Goal: Task Accomplishment & Management: Use online tool/utility

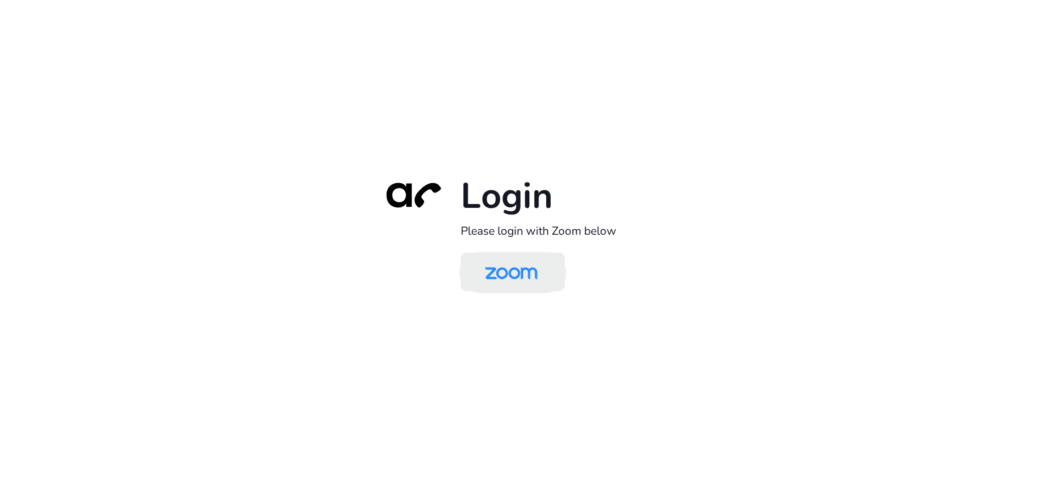
click at [509, 271] on img at bounding box center [511, 273] width 76 height 36
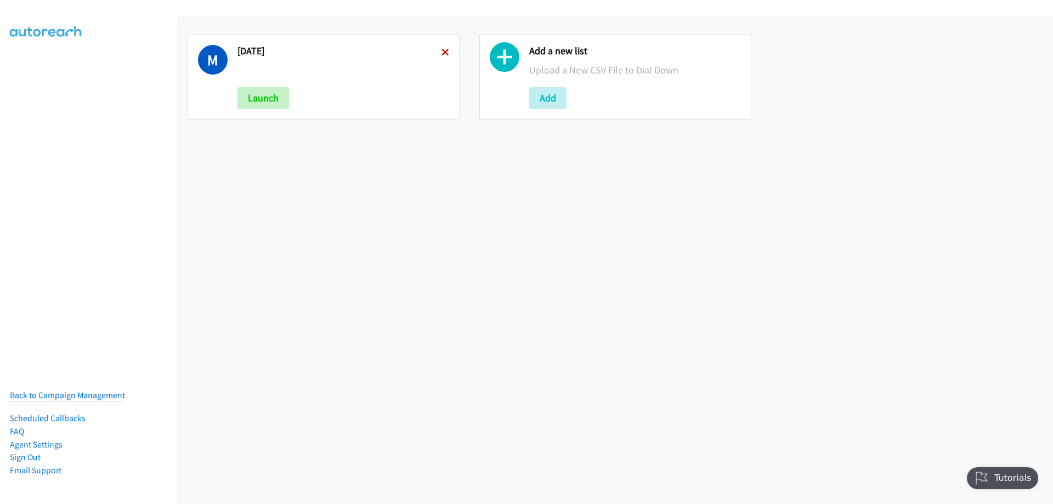
click at [445, 53] on icon at bounding box center [446, 53] width 8 height 8
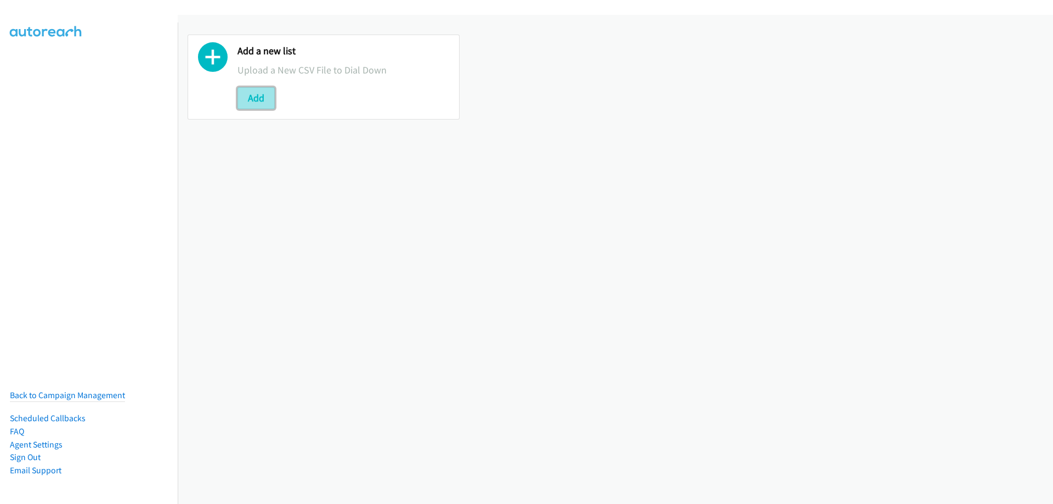
click at [250, 100] on button "Add" at bounding box center [256, 98] width 37 height 22
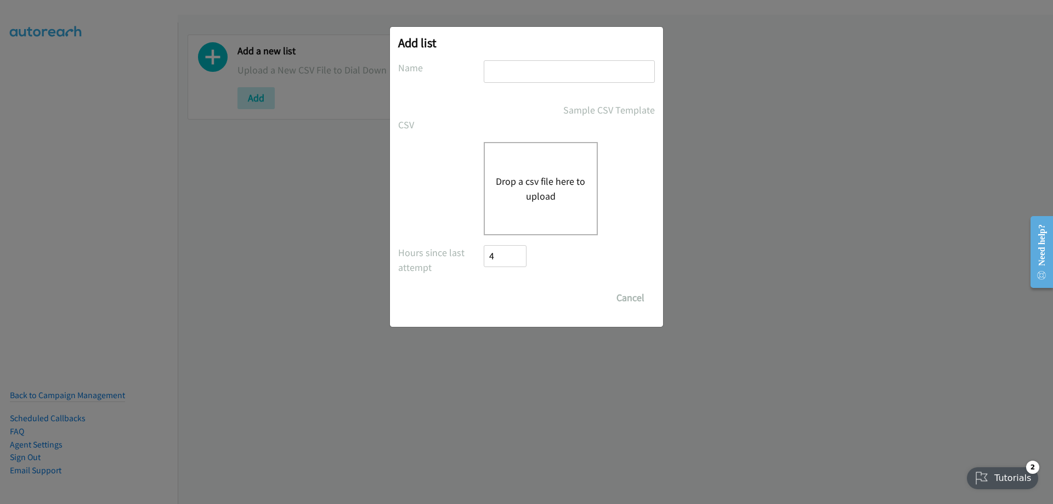
click at [514, 69] on input "text" at bounding box center [569, 71] width 171 height 22
type input "wednesday"
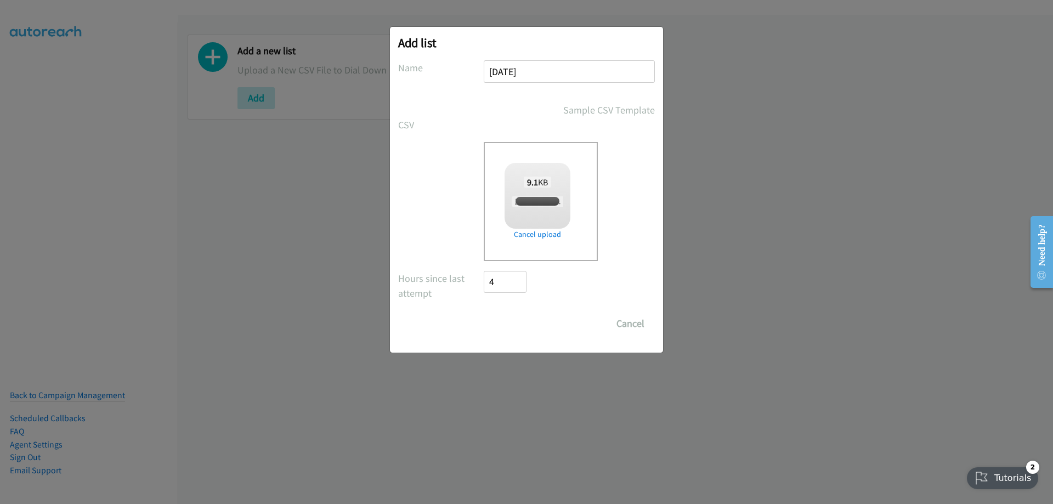
checkbox input "true"
click at [512, 323] on input "Save List" at bounding box center [513, 324] width 58 height 22
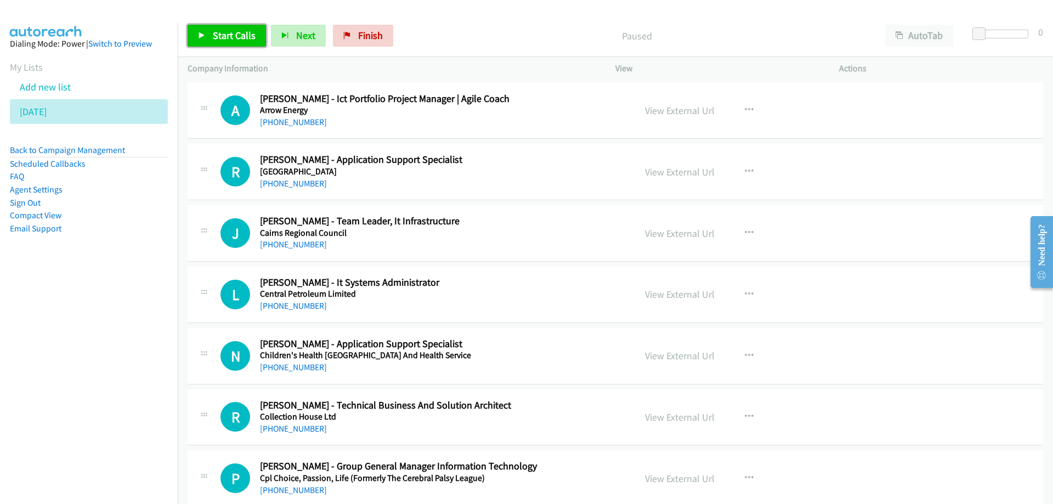
click at [213, 30] on span "Start Calls" at bounding box center [234, 35] width 43 height 13
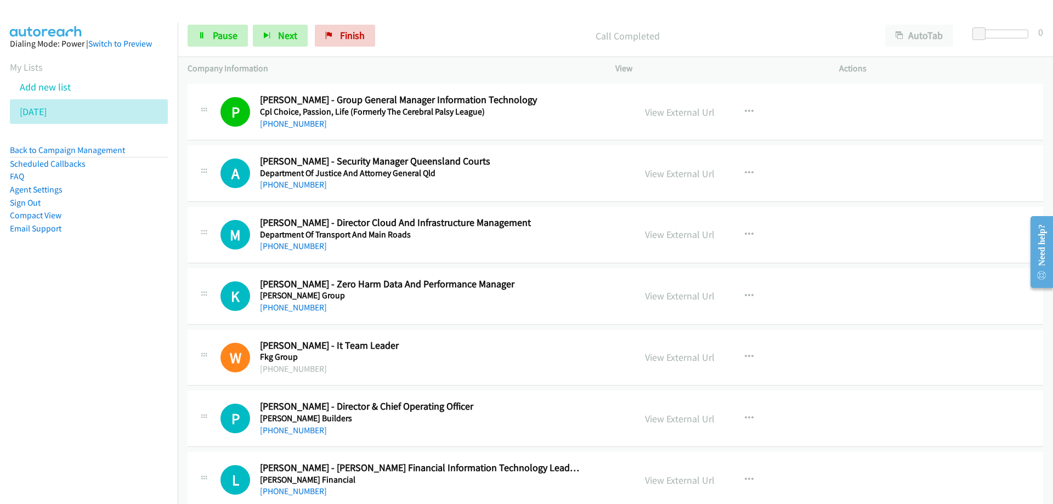
scroll to position [384, 0]
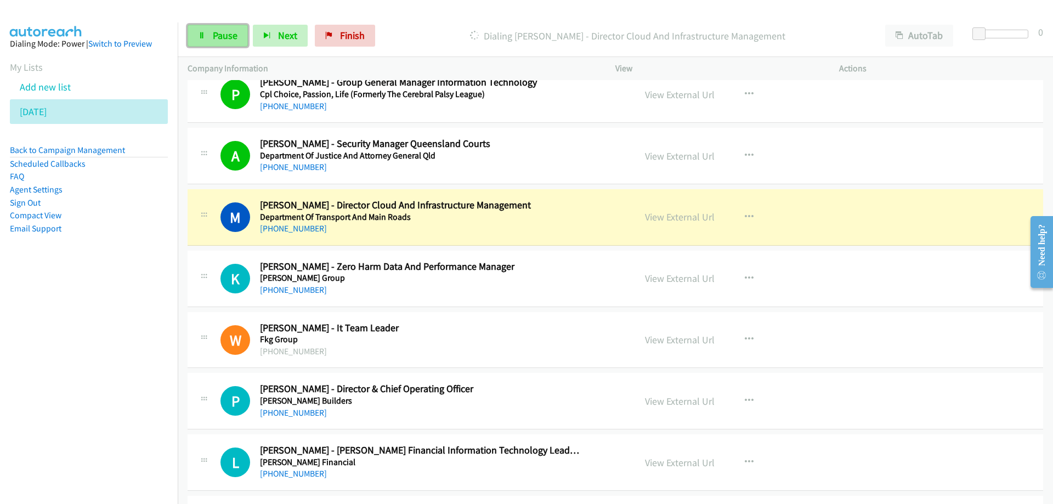
click at [219, 31] on span "Pause" at bounding box center [225, 35] width 25 height 13
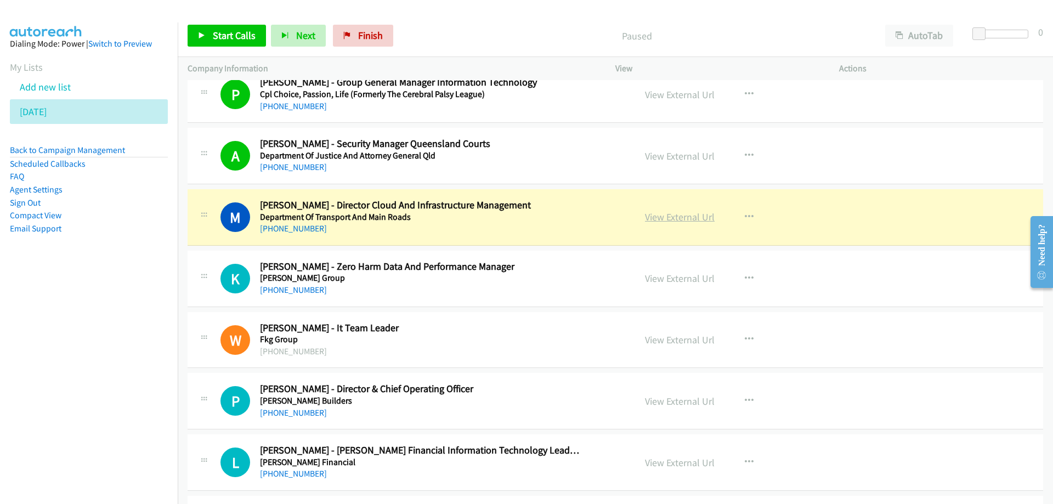
click at [665, 223] on link "View External Url" at bounding box center [680, 217] width 70 height 13
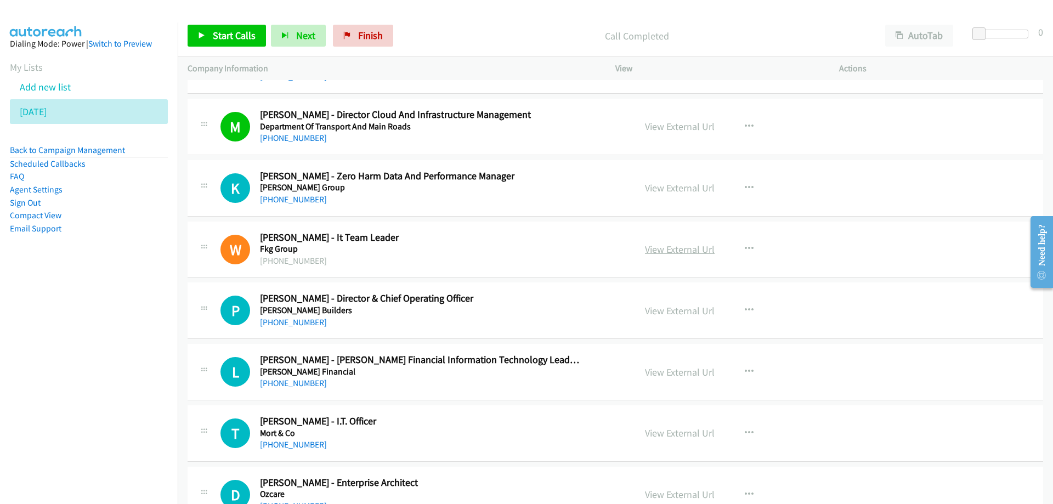
scroll to position [494, 0]
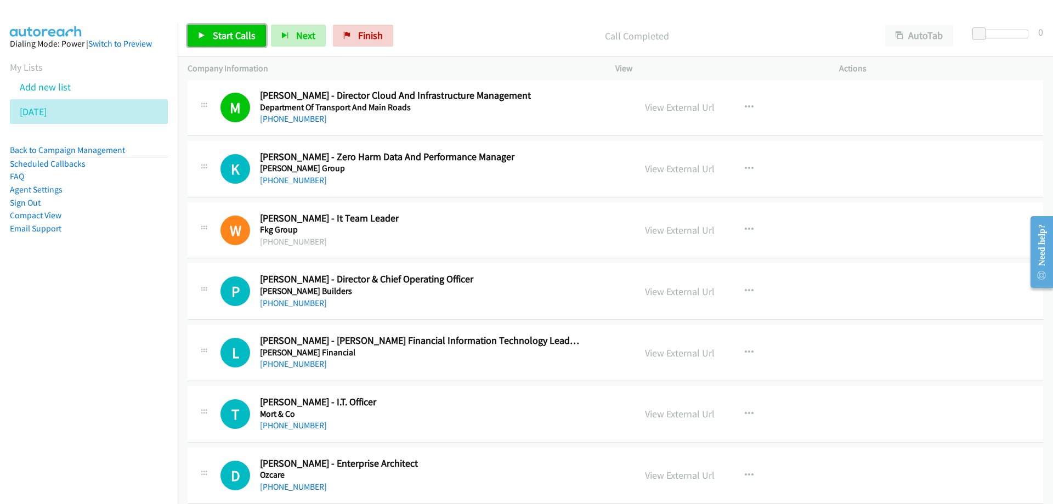
click at [234, 37] on span "Start Calls" at bounding box center [234, 35] width 43 height 13
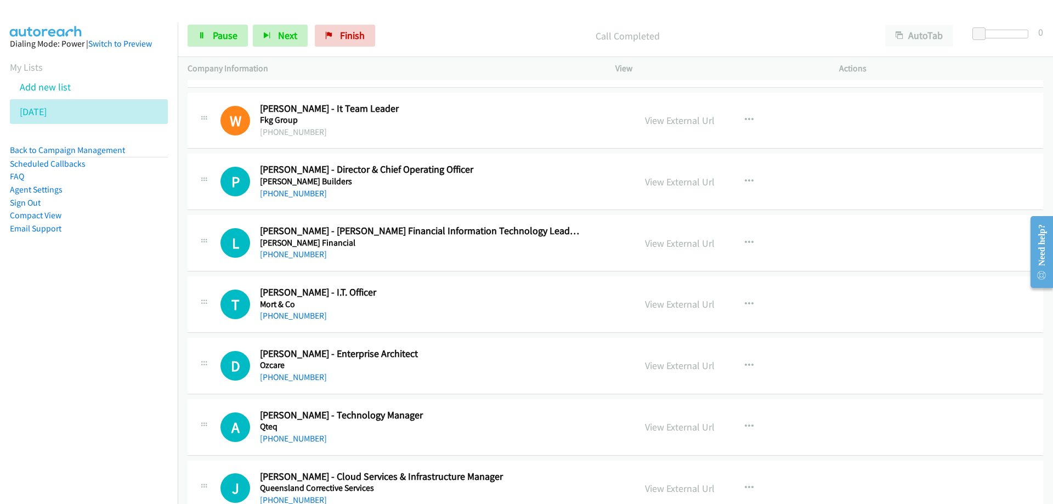
scroll to position [658, 0]
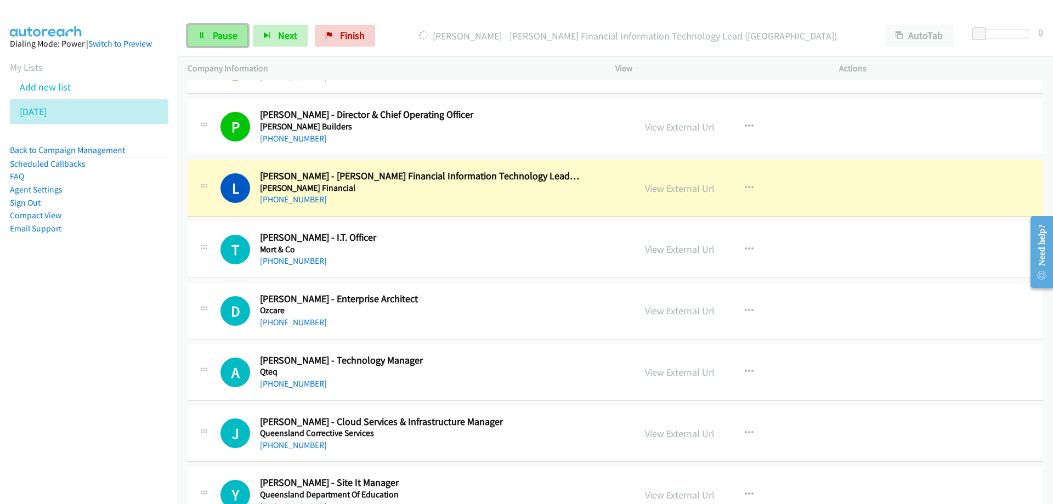
click at [211, 31] on link "Pause" at bounding box center [218, 36] width 60 height 22
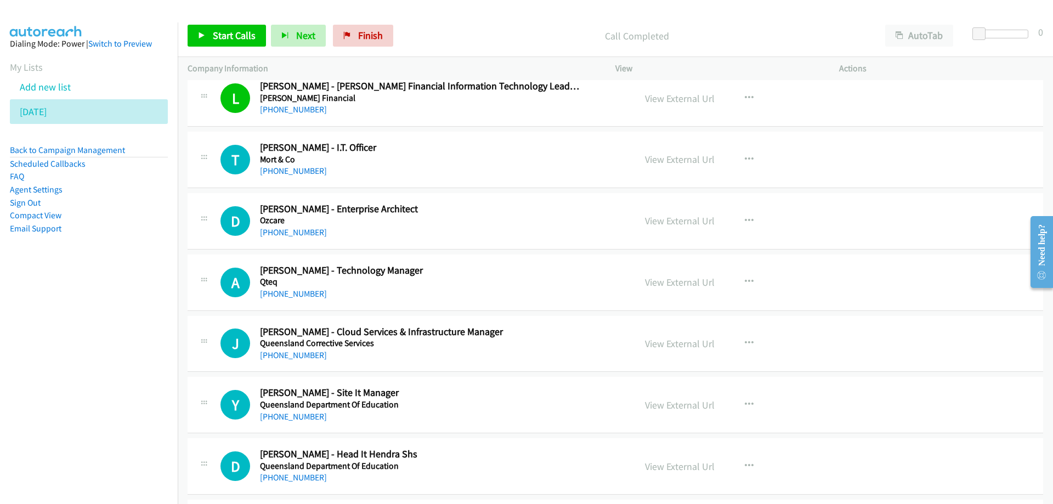
scroll to position [768, 0]
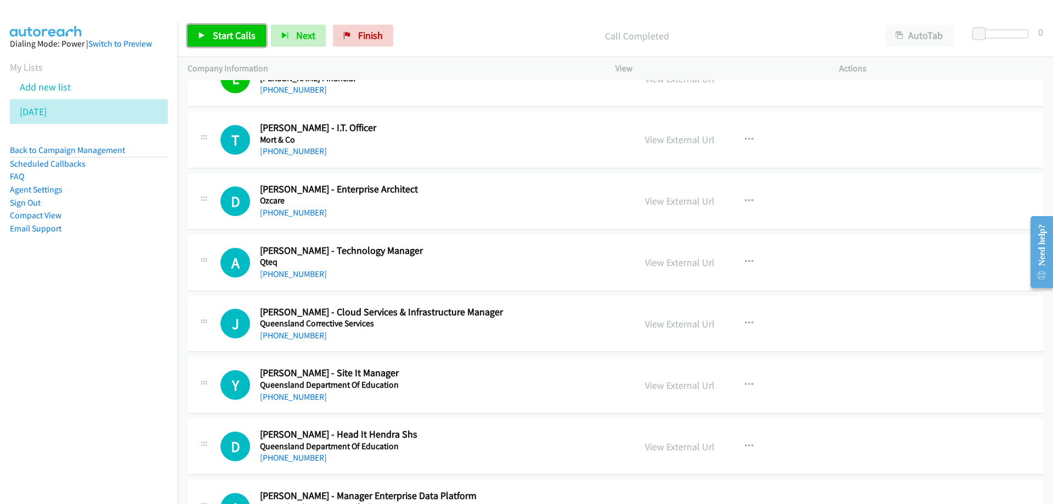
click at [232, 38] on span "Start Calls" at bounding box center [234, 35] width 43 height 13
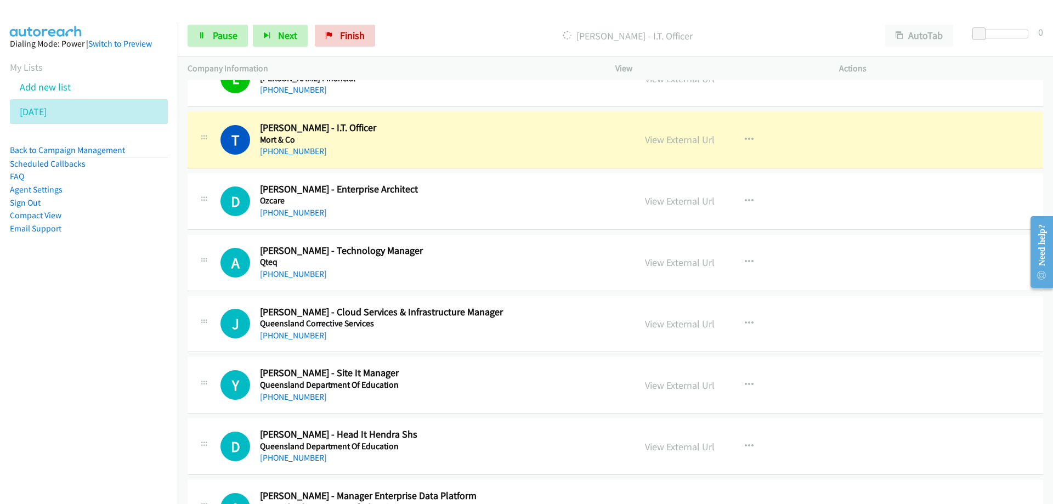
click at [444, 136] on h5 "Mort & Co" at bounding box center [420, 139] width 321 height 11
click at [665, 140] on link "View External Url" at bounding box center [680, 139] width 70 height 13
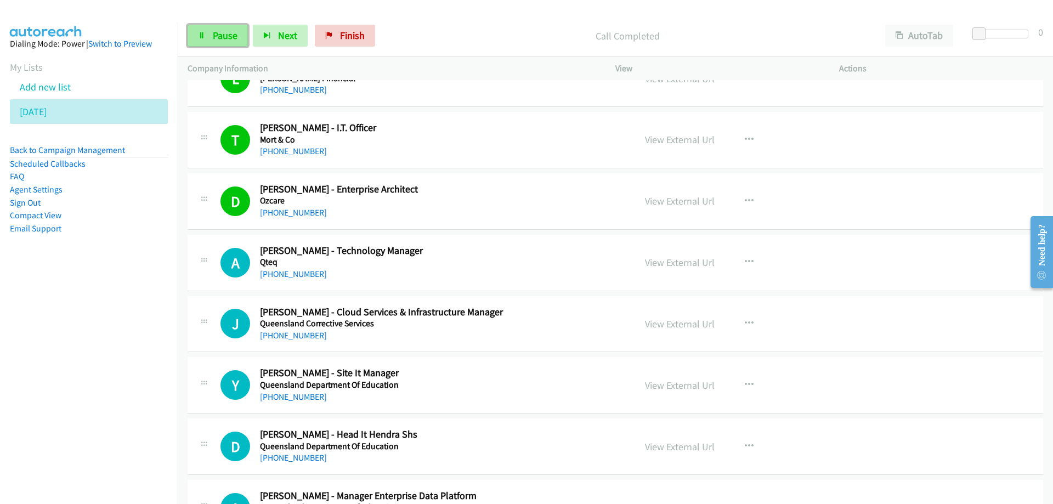
click at [218, 36] on span "Pause" at bounding box center [225, 35] width 25 height 13
click at [227, 33] on span "Start Calls" at bounding box center [234, 35] width 43 height 13
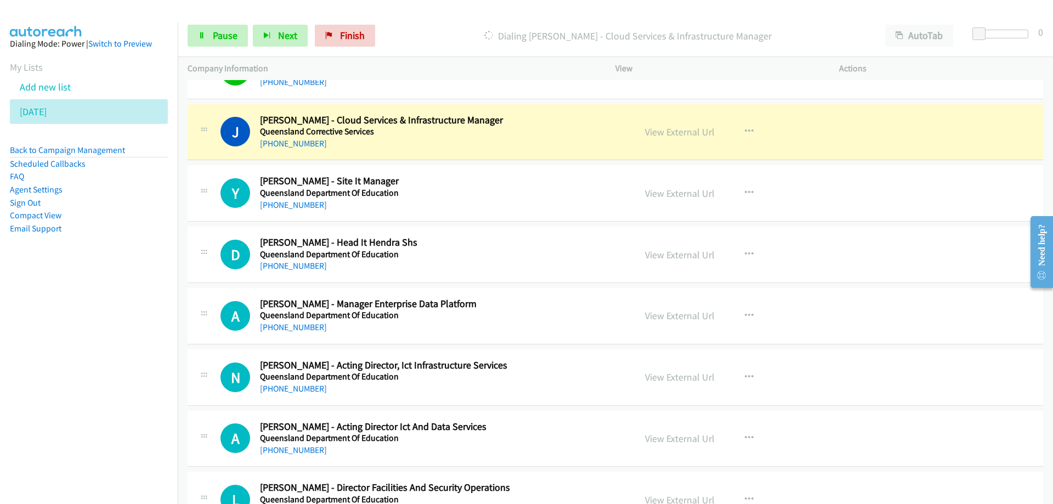
scroll to position [988, 0]
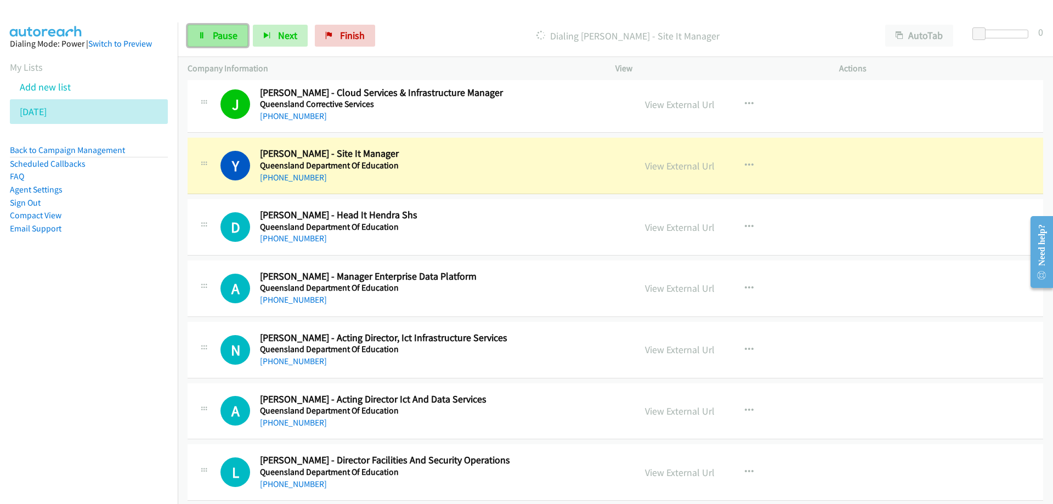
click at [227, 33] on span "Pause" at bounding box center [225, 35] width 25 height 13
click at [671, 168] on link "View External Url" at bounding box center [680, 166] width 70 height 13
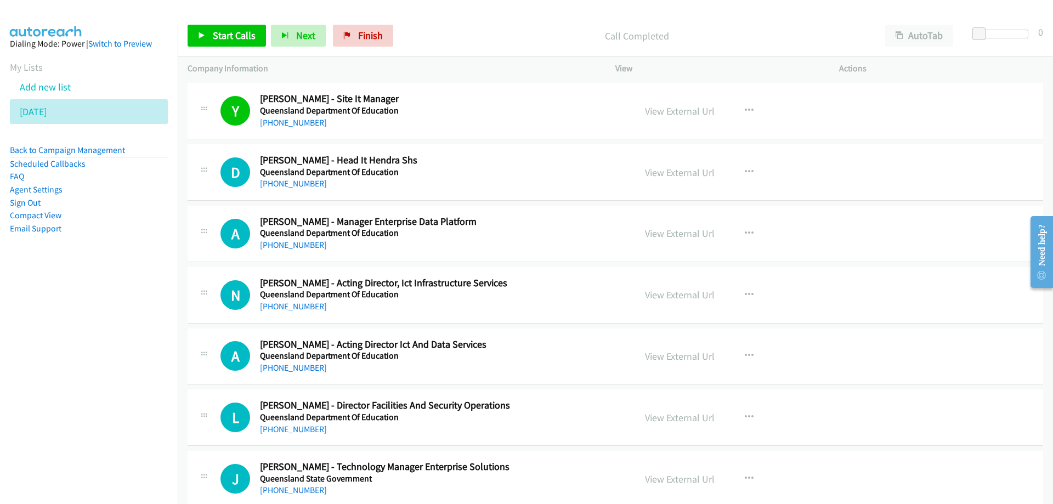
scroll to position [1097, 0]
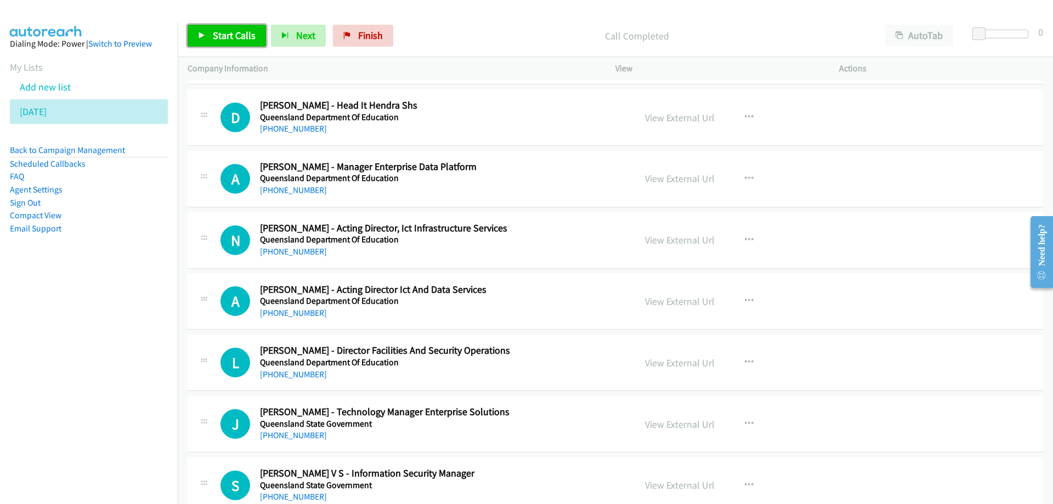
click at [215, 43] on link "Start Calls" at bounding box center [227, 36] width 78 height 22
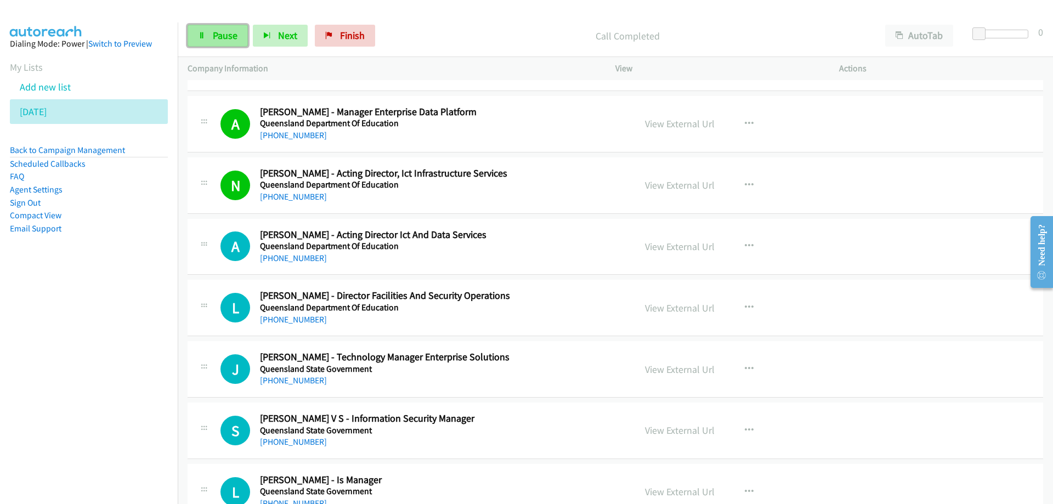
click at [222, 32] on span "Pause" at bounding box center [225, 35] width 25 height 13
click at [229, 32] on span "Start Calls" at bounding box center [234, 35] width 43 height 13
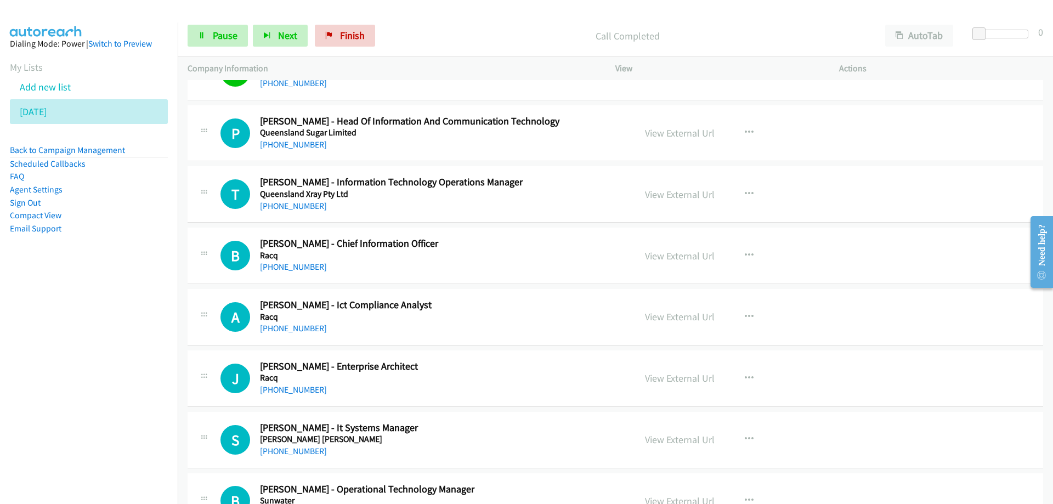
scroll to position [1591, 0]
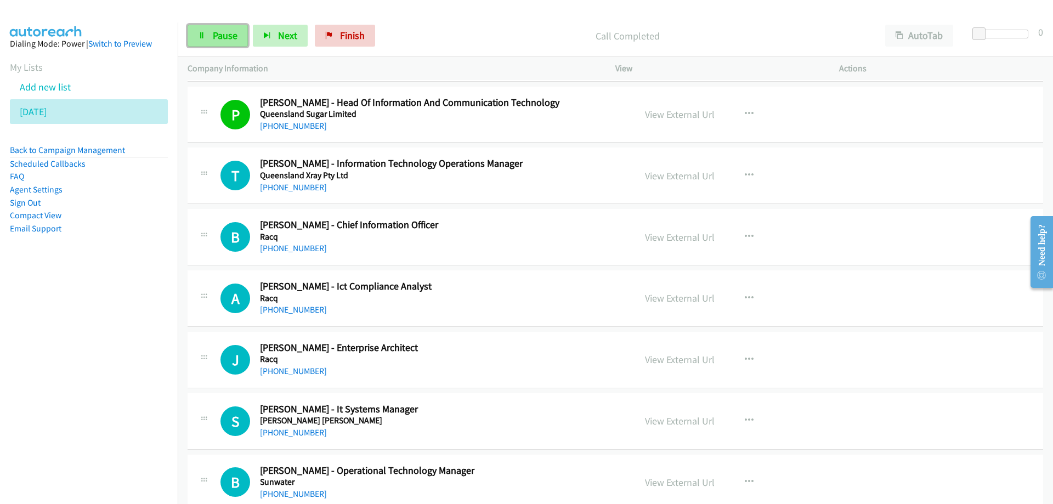
click at [229, 32] on span "Pause" at bounding box center [225, 35] width 25 height 13
click at [680, 118] on link "View External Url" at bounding box center [680, 114] width 70 height 13
click at [238, 37] on span "Start Calls" at bounding box center [234, 35] width 43 height 13
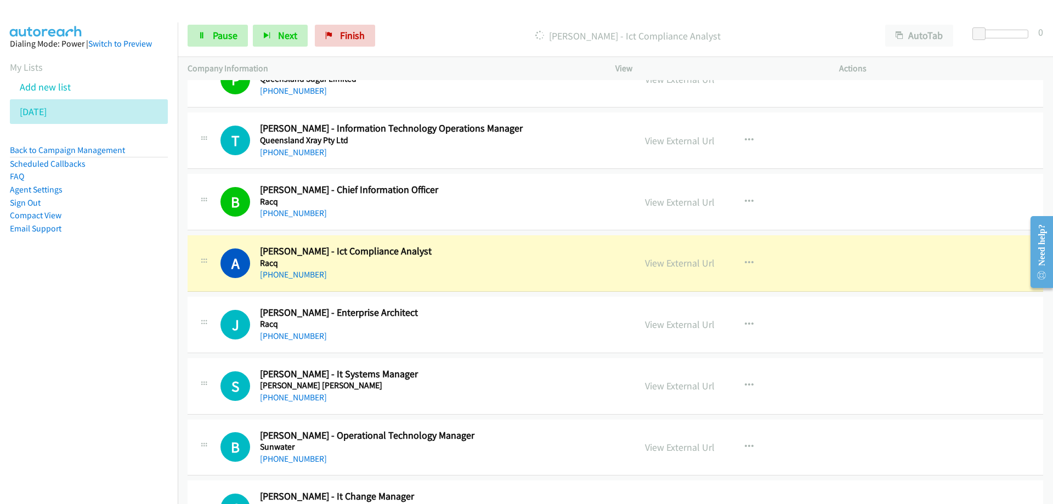
scroll to position [1701, 0]
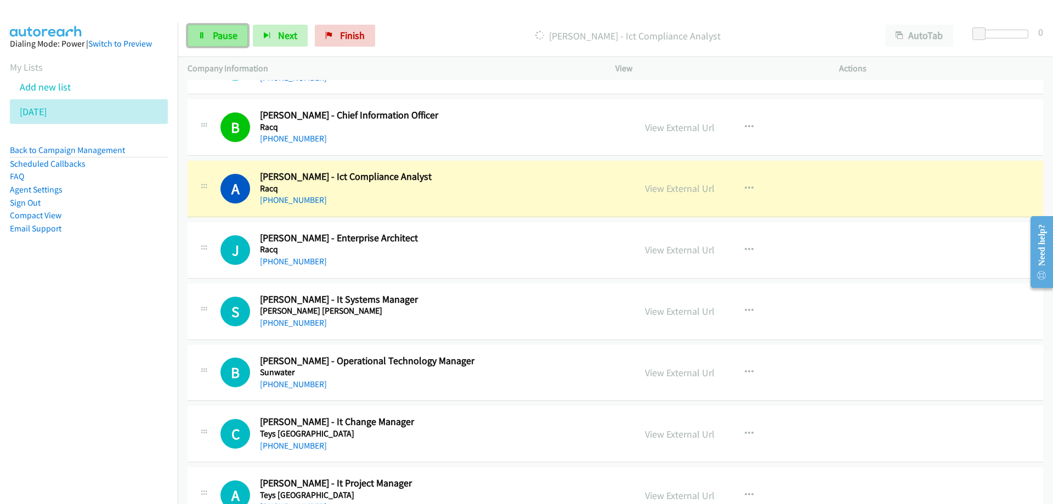
click at [232, 38] on span "Pause" at bounding box center [225, 35] width 25 height 13
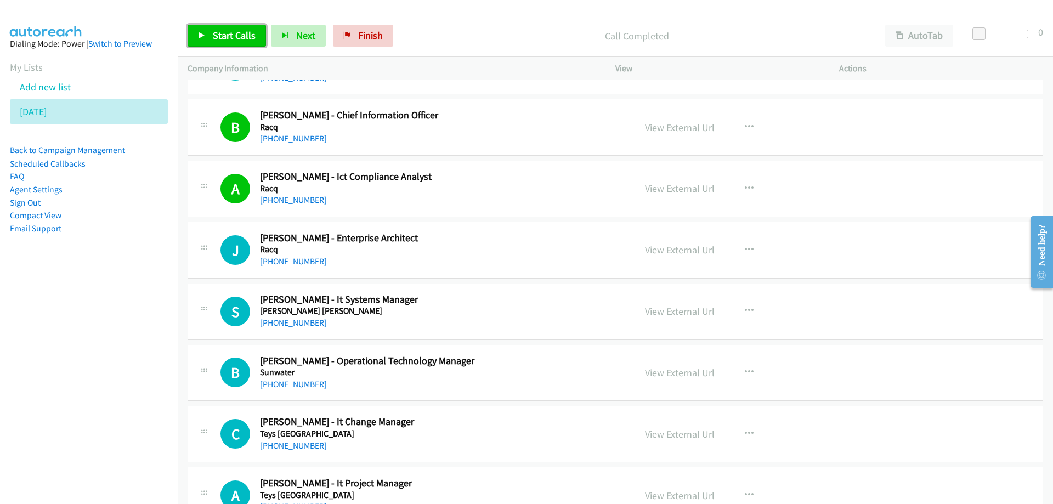
click at [221, 30] on span "Start Calls" at bounding box center [234, 35] width 43 height 13
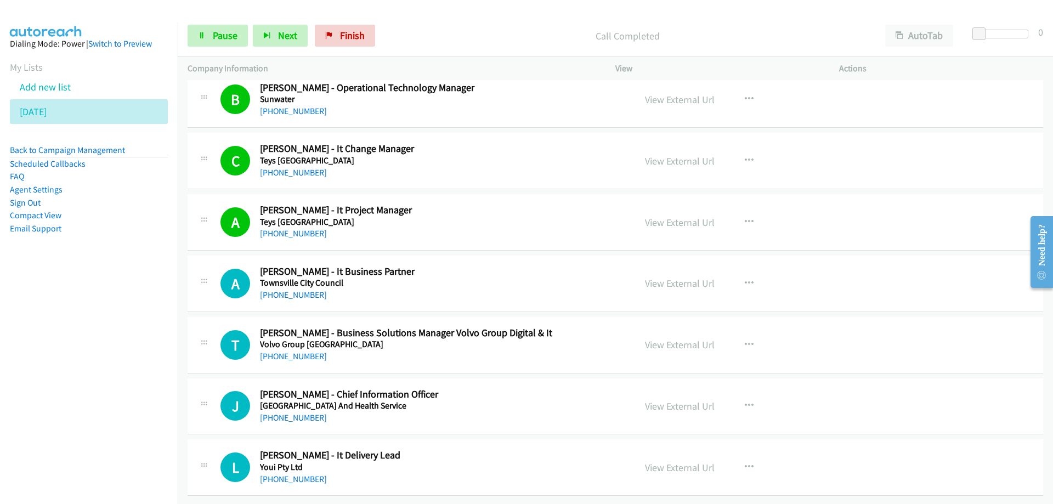
scroll to position [1982, 0]
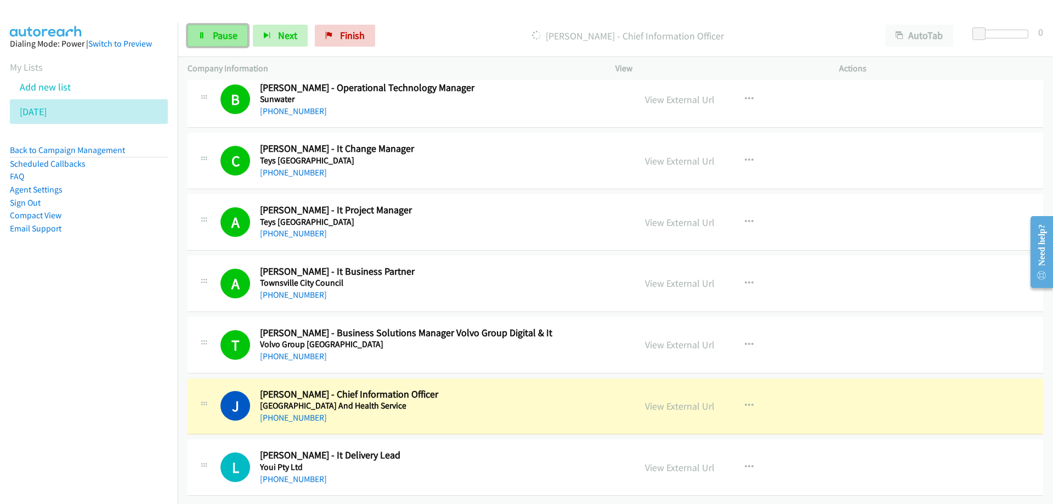
click at [208, 29] on link "Pause" at bounding box center [218, 36] width 60 height 22
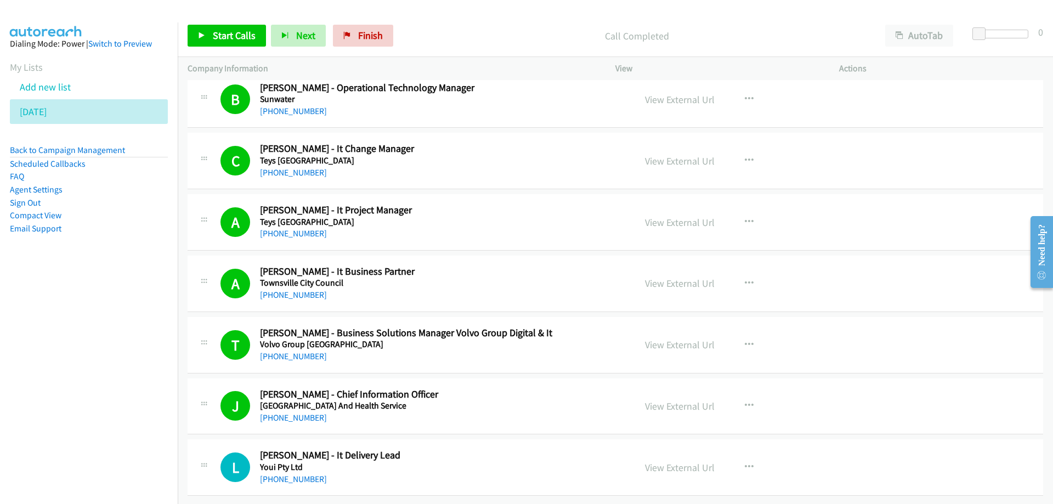
click at [357, 473] on div "+61 439 501 171" at bounding box center [420, 479] width 321 height 13
click at [275, 474] on link "+61 439 501 171" at bounding box center [293, 479] width 67 height 10
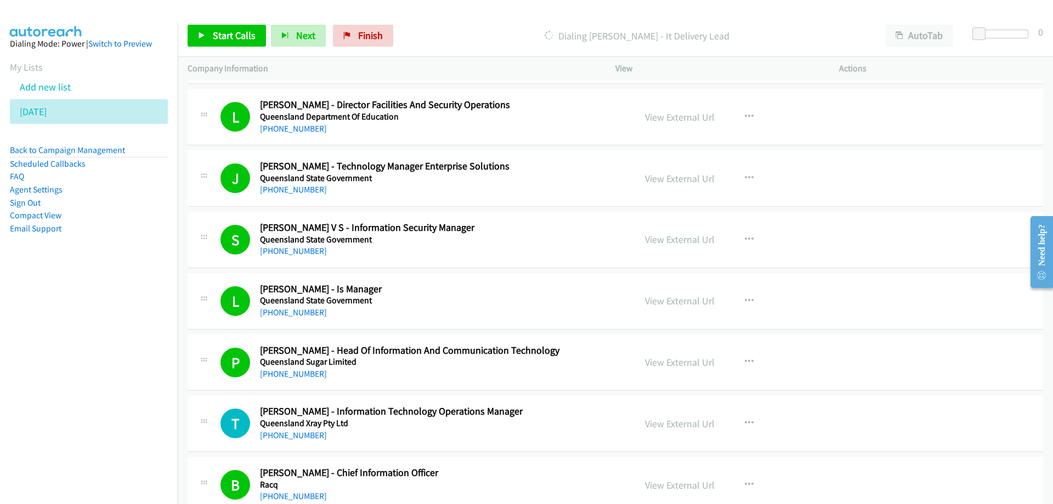
scroll to position [1324, 0]
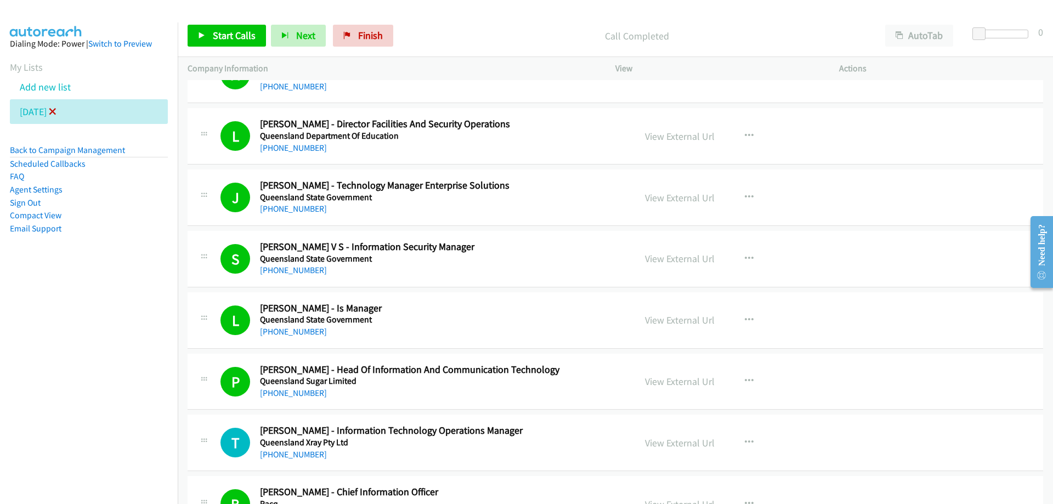
click at [57, 111] on icon at bounding box center [53, 113] width 8 height 8
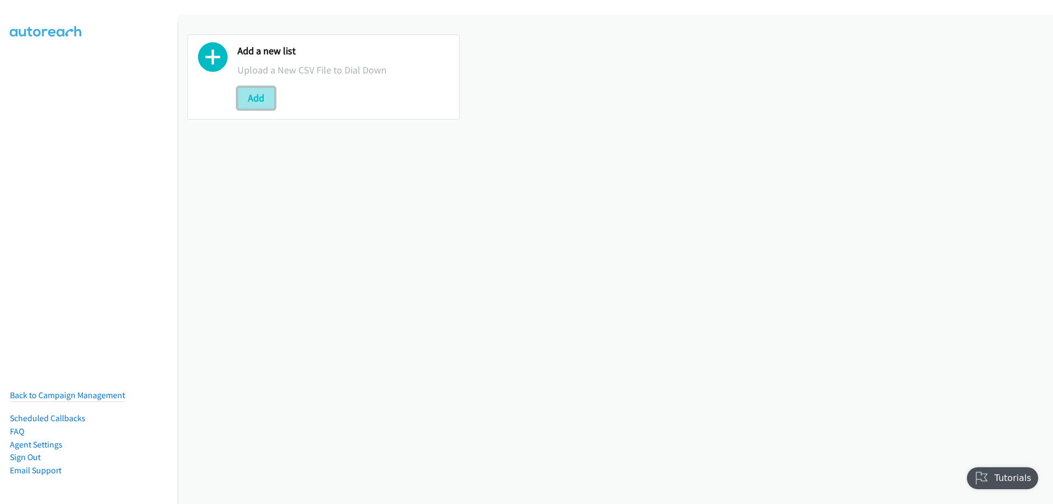
click at [260, 100] on button "Add" at bounding box center [256, 98] width 37 height 22
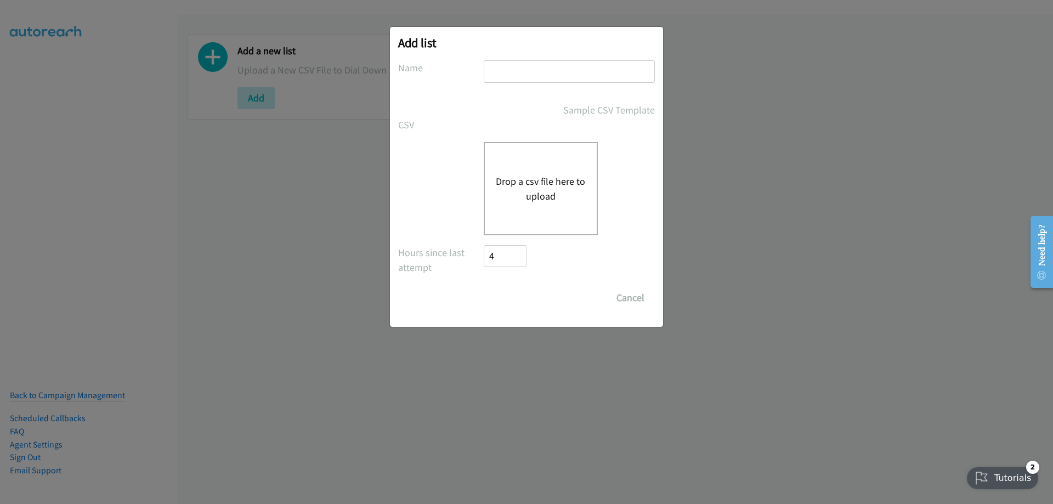
click at [556, 75] on input "text" at bounding box center [569, 71] width 171 height 22
type input "Wednesday 2"
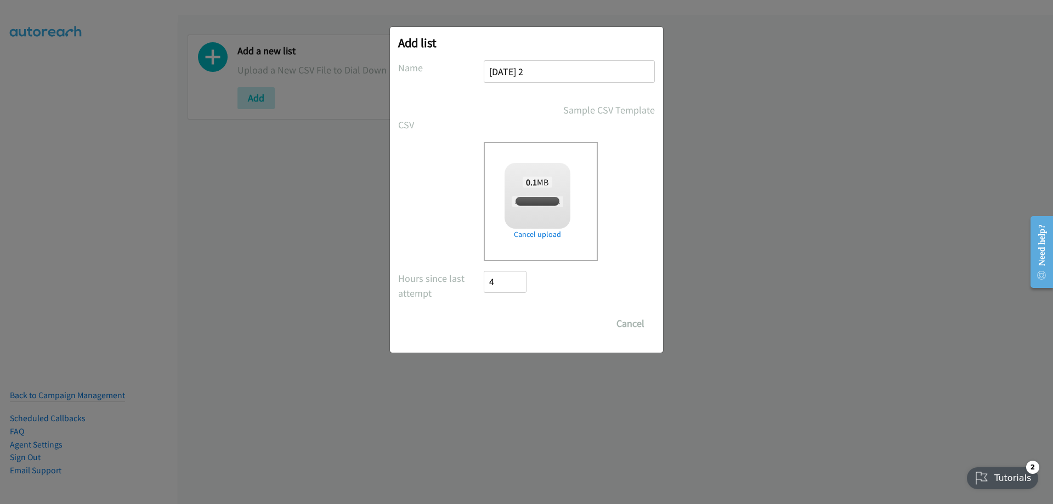
checkbox input "true"
click at [514, 323] on input "Save List" at bounding box center [513, 324] width 58 height 22
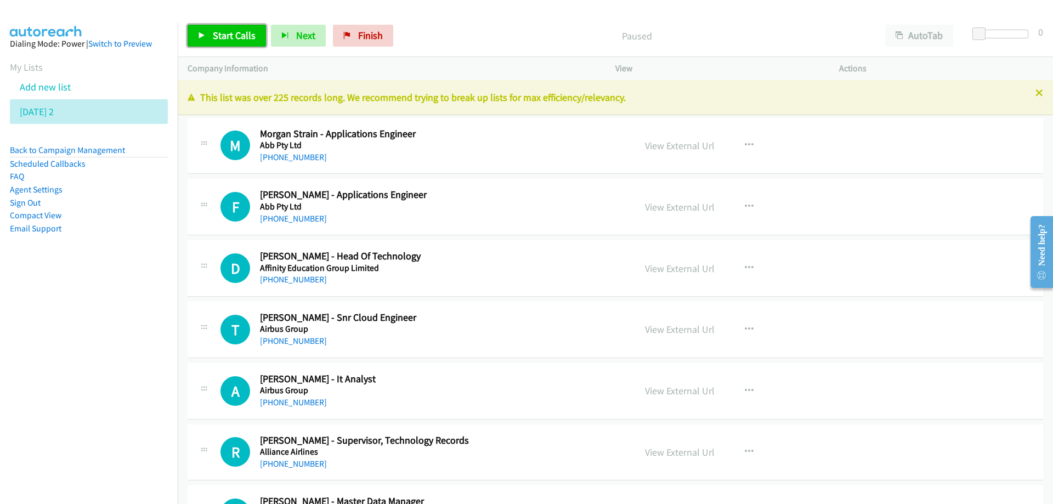
click at [234, 34] on span "Start Calls" at bounding box center [234, 35] width 43 height 13
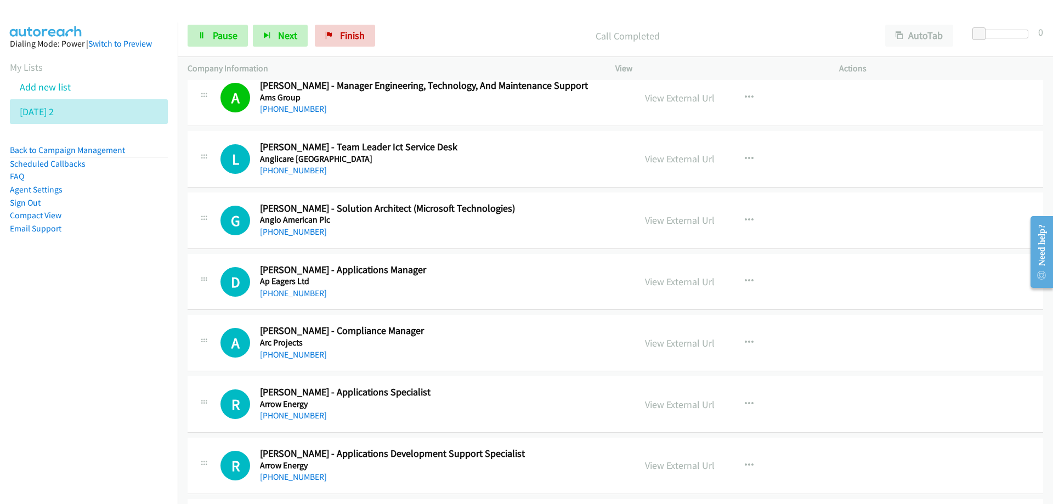
scroll to position [494, 0]
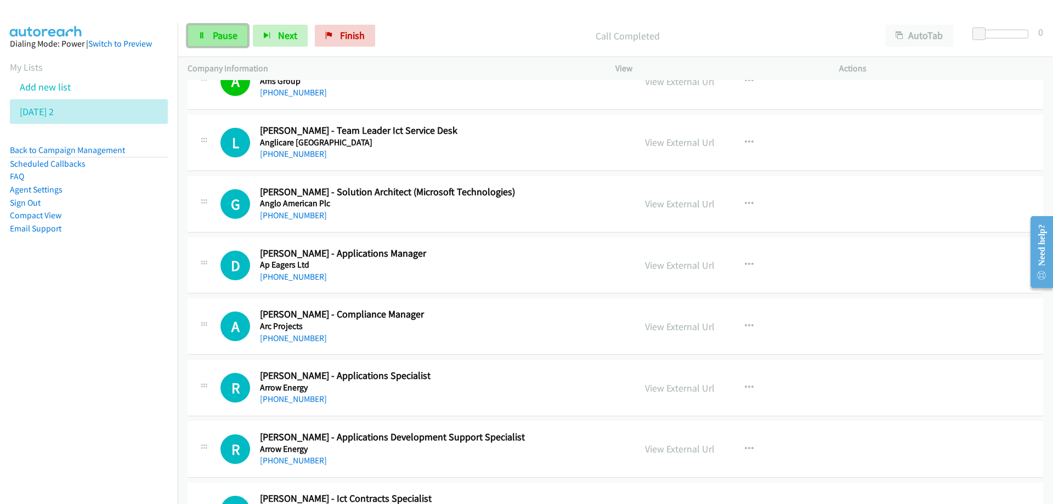
click at [230, 36] on span "Pause" at bounding box center [225, 35] width 25 height 13
click at [235, 33] on span "Start Calls" at bounding box center [234, 35] width 43 height 13
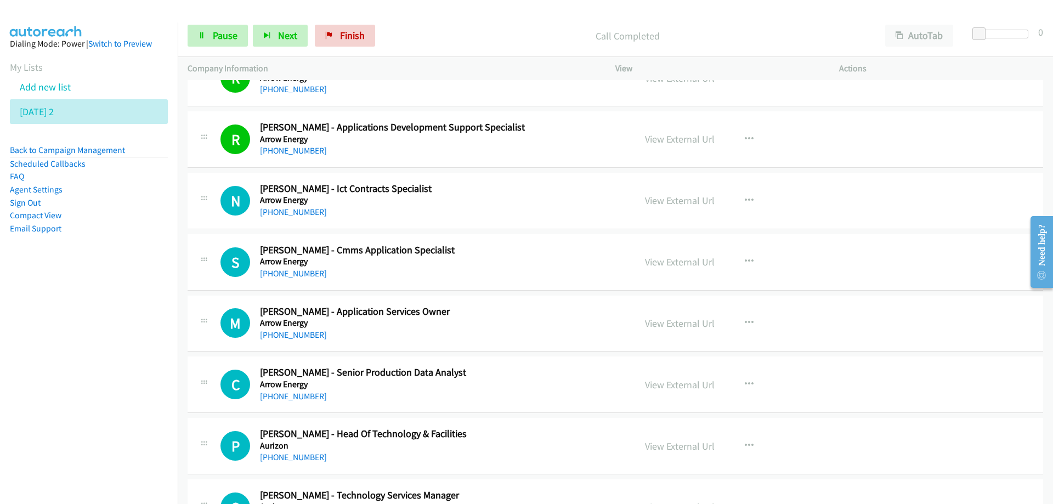
scroll to position [878, 0]
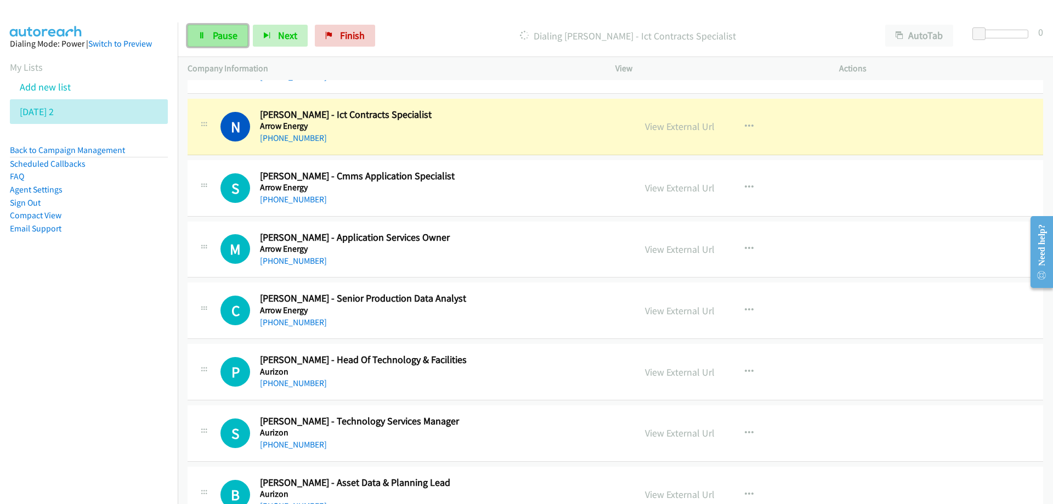
click at [228, 40] on span "Pause" at bounding box center [225, 35] width 25 height 13
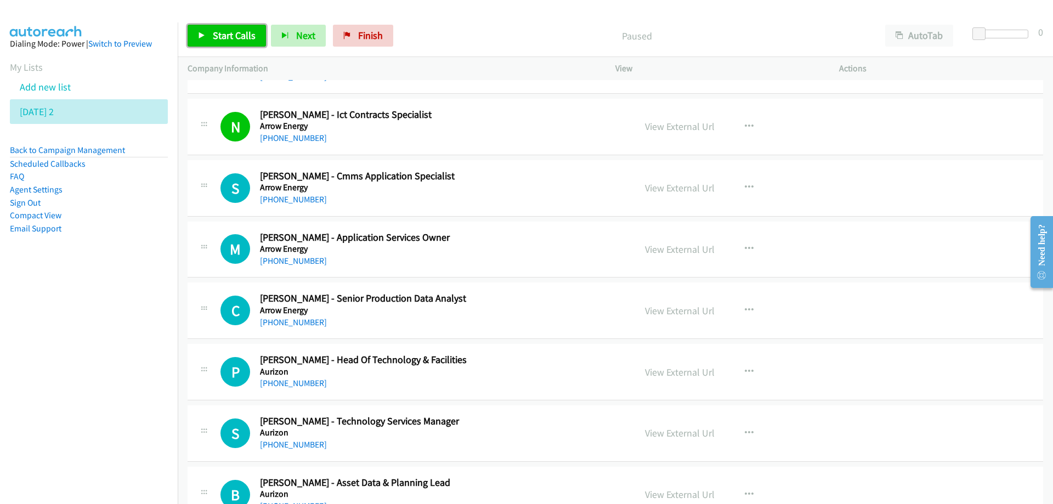
click at [238, 41] on span "Start Calls" at bounding box center [234, 35] width 43 height 13
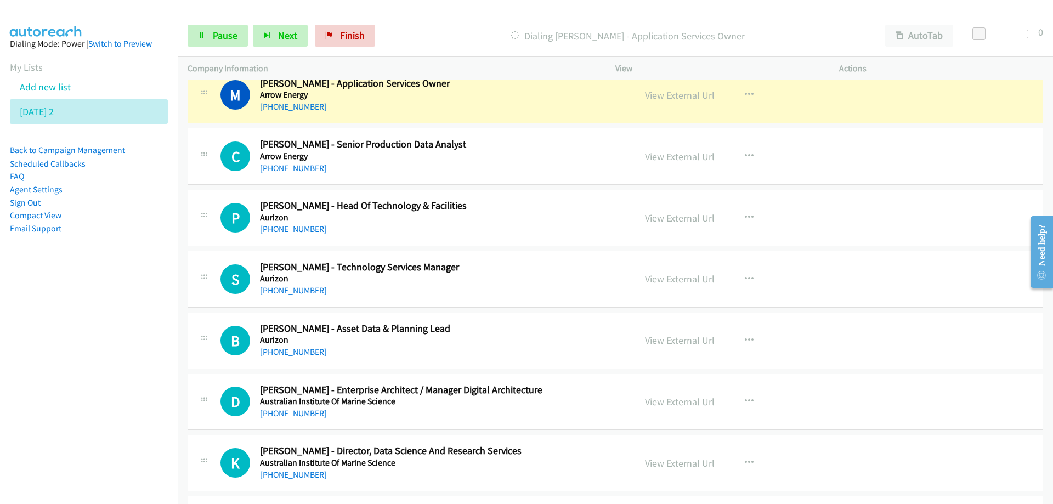
scroll to position [1042, 0]
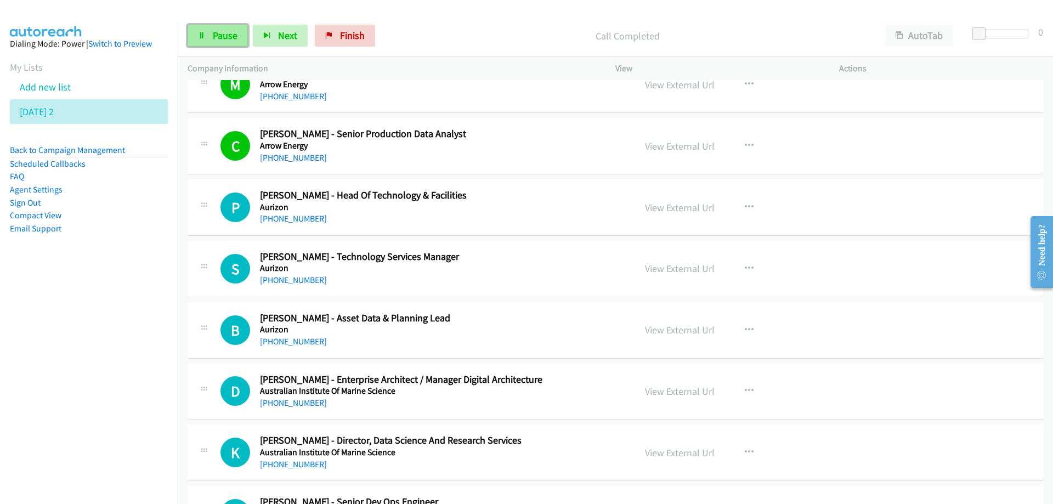
click at [225, 32] on span "Pause" at bounding box center [225, 35] width 25 height 13
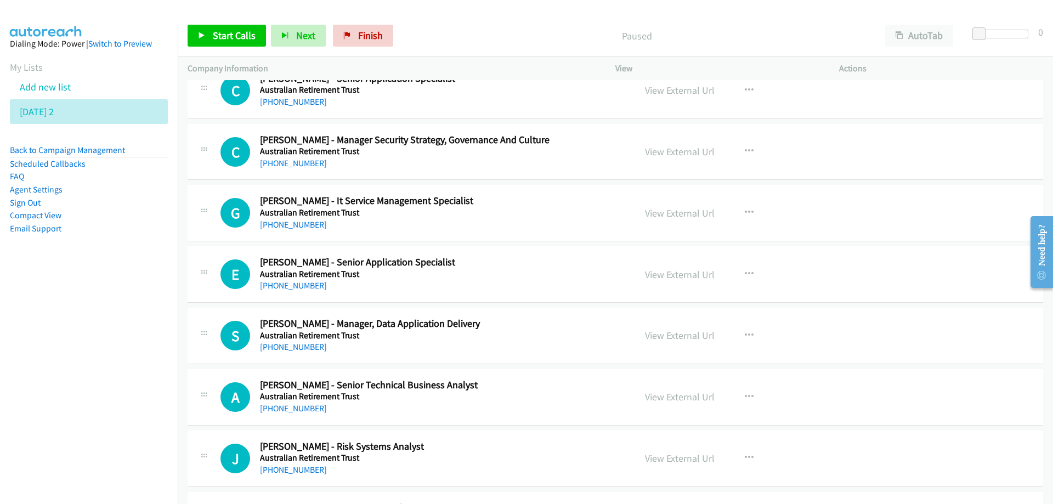
scroll to position [1591, 0]
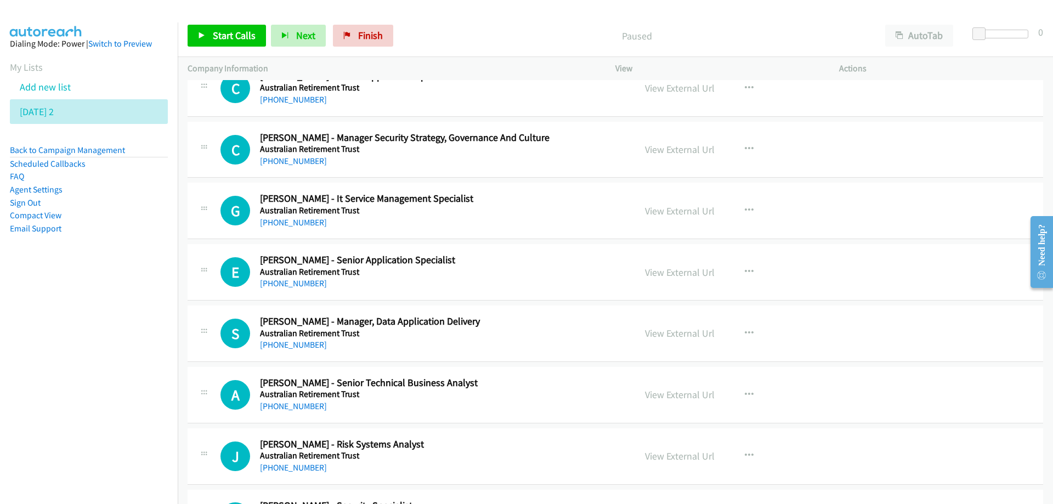
click at [515, 216] on div "[PHONE_NUMBER]" at bounding box center [441, 222] width 362 height 13
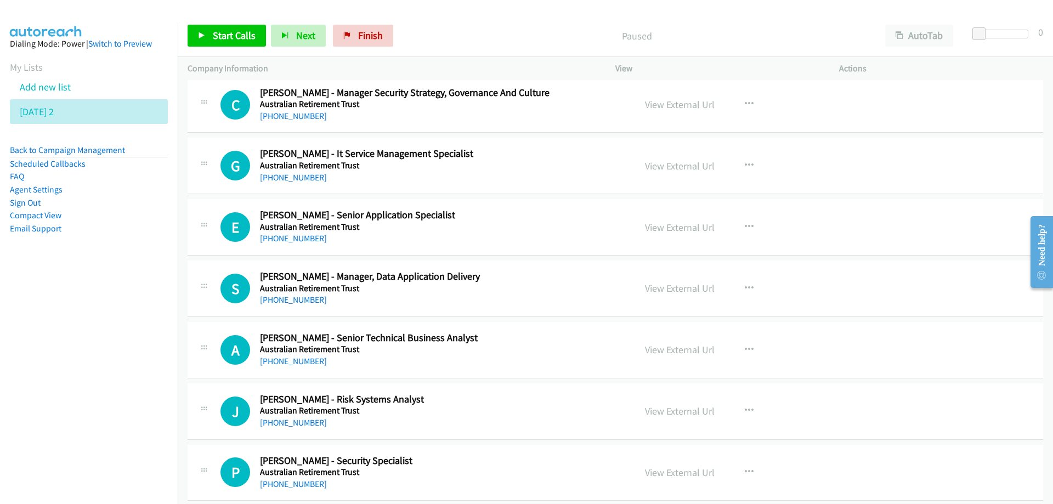
scroll to position [1646, 0]
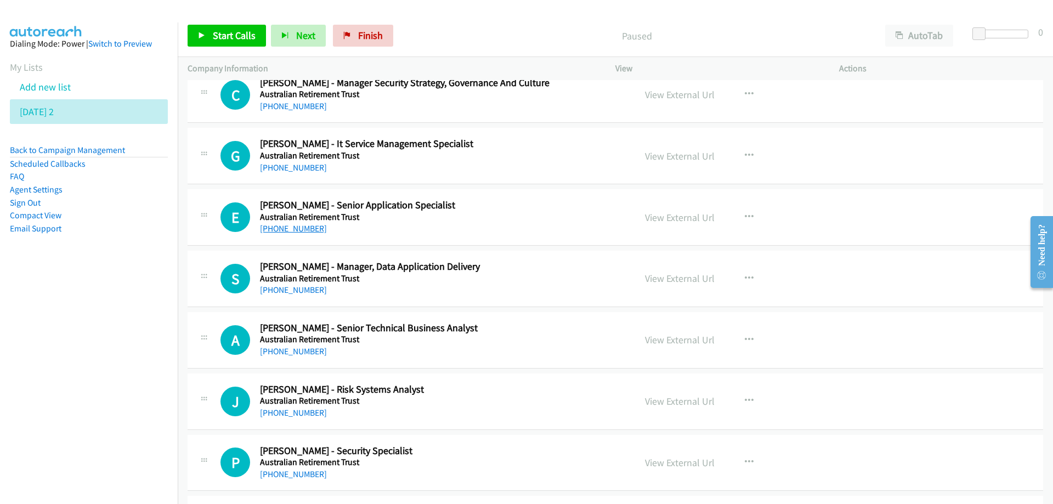
click at [280, 229] on link "+61 403 984 622" at bounding box center [293, 228] width 67 height 10
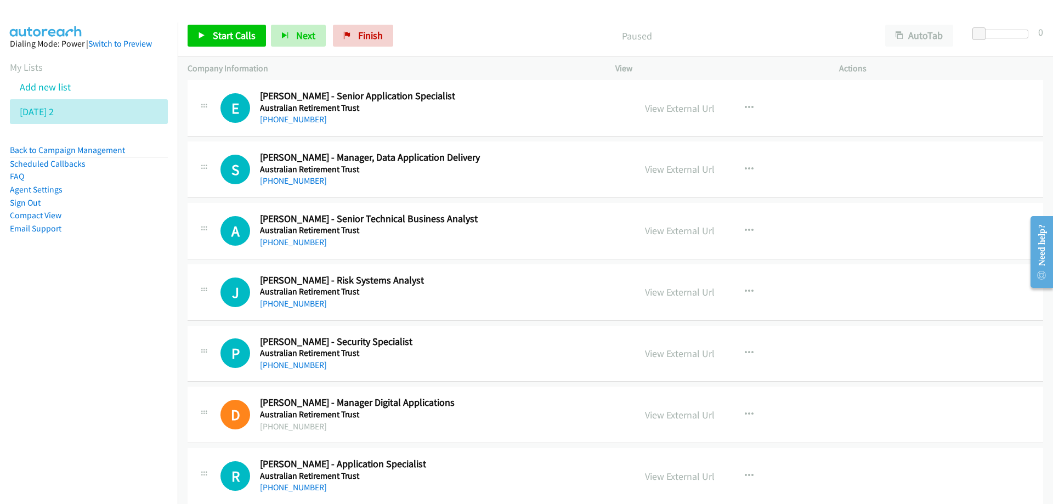
scroll to position [1756, 0]
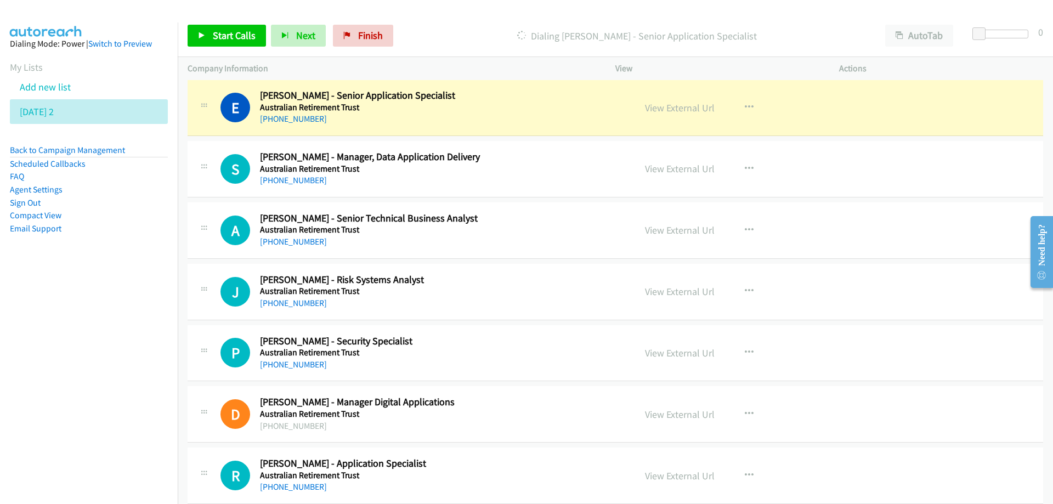
drag, startPoint x: 533, startPoint y: 97, endPoint x: 668, endPoint y: 114, distance: 136.0
click at [663, 108] on link "View External Url" at bounding box center [680, 107] width 70 height 13
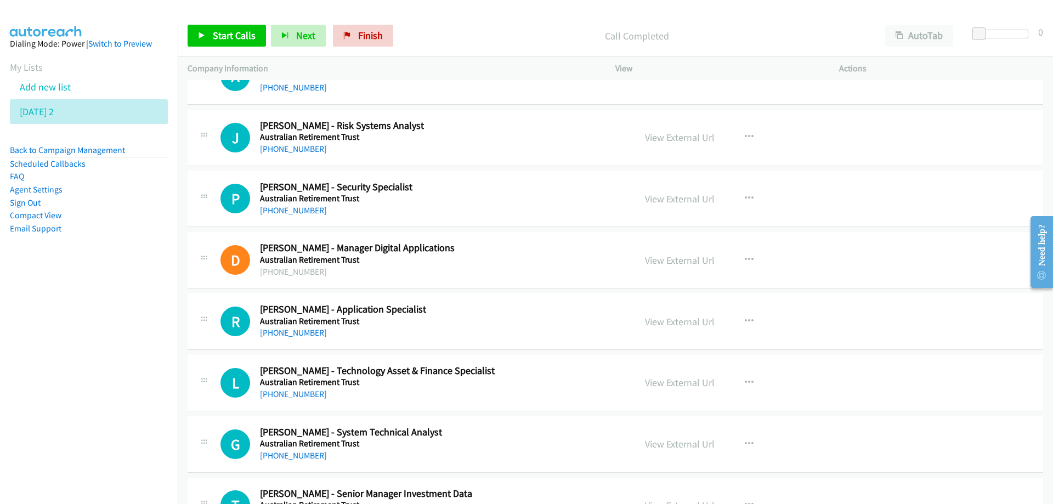
scroll to position [1920, 0]
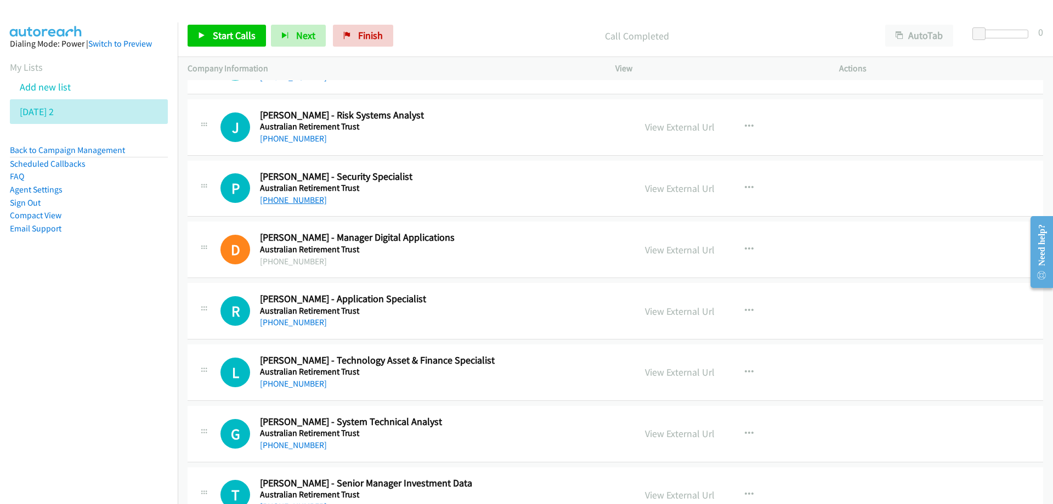
click at [297, 202] on link "[PHONE_NUMBER]" at bounding box center [293, 200] width 67 height 10
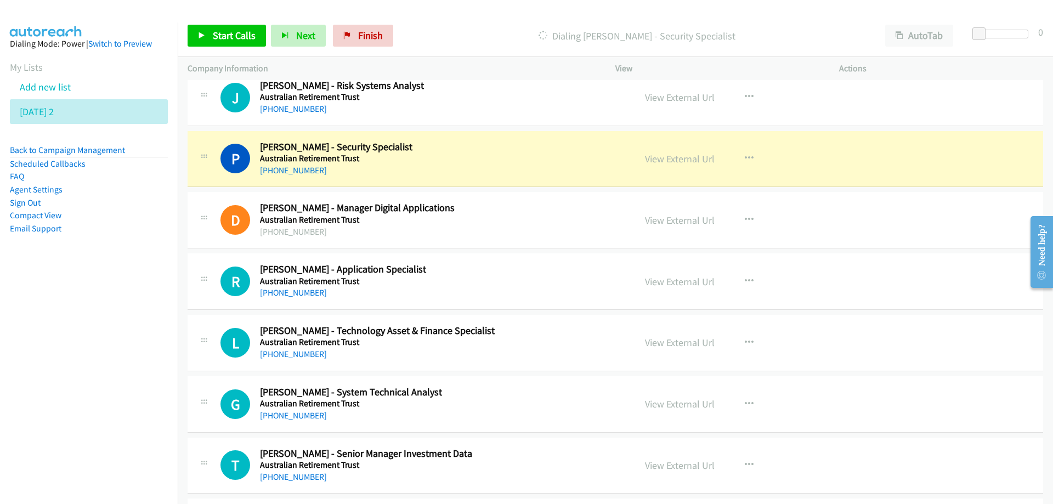
scroll to position [1975, 0]
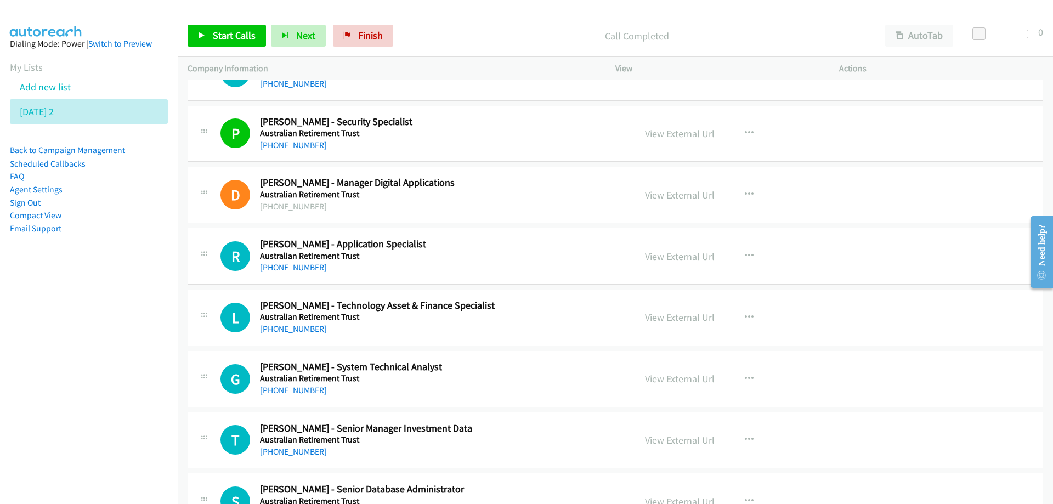
click at [287, 269] on link "+61 433 030 219" at bounding box center [293, 267] width 67 height 10
click at [538, 325] on div "+61 431 173 848" at bounding box center [441, 329] width 362 height 13
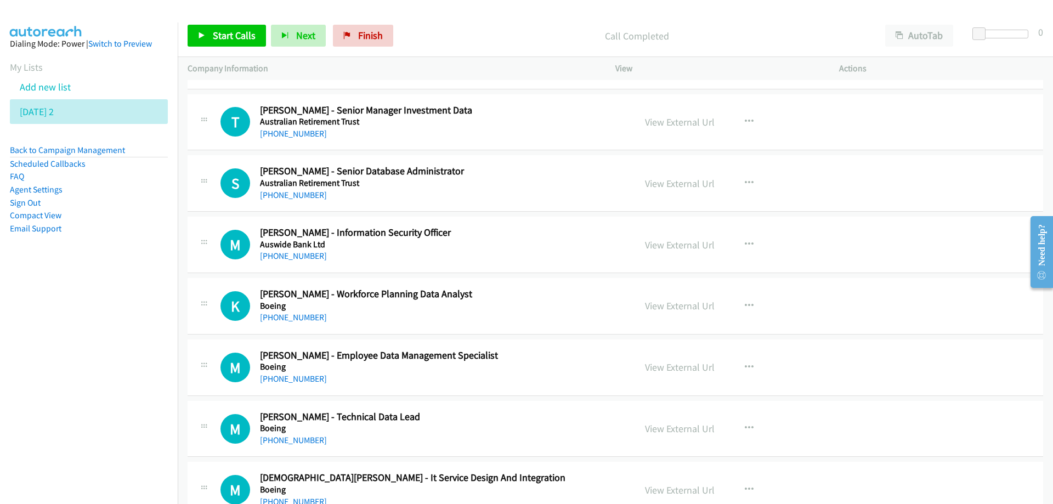
scroll to position [2304, 0]
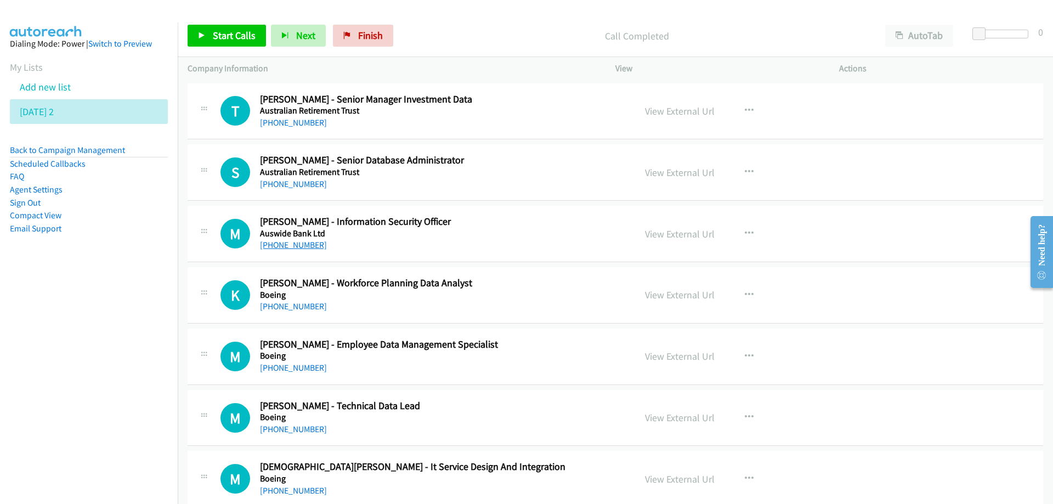
click at [288, 248] on link "+61 426 396 033" at bounding box center [293, 245] width 67 height 10
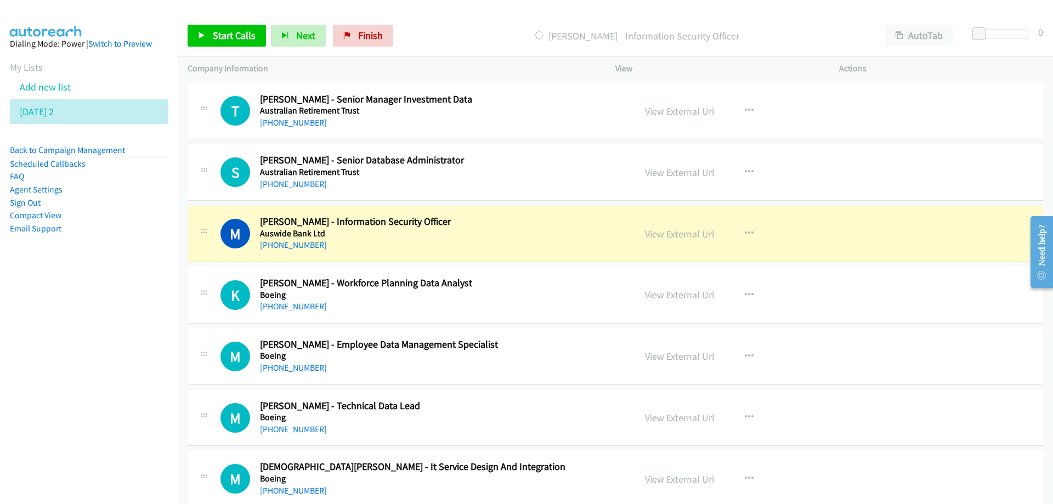
click at [484, 235] on h5 "Auswide Bank Ltd" at bounding box center [441, 233] width 362 height 11
click at [670, 235] on link "View External Url" at bounding box center [680, 234] width 70 height 13
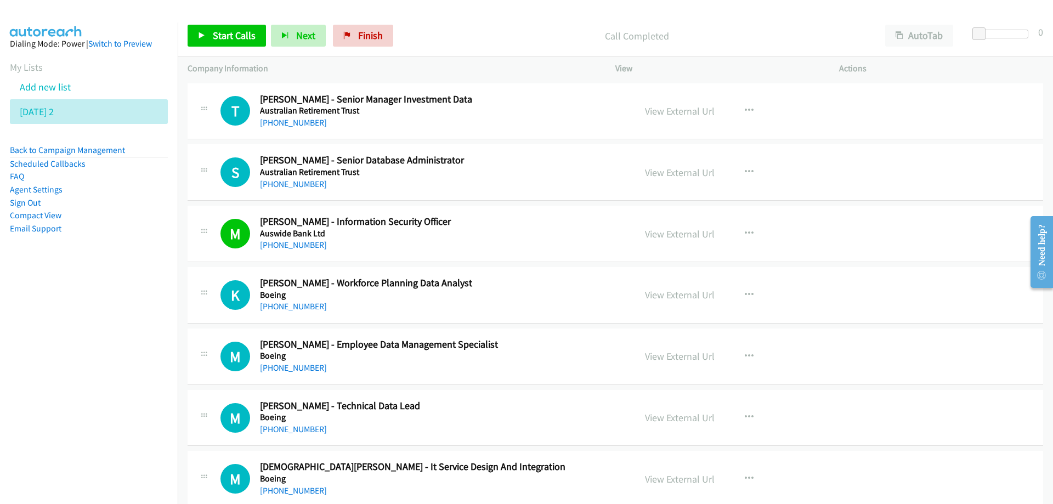
click at [506, 290] on h5 "Boeing" at bounding box center [441, 295] width 362 height 11
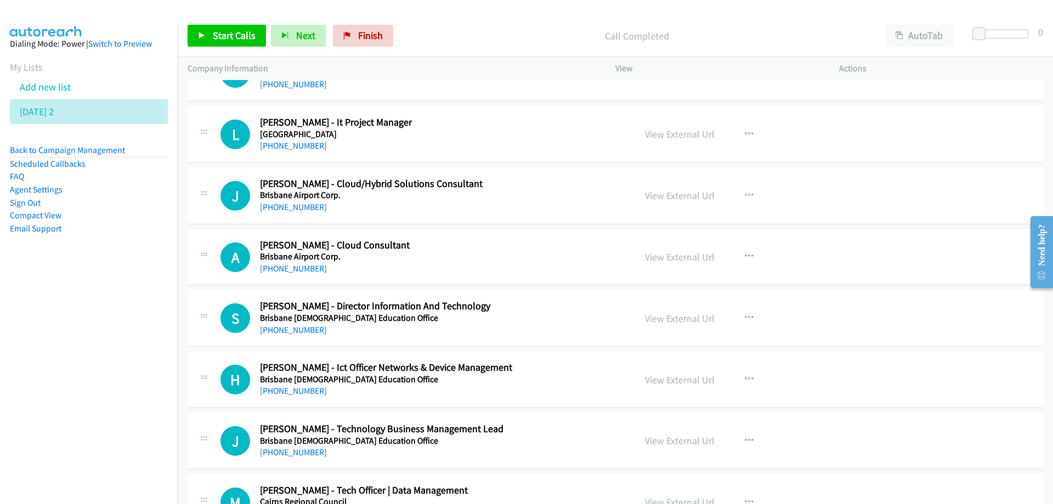
scroll to position [3456, 0]
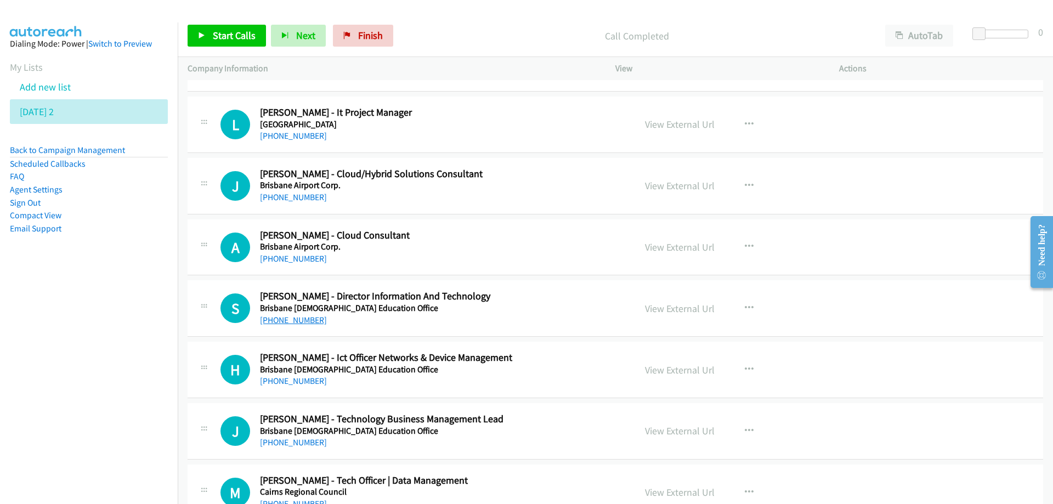
click at [292, 323] on link "+61 474 796 285" at bounding box center [293, 320] width 67 height 10
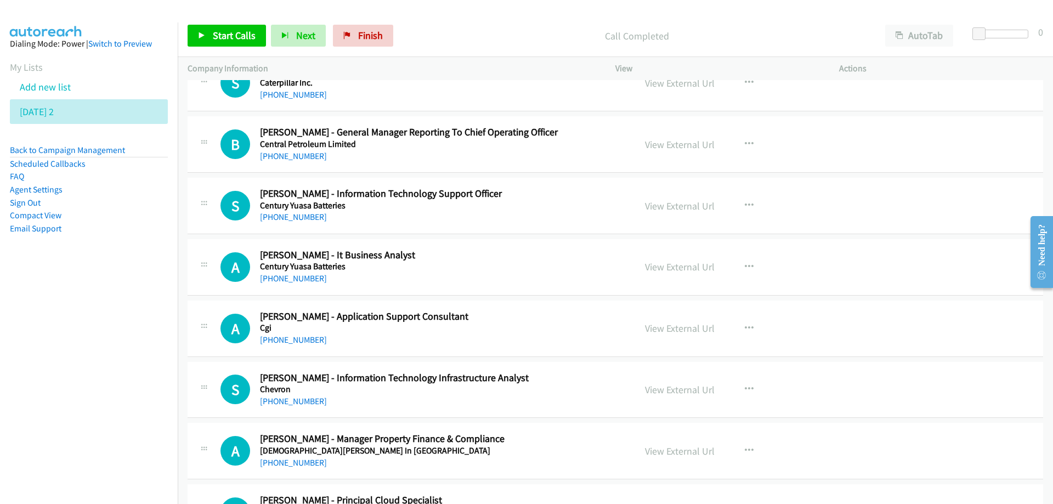
scroll to position [4005, 0]
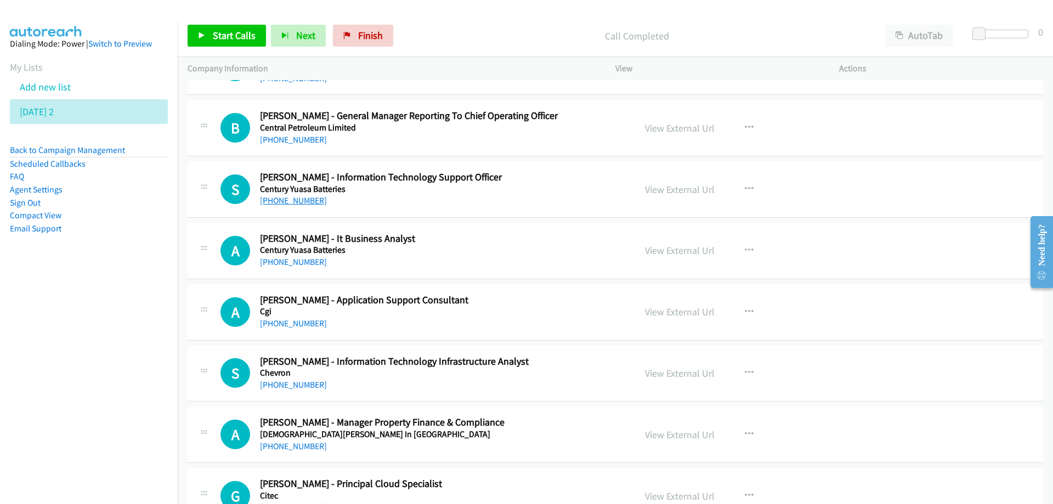
click at [294, 200] on link "+61 7 3361 6584" at bounding box center [293, 200] width 67 height 10
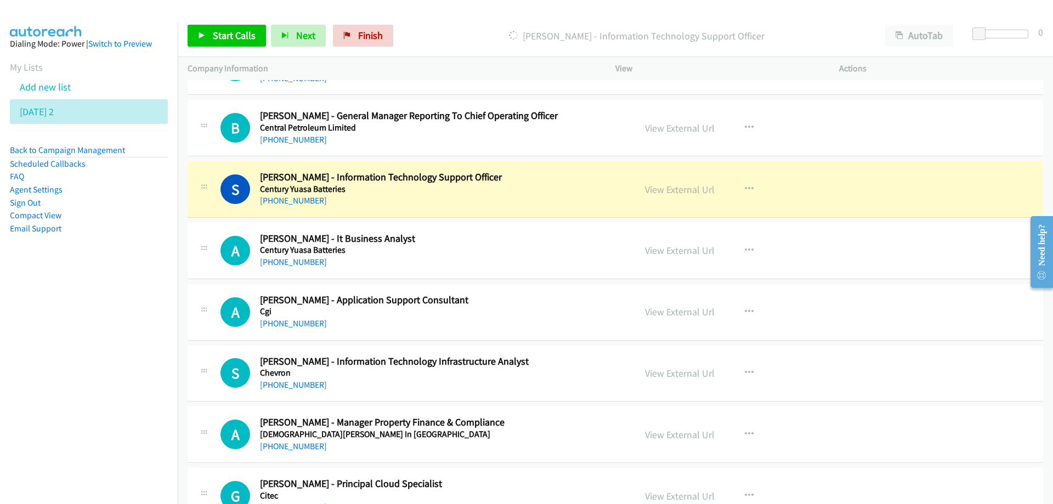
click at [554, 188] on h5 "Century Yuasa Batteries" at bounding box center [441, 189] width 362 height 11
click at [661, 191] on link "View External Url" at bounding box center [680, 189] width 70 height 13
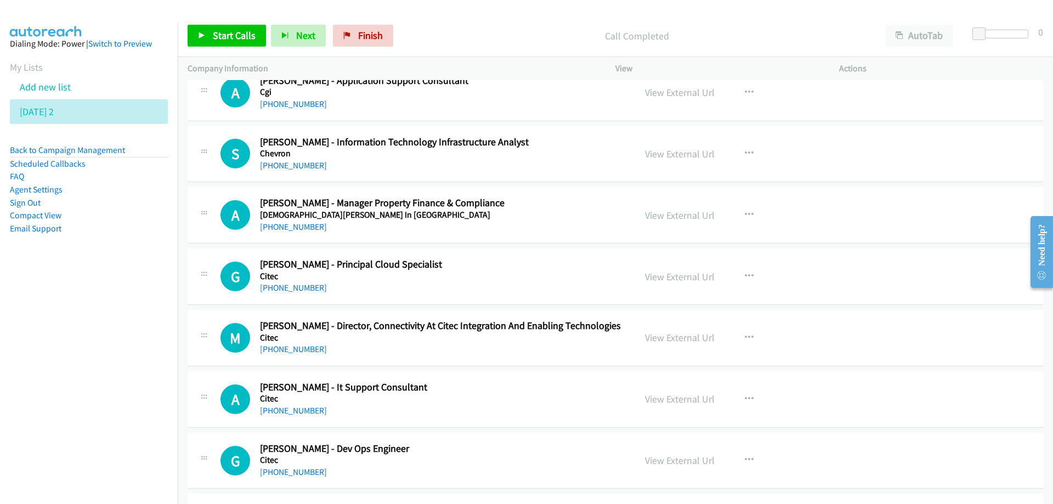
scroll to position [4279, 0]
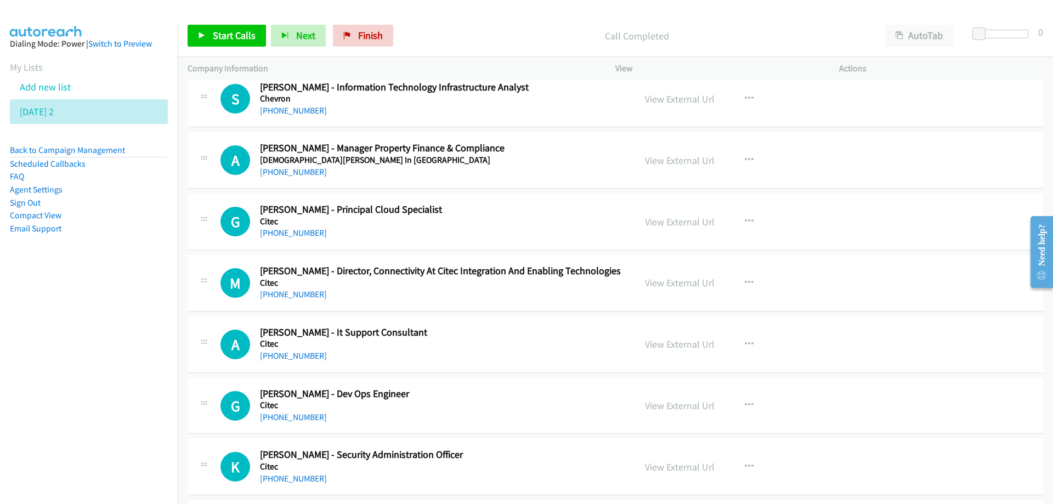
click at [510, 215] on h2 "Gregory Henneken - Principal Cloud Specialist" at bounding box center [441, 210] width 362 height 13
click at [299, 229] on link "+61 402 098 917" at bounding box center [293, 233] width 67 height 10
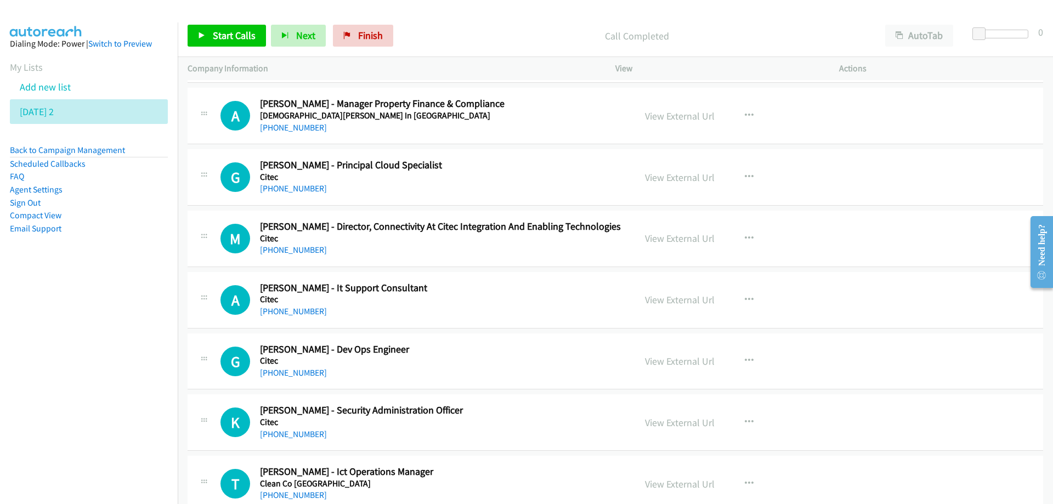
scroll to position [4334, 0]
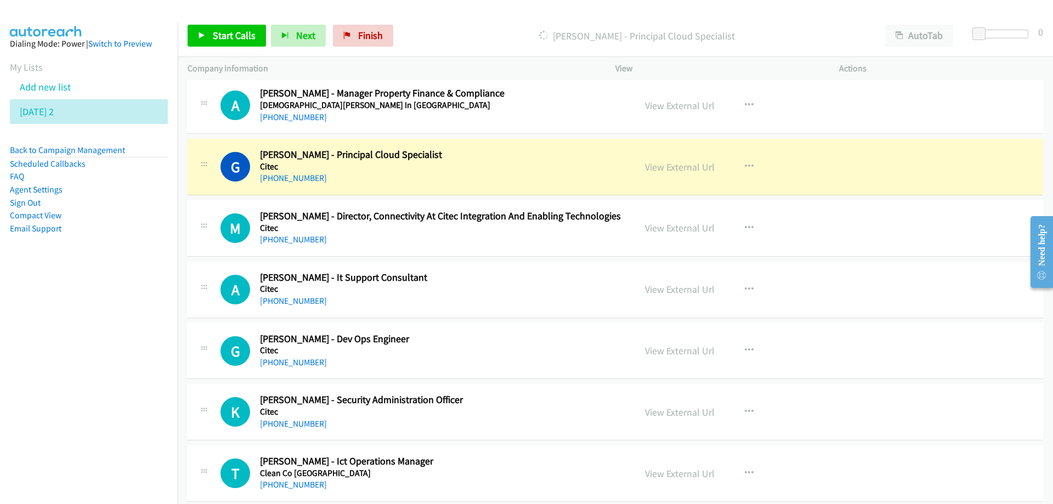
click at [512, 150] on h2 "Gregory Henneken - Principal Cloud Specialist" at bounding box center [441, 155] width 362 height 13
click at [690, 168] on link "View External Url" at bounding box center [680, 167] width 70 height 13
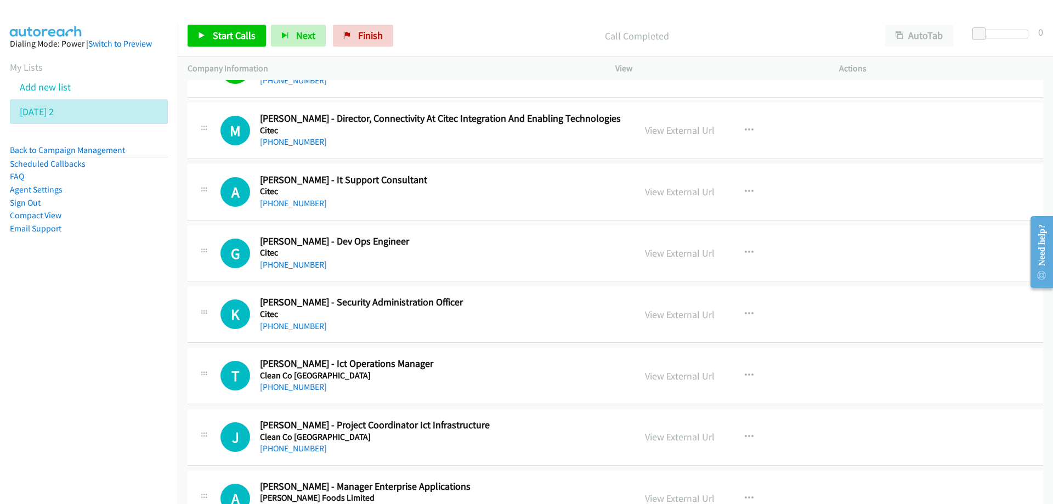
scroll to position [4444, 0]
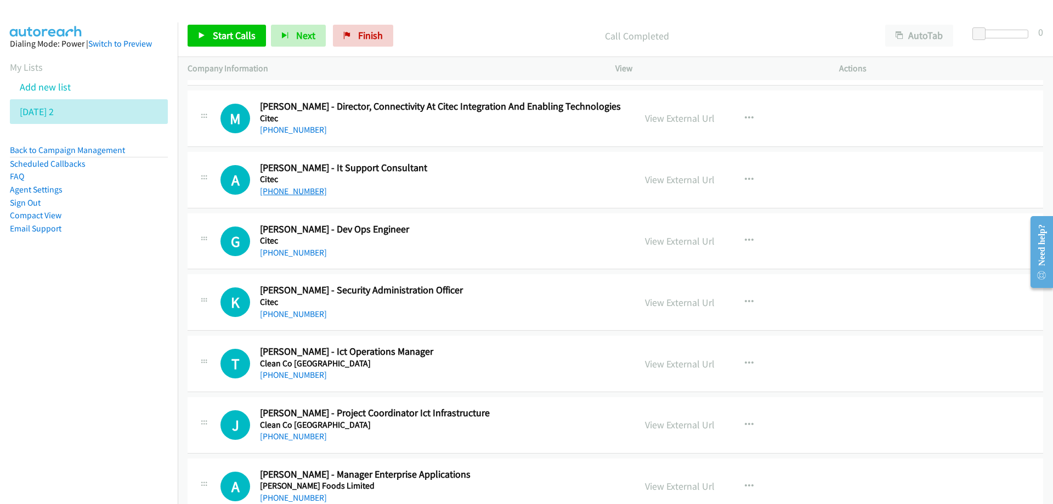
click at [297, 191] on link "[PHONE_NUMBER]" at bounding box center [293, 191] width 67 height 10
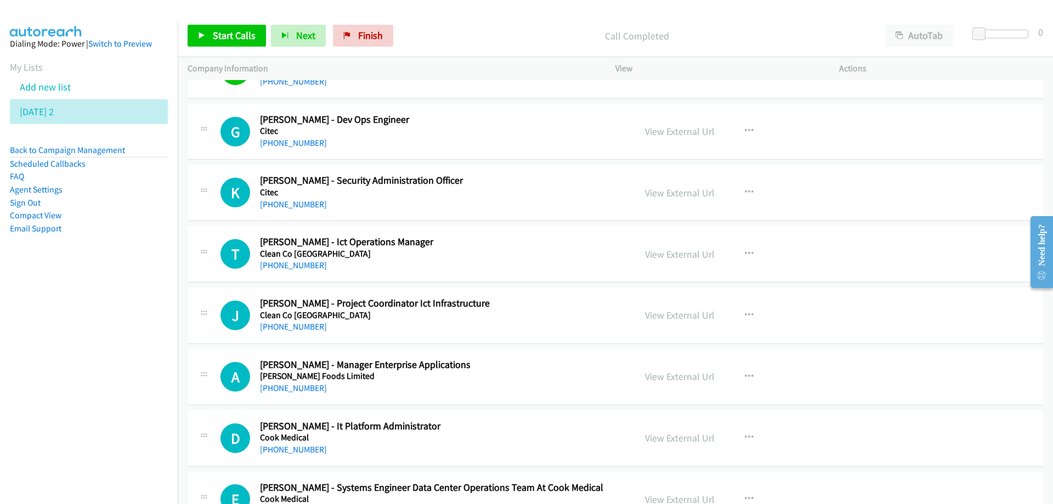
scroll to position [4608, 0]
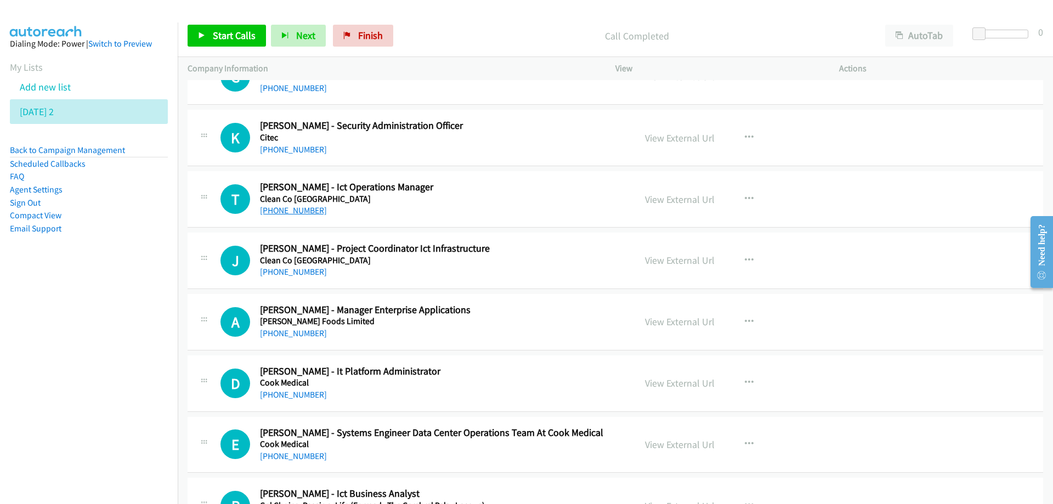
click at [286, 208] on link "[PHONE_NUMBER]" at bounding box center [293, 210] width 67 height 10
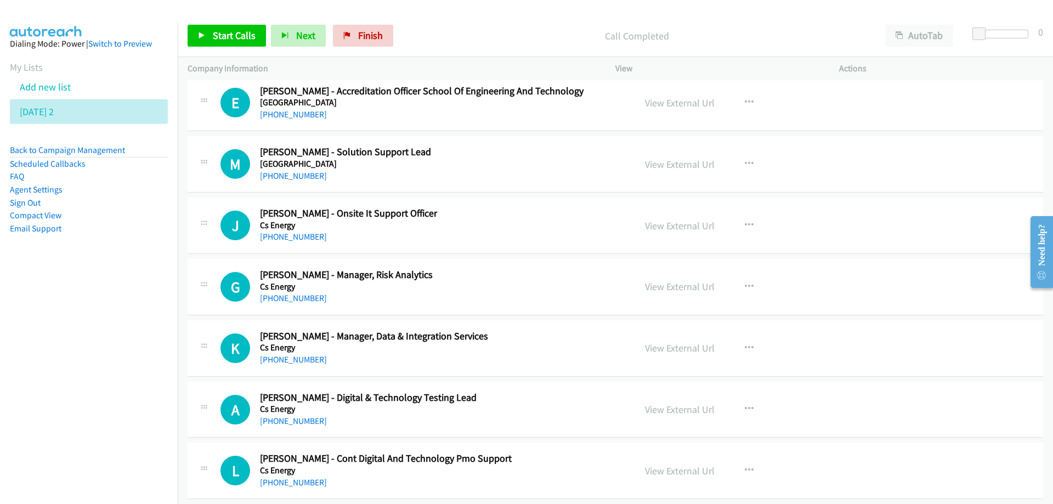
scroll to position [5267, 0]
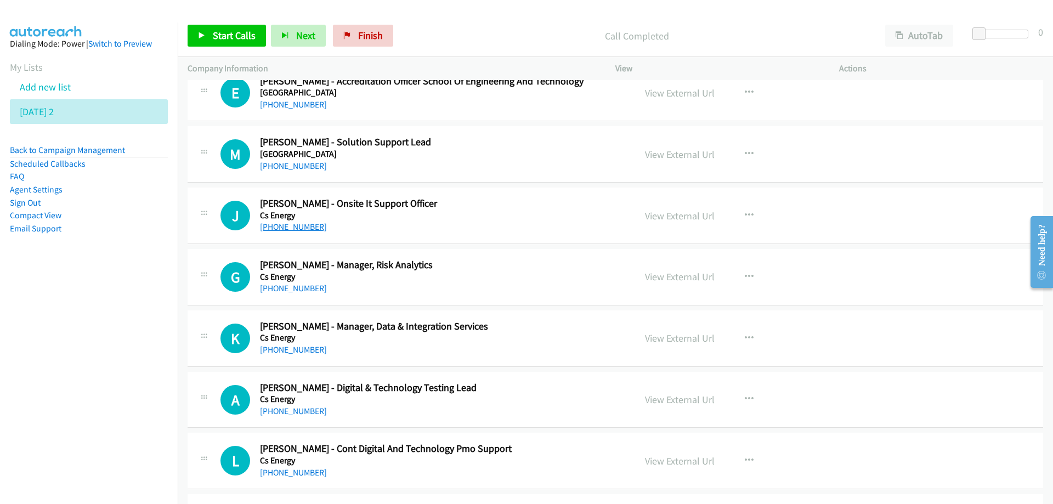
click at [288, 228] on link "+61 411 392 635" at bounding box center [293, 227] width 67 height 10
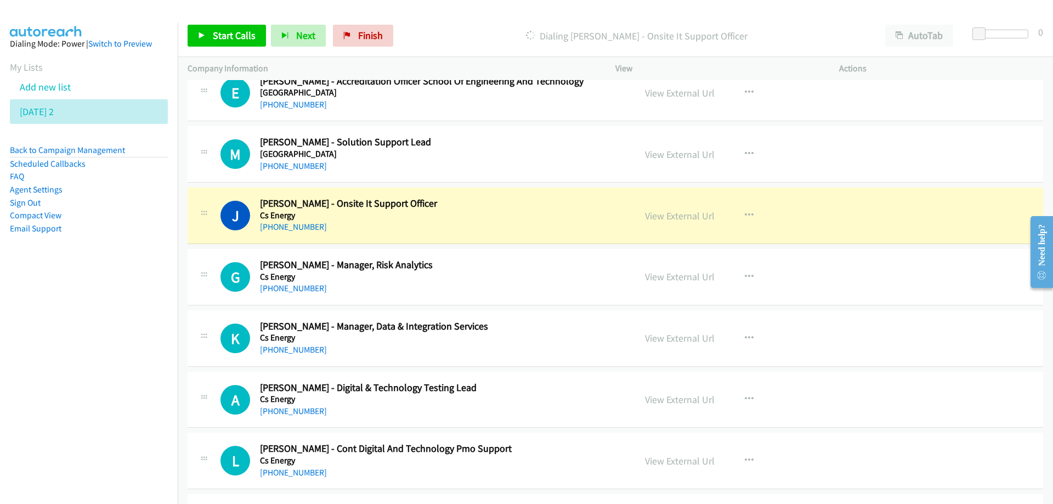
drag, startPoint x: 527, startPoint y: 212, endPoint x: 676, endPoint y: 226, distance: 149.3
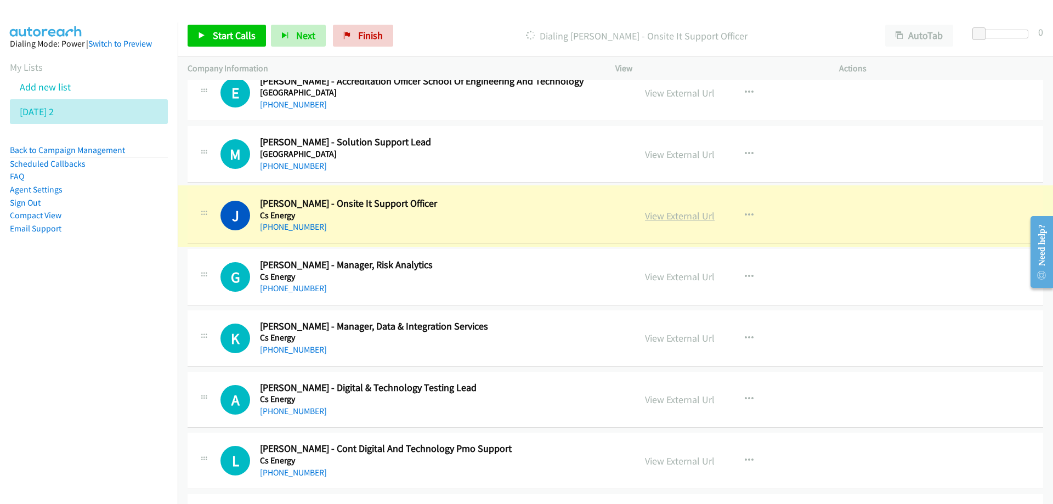
click at [674, 219] on link "View External Url" at bounding box center [680, 216] width 70 height 13
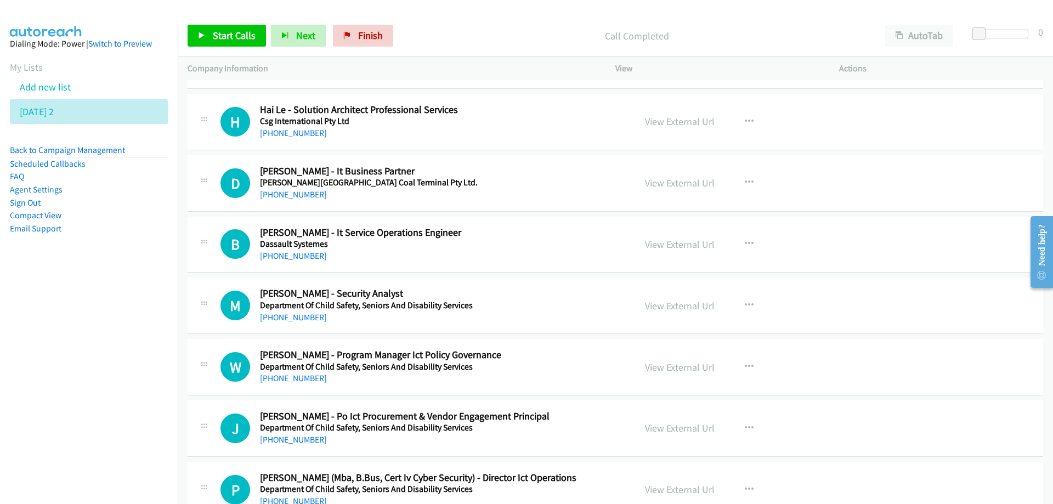
scroll to position [5815, 0]
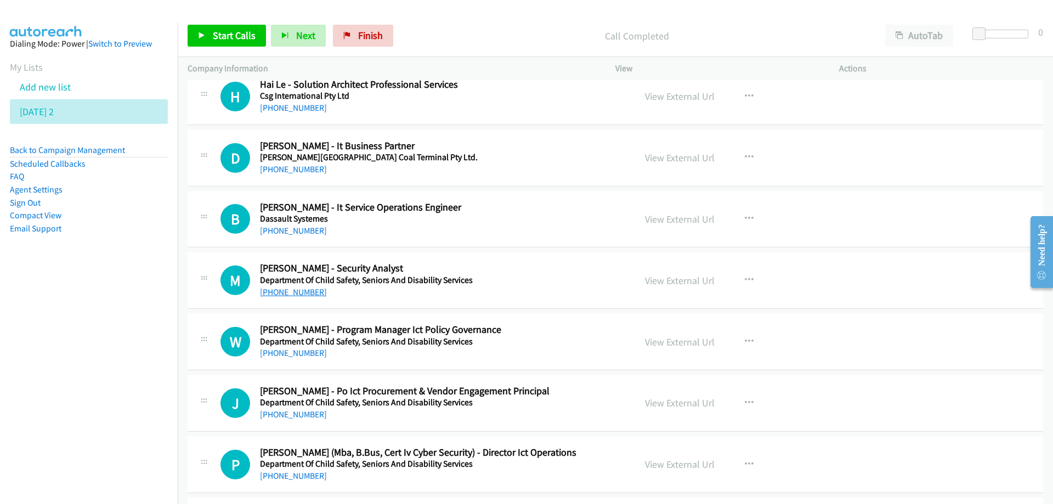
click at [292, 293] on link "[PHONE_NUMBER]" at bounding box center [293, 292] width 67 height 10
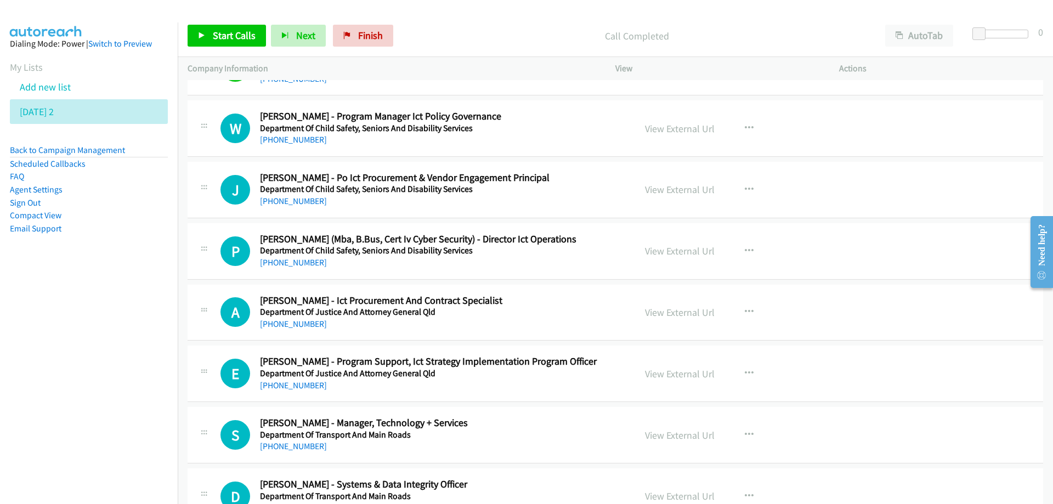
scroll to position [6035, 0]
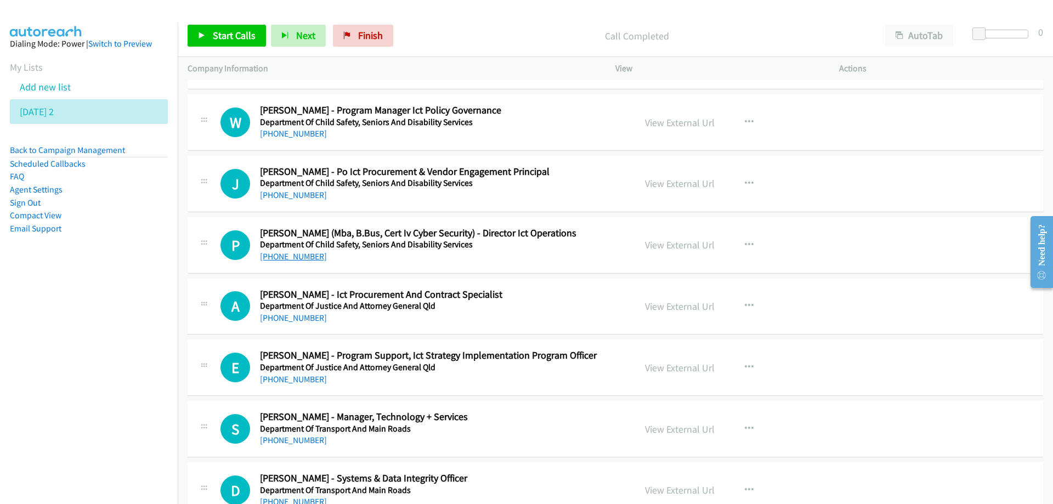
click at [291, 258] on link "[PHONE_NUMBER]" at bounding box center [293, 256] width 67 height 10
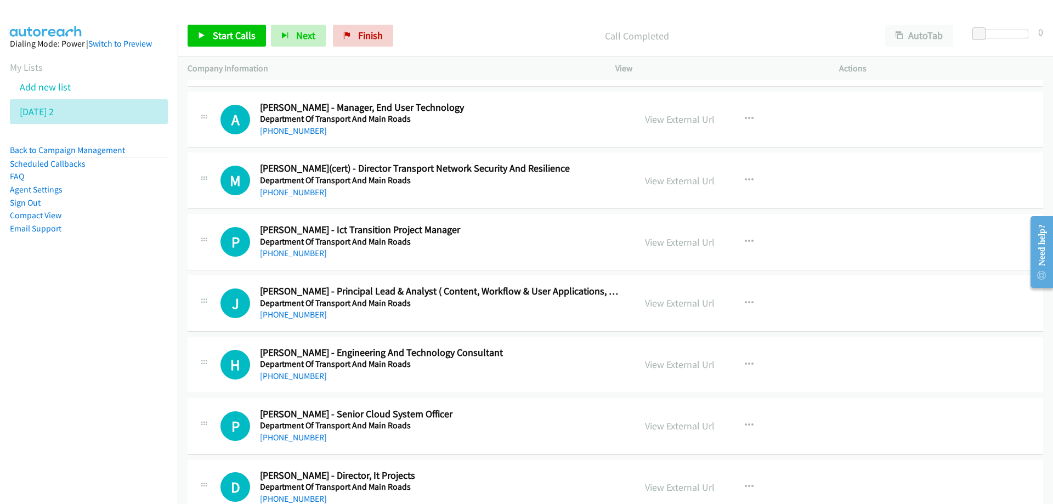
scroll to position [6474, 0]
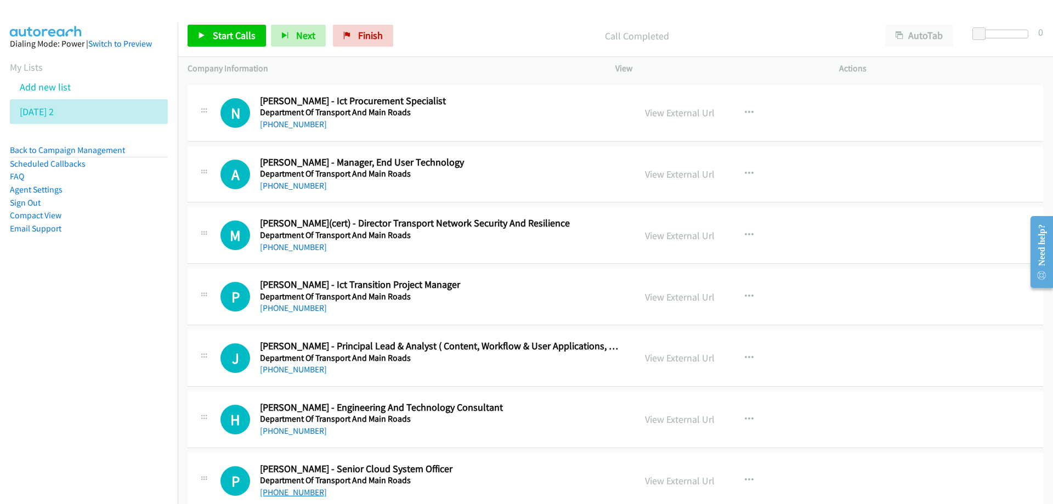
click at [296, 491] on link "[PHONE_NUMBER]" at bounding box center [293, 492] width 67 height 10
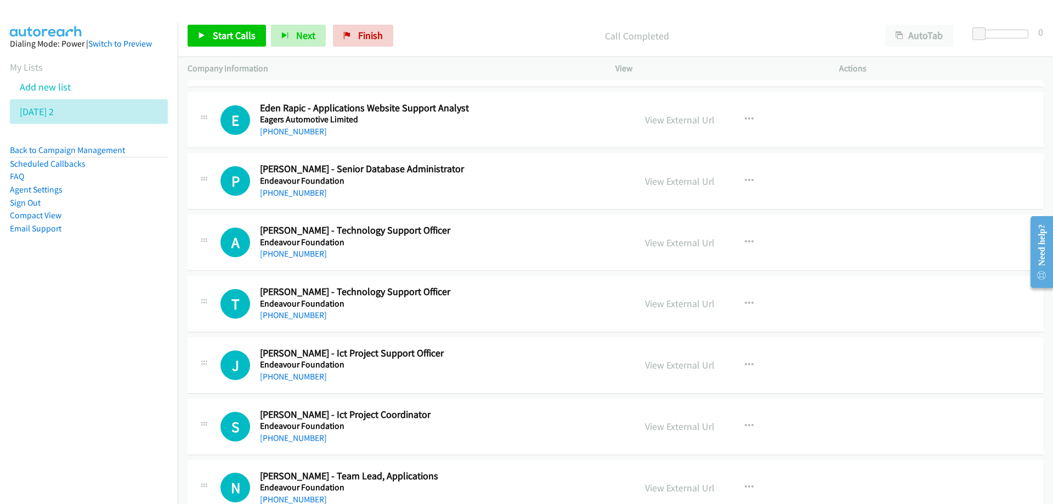
scroll to position [7516, 0]
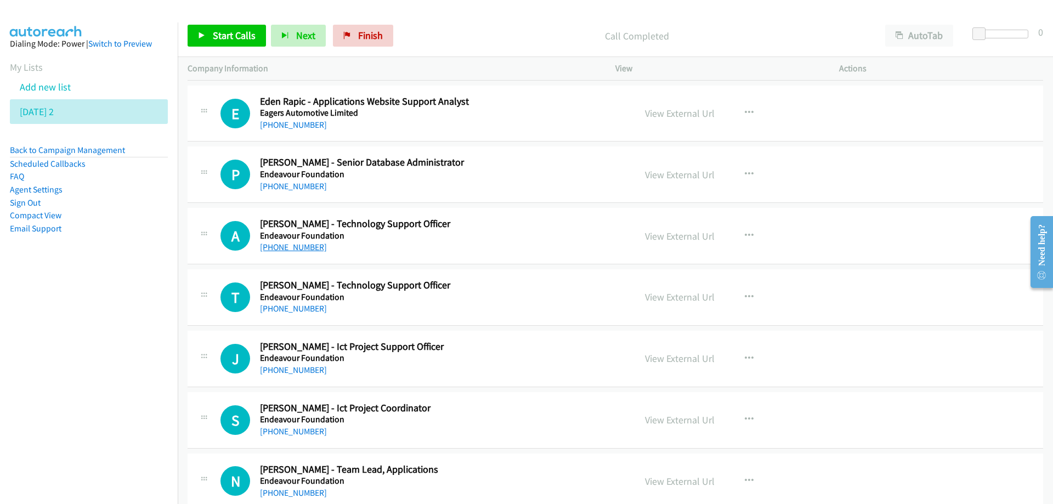
click at [292, 247] on link "+61 405 082 757" at bounding box center [293, 247] width 67 height 10
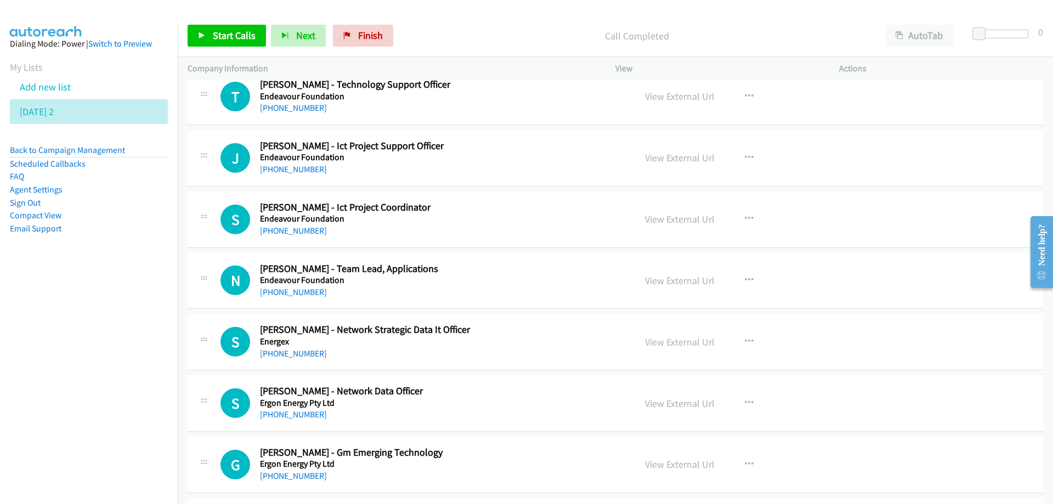
scroll to position [7735, 0]
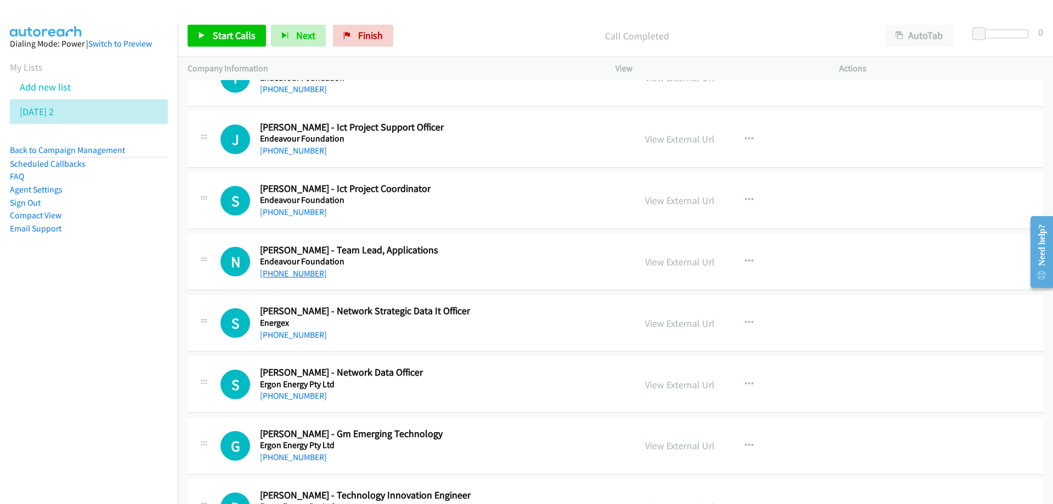
click at [289, 274] on link "+61 488 068 362" at bounding box center [293, 273] width 67 height 10
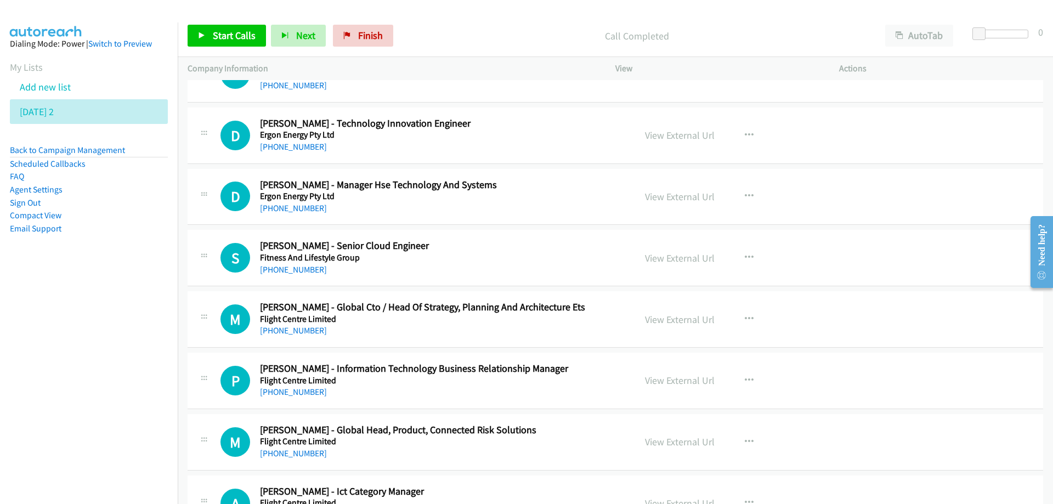
scroll to position [8120, 0]
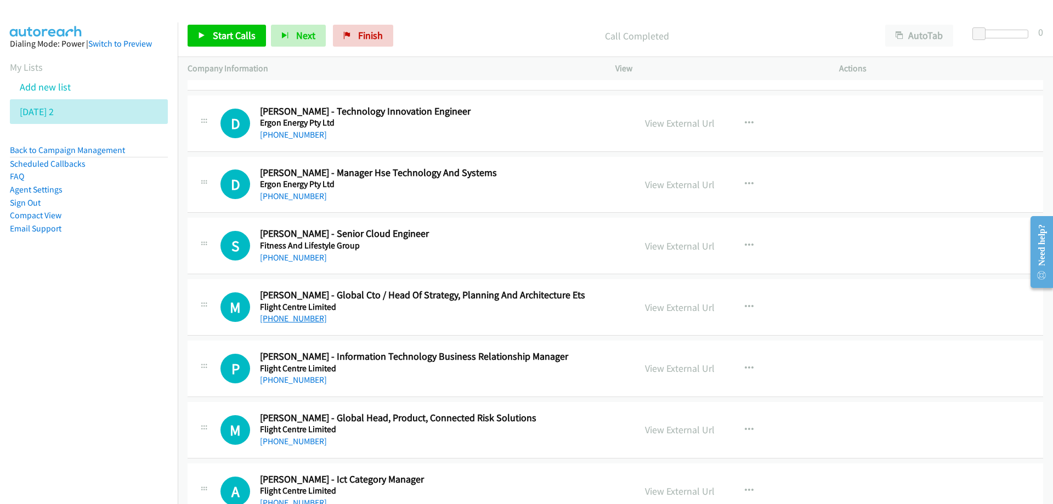
click at [299, 317] on link "+61 402 761 767" at bounding box center [293, 318] width 67 height 10
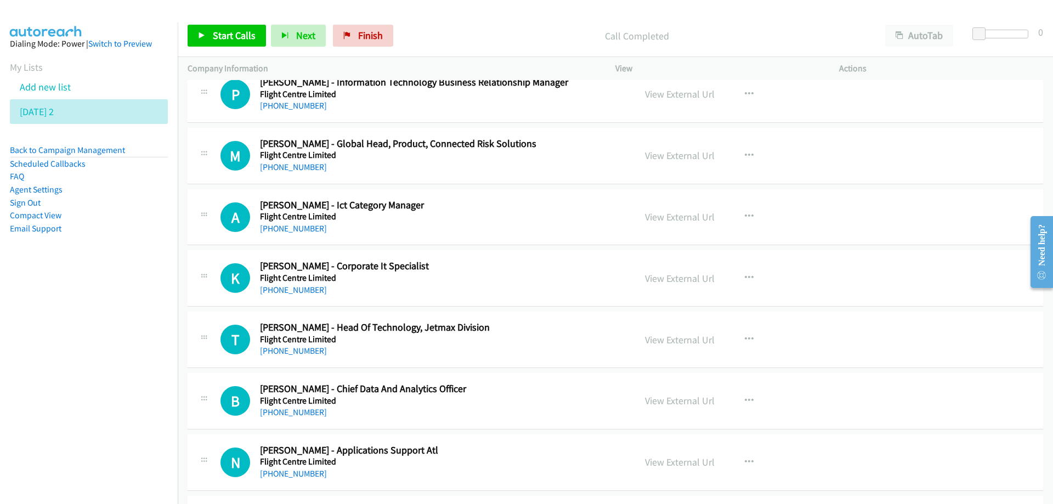
scroll to position [8449, 0]
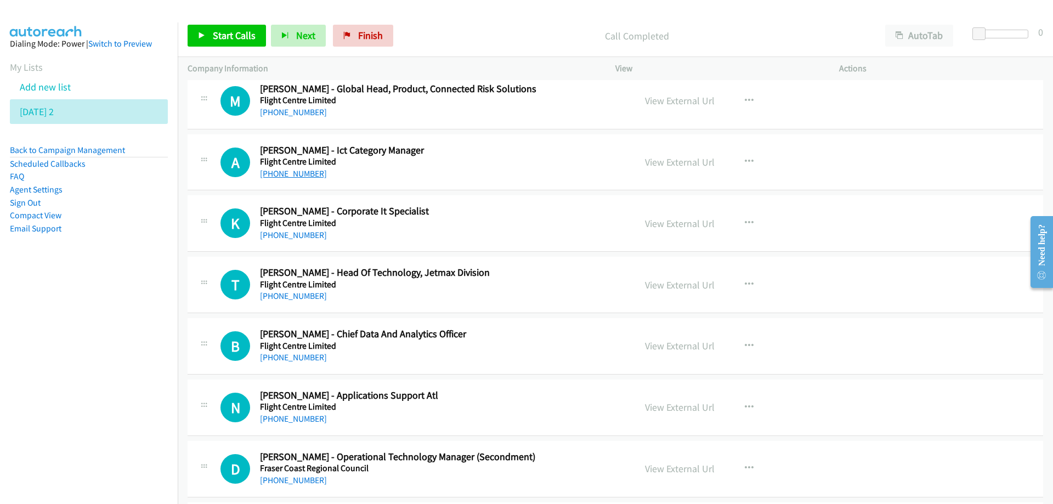
click at [287, 174] on link "[PHONE_NUMBER]" at bounding box center [293, 173] width 67 height 10
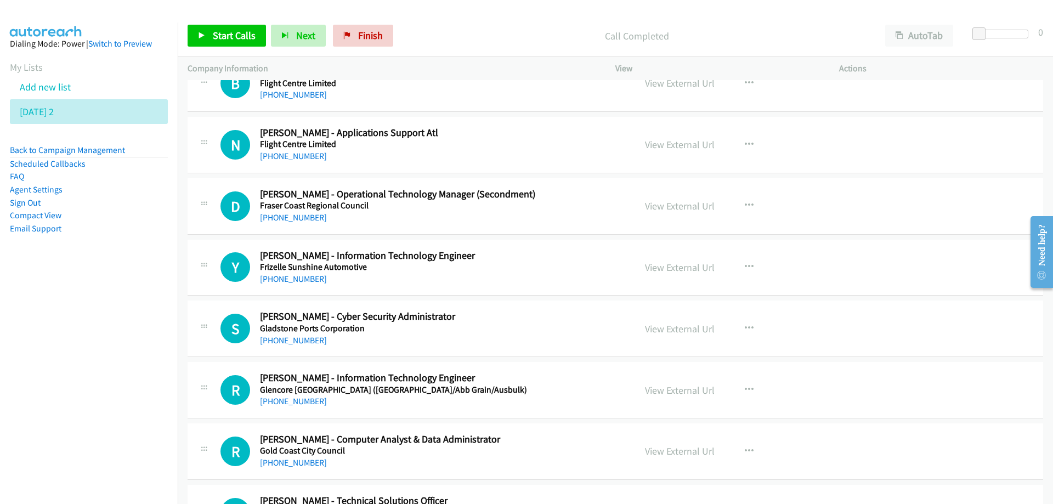
scroll to position [8723, 0]
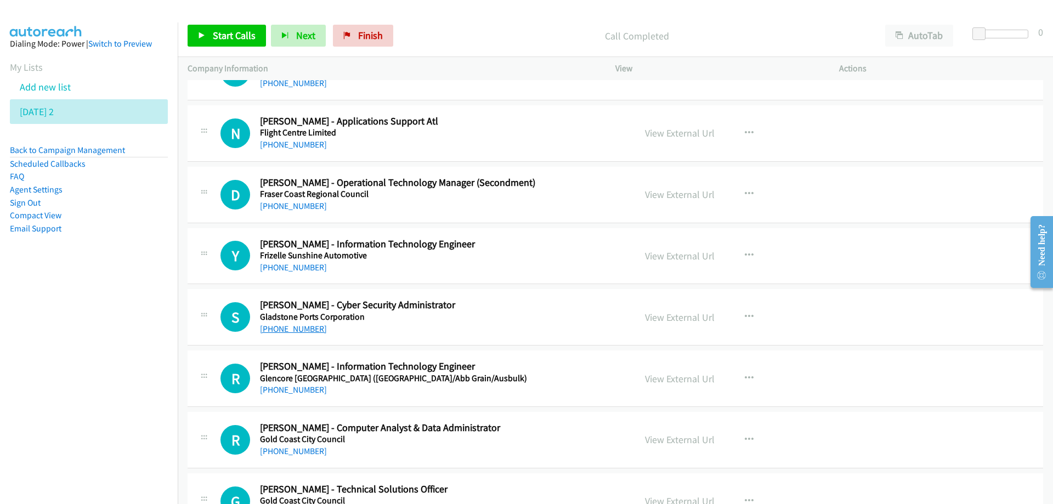
click at [307, 331] on link "+61 7 4976 1457" at bounding box center [293, 329] width 67 height 10
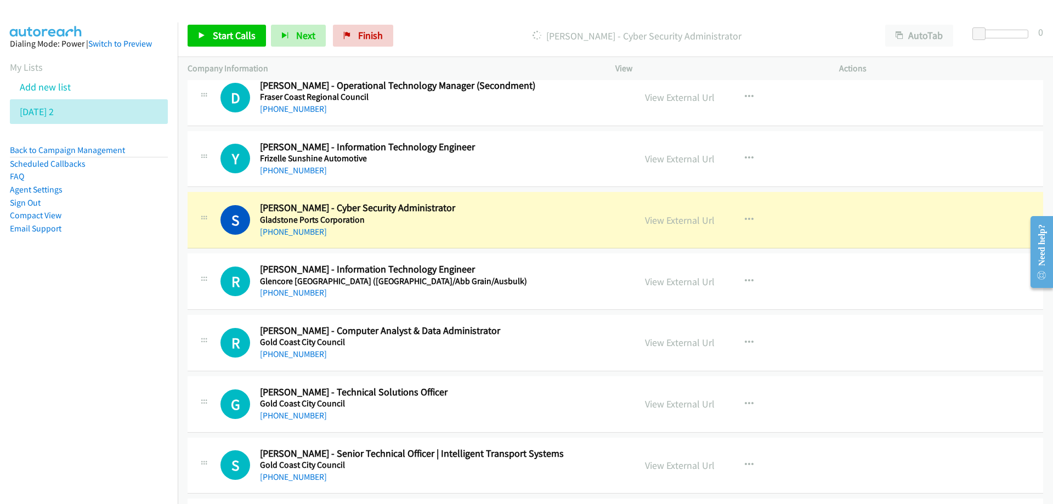
scroll to position [8833, 0]
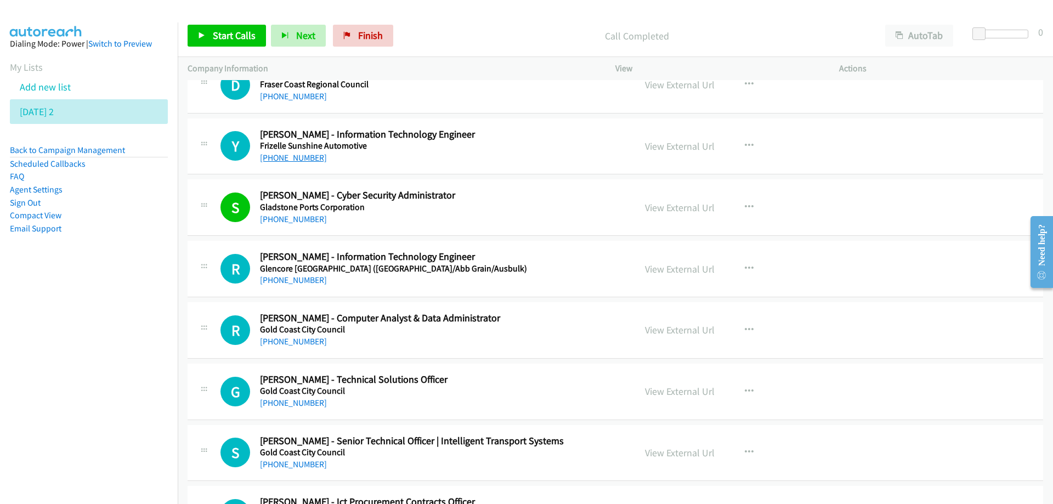
click at [281, 155] on link "[PHONE_NUMBER]" at bounding box center [293, 158] width 67 height 10
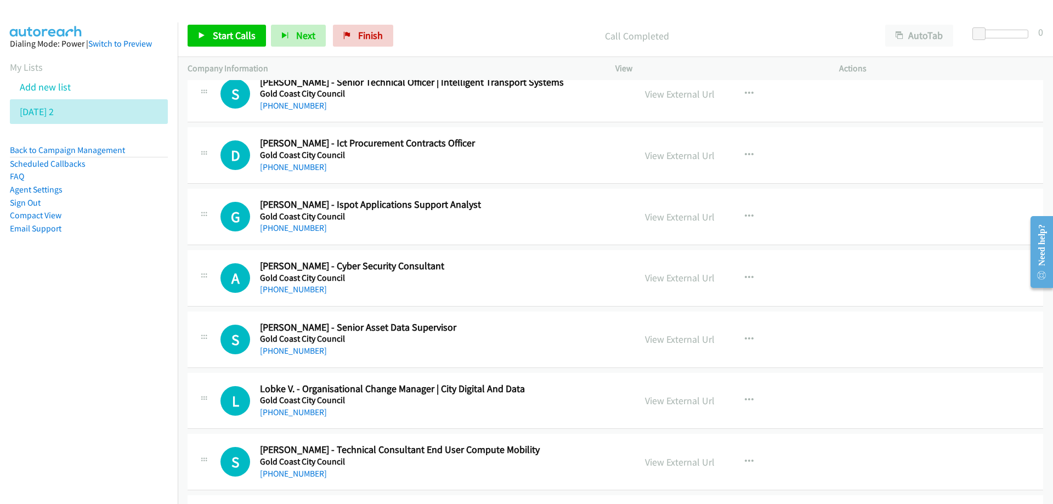
scroll to position [9217, 0]
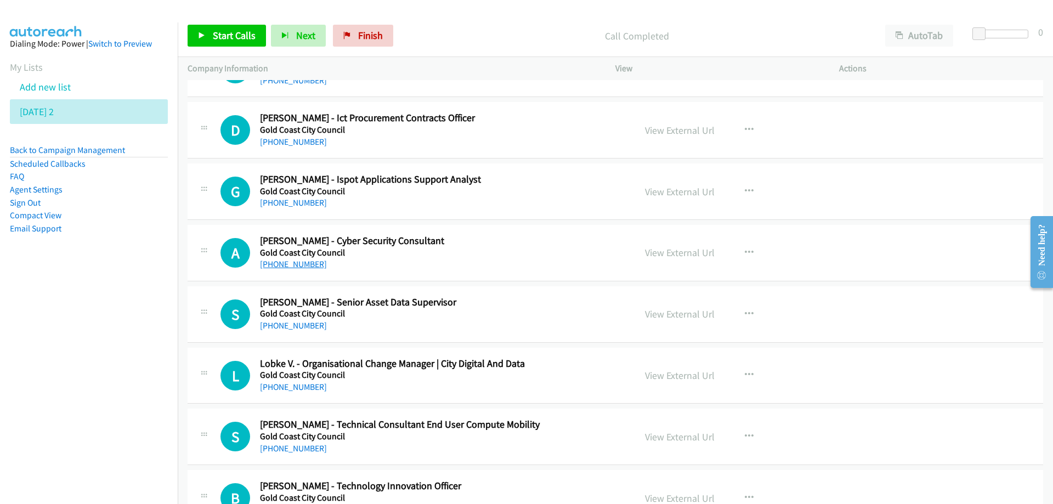
click at [287, 264] on link "[PHONE_NUMBER]" at bounding box center [293, 264] width 67 height 10
click at [284, 267] on link "[PHONE_NUMBER]" at bounding box center [293, 264] width 67 height 10
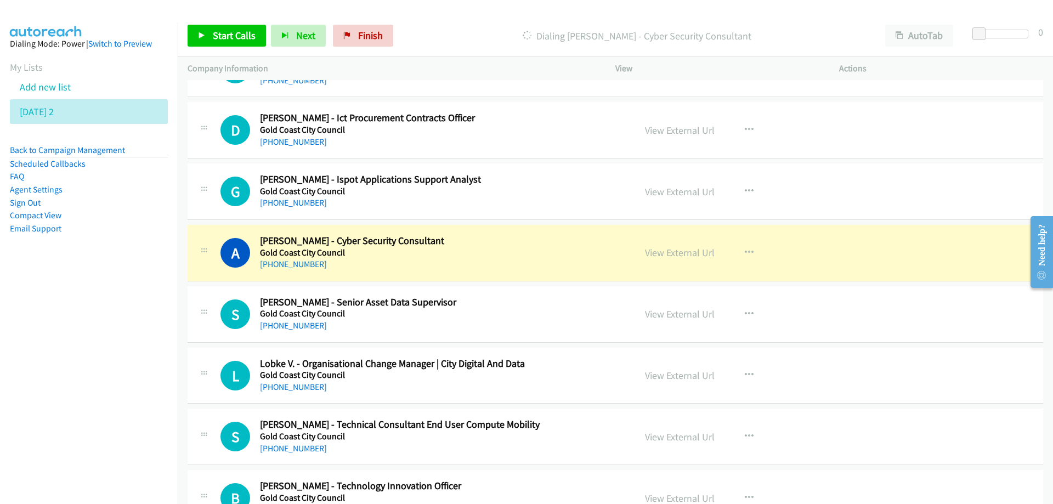
click at [514, 244] on h2 "[PERSON_NAME] - Cyber Security Consultant" at bounding box center [441, 241] width 362 height 13
click at [663, 255] on link "View External Url" at bounding box center [680, 252] width 70 height 13
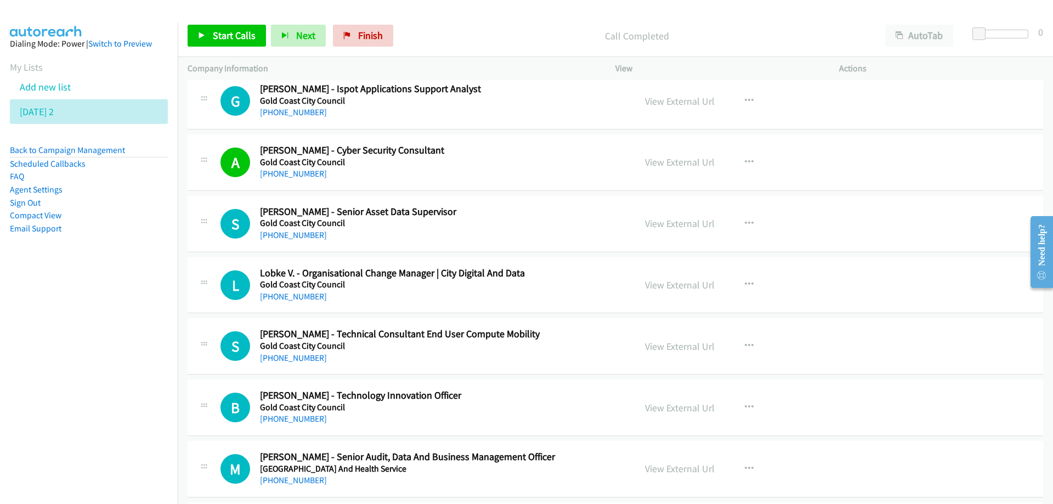
scroll to position [9326, 0]
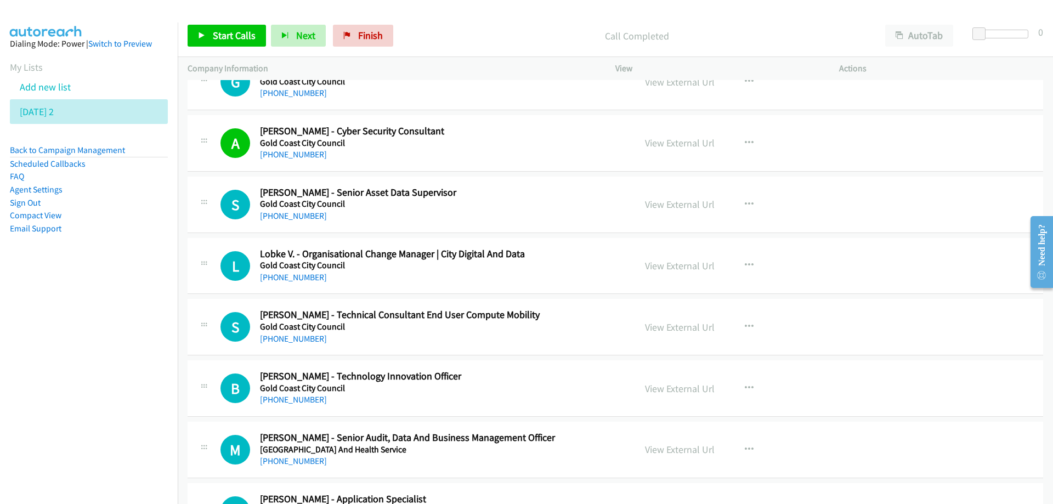
click at [539, 211] on div "+61 7 5667 3650" at bounding box center [441, 216] width 362 height 13
click at [747, 204] on icon "button" at bounding box center [749, 204] width 9 height 9
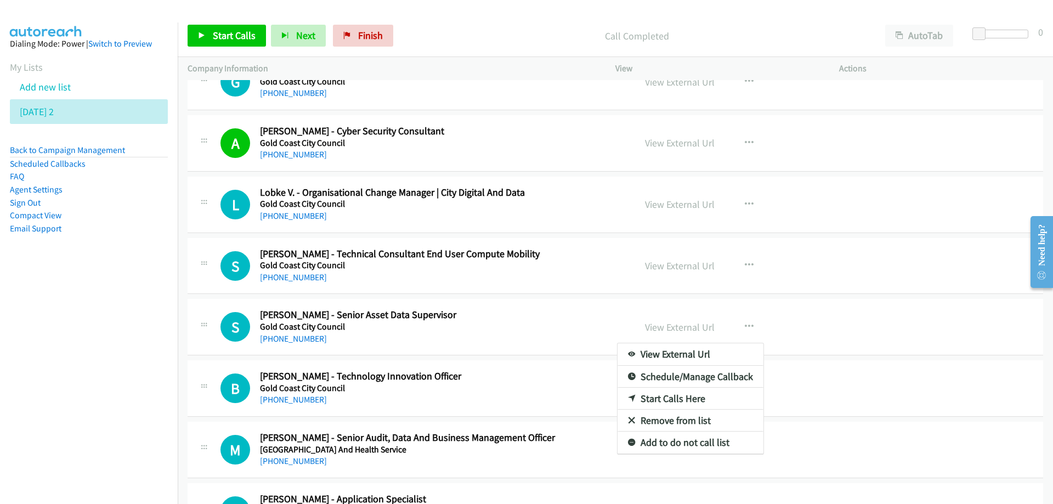
click at [747, 268] on div at bounding box center [526, 252] width 1053 height 504
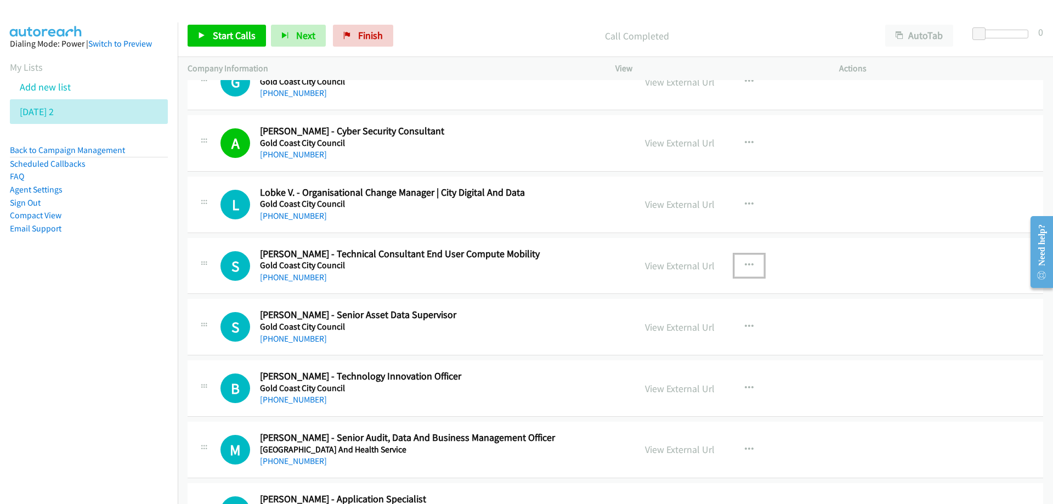
click at [746, 266] on icon "button" at bounding box center [749, 265] width 9 height 9
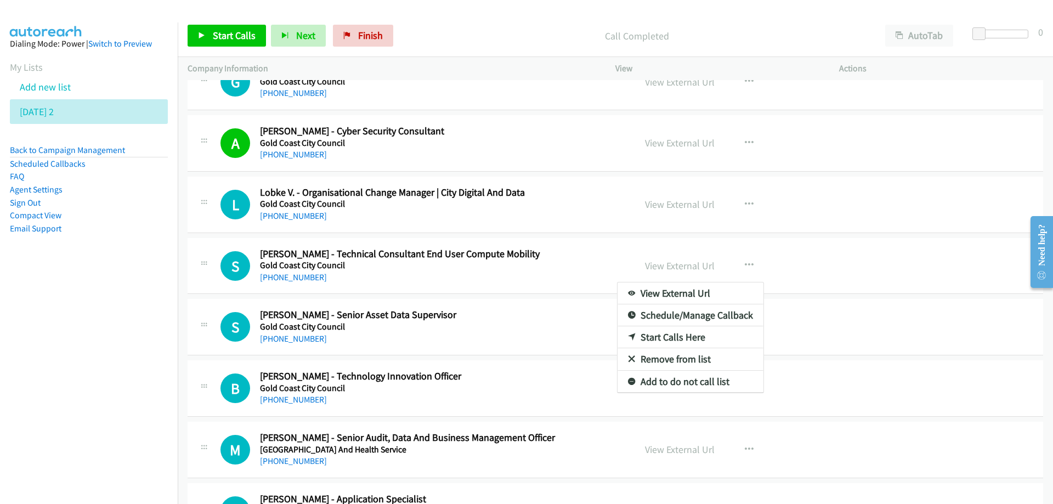
click at [230, 35] on div at bounding box center [526, 252] width 1053 height 504
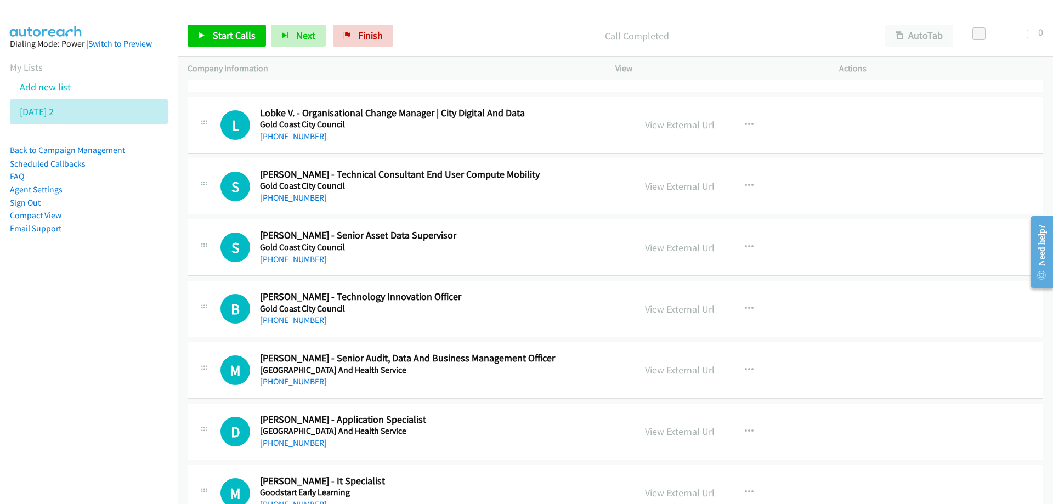
scroll to position [9436, 0]
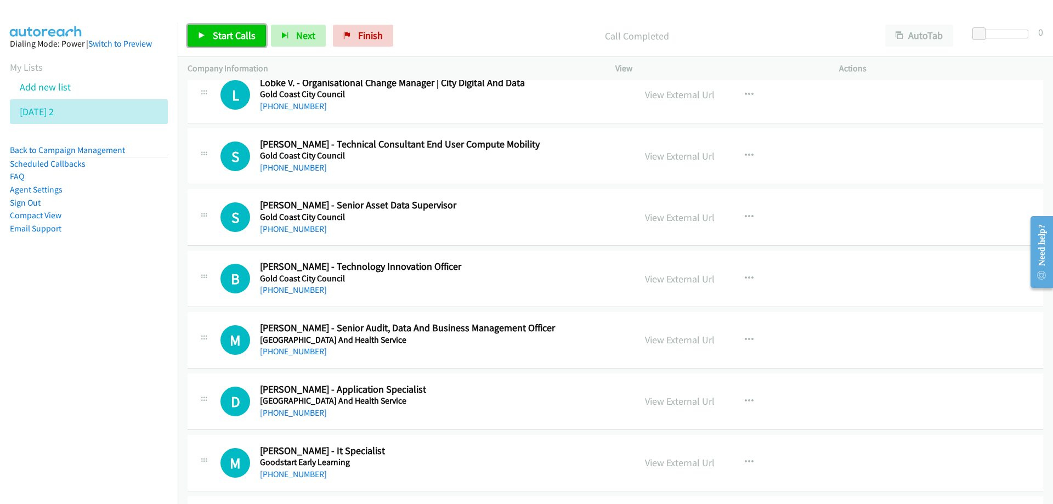
click at [222, 37] on span "Start Calls" at bounding box center [234, 35] width 43 height 13
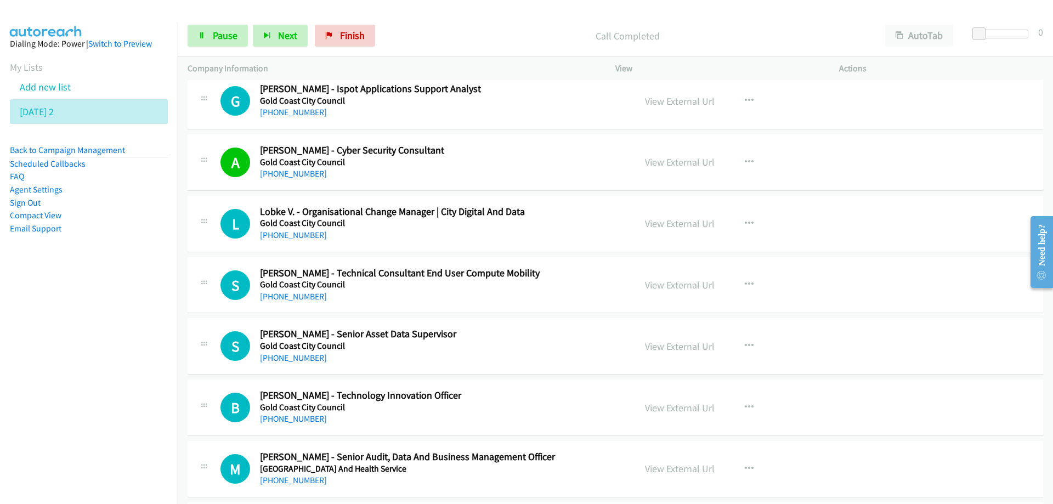
scroll to position [9326, 0]
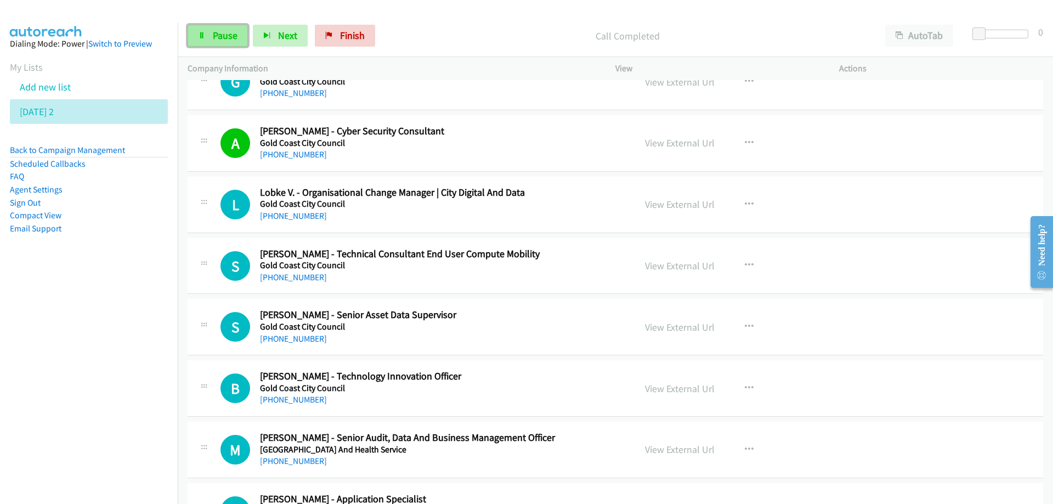
drag, startPoint x: 224, startPoint y: 37, endPoint x: 246, endPoint y: 45, distance: 22.9
click at [224, 37] on span "Pause" at bounding box center [225, 35] width 25 height 13
drag, startPoint x: 528, startPoint y: 346, endPoint x: 660, endPoint y: 334, distance: 132.2
click at [747, 325] on icon "button" at bounding box center [749, 327] width 9 height 9
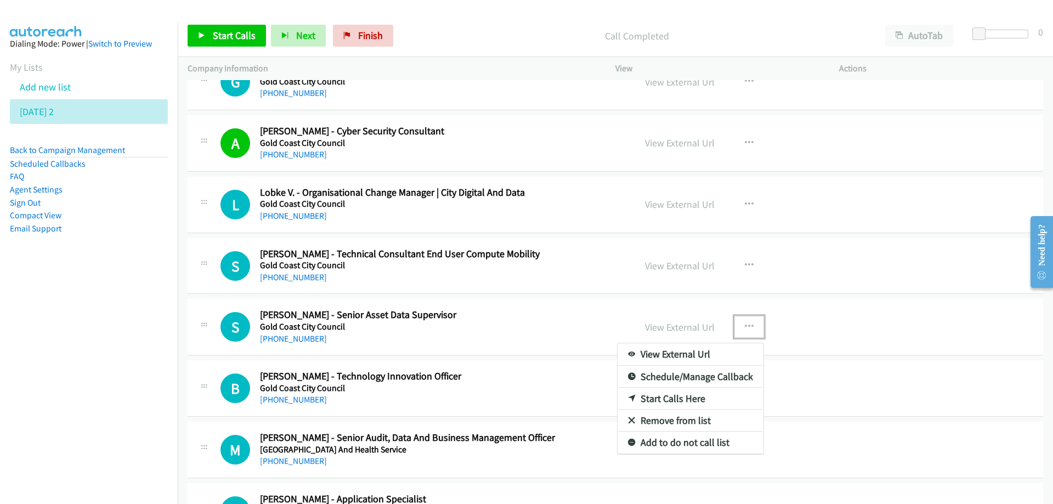
click at [664, 399] on link "Start Calls Here" at bounding box center [691, 399] width 146 height 22
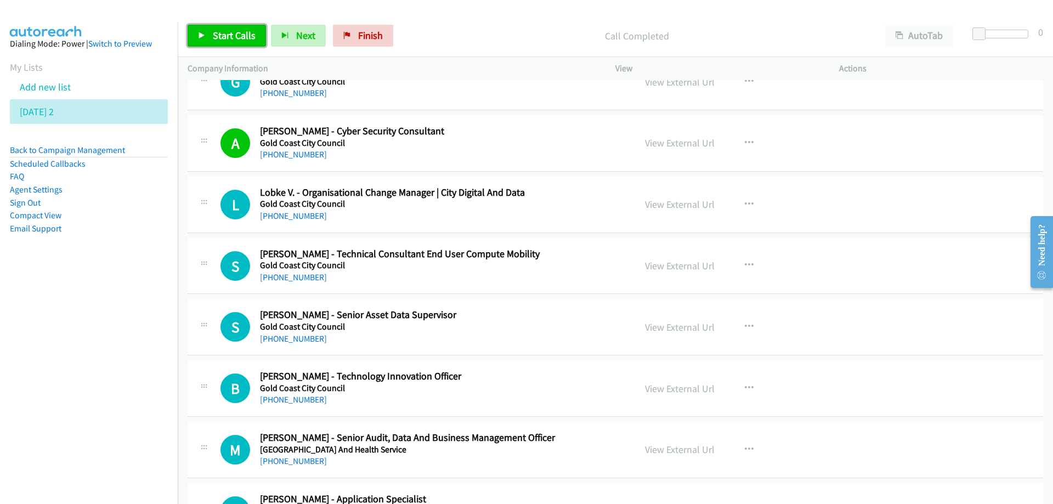
click at [237, 34] on span "Start Calls" at bounding box center [234, 35] width 43 height 13
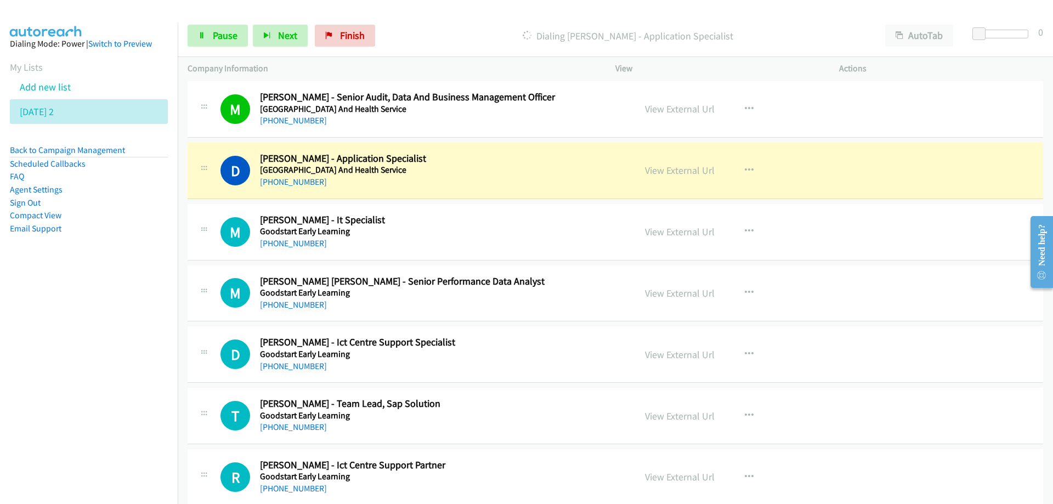
scroll to position [9656, 0]
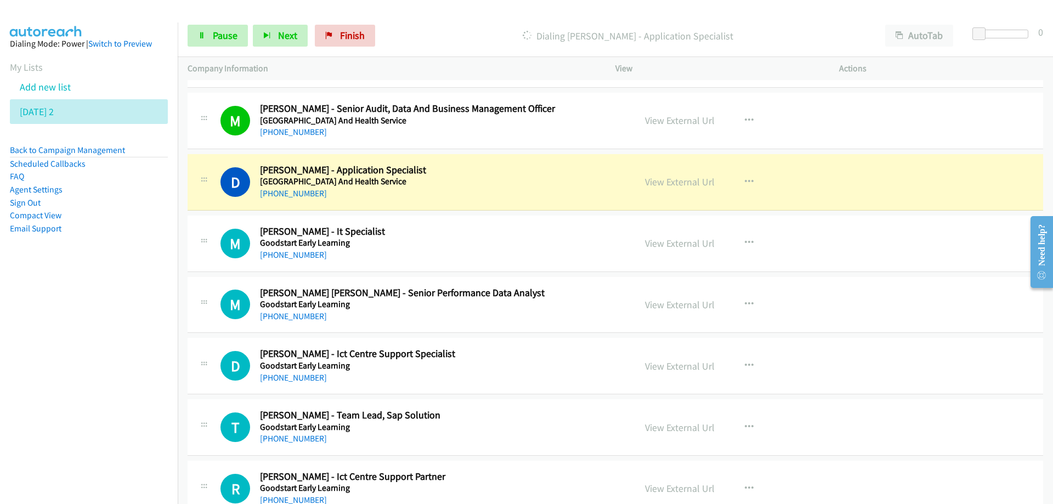
drag, startPoint x: 477, startPoint y: 170, endPoint x: 482, endPoint y: 163, distance: 7.8
click at [477, 170] on h2 "Don Channa Ranwala - Application Specialist" at bounding box center [441, 170] width 362 height 13
click at [659, 182] on link "View External Url" at bounding box center [680, 182] width 70 height 13
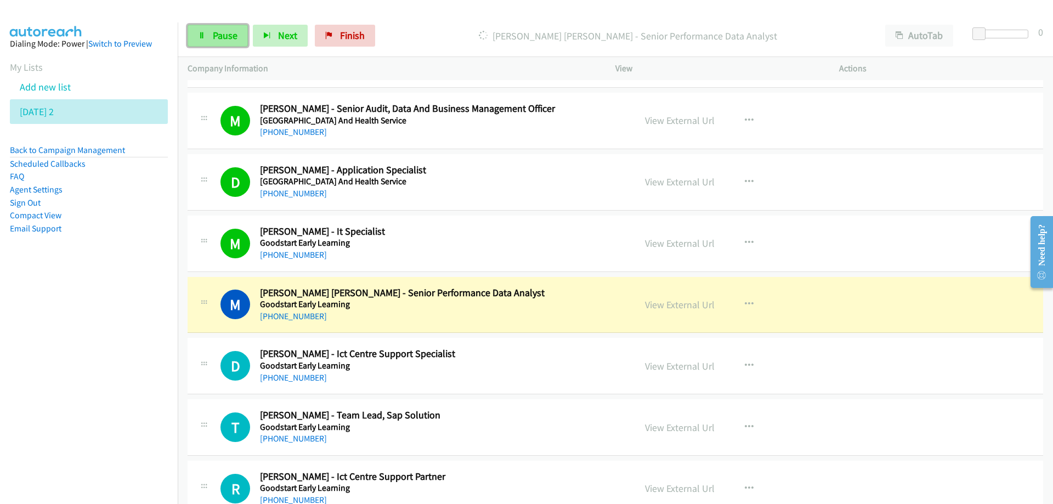
click at [232, 33] on span "Pause" at bounding box center [225, 35] width 25 height 13
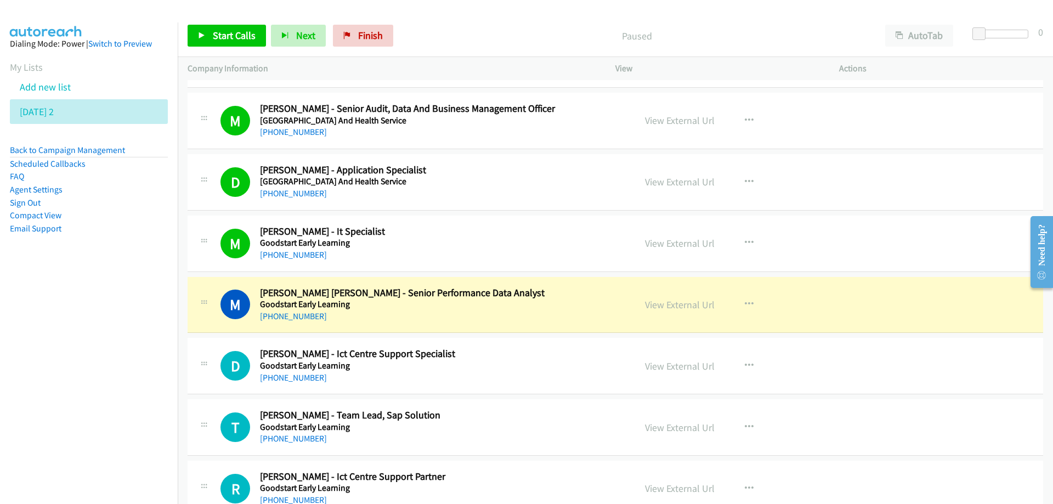
click at [456, 244] on h5 "Goodstart Early Learning" at bounding box center [441, 243] width 362 height 11
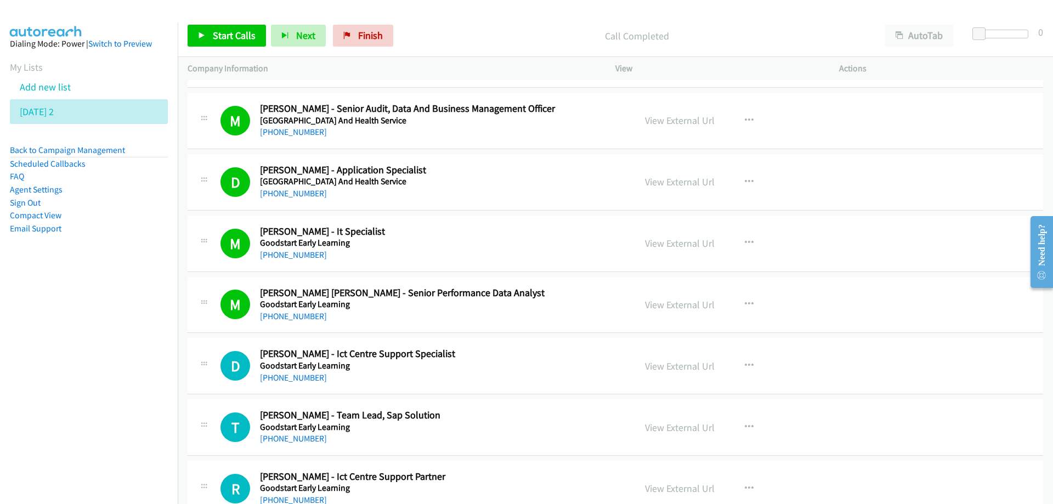
scroll to position [9711, 0]
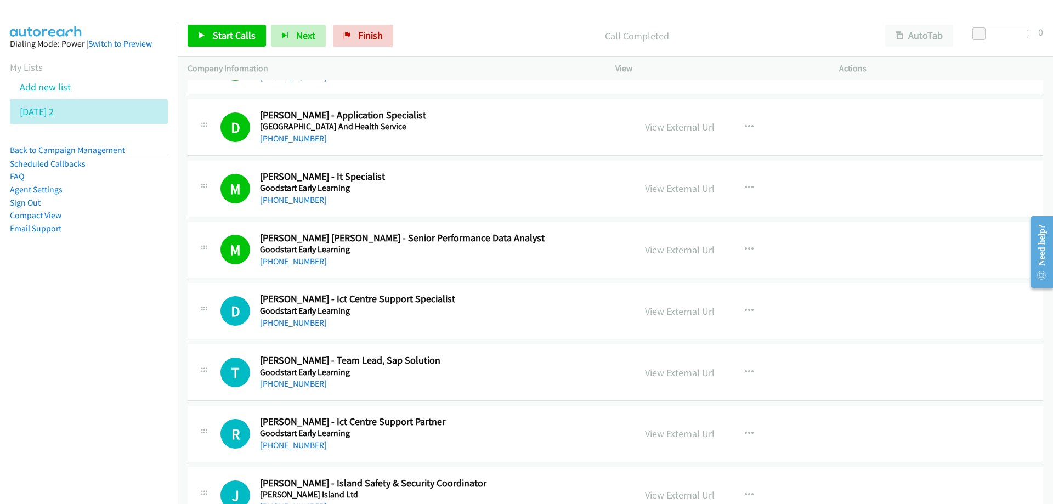
click at [677, 188] on link "View External Url" at bounding box center [680, 188] width 70 height 13
click at [145, 342] on nav "Dialing Mode: Power | Switch to Preview My Lists Add new list Wednesday 2 Back …" at bounding box center [89, 274] width 178 height 504
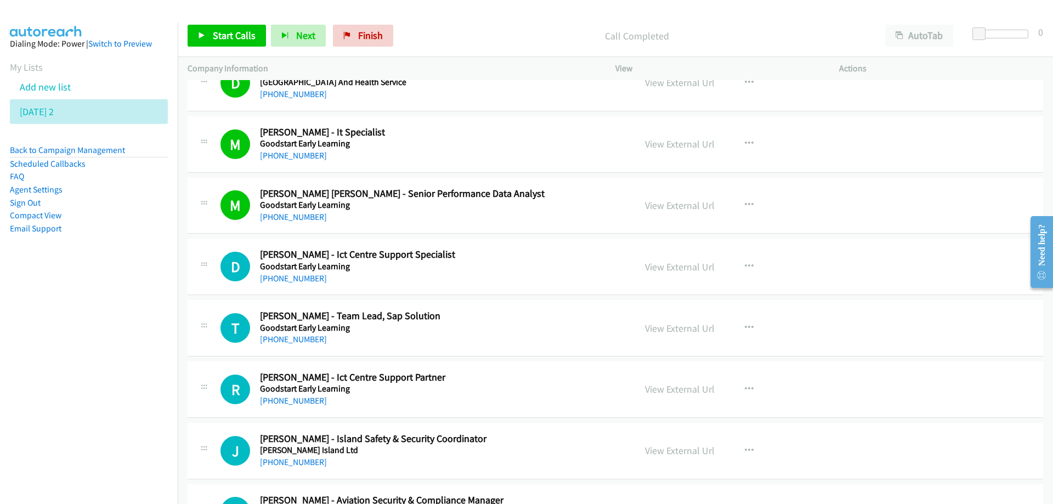
scroll to position [9765, 0]
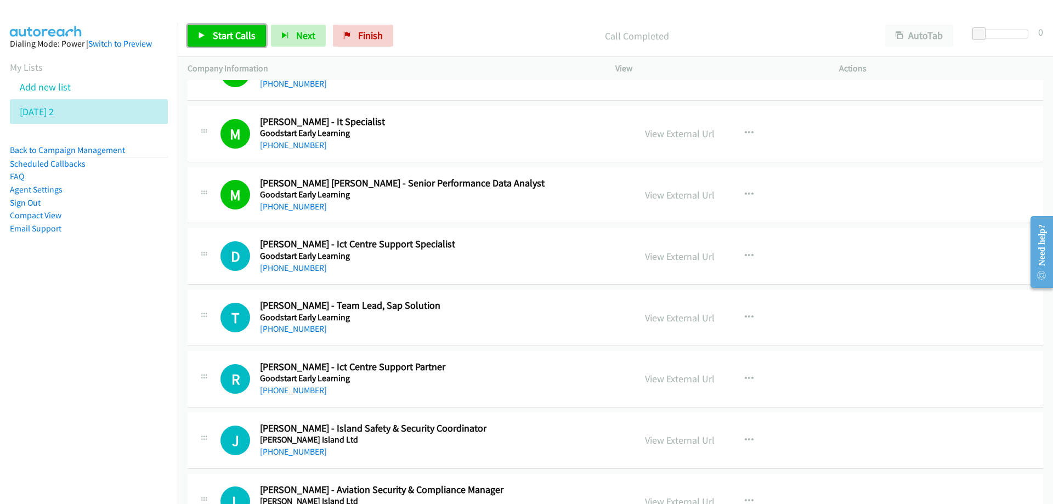
click at [222, 30] on span "Start Calls" at bounding box center [234, 35] width 43 height 13
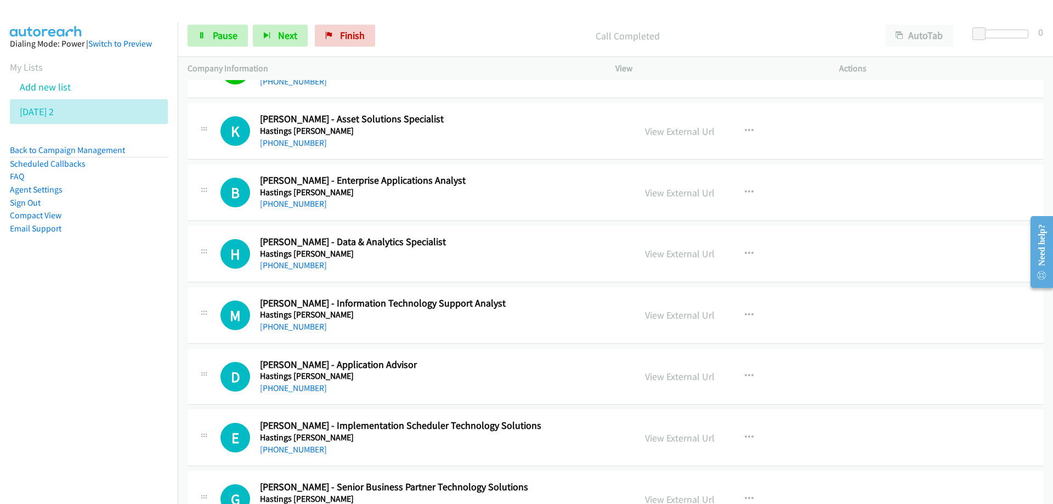
scroll to position [10204, 0]
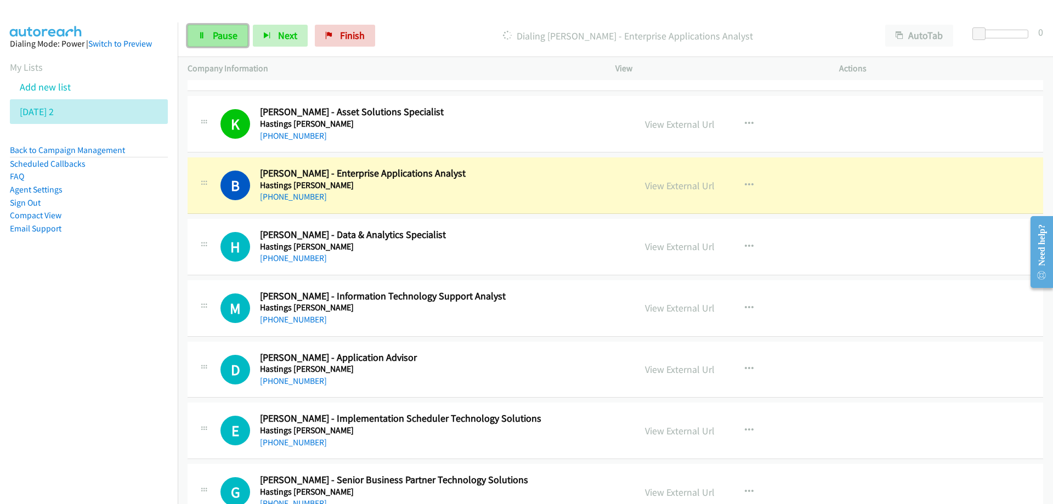
click at [230, 35] on span "Pause" at bounding box center [225, 35] width 25 height 13
click at [544, 232] on h2 "Humaira Ehsan - Data & Analytics Specialist" at bounding box center [441, 235] width 362 height 13
click at [222, 36] on span "Start Calls" at bounding box center [234, 35] width 43 height 13
click at [217, 36] on span "Pause" at bounding box center [225, 35] width 25 height 13
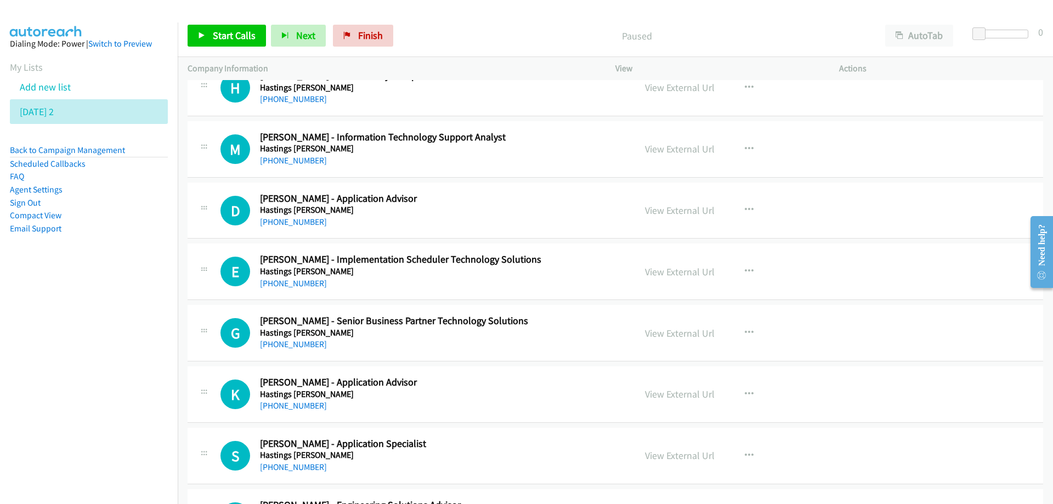
scroll to position [10369, 0]
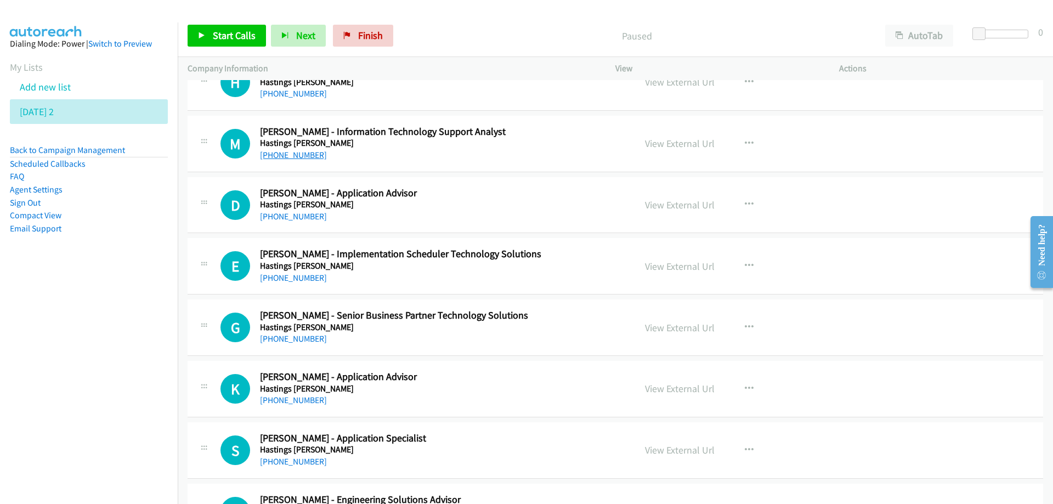
click at [287, 154] on link "[PHONE_NUMBER]" at bounding box center [293, 155] width 67 height 10
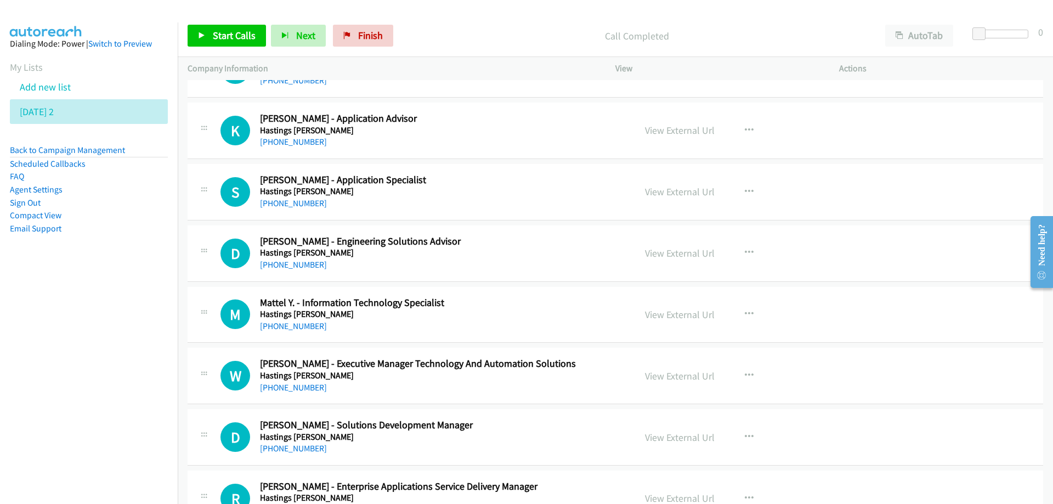
scroll to position [10643, 0]
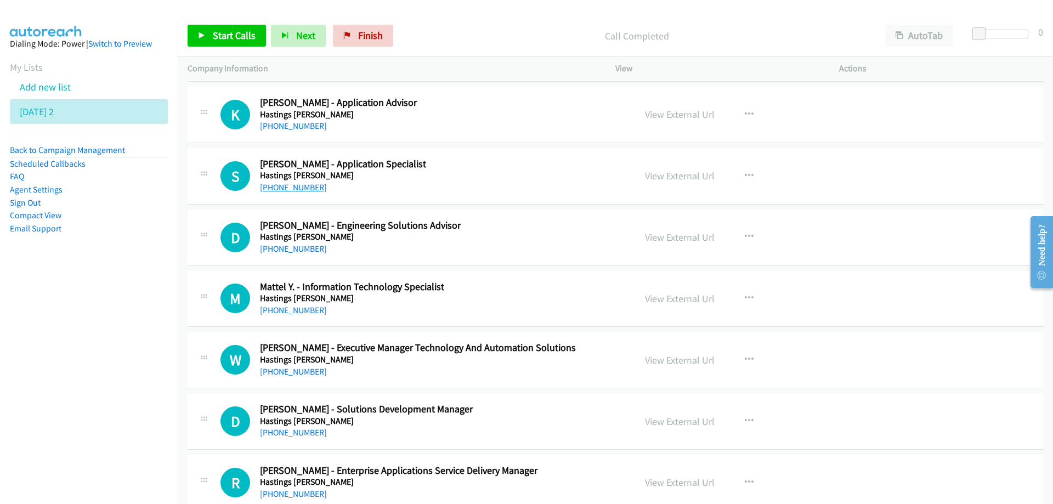
click at [287, 188] on link "+61 438 956 680" at bounding box center [293, 187] width 67 height 10
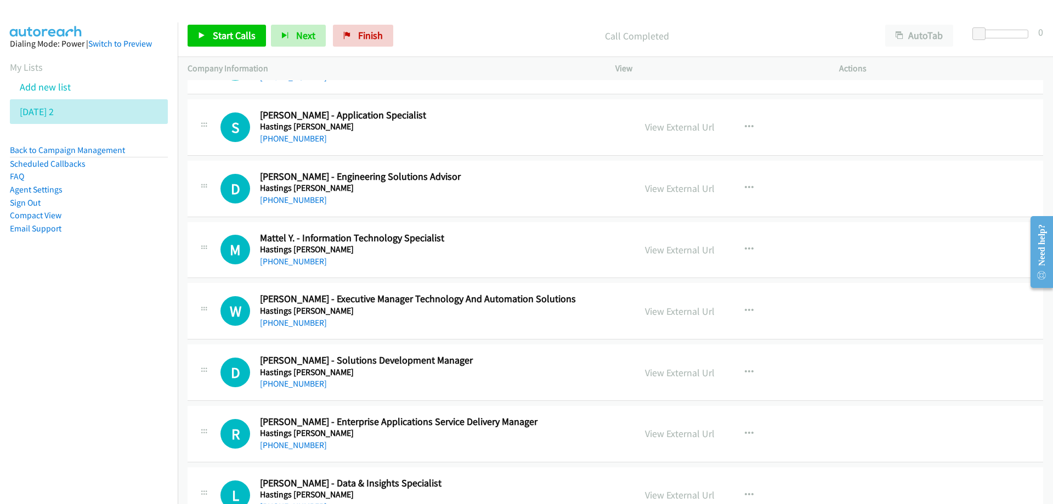
scroll to position [10698, 0]
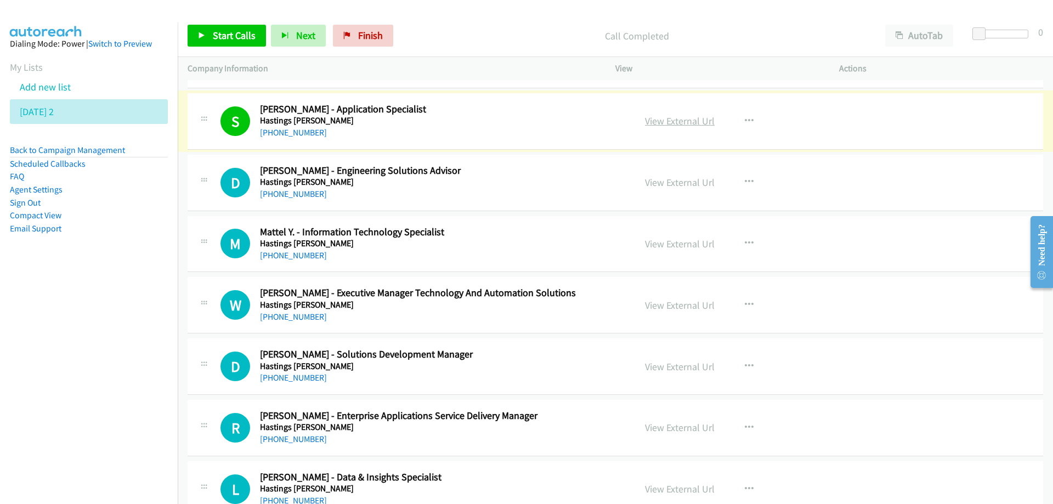
click at [682, 123] on link "View External Url" at bounding box center [680, 121] width 70 height 13
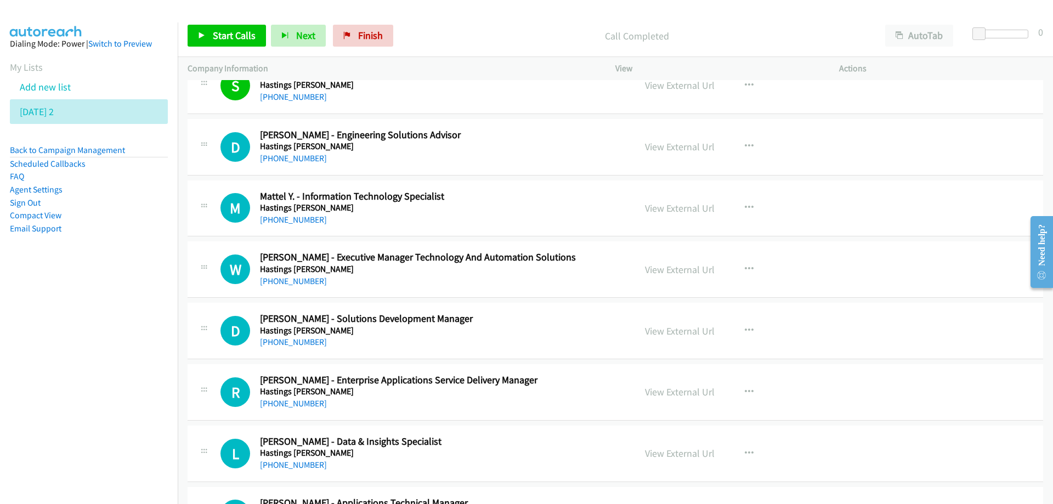
scroll to position [10753, 0]
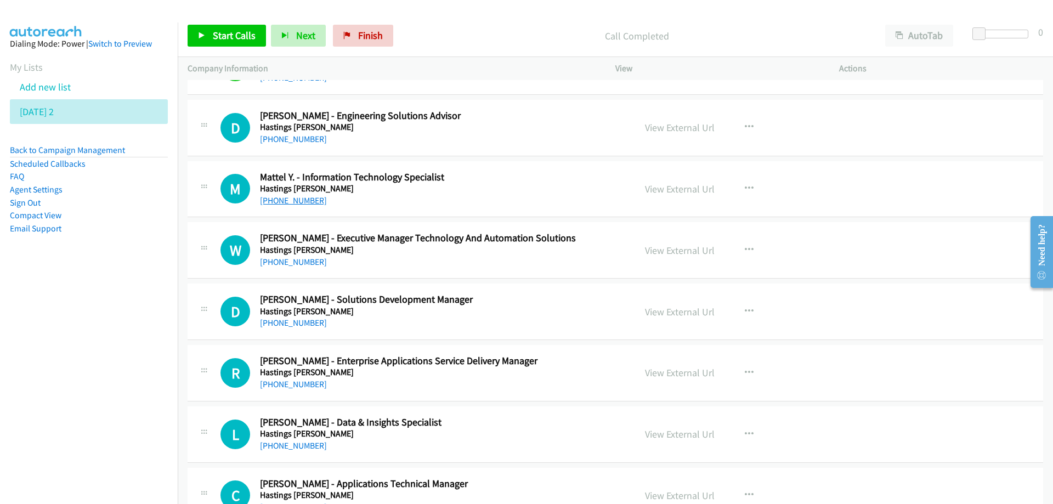
click at [287, 203] on link "+61 434 838 515" at bounding box center [293, 200] width 67 height 10
drag, startPoint x: 481, startPoint y: 173, endPoint x: 689, endPoint y: 197, distance: 209.9
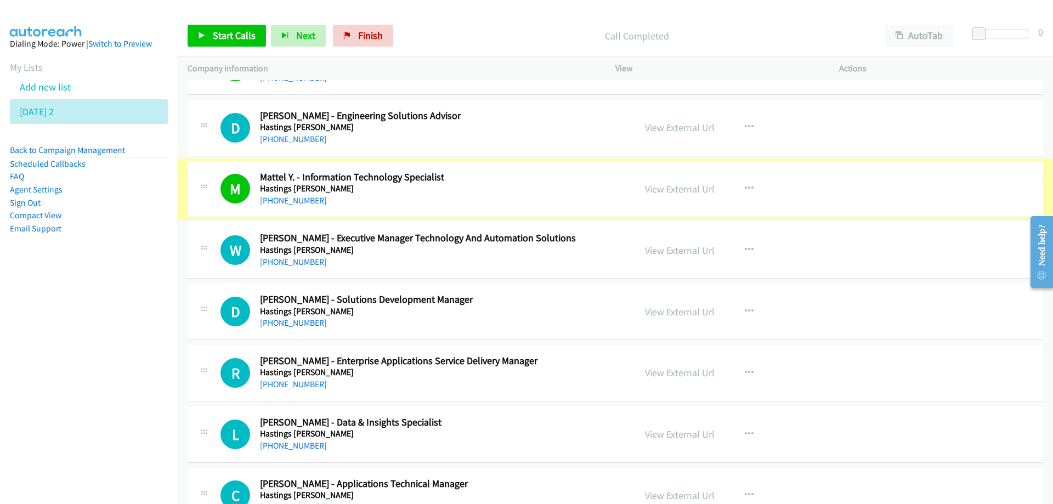
click at [689, 197] on div "View External Url View External Url Schedule/Manage Callback Start Calls Here R…" at bounding box center [752, 189] width 234 height 36
click at [682, 193] on link "View External Url" at bounding box center [680, 189] width 70 height 13
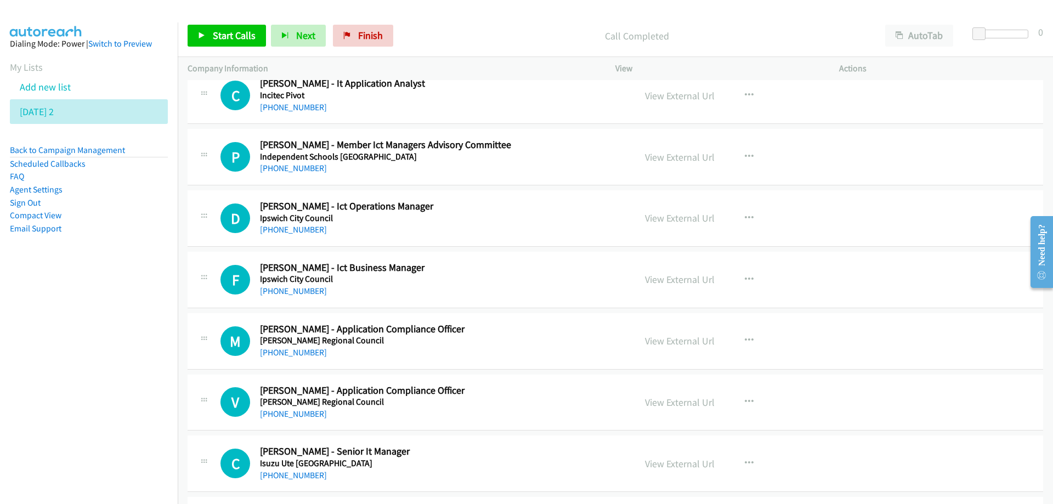
scroll to position [11576, 0]
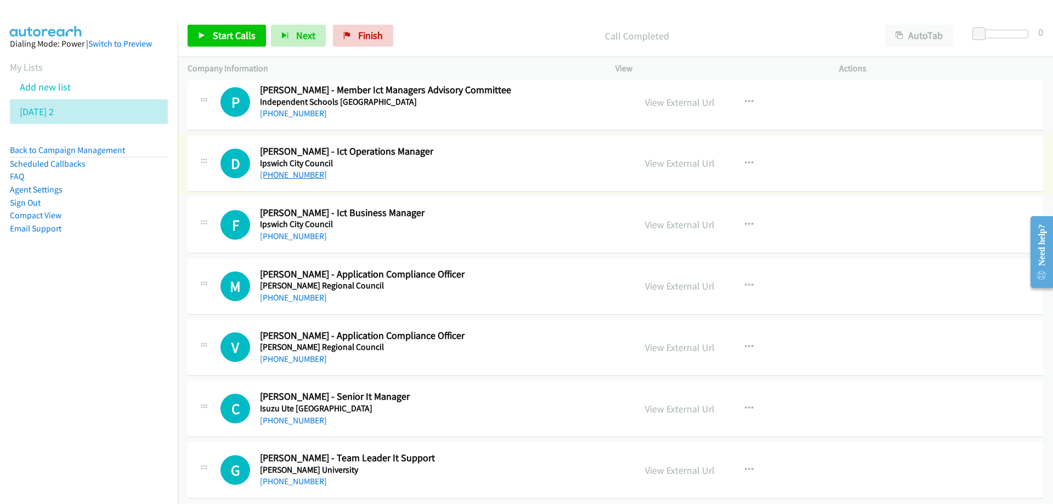
click at [286, 176] on link "[PHONE_NUMBER]" at bounding box center [293, 175] width 67 height 10
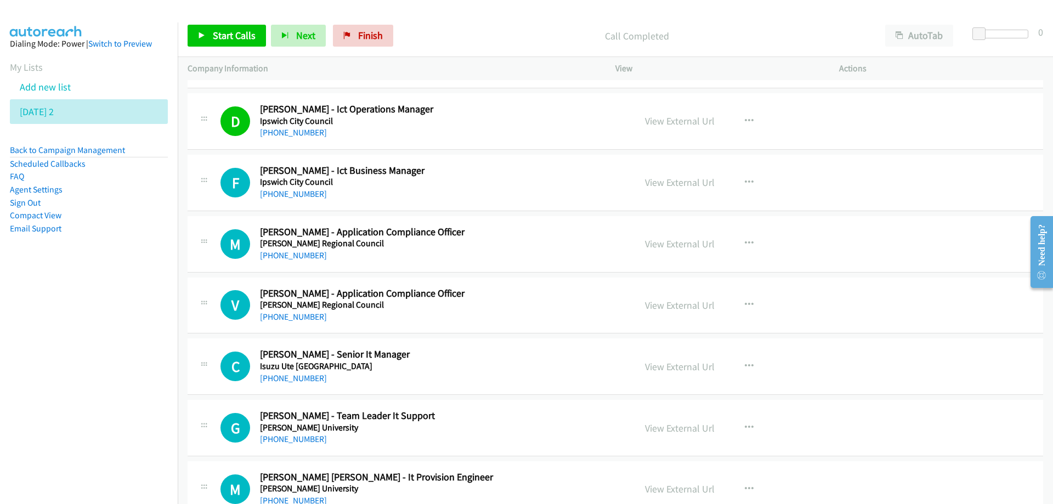
scroll to position [11631, 0]
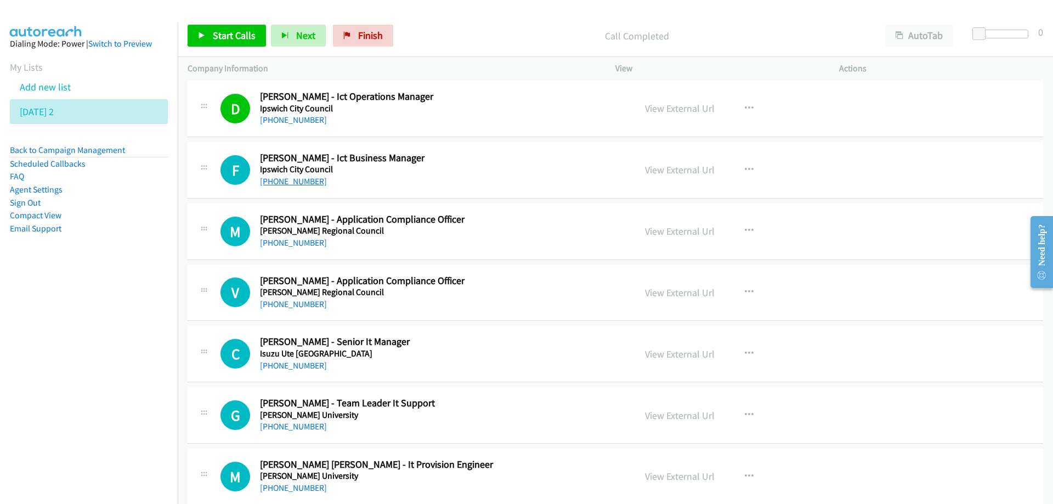
click at [291, 183] on link "[PHONE_NUMBER]" at bounding box center [293, 181] width 67 height 10
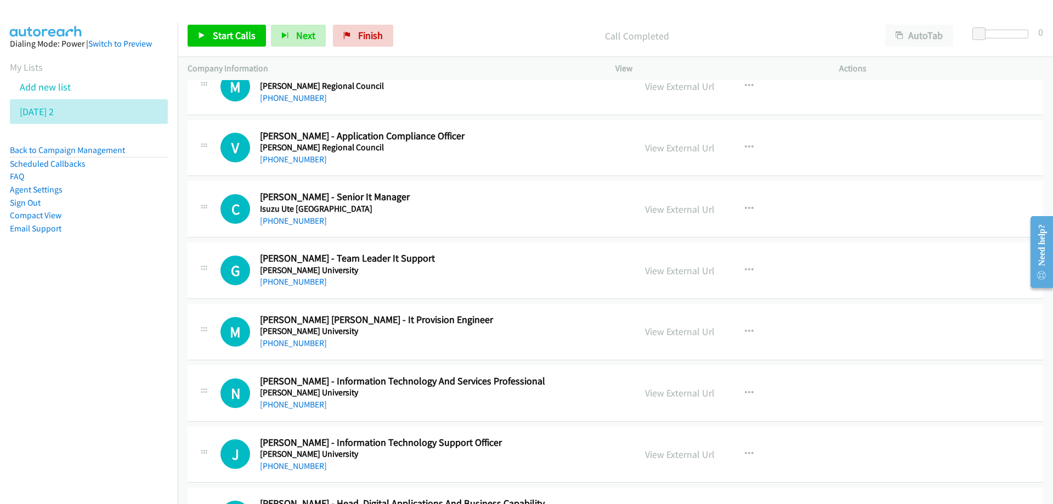
scroll to position [11795, 0]
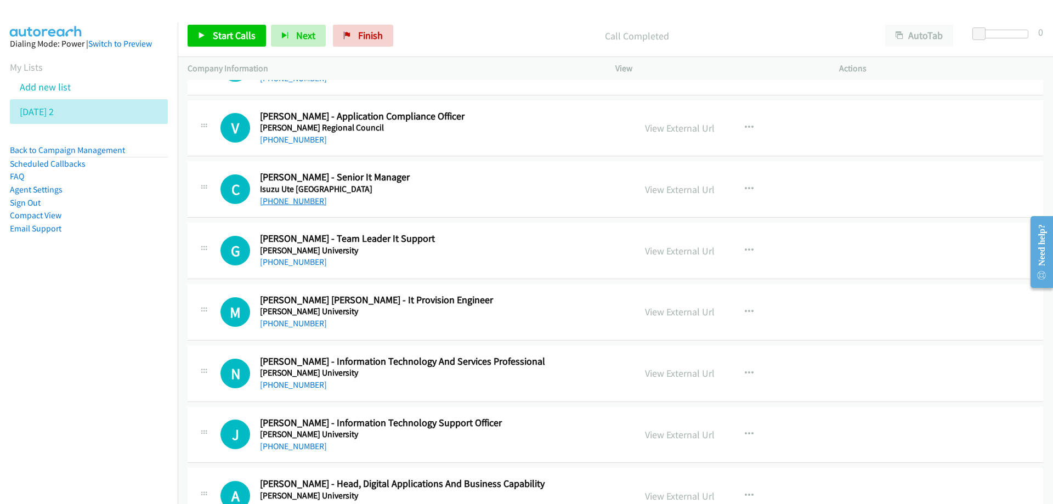
click at [294, 202] on link "[PHONE_NUMBER]" at bounding box center [293, 201] width 67 height 10
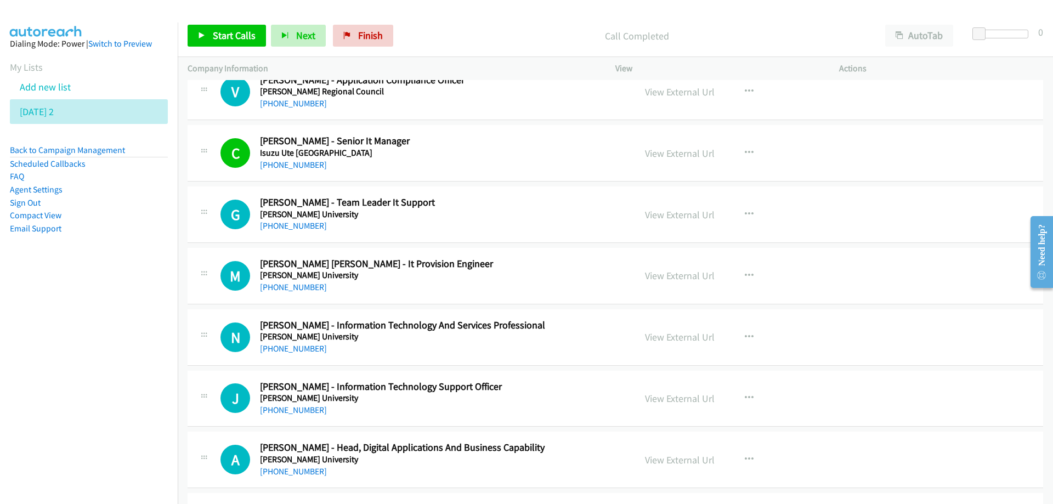
scroll to position [11850, 0]
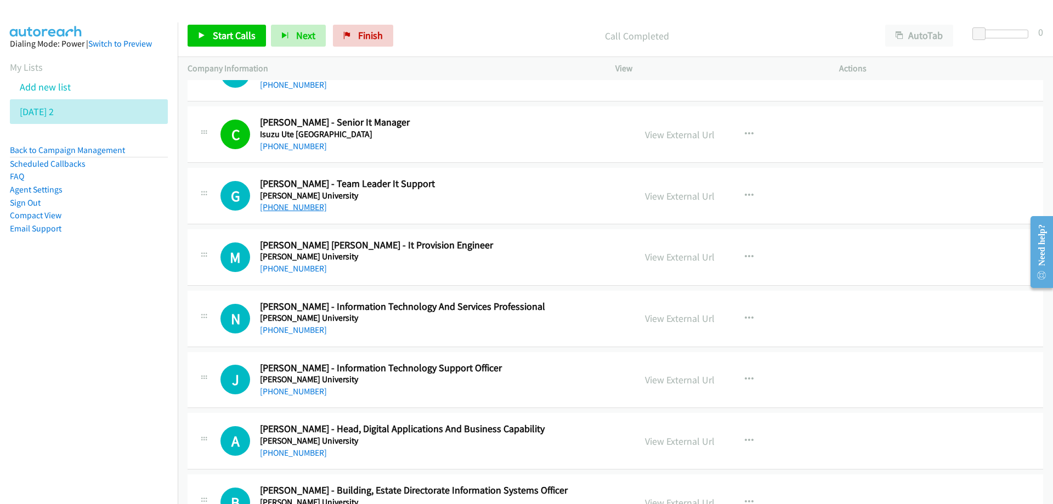
click at [291, 207] on link "[PHONE_NUMBER]" at bounding box center [293, 207] width 67 height 10
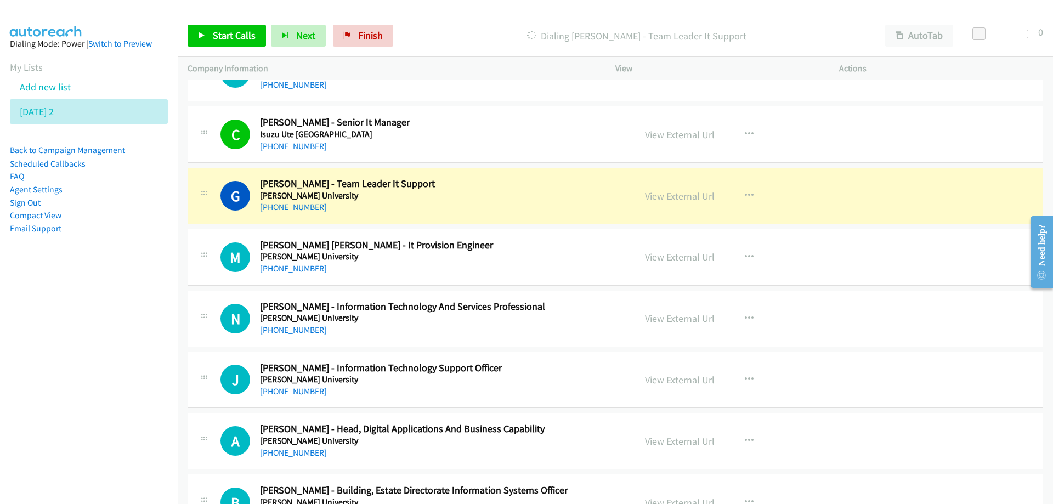
scroll to position [11905, 0]
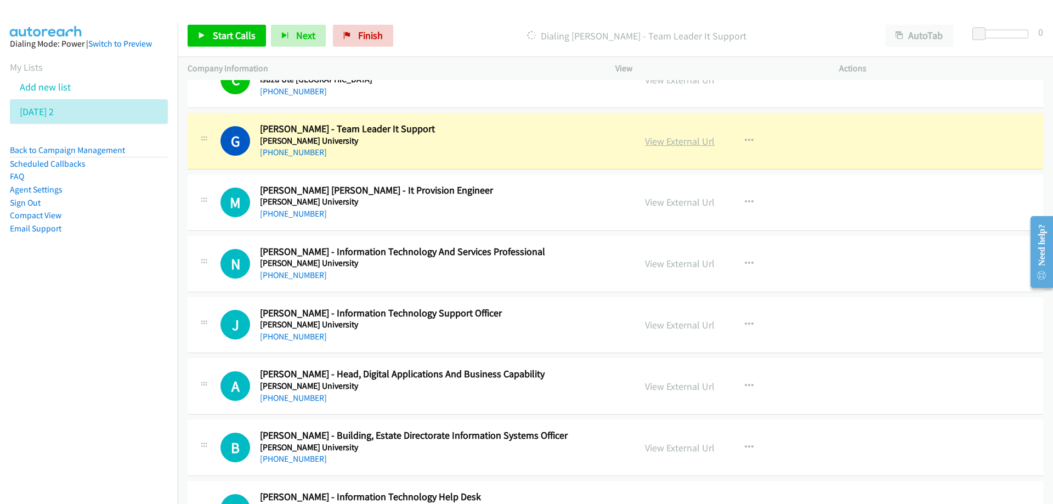
drag, startPoint x: 518, startPoint y: 129, endPoint x: 682, endPoint y: 146, distance: 165.0
click at [674, 142] on link "View External Url" at bounding box center [680, 141] width 70 height 13
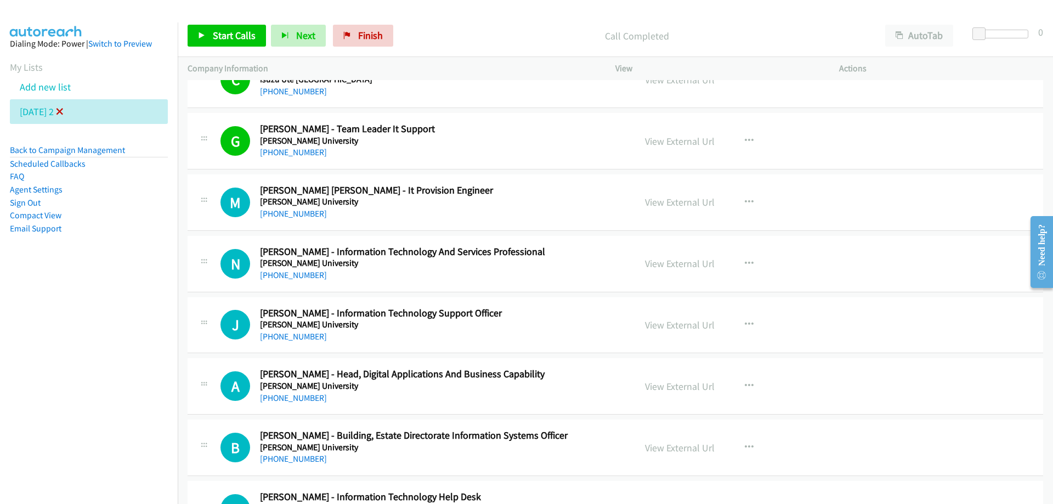
click at [64, 110] on icon at bounding box center [60, 113] width 8 height 8
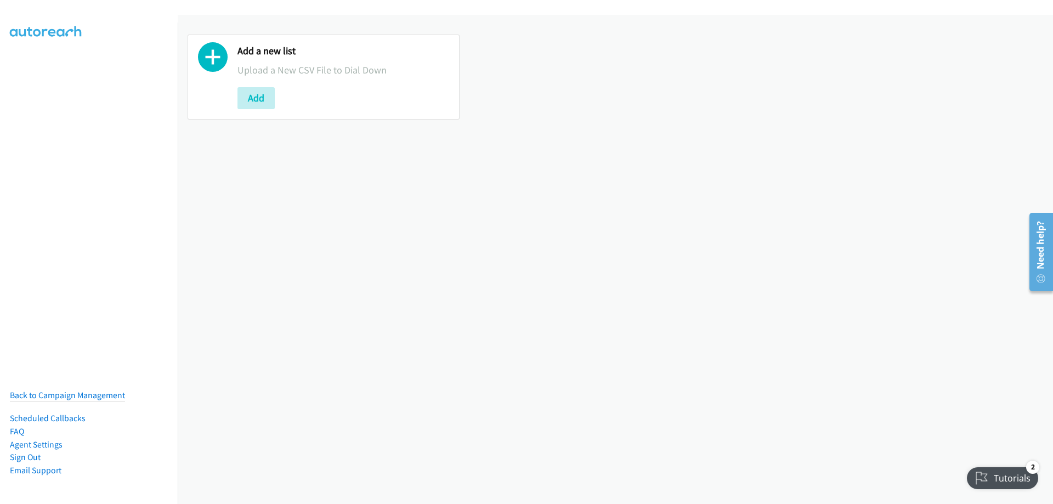
click at [409, 295] on div "Add a new list Upload a New CSV File to Dial Down Add" at bounding box center [616, 259] width 876 height 489
click at [249, 97] on button "Add" at bounding box center [256, 98] width 37 height 22
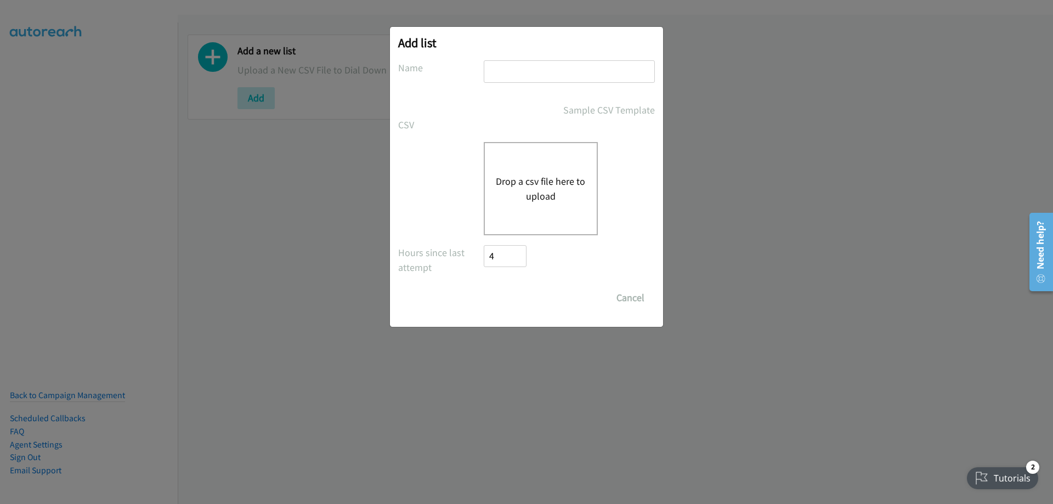
click at [521, 77] on input "text" at bounding box center [569, 71] width 171 height 22
type input "[DATE] 3"
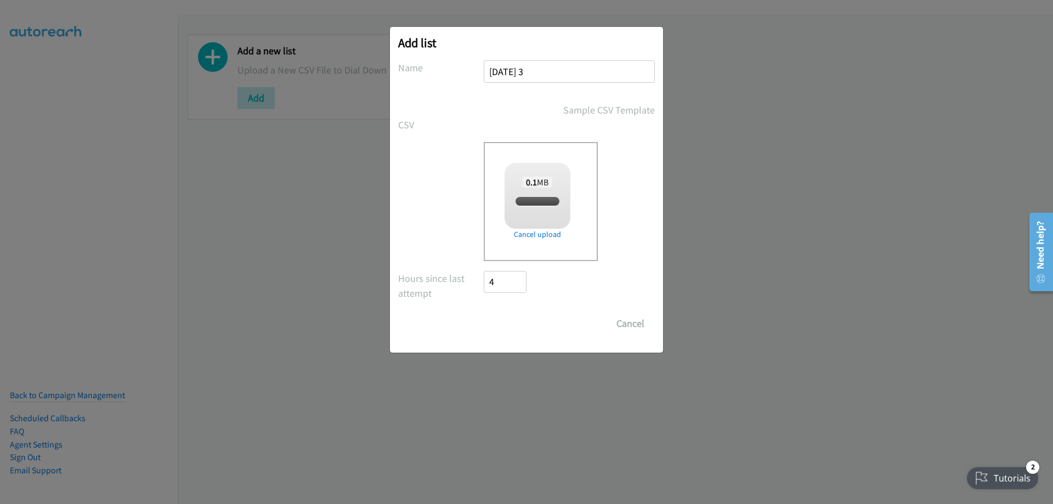
checkbox input "true"
click at [516, 328] on input "Save List" at bounding box center [513, 324] width 58 height 22
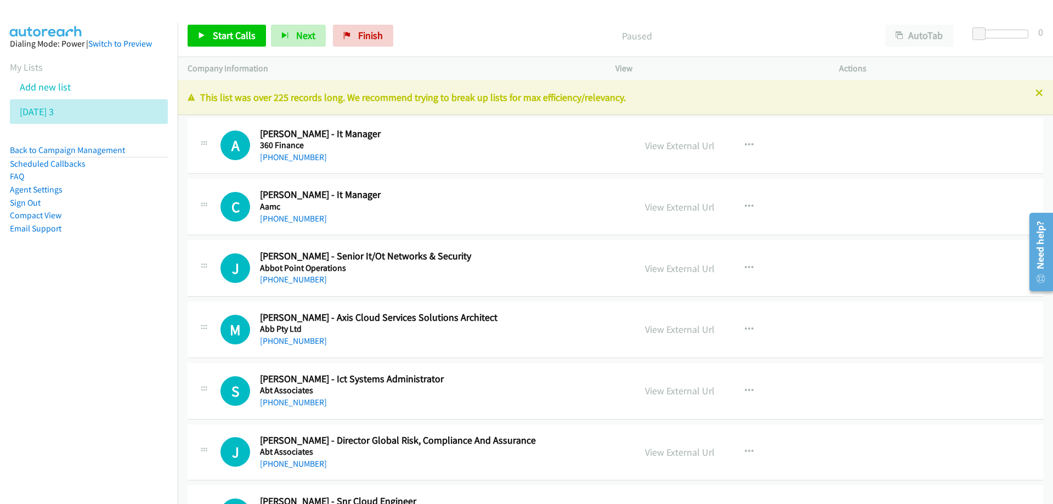
click at [492, 157] on div "[PHONE_NUMBER]" at bounding box center [441, 157] width 362 height 13
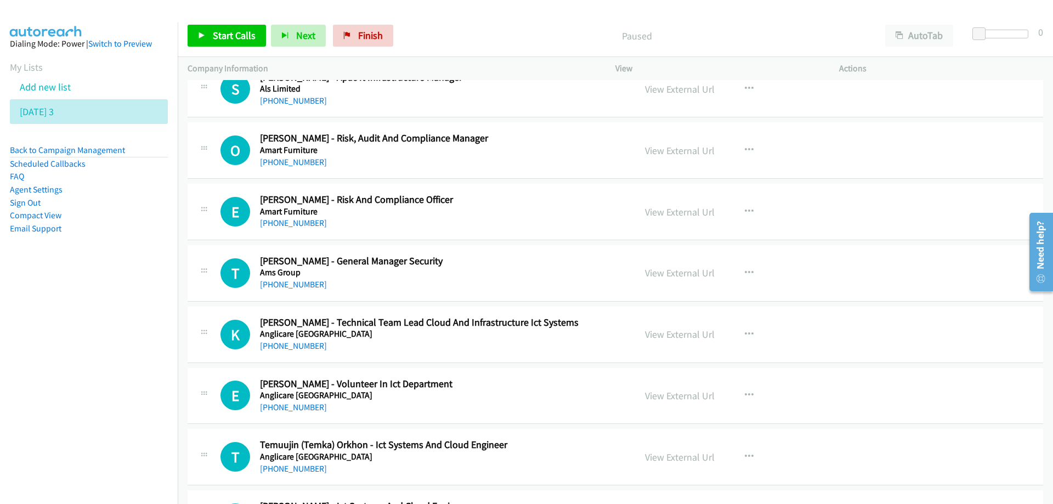
scroll to position [1042, 0]
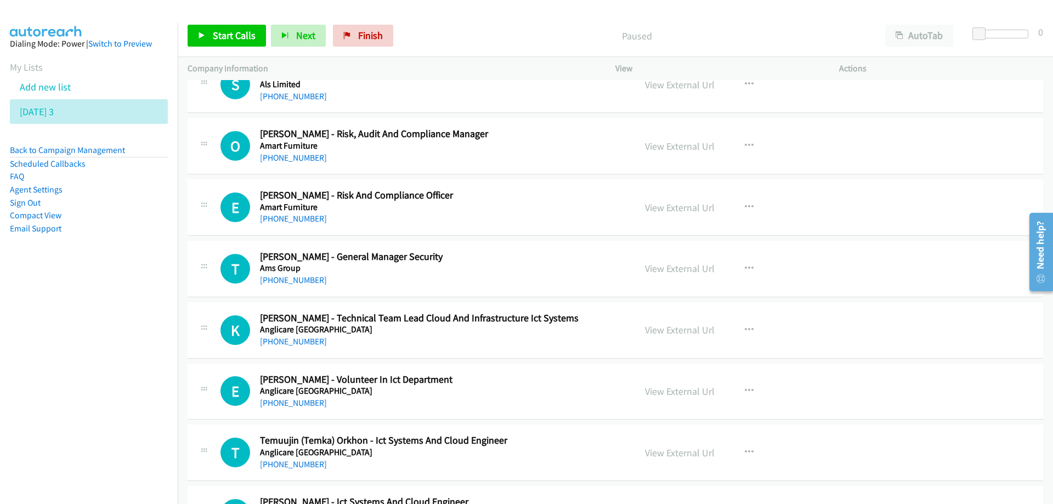
drag, startPoint x: 540, startPoint y: 145, endPoint x: 530, endPoint y: 137, distance: 12.9
click at [540, 145] on h5 "Amart Furniture" at bounding box center [441, 145] width 362 height 11
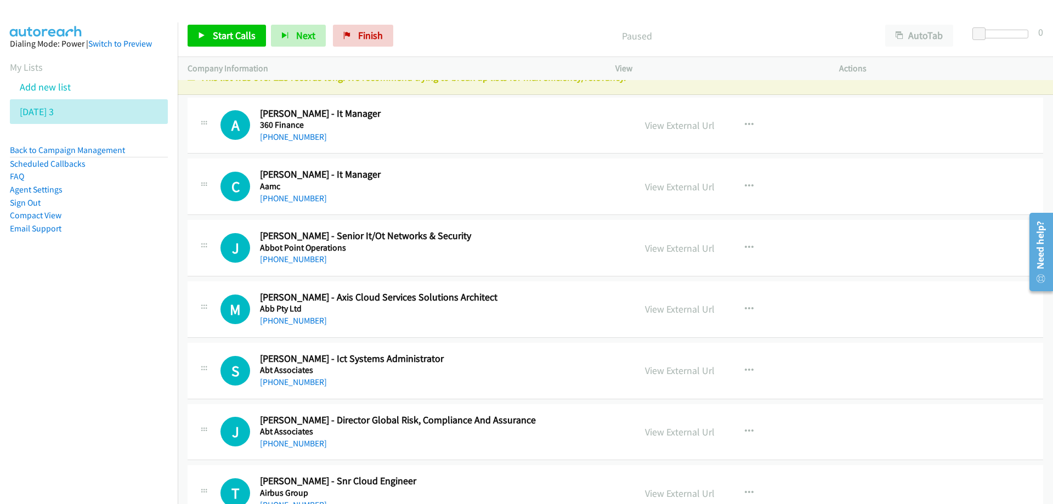
scroll to position [0, 0]
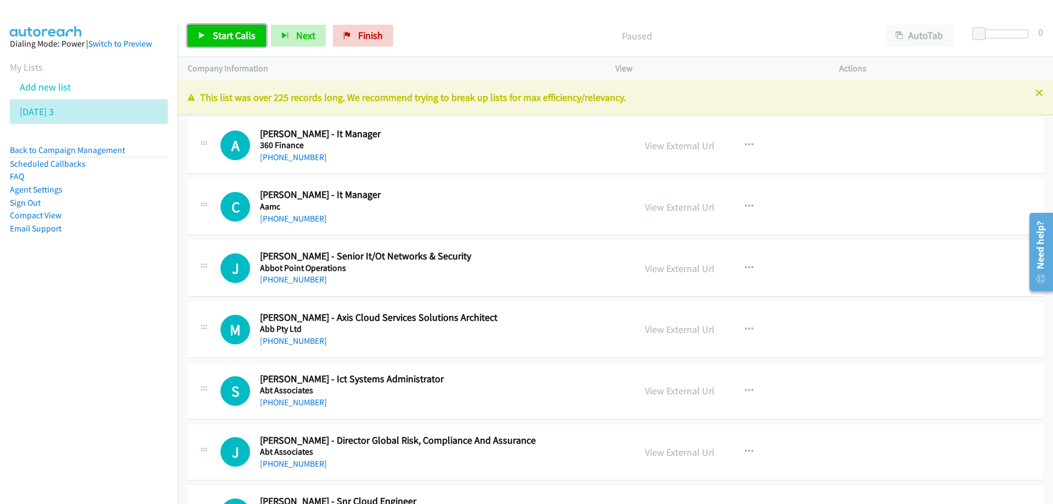
click at [232, 28] on link "Start Calls" at bounding box center [227, 36] width 78 height 22
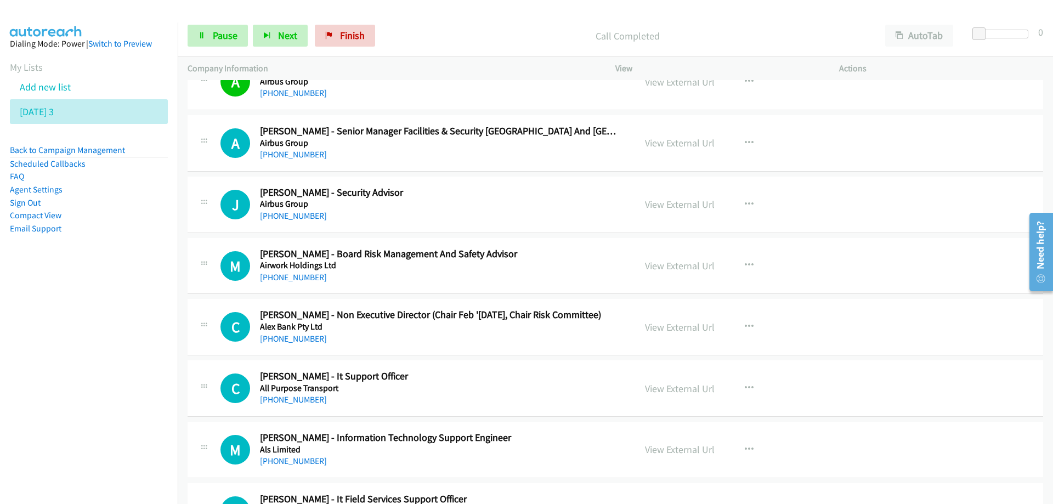
scroll to position [494, 0]
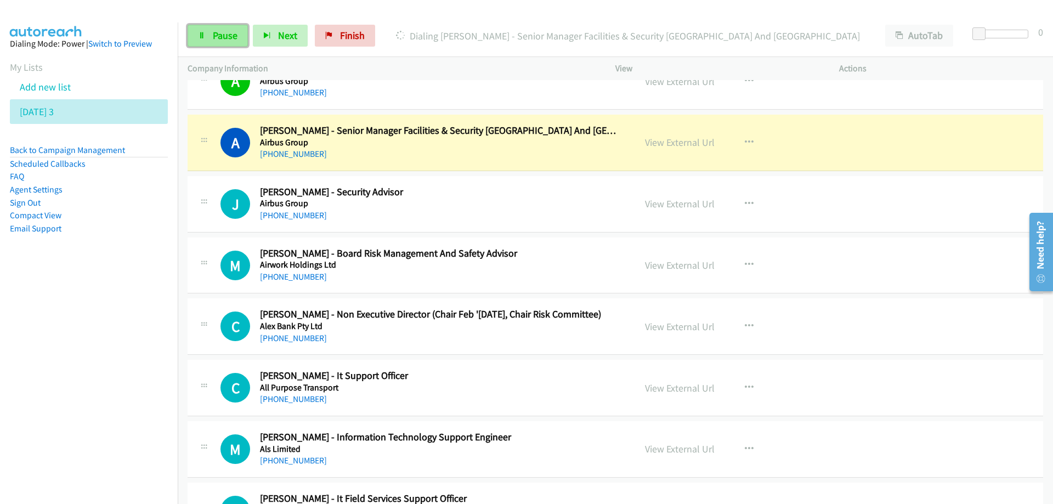
click at [238, 33] on link "Pause" at bounding box center [218, 36] width 60 height 22
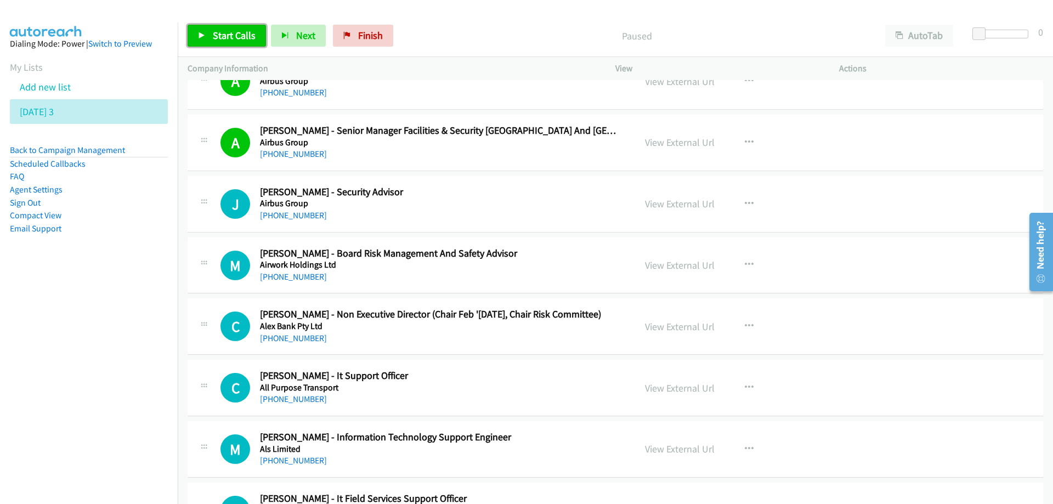
click at [232, 35] on span "Start Calls" at bounding box center [234, 35] width 43 height 13
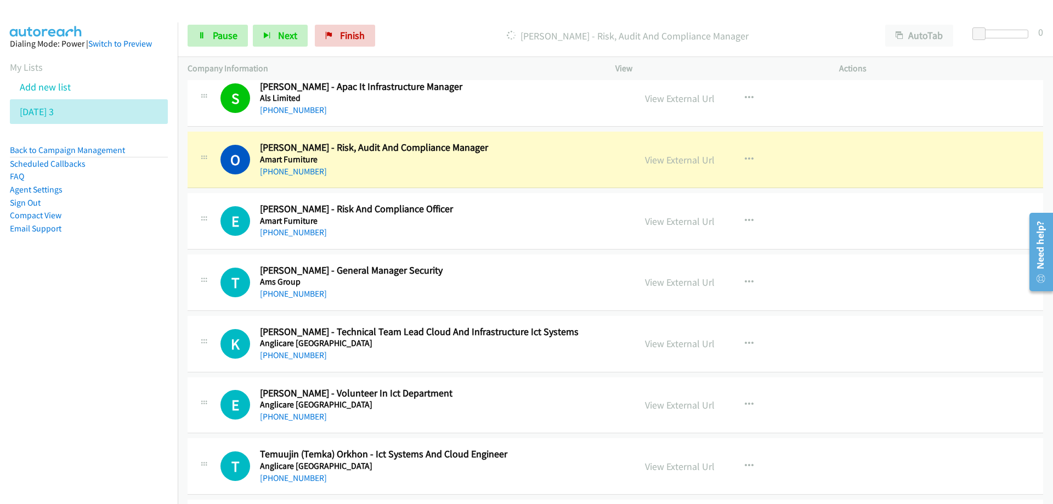
scroll to position [1042, 0]
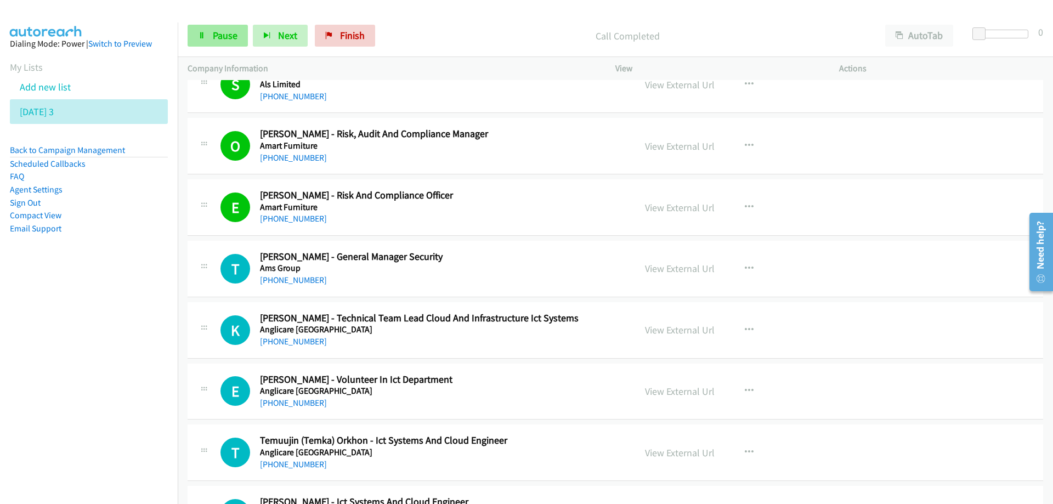
click at [218, 18] on main "Start Calls Pause Next Finish Call Completed AutoTab AutoTab 0 Company Informat…" at bounding box center [526, 26] width 1053 height 52
click at [217, 35] on span "Pause" at bounding box center [225, 35] width 25 height 13
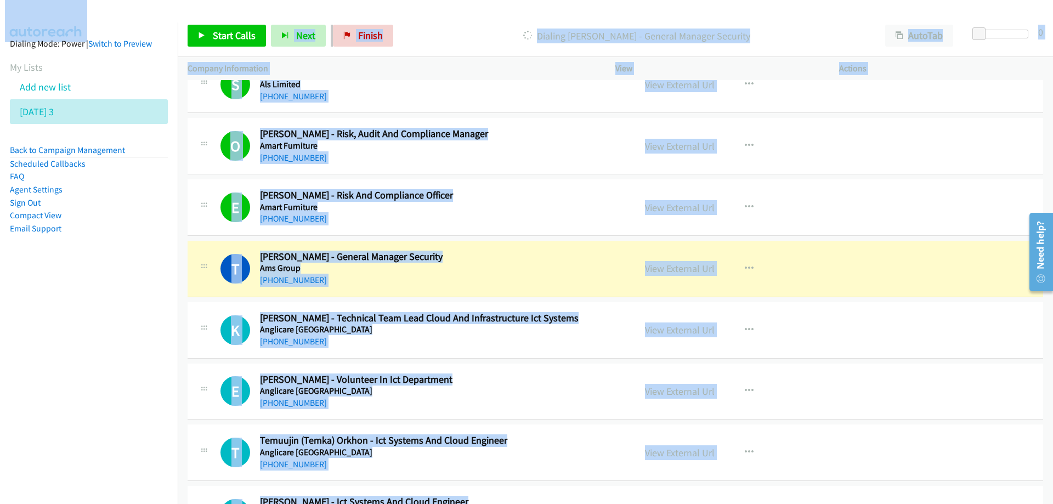
drag, startPoint x: 593, startPoint y: 416, endPoint x: 581, endPoint y: 411, distance: 13.0
click at [593, 416] on div "E Callback Scheduled [PERSON_NAME] Merjaneh - Volunteer In Ict Department Angli…" at bounding box center [616, 392] width 856 height 57
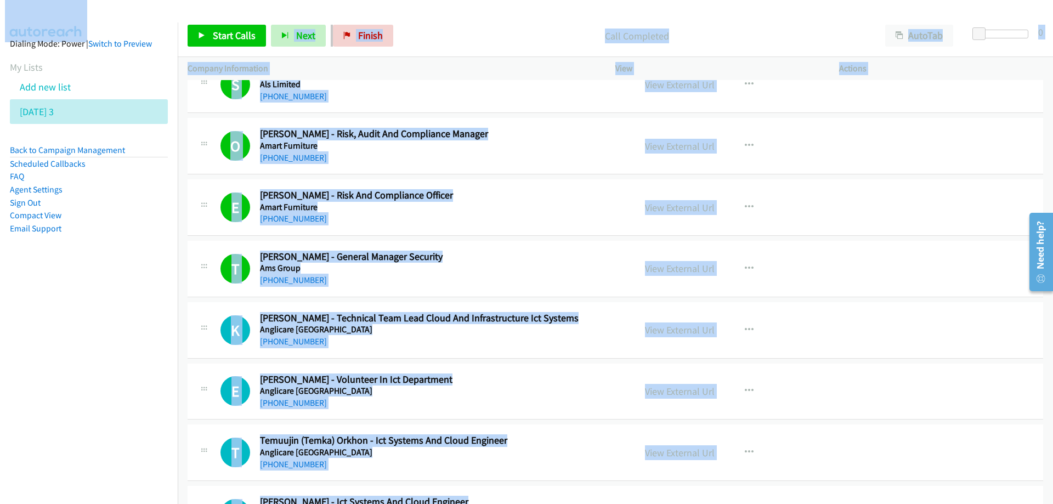
click at [577, 408] on div "[PHONE_NUMBER]" at bounding box center [441, 403] width 362 height 13
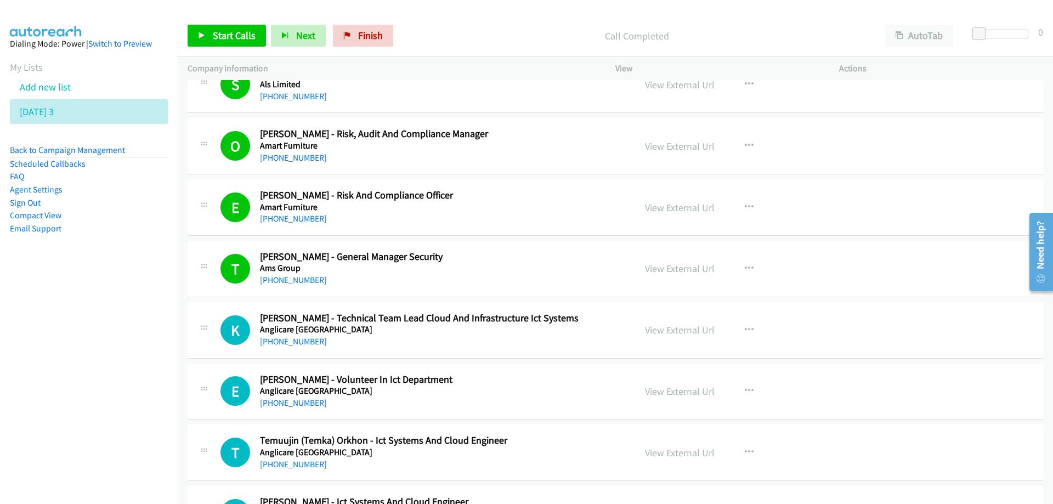
drag, startPoint x: 93, startPoint y: 431, endPoint x: 86, endPoint y: 431, distance: 6.6
click at [87, 431] on nav "Dialing Mode: Power | Switch to Preview My Lists Add new list [DATE] 3 Back to …" at bounding box center [89, 274] width 178 height 504
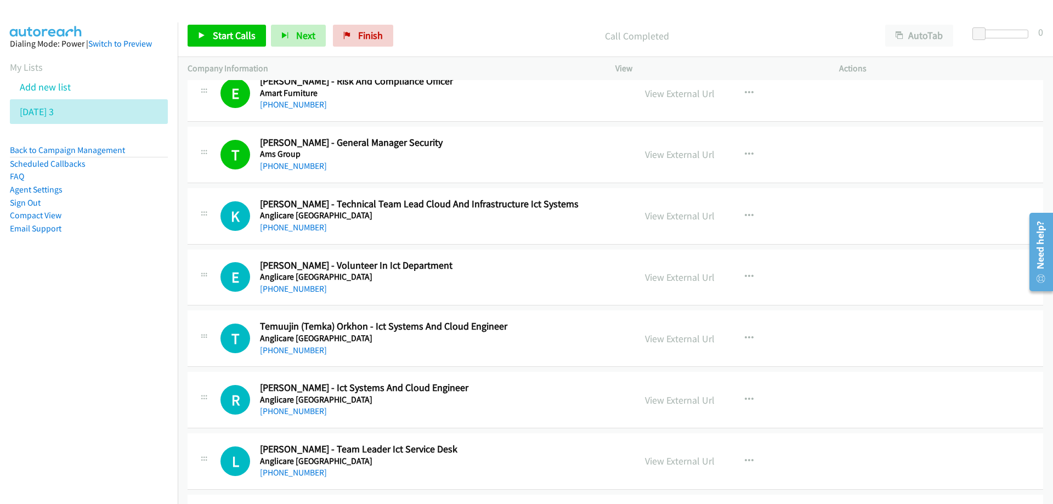
scroll to position [1207, 0]
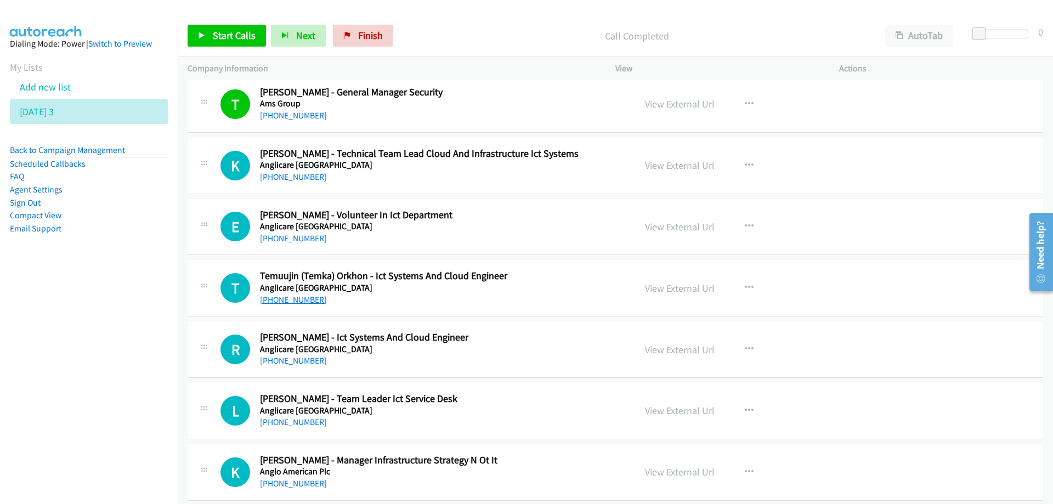
click at [284, 300] on link "[PHONE_NUMBER]" at bounding box center [293, 300] width 67 height 10
click at [295, 365] on link "[PHONE_NUMBER]" at bounding box center [293, 361] width 67 height 10
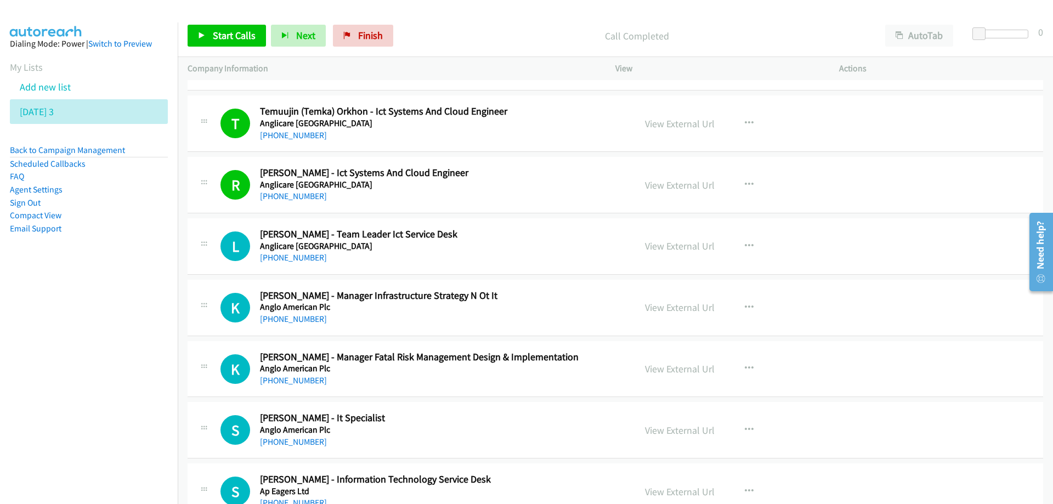
scroll to position [1426, 0]
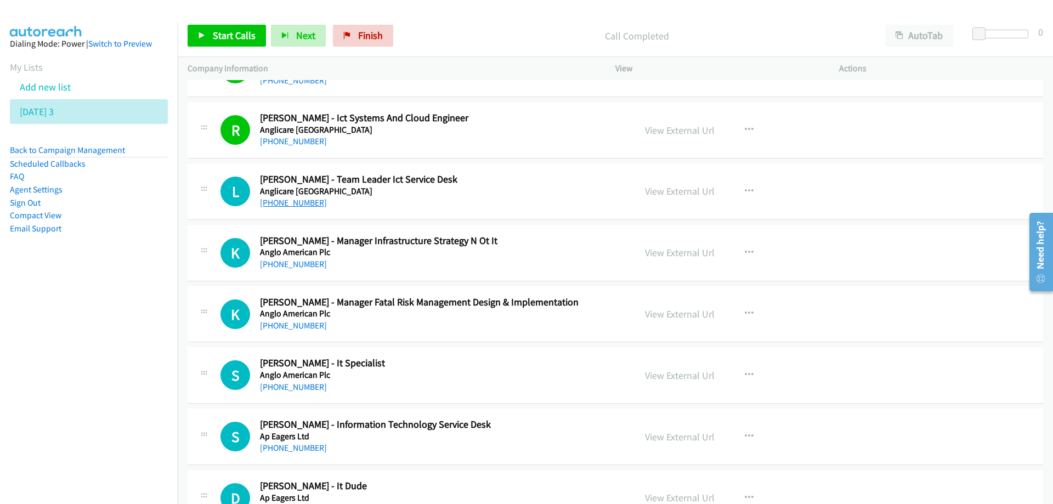
click at [287, 201] on link "[PHONE_NUMBER]" at bounding box center [293, 203] width 67 height 10
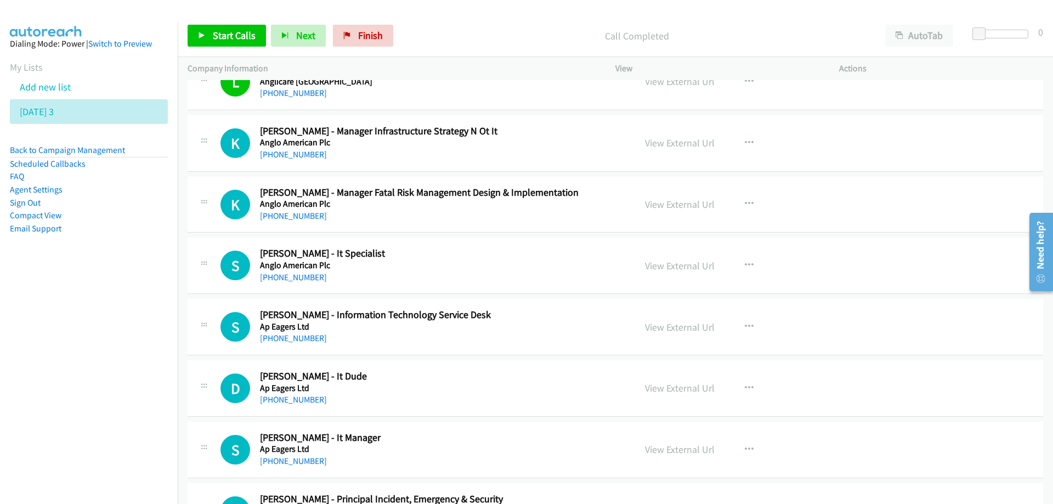
scroll to position [1591, 0]
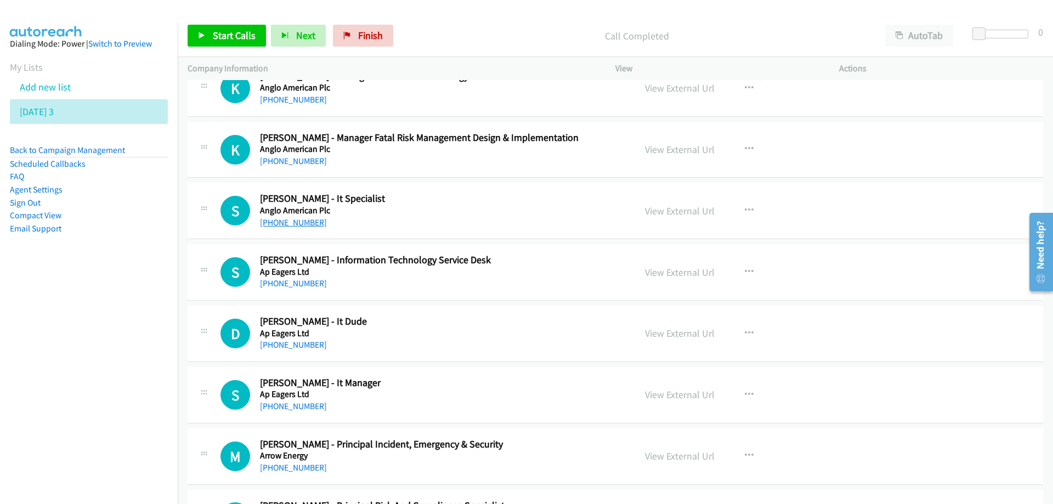
click at [293, 225] on link "[PHONE_NUMBER]" at bounding box center [293, 222] width 67 height 10
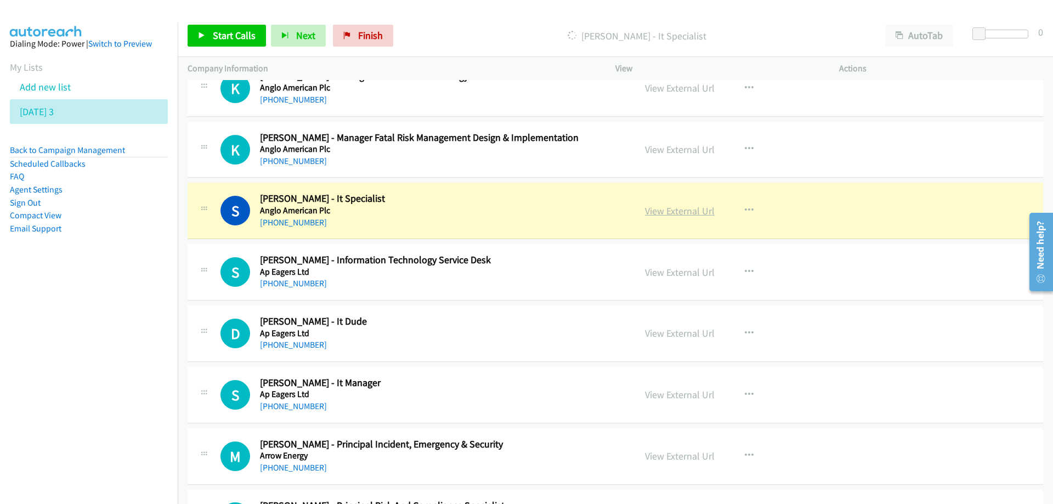
drag, startPoint x: 543, startPoint y: 216, endPoint x: 670, endPoint y: 215, distance: 126.7
click at [668, 212] on link "View External Url" at bounding box center [680, 211] width 70 height 13
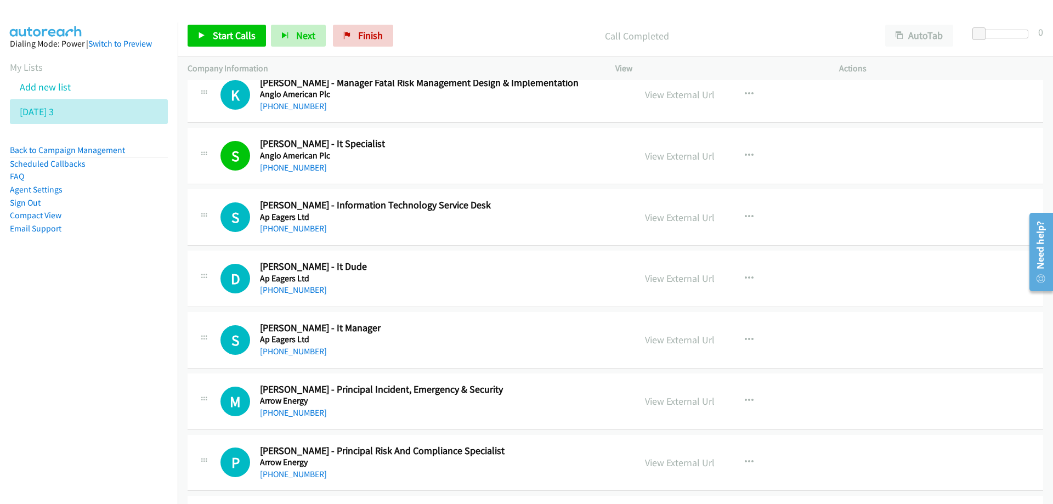
scroll to position [1701, 0]
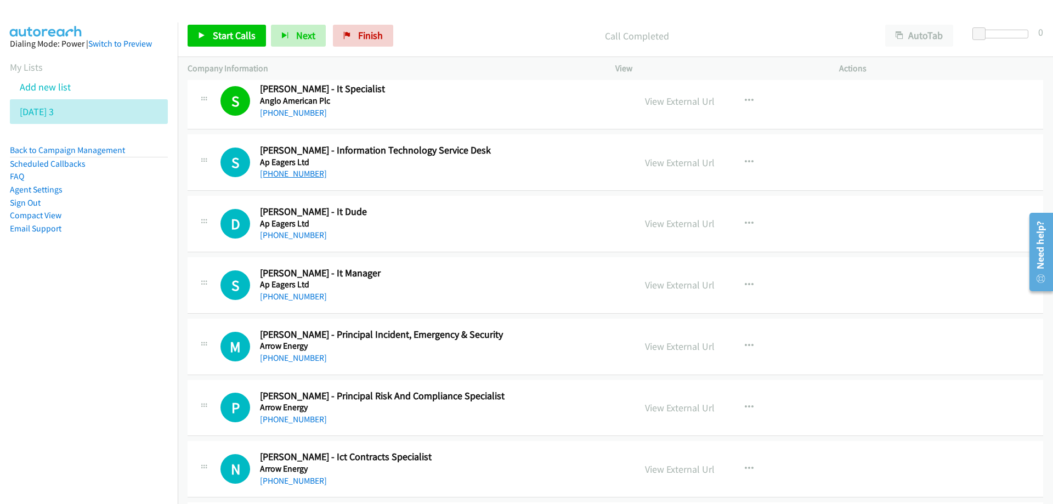
click at [286, 172] on link "[PHONE_NUMBER]" at bounding box center [293, 173] width 67 height 10
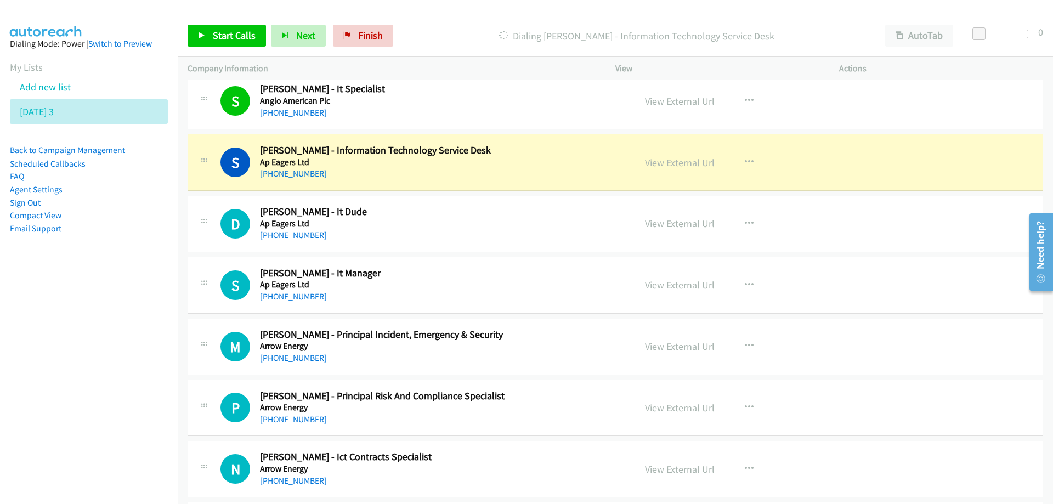
drag, startPoint x: 523, startPoint y: 217, endPoint x: 353, endPoint y: 500, distance: 330.5
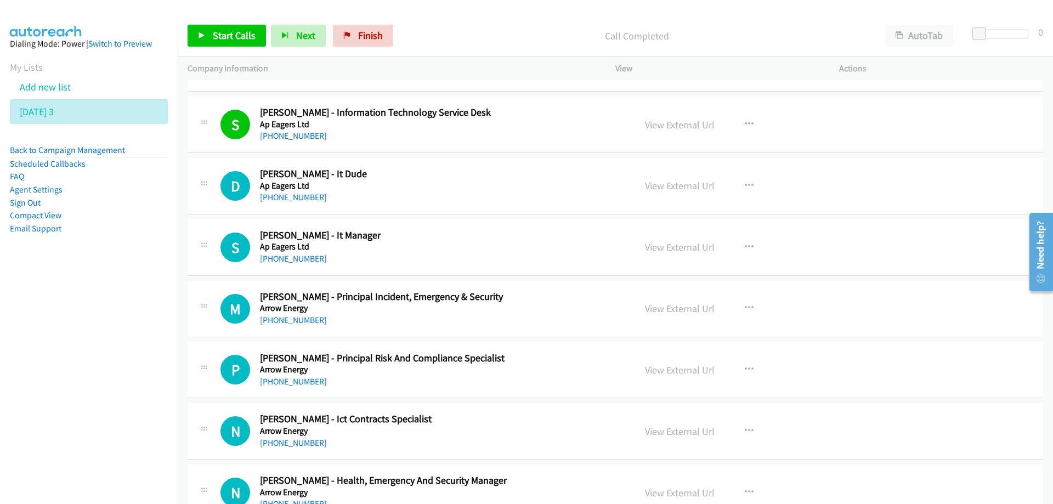
scroll to position [1756, 0]
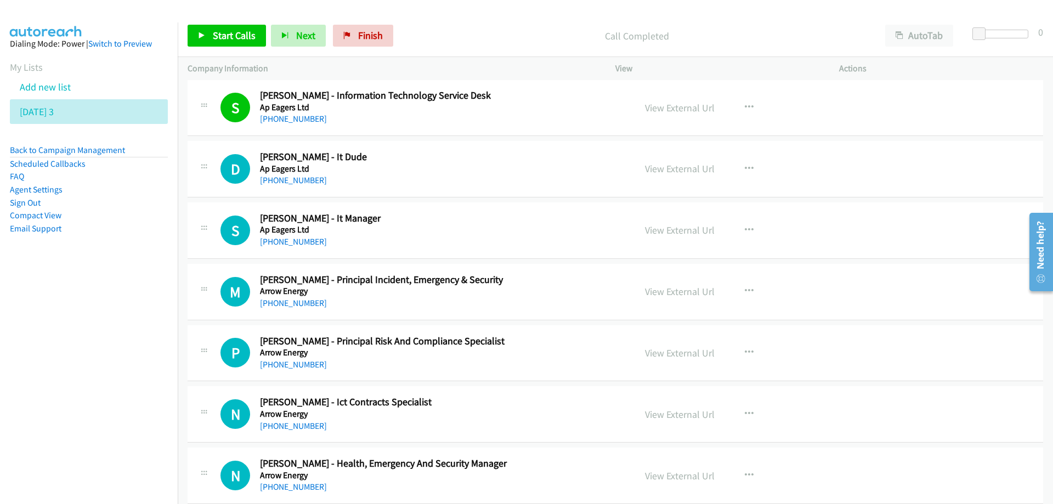
drag, startPoint x: 465, startPoint y: 150, endPoint x: 429, endPoint y: 161, distance: 37.5
click at [465, 150] on div "D Callback Scheduled [PERSON_NAME] - It Dude Ap Eagers Ltd [GEOGRAPHIC_DATA]/[G…" at bounding box center [616, 169] width 856 height 57
click at [298, 179] on link "[PHONE_NUMBER]" at bounding box center [293, 180] width 67 height 10
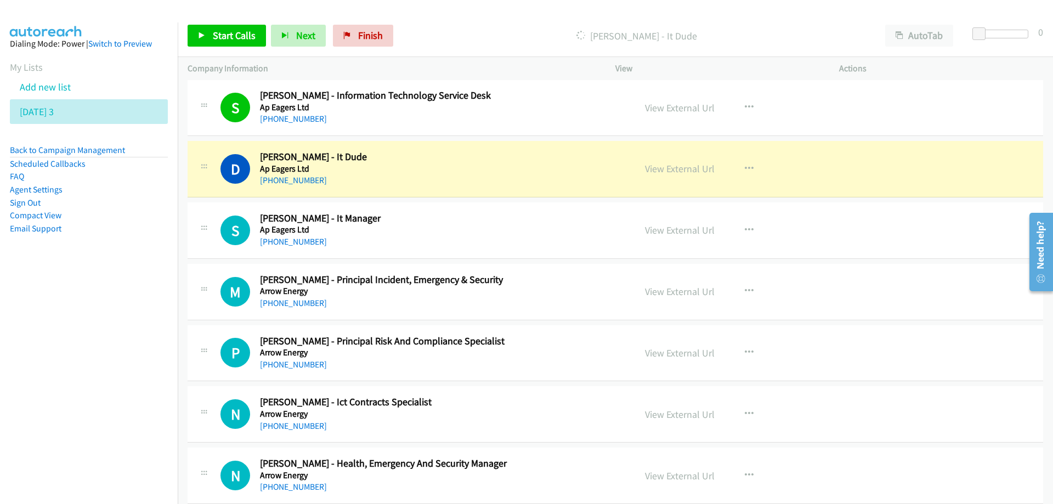
click at [440, 230] on h5 "Ap Eagers Ltd" at bounding box center [441, 229] width 362 height 11
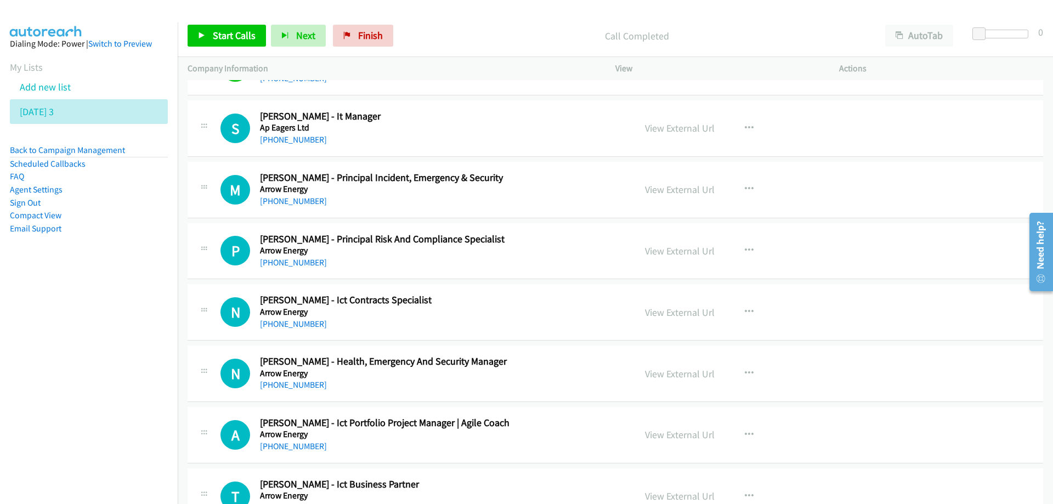
scroll to position [1865, 0]
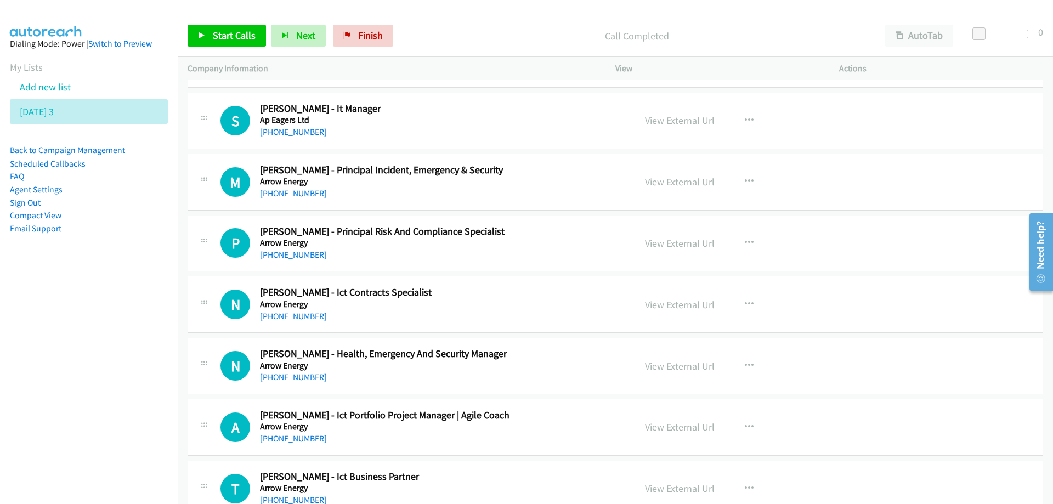
click at [283, 132] on link "[PHONE_NUMBER]" at bounding box center [293, 132] width 67 height 10
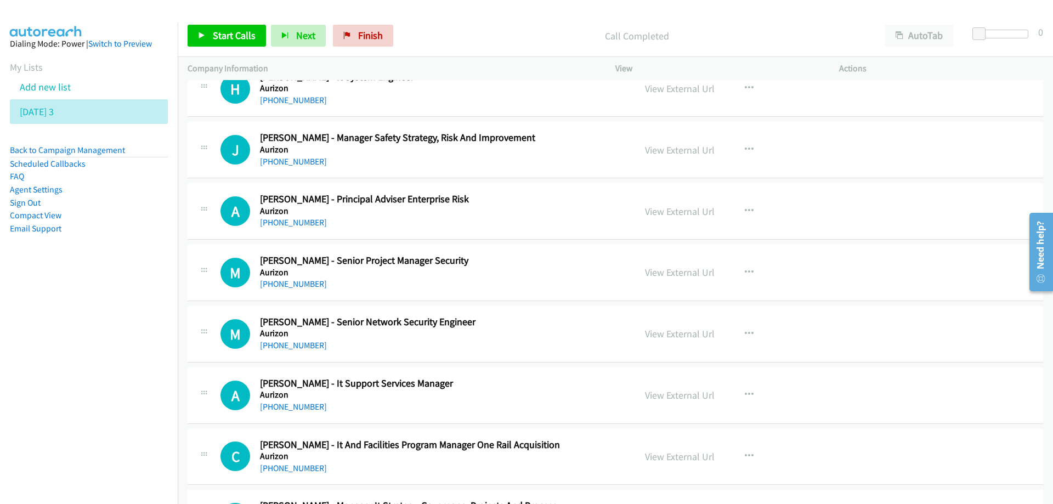
scroll to position [2688, 0]
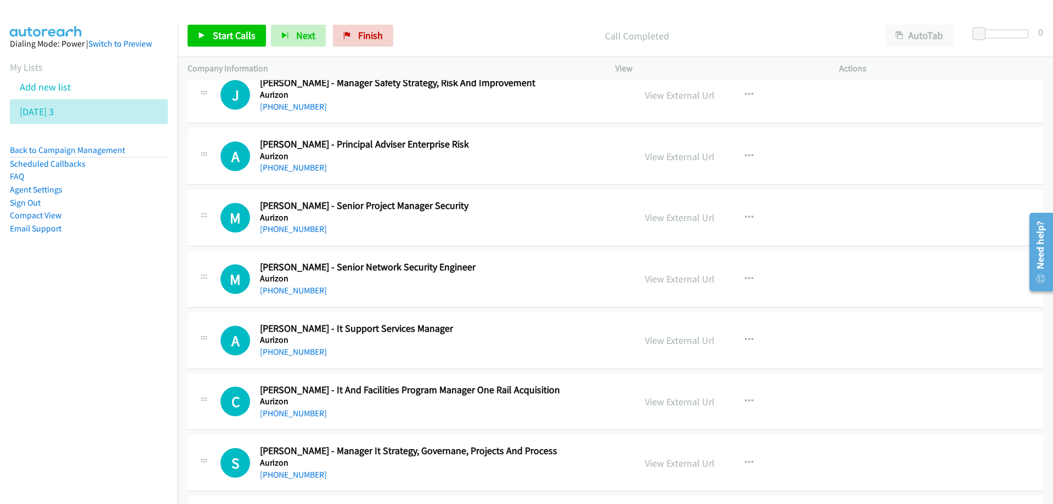
click at [417, 231] on div "[PHONE_NUMBER]" at bounding box center [441, 229] width 362 height 13
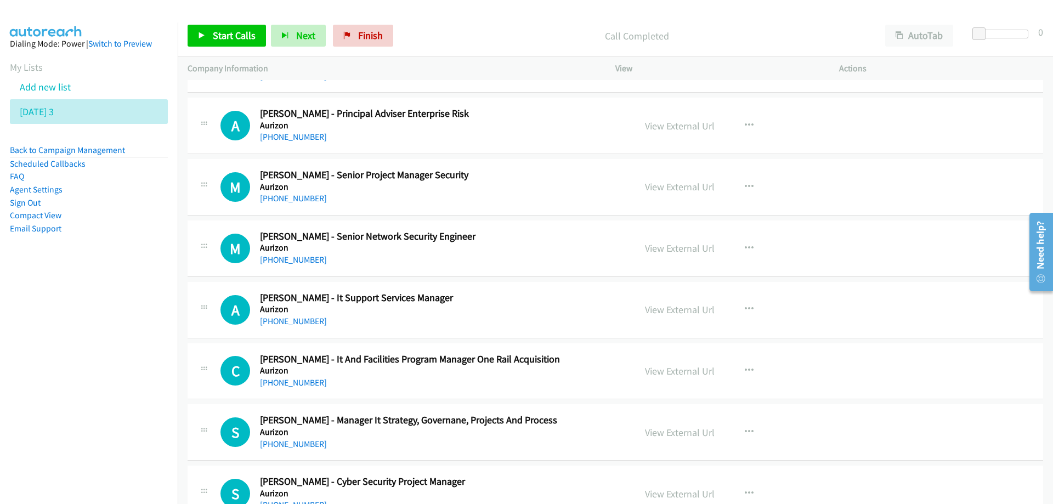
scroll to position [2743, 0]
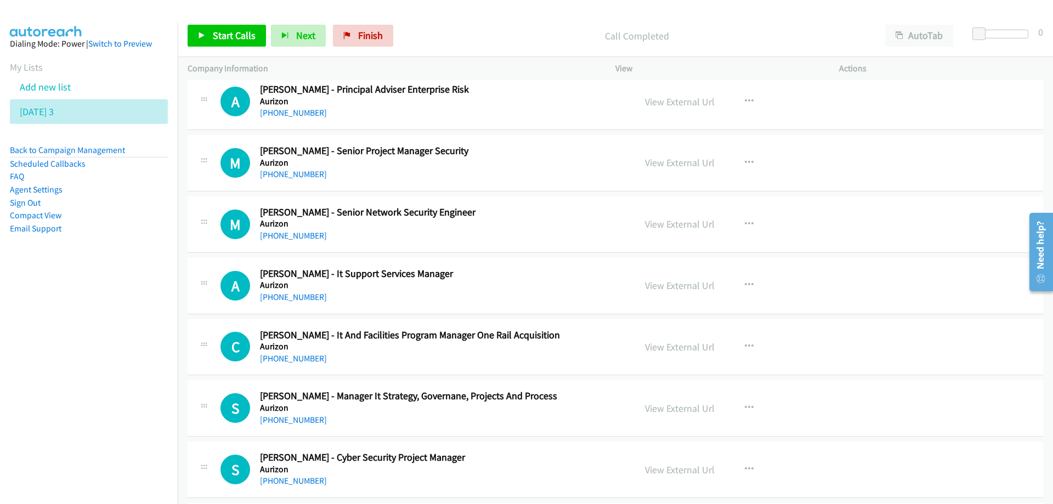
click at [354, 237] on div "[PHONE_NUMBER]" at bounding box center [441, 235] width 362 height 13
click at [296, 234] on link "[PHONE_NUMBER]" at bounding box center [293, 235] width 67 height 10
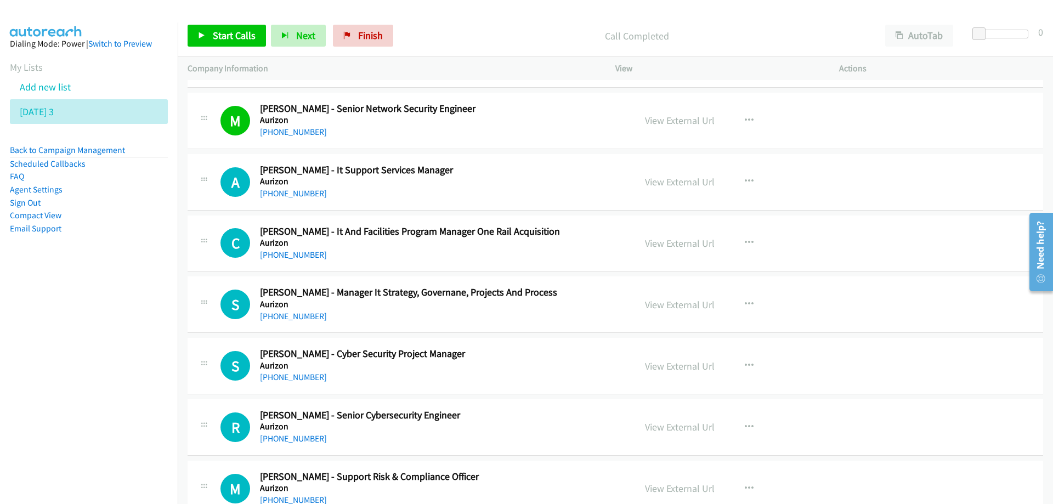
scroll to position [2853, 0]
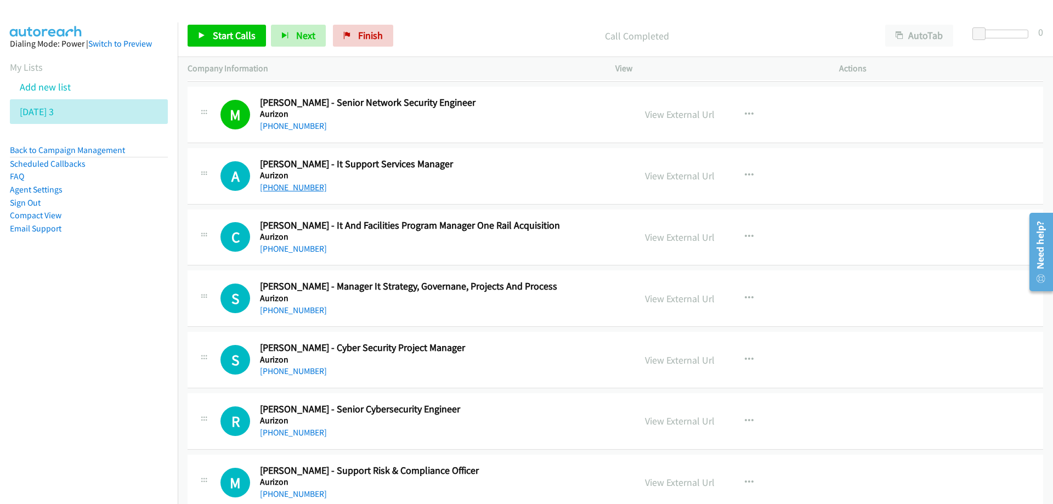
click at [289, 185] on link "[PHONE_NUMBER]" at bounding box center [293, 187] width 67 height 10
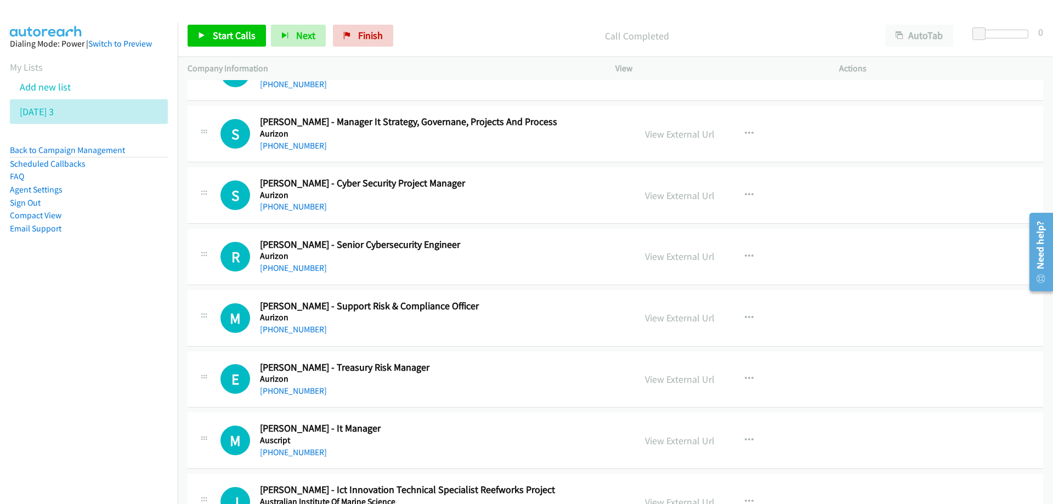
scroll to position [3072, 0]
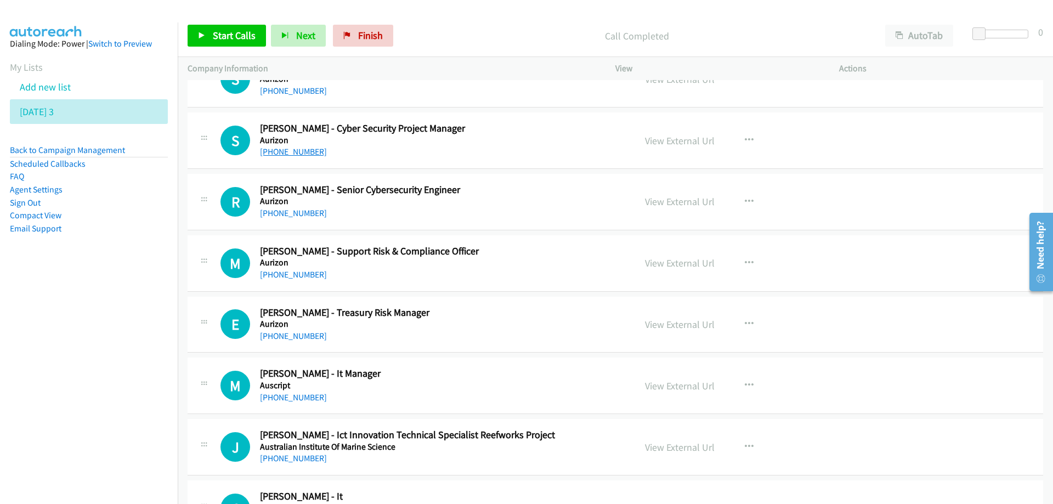
click at [299, 151] on link "[PHONE_NUMBER]" at bounding box center [293, 151] width 67 height 10
click at [306, 212] on link "[PHONE_NUMBER]" at bounding box center [293, 213] width 67 height 10
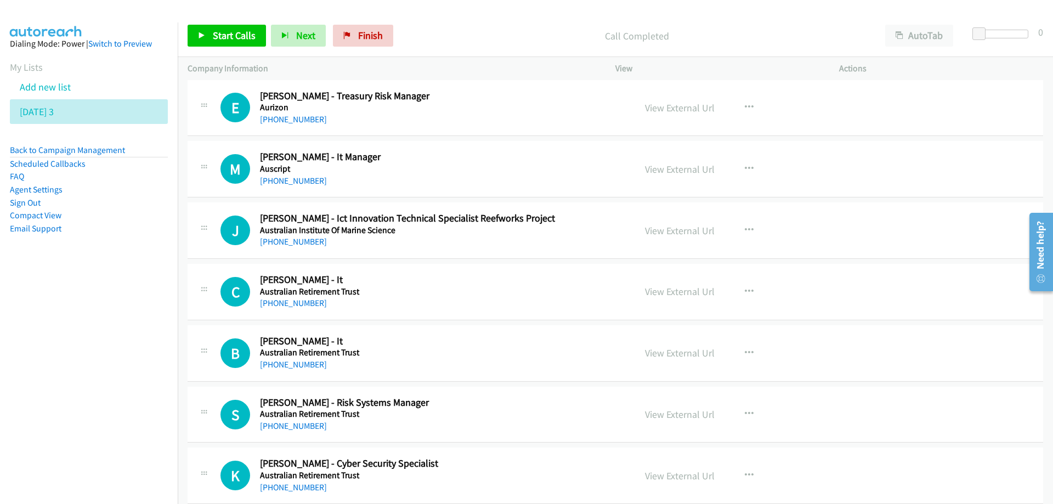
scroll to position [3292, 0]
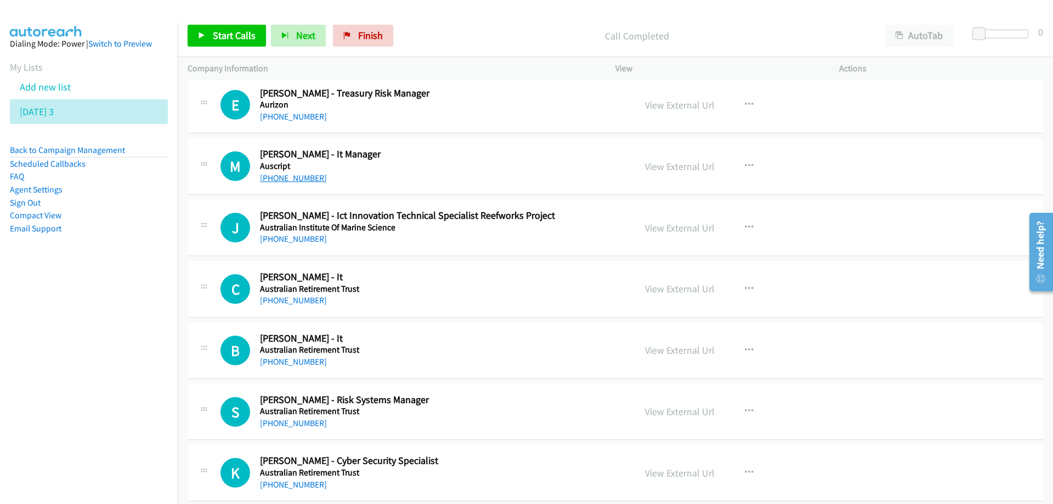
click at [287, 175] on link "[PHONE_NUMBER]" at bounding box center [293, 178] width 67 height 10
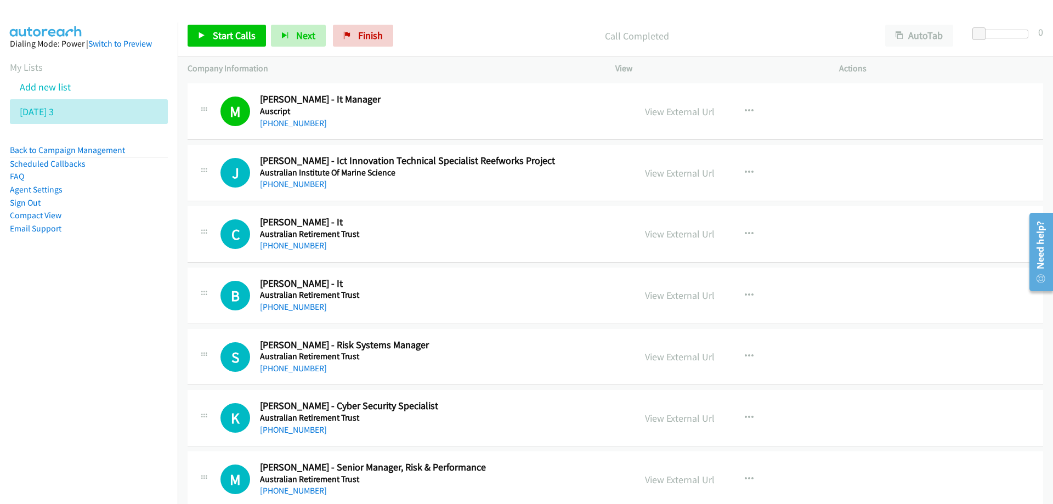
scroll to position [3401, 0]
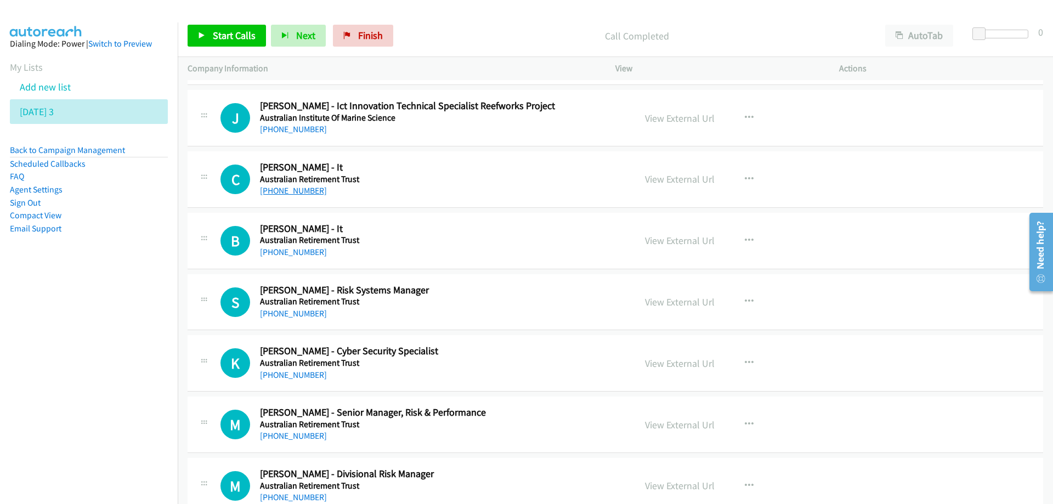
click at [287, 193] on link "[PHONE_NUMBER]" at bounding box center [293, 190] width 67 height 10
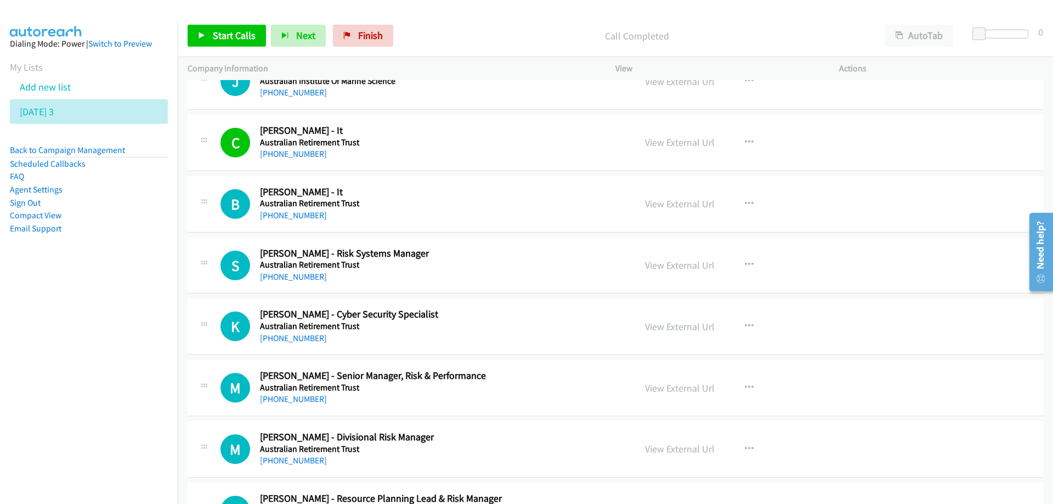
scroll to position [3456, 0]
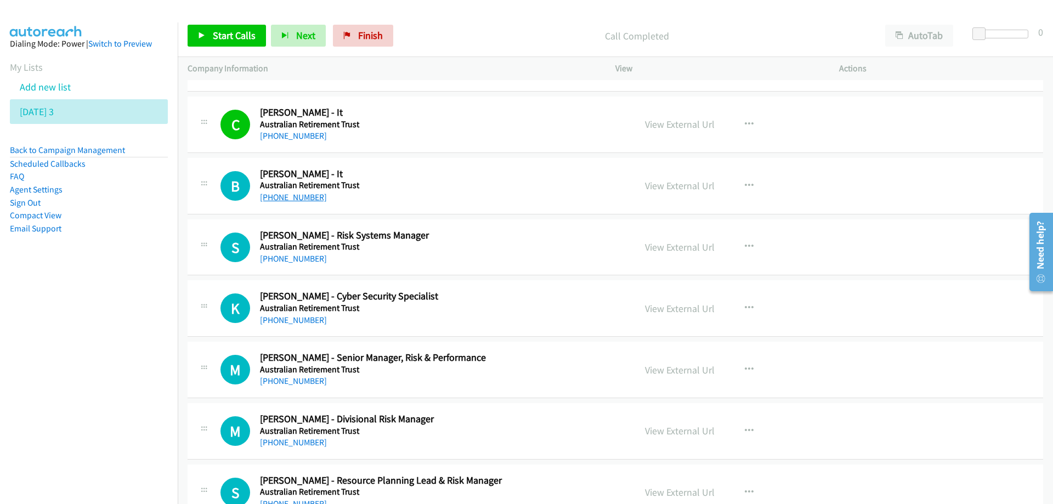
click at [280, 198] on link "[PHONE_NUMBER]" at bounding box center [293, 197] width 67 height 10
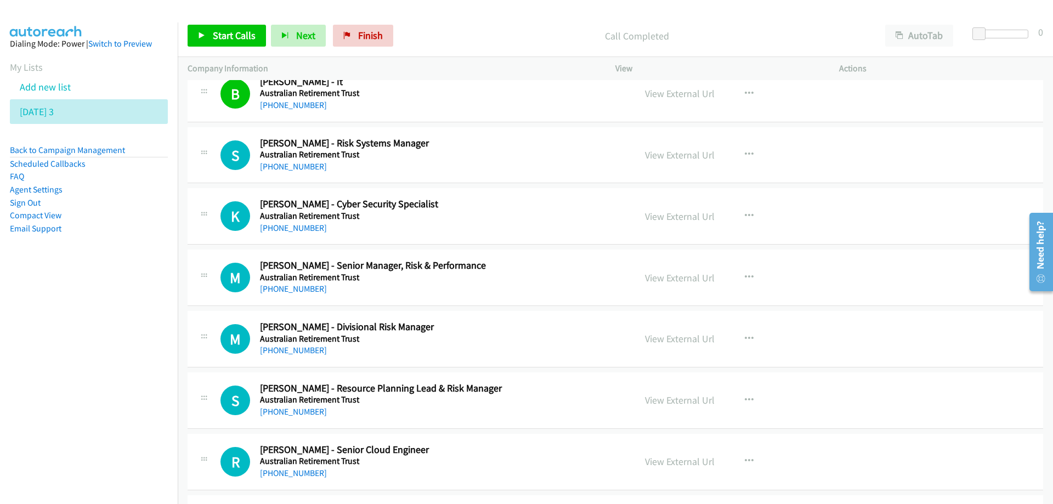
scroll to position [3566, 0]
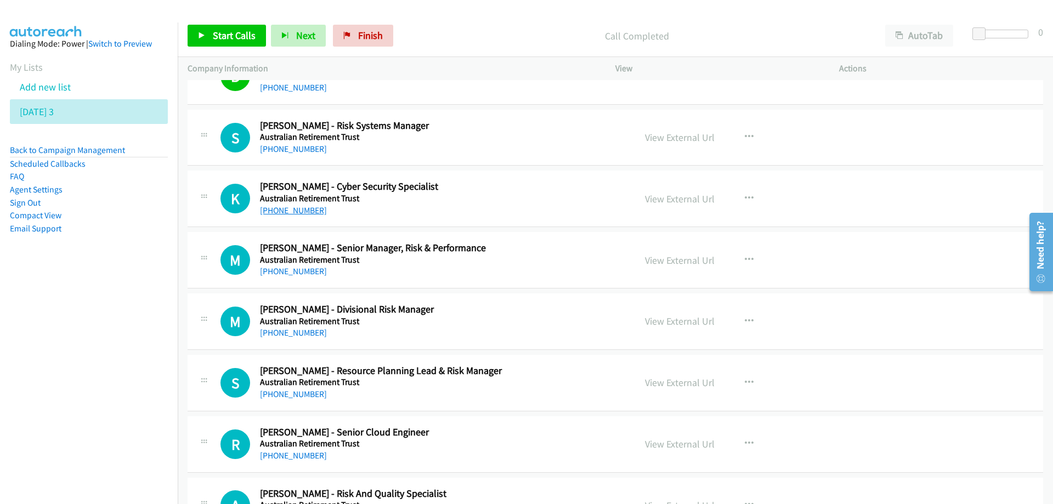
click at [288, 213] on link "[PHONE_NUMBER]" at bounding box center [293, 210] width 67 height 10
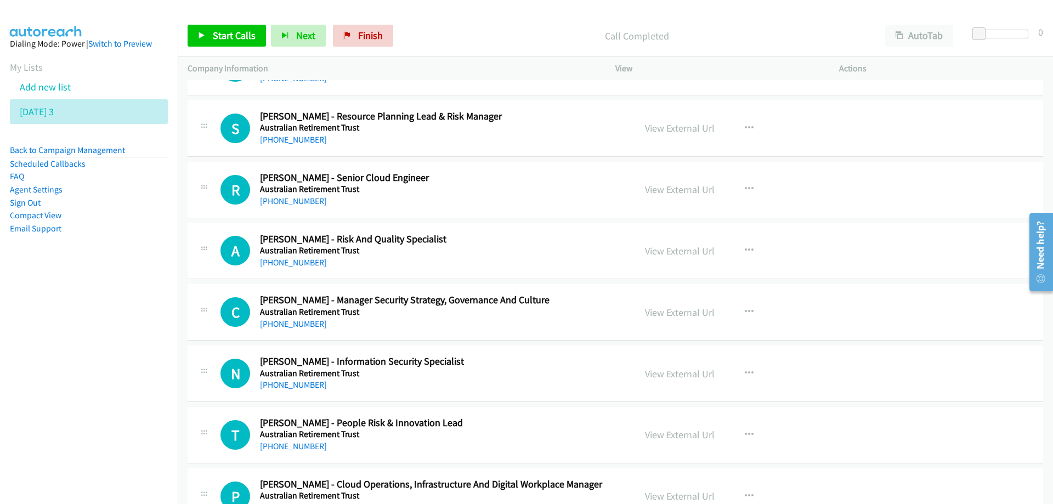
scroll to position [3840, 0]
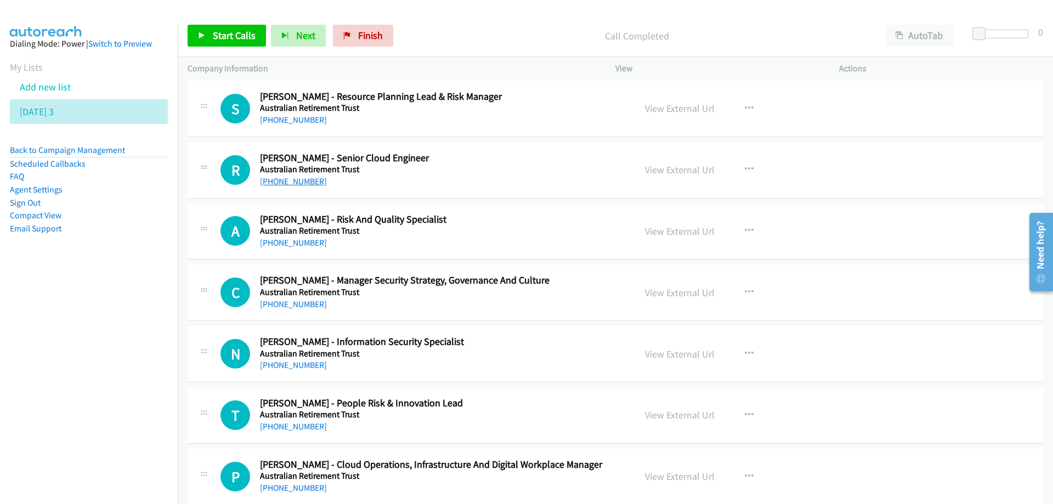
click at [287, 183] on link "[PHONE_NUMBER]" at bounding box center [293, 181] width 67 height 10
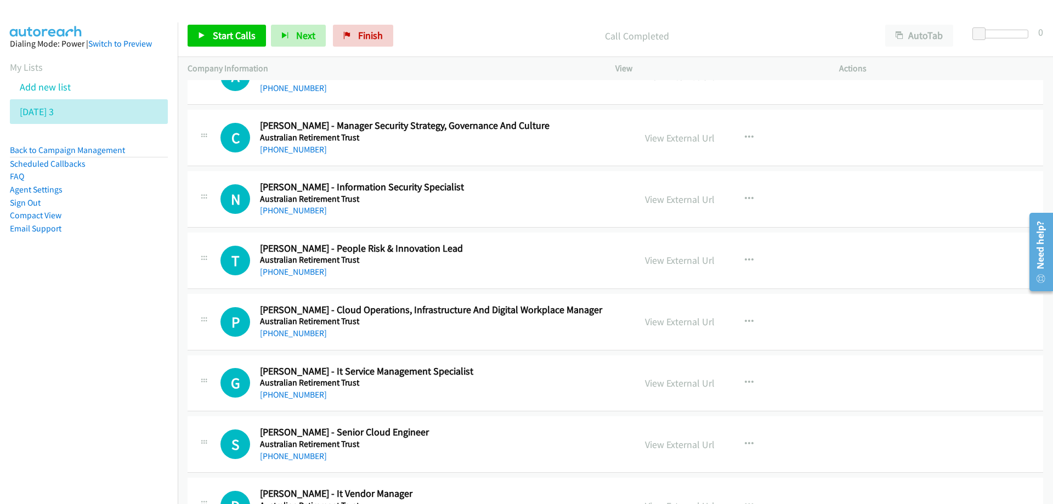
scroll to position [4005, 0]
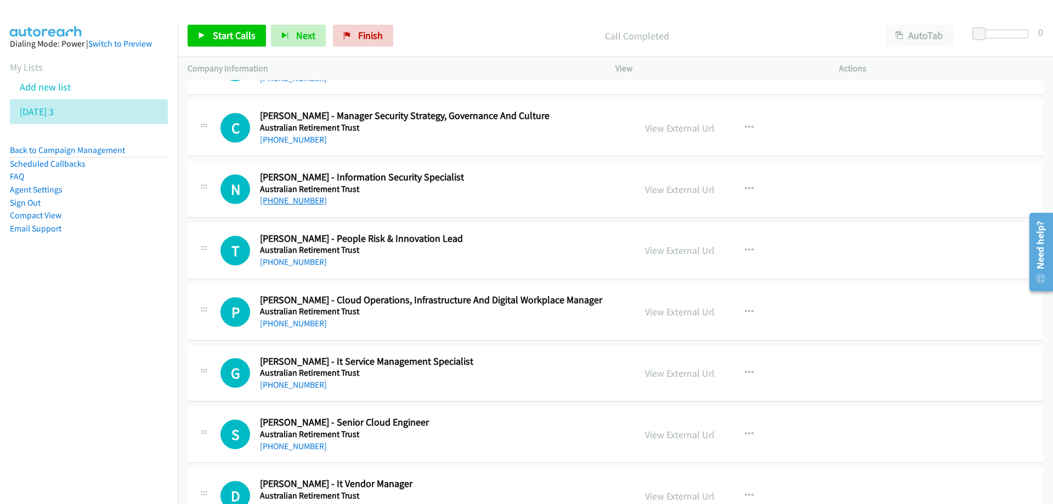
click at [295, 200] on link "[PHONE_NUMBER]" at bounding box center [293, 200] width 67 height 10
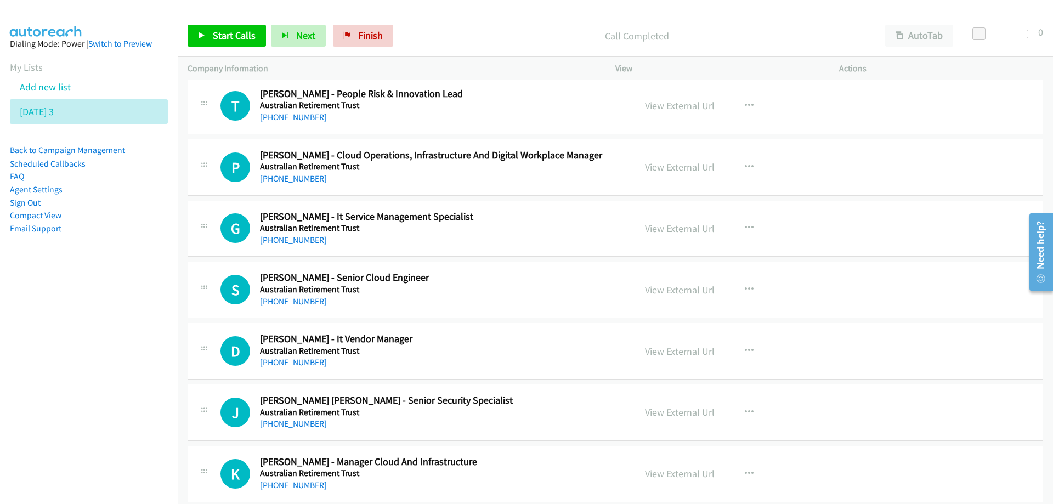
scroll to position [4169, 0]
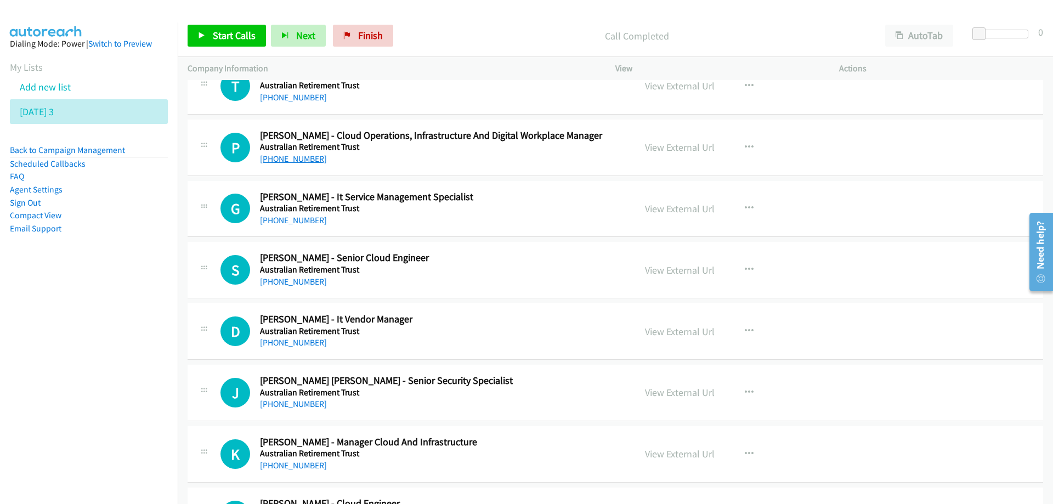
click at [296, 160] on link "[PHONE_NUMBER]" at bounding box center [293, 159] width 67 height 10
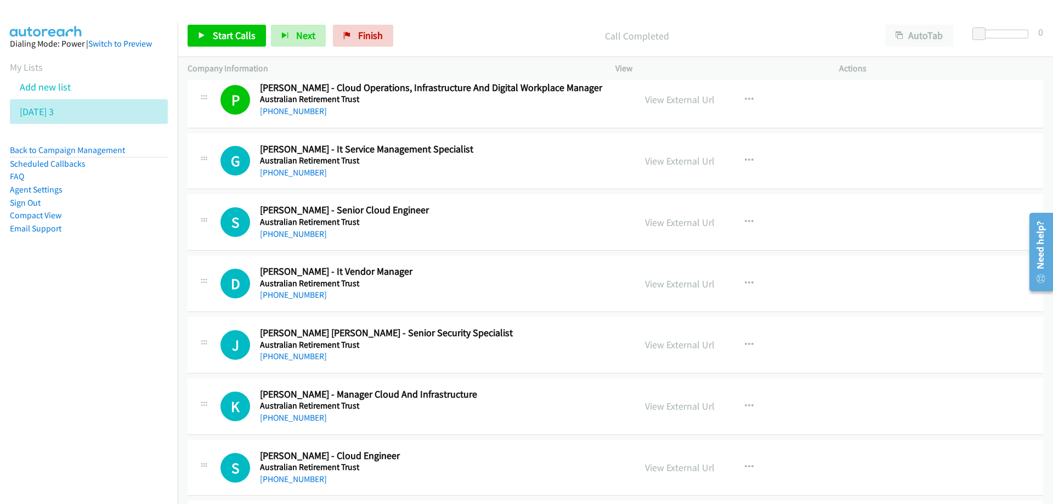
scroll to position [4224, 0]
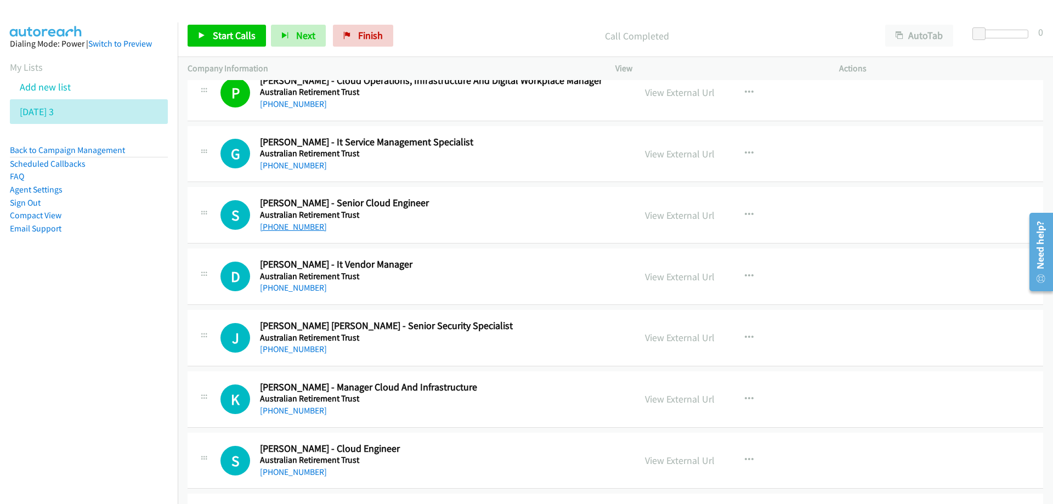
click at [292, 226] on link "[PHONE_NUMBER]" at bounding box center [293, 227] width 67 height 10
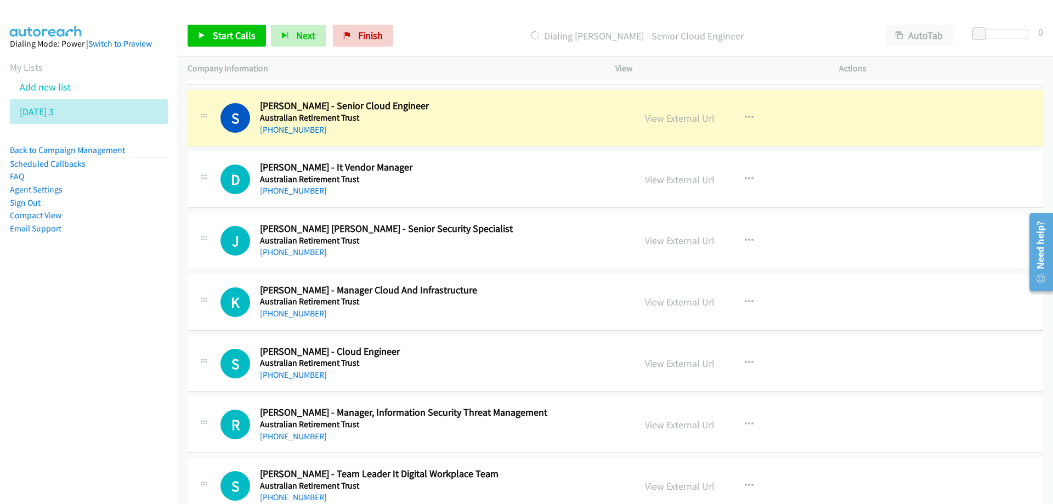
scroll to position [4334, 0]
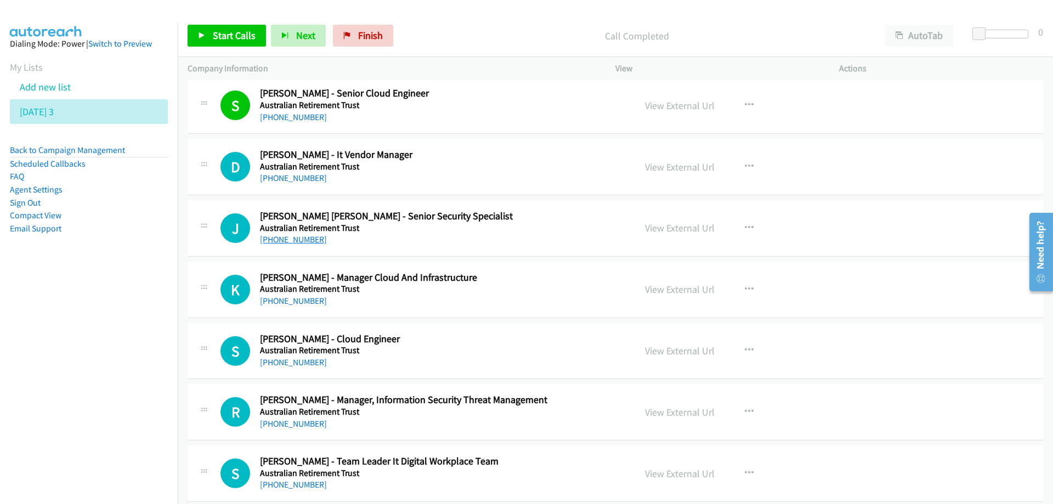
click at [296, 243] on link "[PHONE_NUMBER]" at bounding box center [293, 239] width 67 height 10
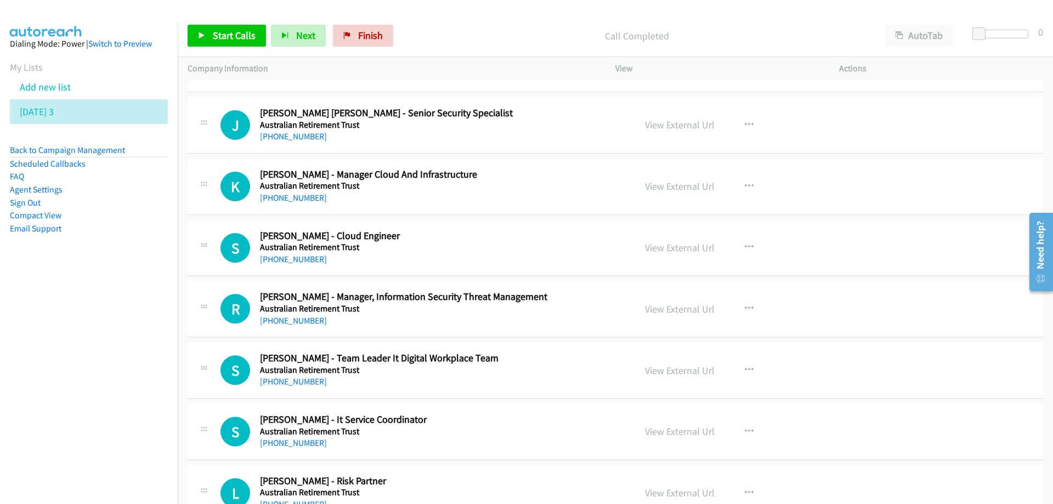
scroll to position [4444, 0]
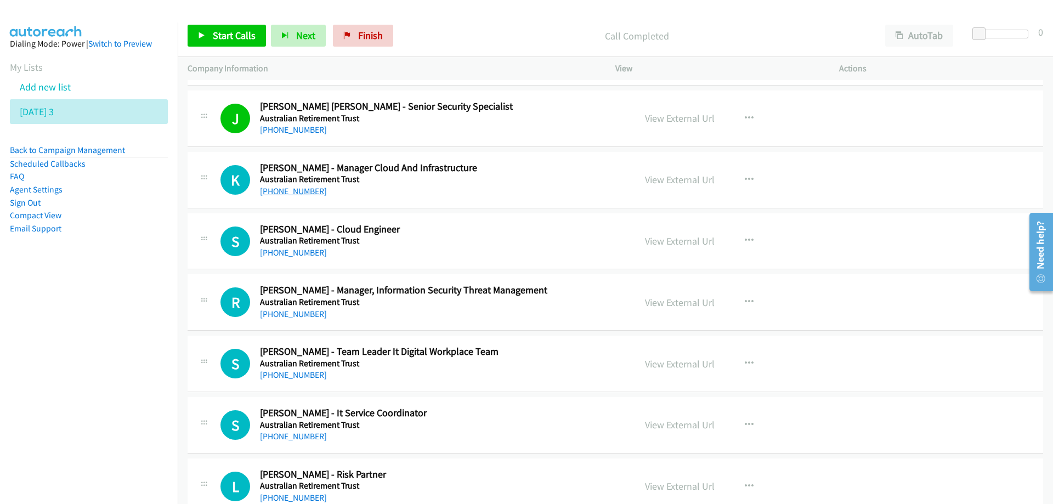
click at [283, 192] on link "[PHONE_NUMBER]" at bounding box center [293, 191] width 67 height 10
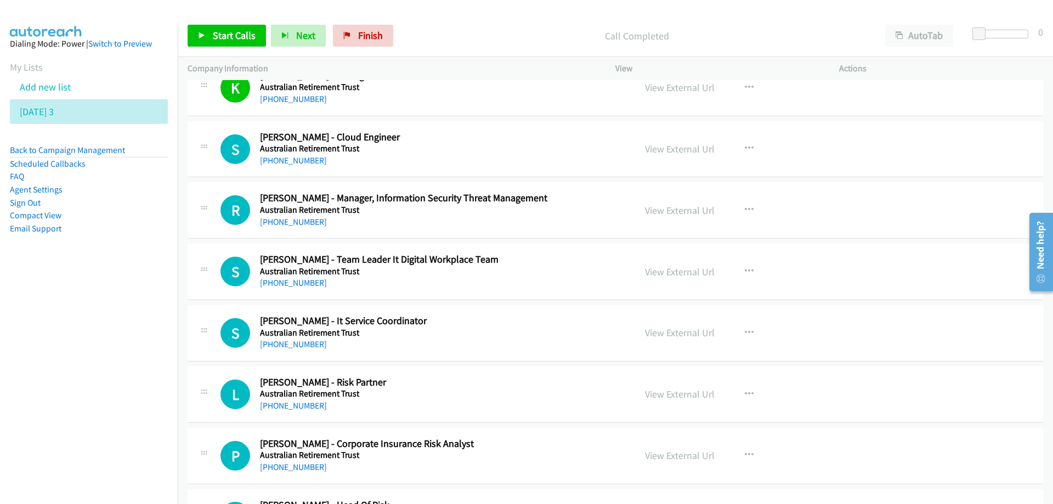
scroll to position [4554, 0]
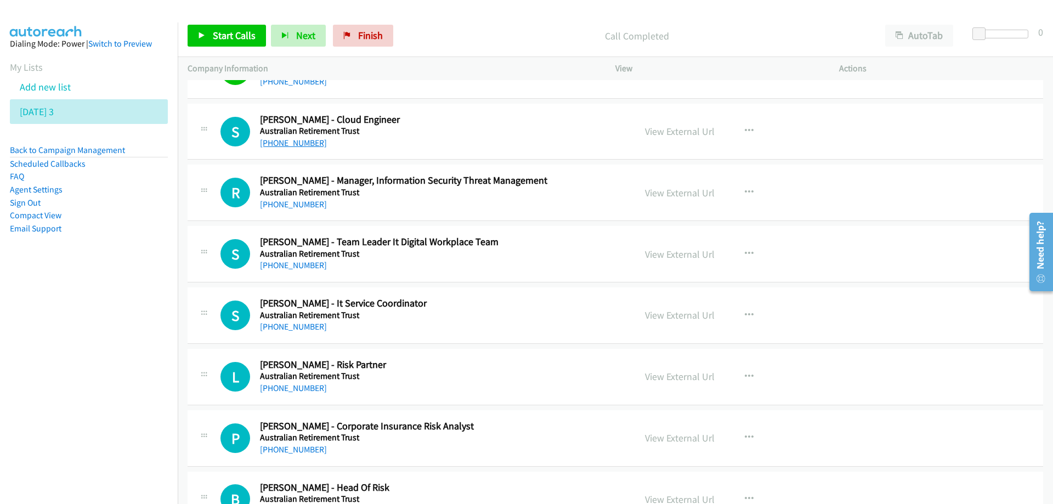
click at [283, 145] on link "[PHONE_NUMBER]" at bounding box center [293, 143] width 67 height 10
click at [286, 207] on link "[PHONE_NUMBER]" at bounding box center [293, 204] width 67 height 10
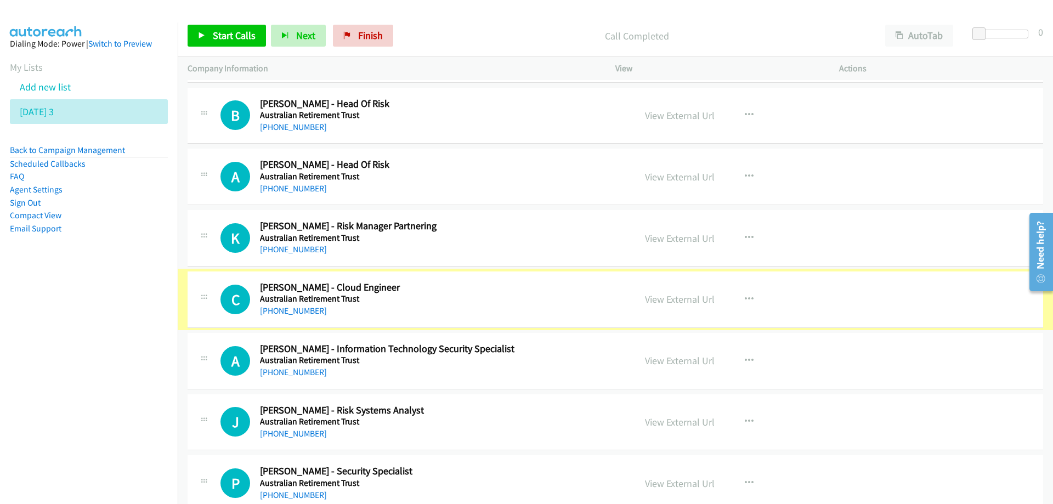
scroll to position [4992, 0]
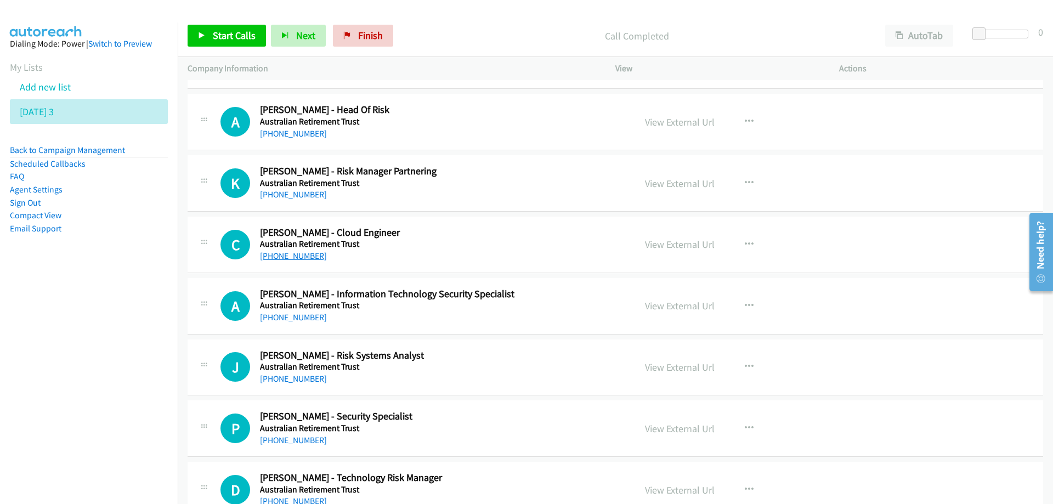
click at [291, 255] on link "[PHONE_NUMBER]" at bounding box center [293, 256] width 67 height 10
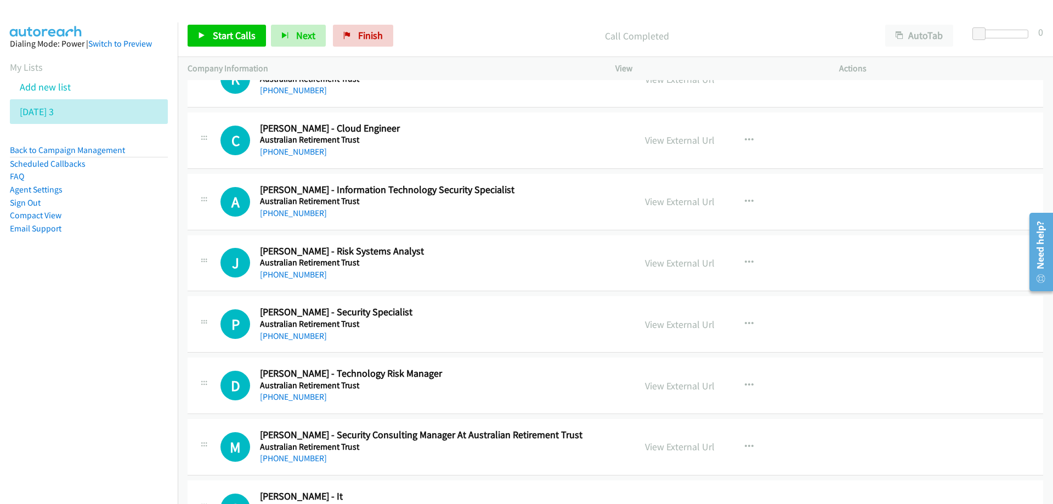
scroll to position [5102, 0]
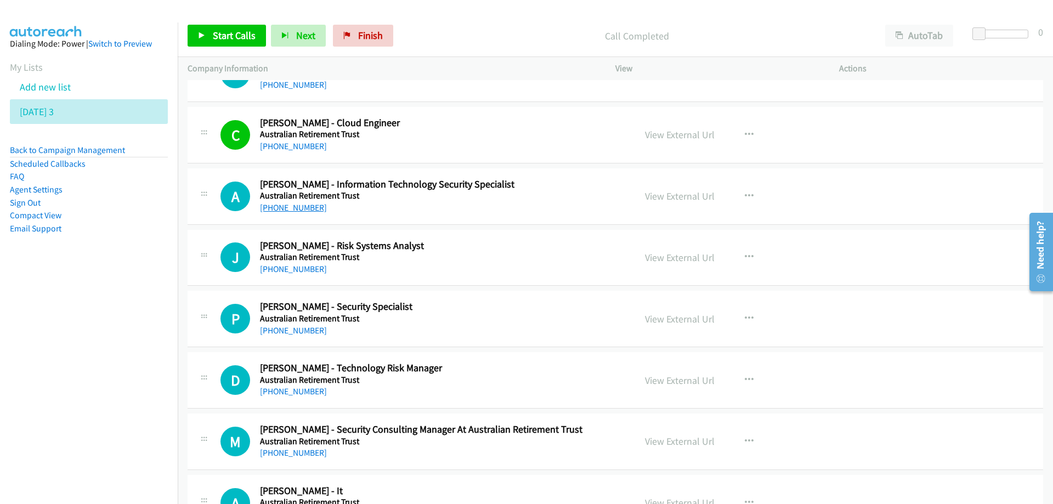
click at [292, 206] on link "[PHONE_NUMBER]" at bounding box center [293, 207] width 67 height 10
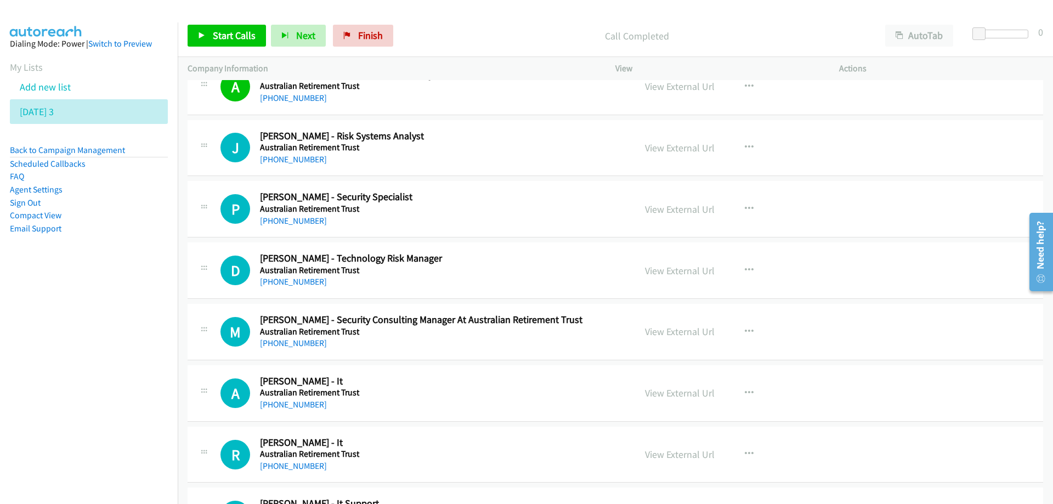
scroll to position [5267, 0]
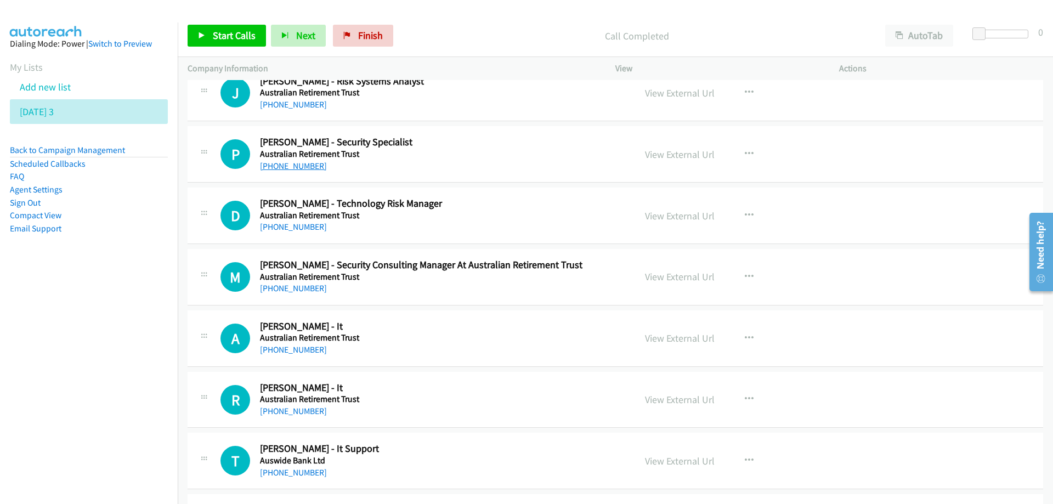
click at [295, 165] on link "[PHONE_NUMBER]" at bounding box center [293, 166] width 67 height 10
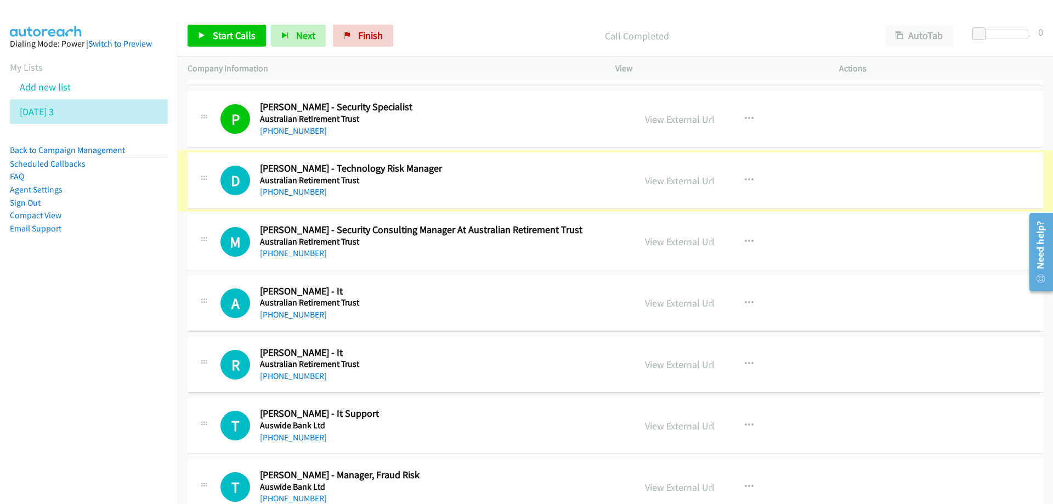
scroll to position [5322, 0]
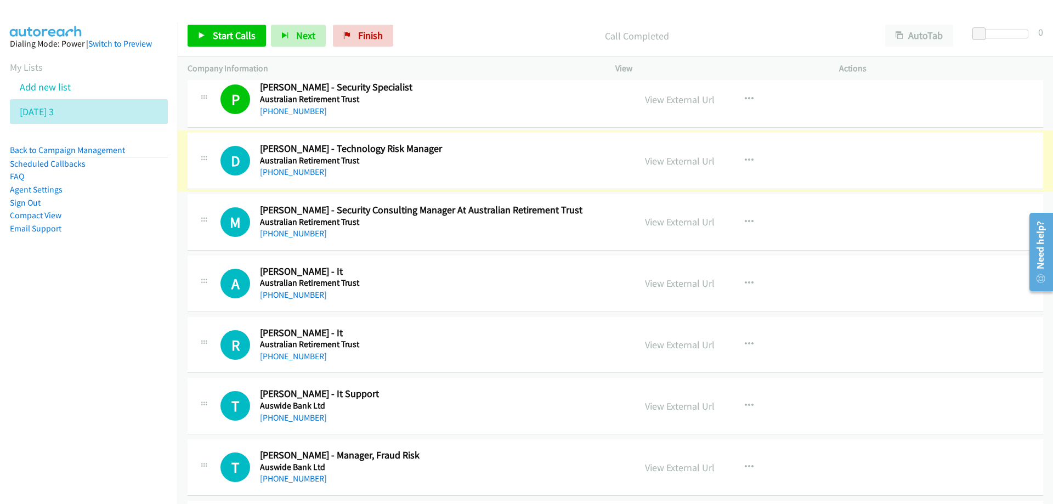
click at [297, 173] on link "[PHONE_NUMBER]" at bounding box center [293, 172] width 67 height 10
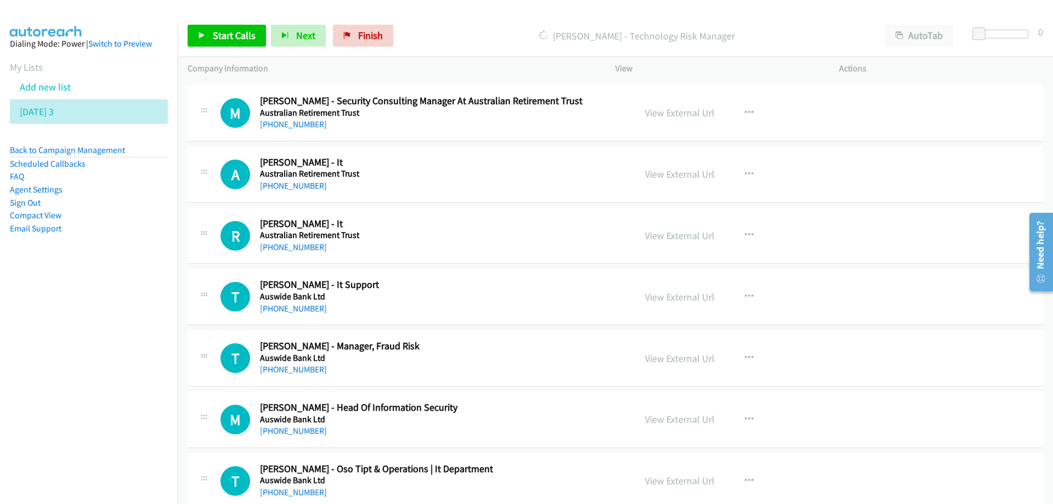
scroll to position [5431, 0]
click at [285, 185] on link "[PHONE_NUMBER]" at bounding box center [293, 185] width 67 height 10
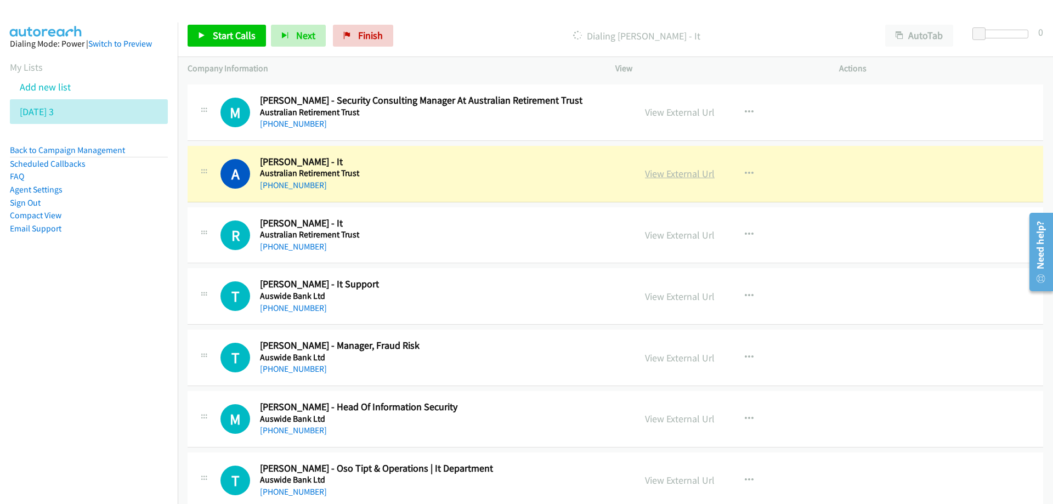
click at [450, 182] on div "[PHONE_NUMBER]" at bounding box center [441, 185] width 362 height 13
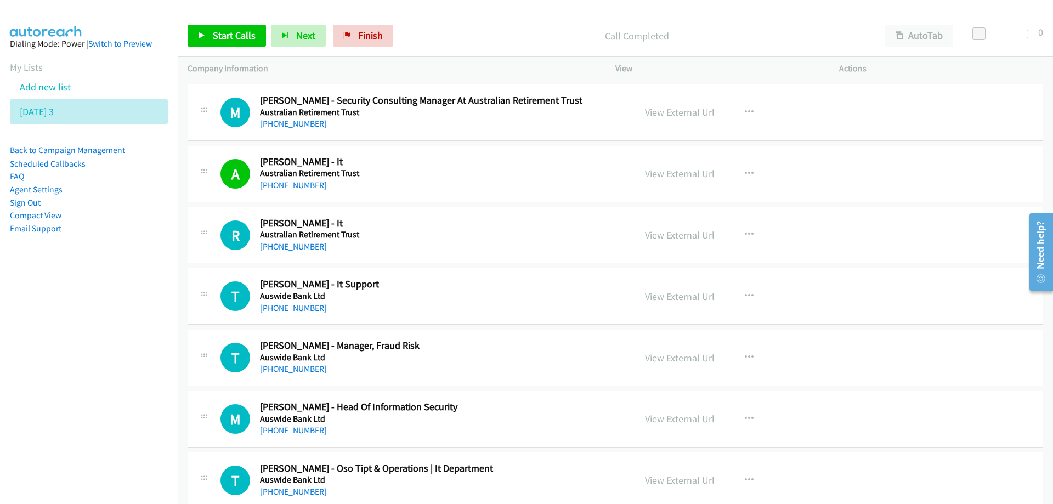
click at [665, 174] on link "View External Url" at bounding box center [680, 173] width 70 height 13
click at [291, 245] on link "[PHONE_NUMBER]" at bounding box center [293, 246] width 67 height 10
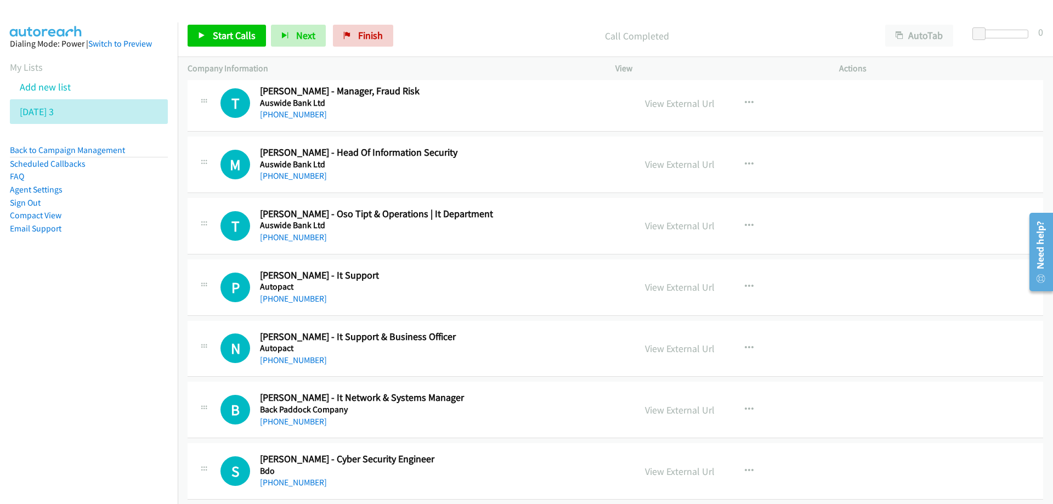
scroll to position [5706, 0]
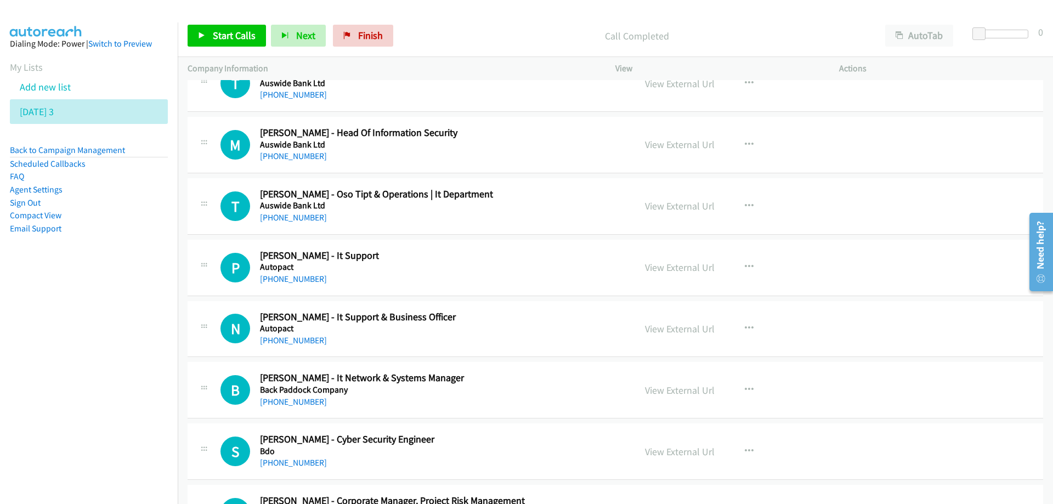
drag, startPoint x: 343, startPoint y: 159, endPoint x: 320, endPoint y: 156, distance: 23.7
click at [343, 159] on div "[PHONE_NUMBER]" at bounding box center [441, 156] width 362 height 13
click at [290, 153] on link "[PHONE_NUMBER]" at bounding box center [293, 156] width 67 height 10
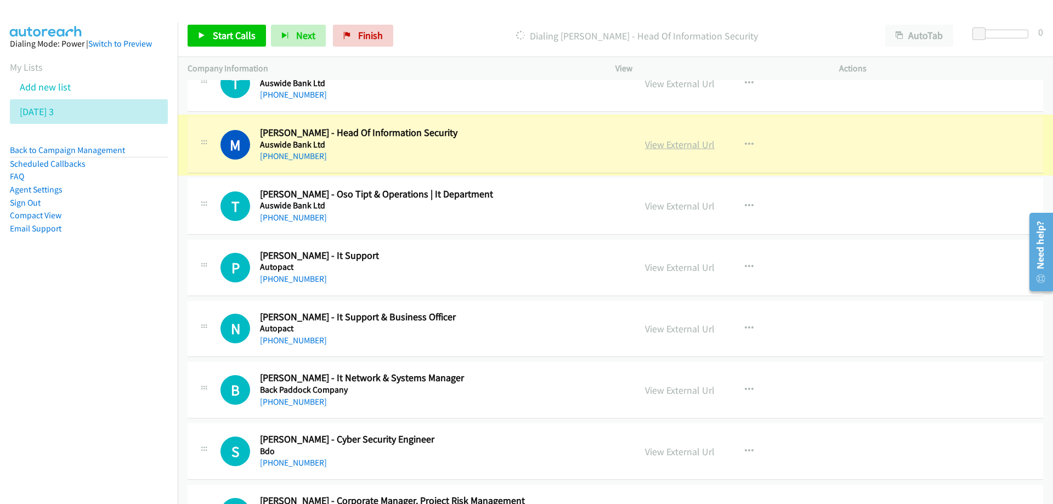
click at [657, 144] on link "View External Url" at bounding box center [680, 144] width 70 height 13
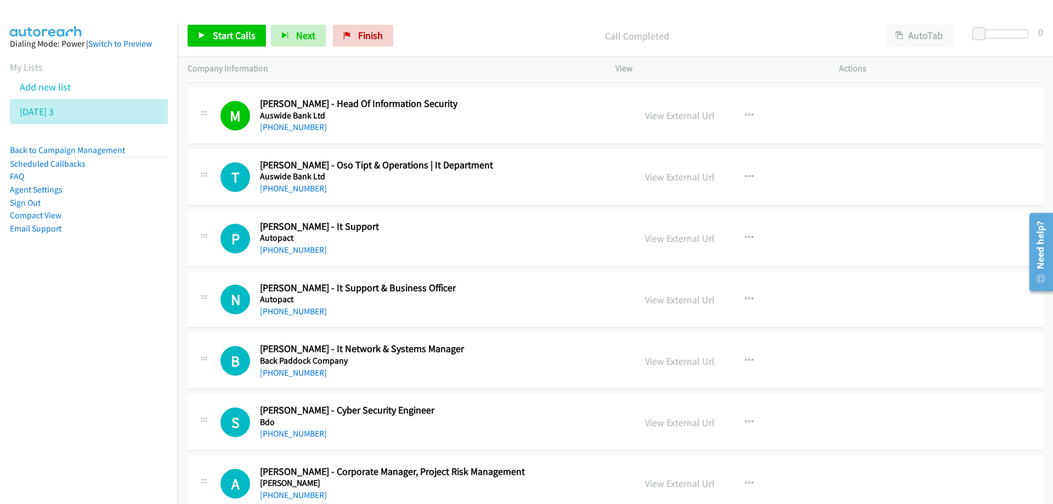
scroll to position [5760, 0]
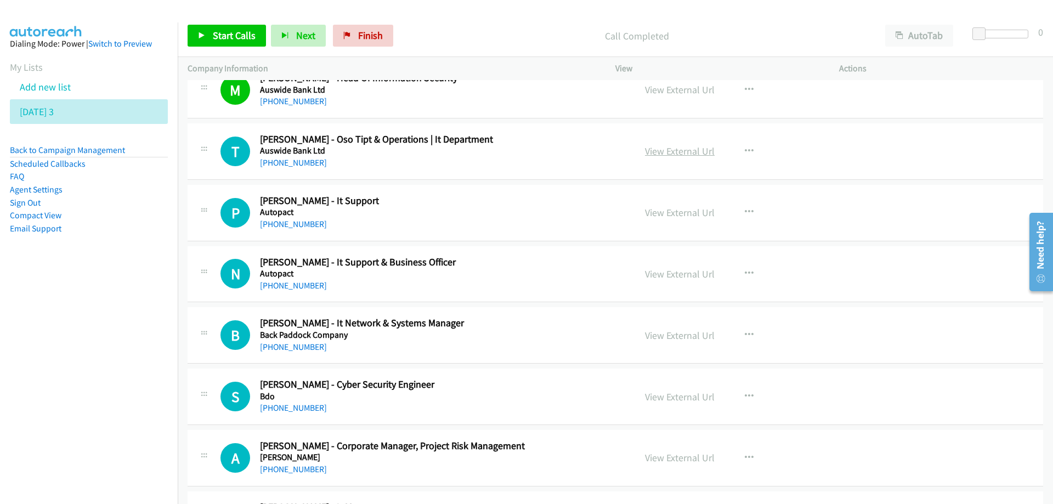
click at [658, 153] on link "View External Url" at bounding box center [680, 151] width 70 height 13
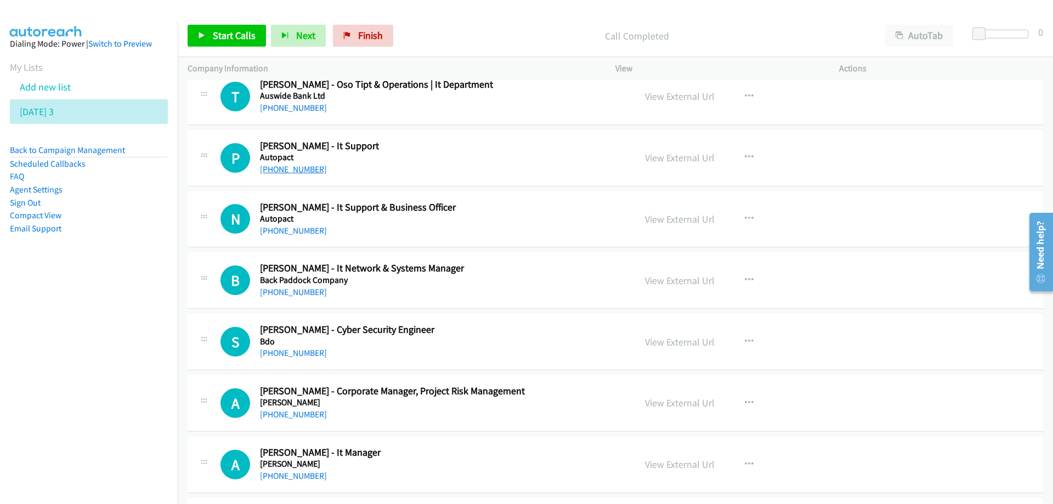
click at [298, 167] on link "[PHONE_NUMBER]" at bounding box center [293, 169] width 67 height 10
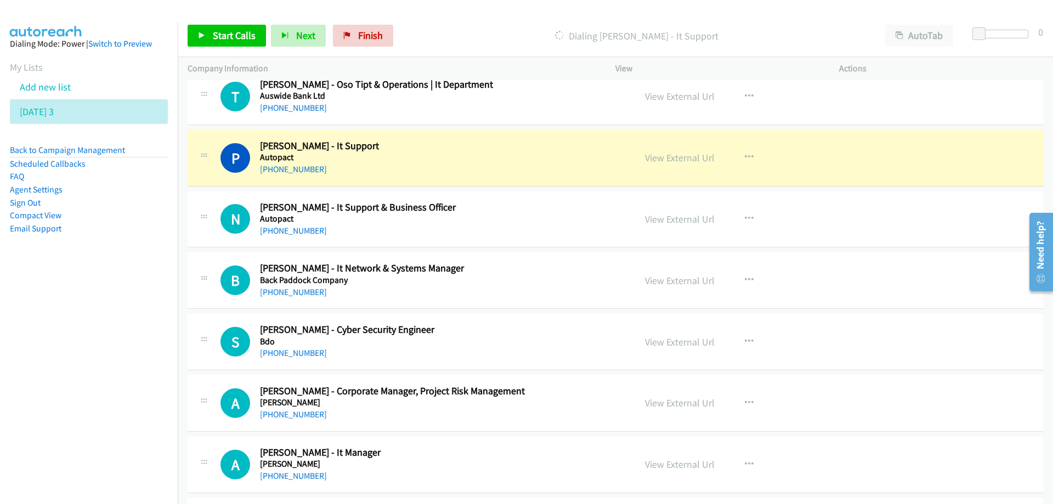
drag, startPoint x: 550, startPoint y: 209, endPoint x: 565, endPoint y: 216, distance: 16.9
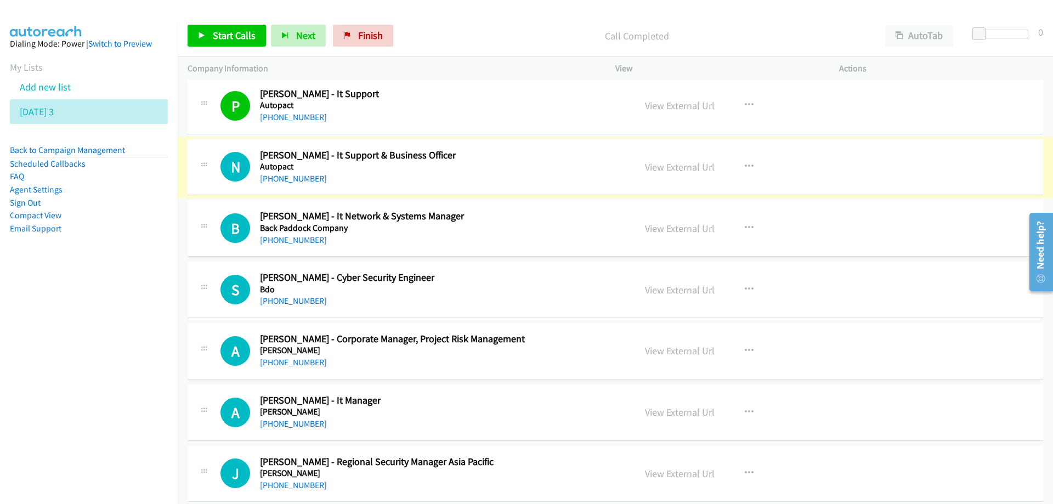
scroll to position [5870, 0]
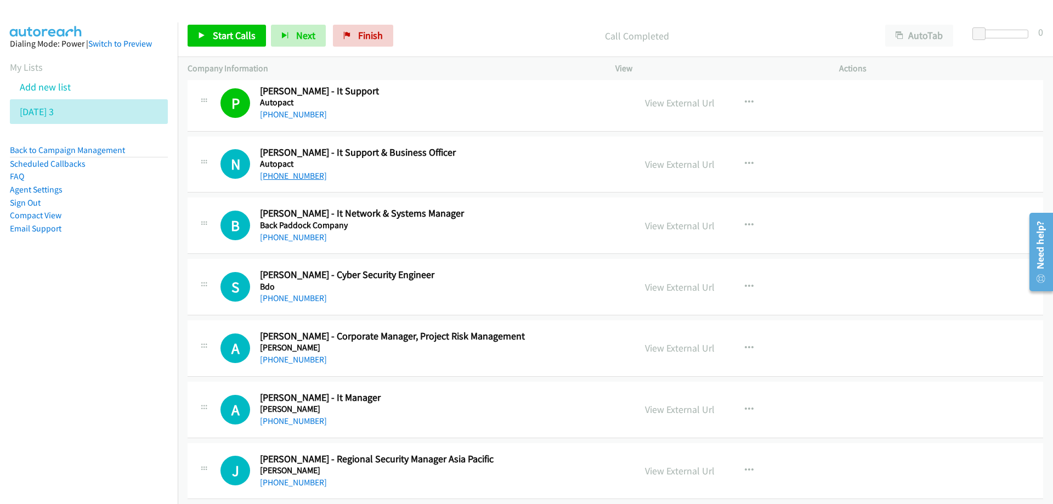
click at [286, 175] on link "[PHONE_NUMBER]" at bounding box center [293, 176] width 67 height 10
click at [505, 229] on h5 "Back Paddock Company" at bounding box center [441, 225] width 362 height 11
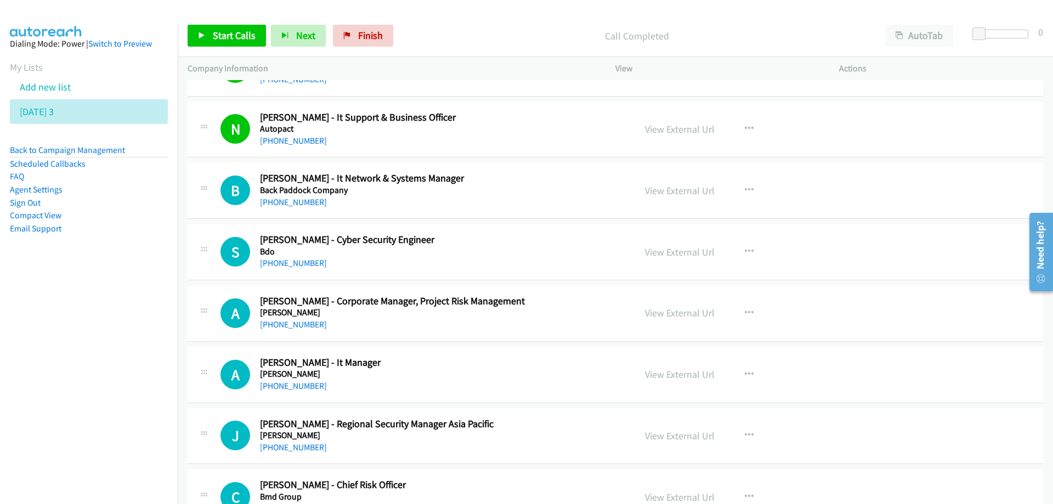
scroll to position [5925, 0]
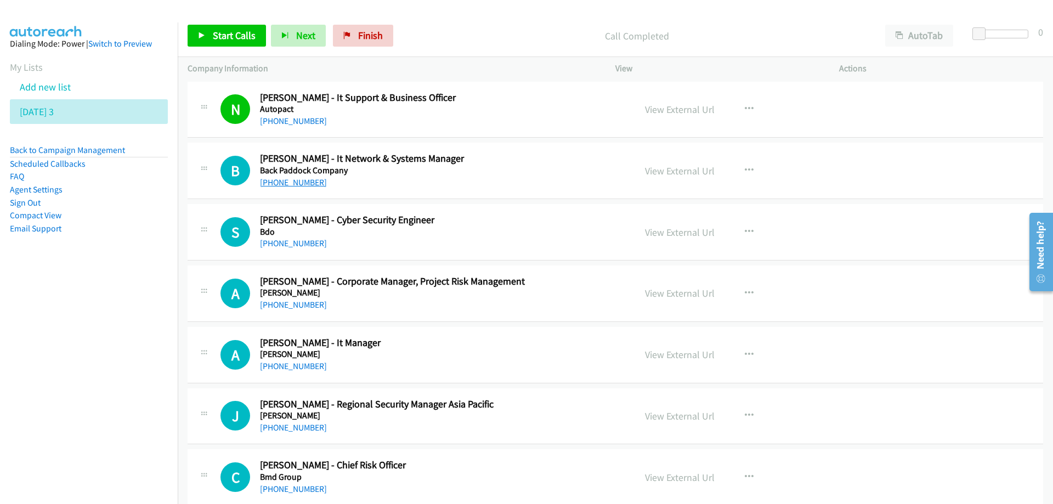
click at [296, 183] on link "[PHONE_NUMBER]" at bounding box center [293, 182] width 67 height 10
click at [293, 245] on link "[PHONE_NUMBER]" at bounding box center [293, 243] width 67 height 10
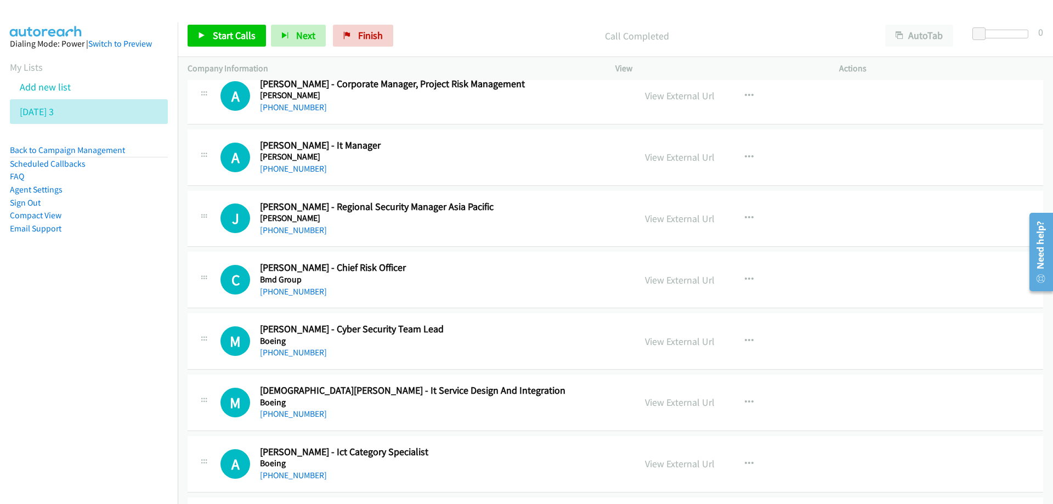
scroll to position [6145, 0]
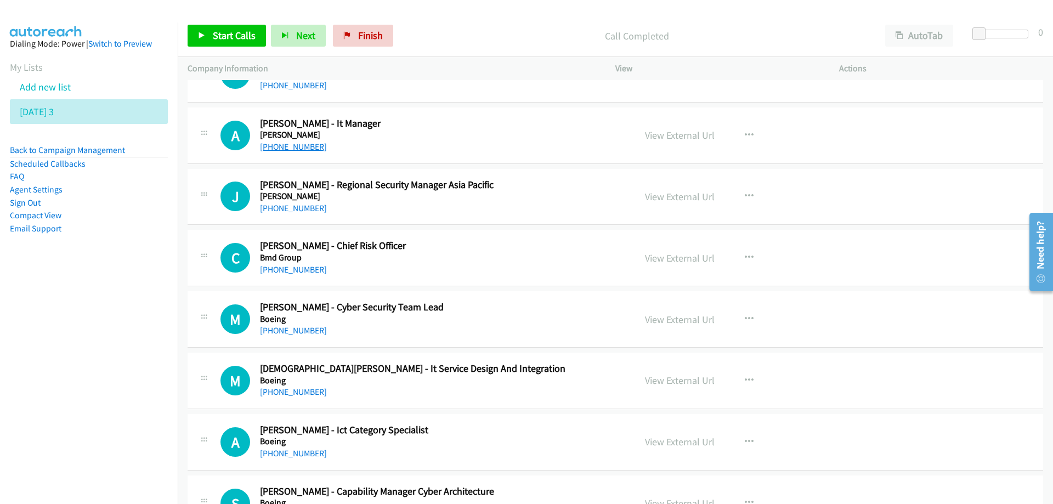
click at [294, 151] on link "[PHONE_NUMBER]" at bounding box center [293, 147] width 67 height 10
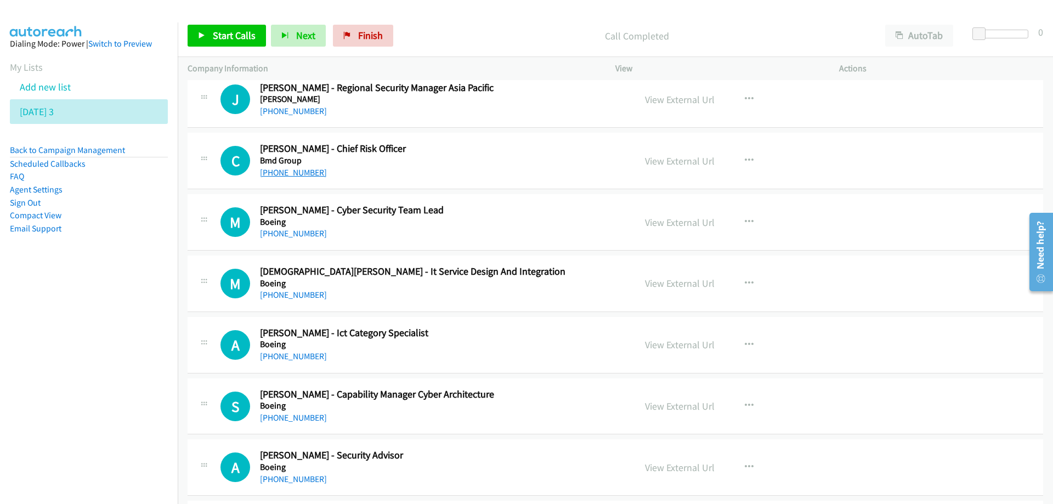
scroll to position [6254, 0]
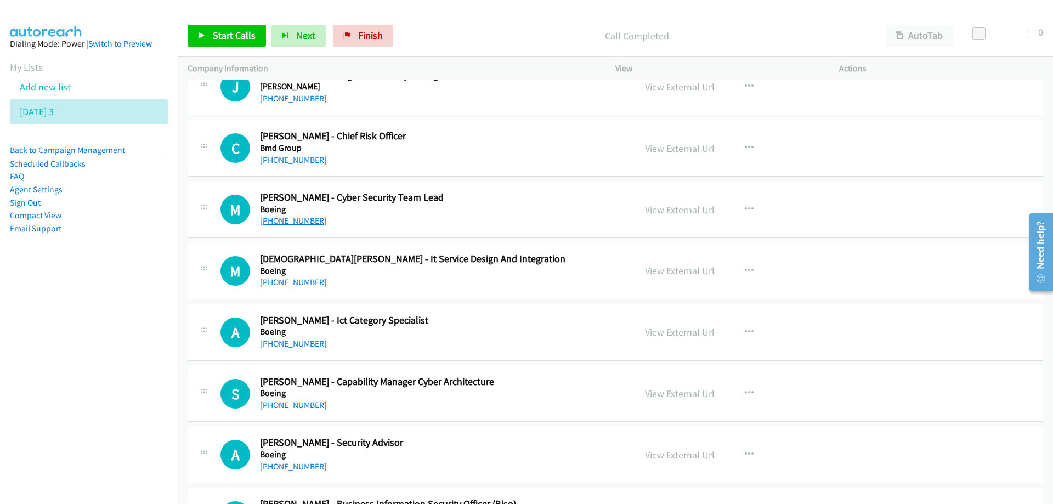
click at [297, 223] on link "[PHONE_NUMBER]" at bounding box center [293, 221] width 67 height 10
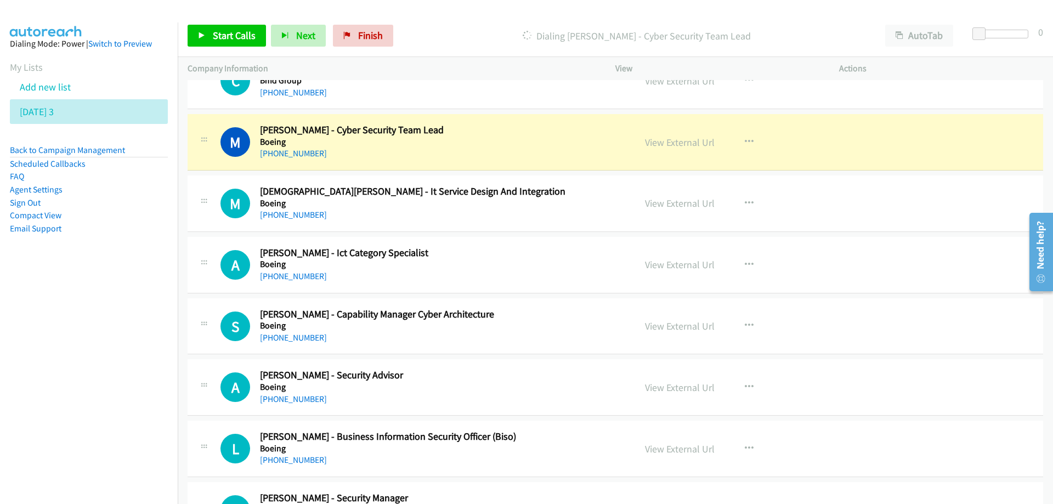
scroll to position [6309, 0]
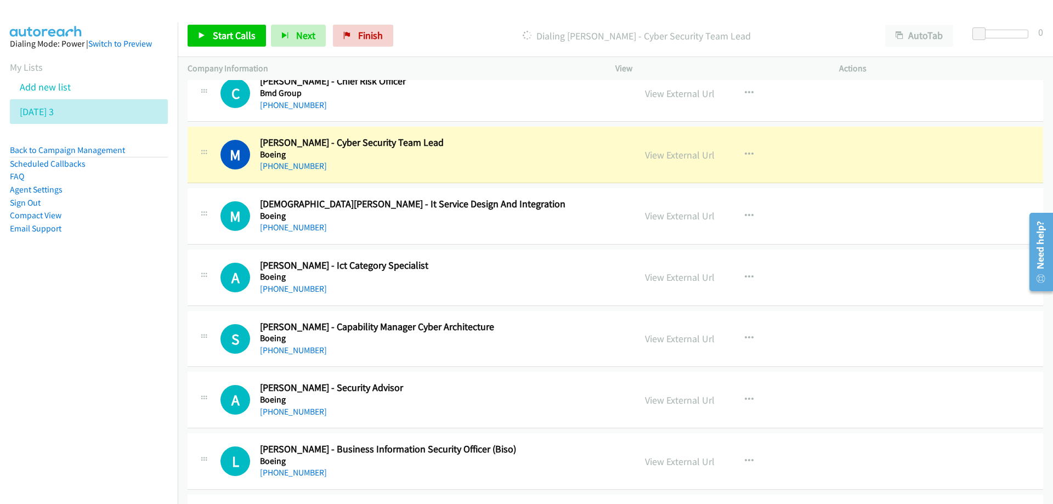
click at [508, 156] on h5 "Boeing" at bounding box center [441, 154] width 362 height 11
click at [672, 159] on link "View External Url" at bounding box center [680, 155] width 70 height 13
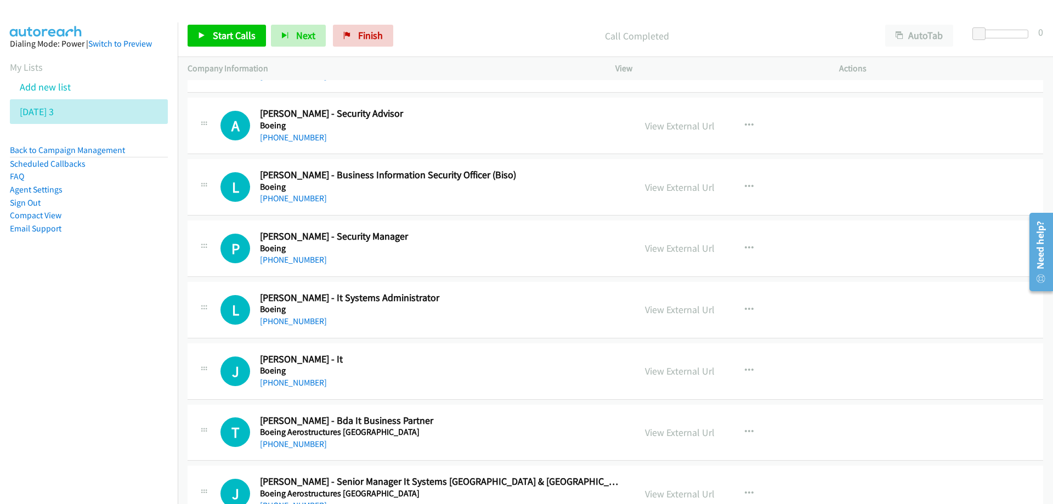
scroll to position [6638, 0]
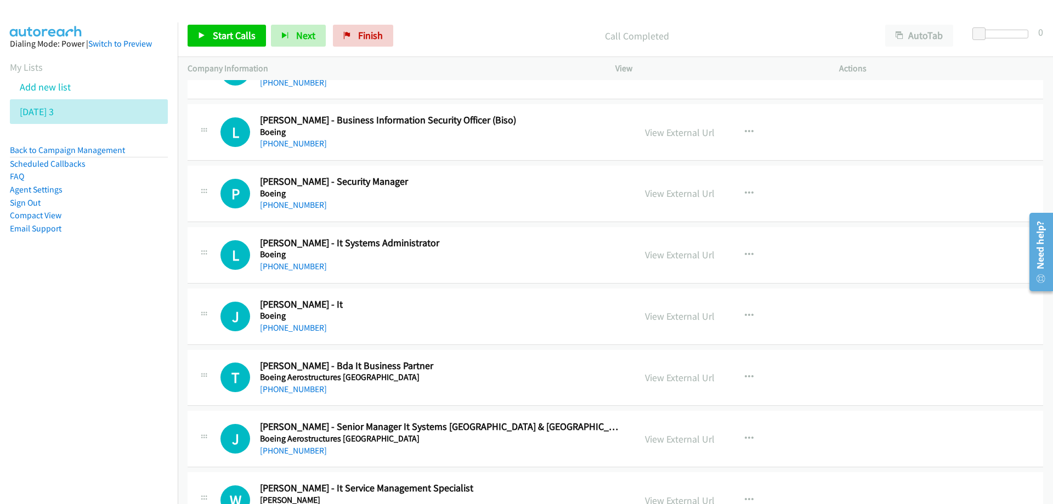
drag, startPoint x: 379, startPoint y: 270, endPoint x: 380, endPoint y: 262, distance: 8.3
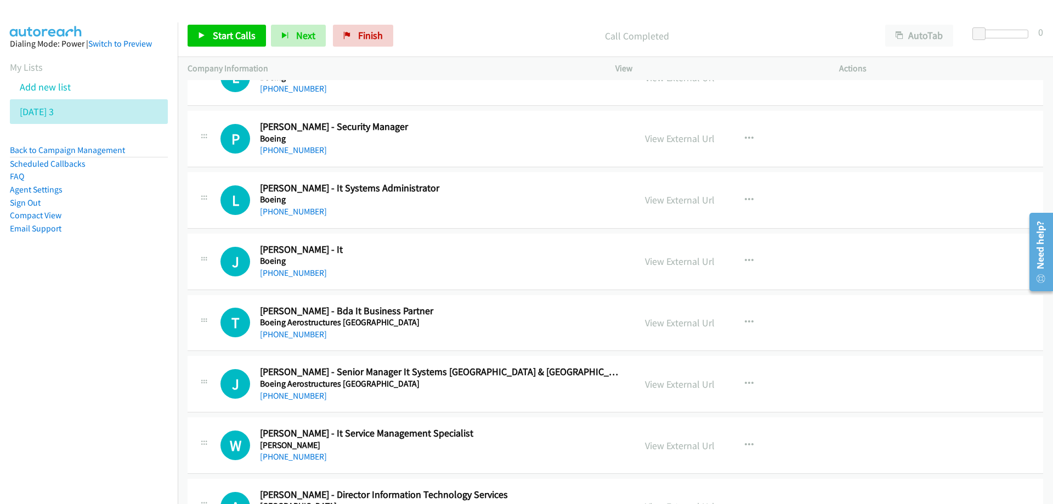
scroll to position [6748, 0]
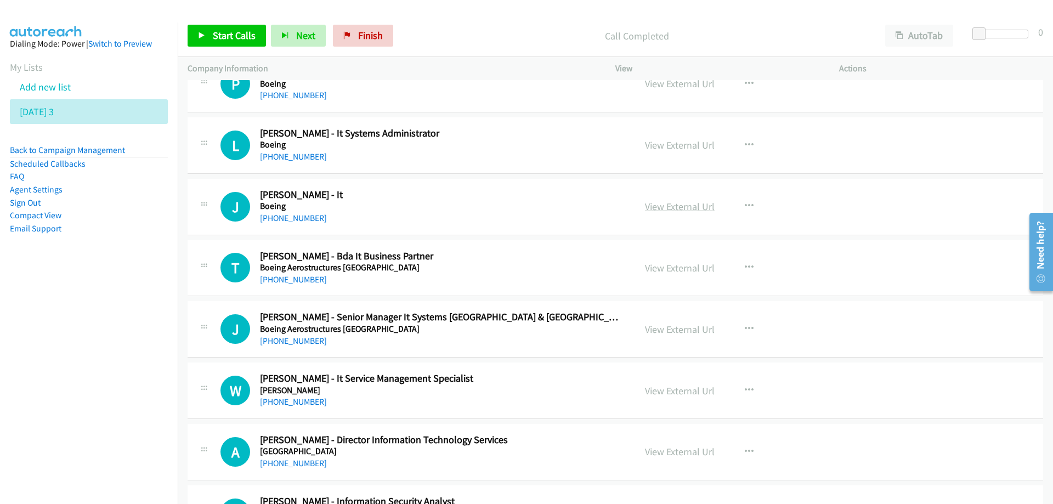
click at [672, 201] on link "View External Url" at bounding box center [680, 206] width 70 height 13
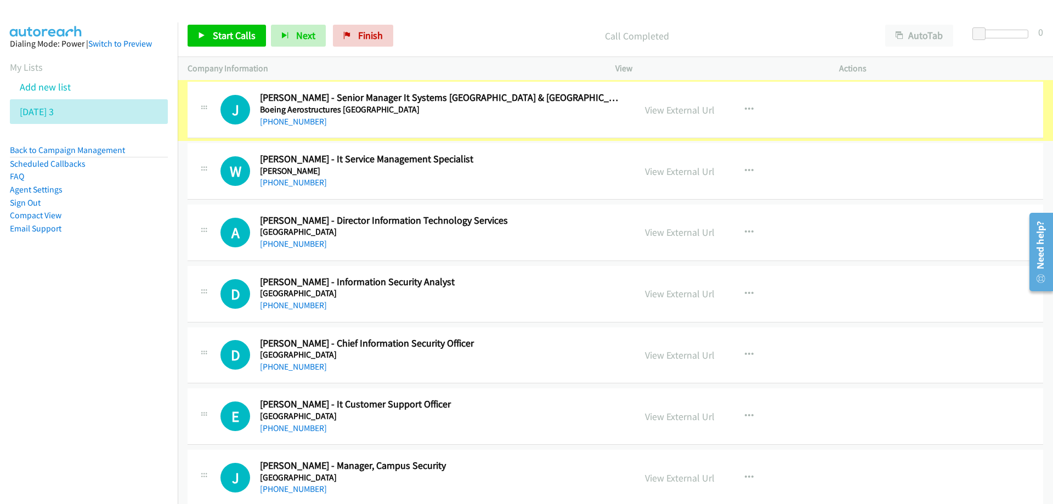
scroll to position [6967, 0]
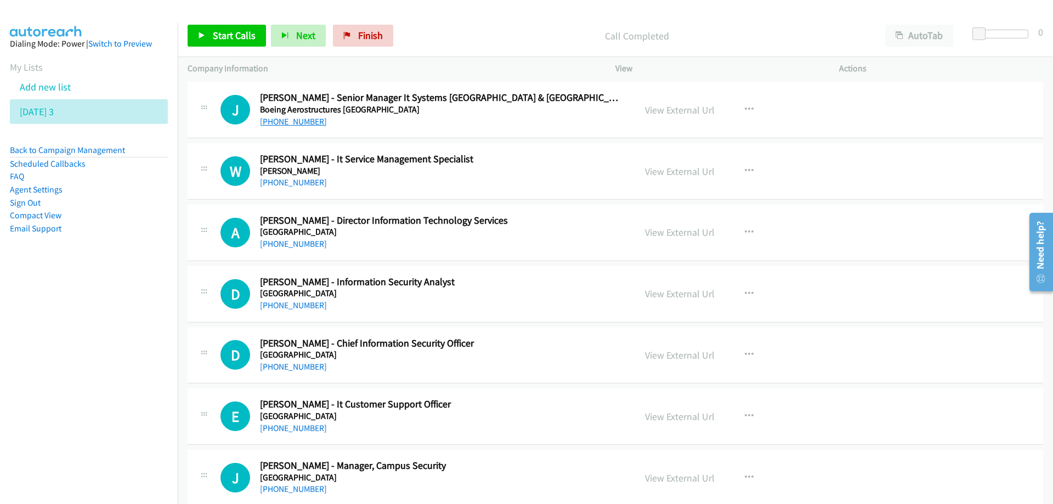
click at [295, 124] on link "[PHONE_NUMBER]" at bounding box center [293, 121] width 67 height 10
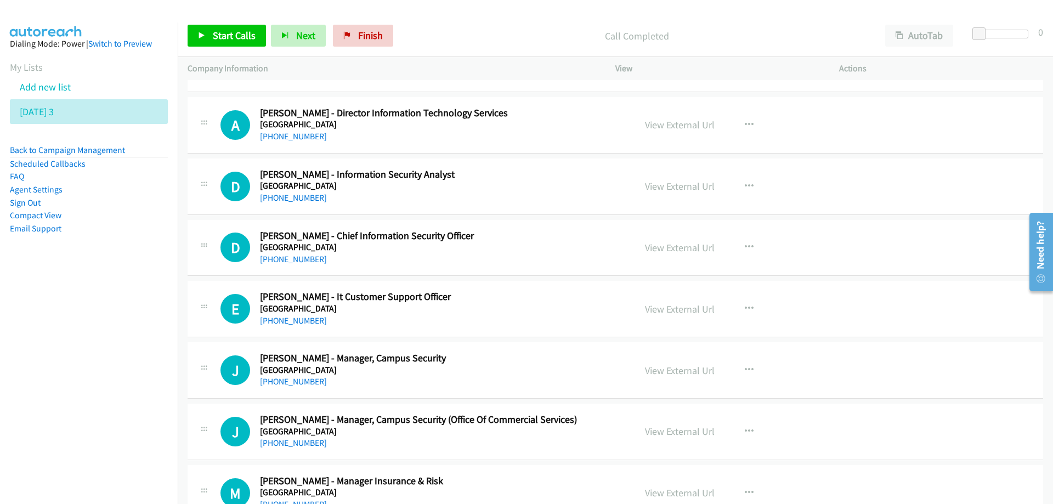
scroll to position [7077, 0]
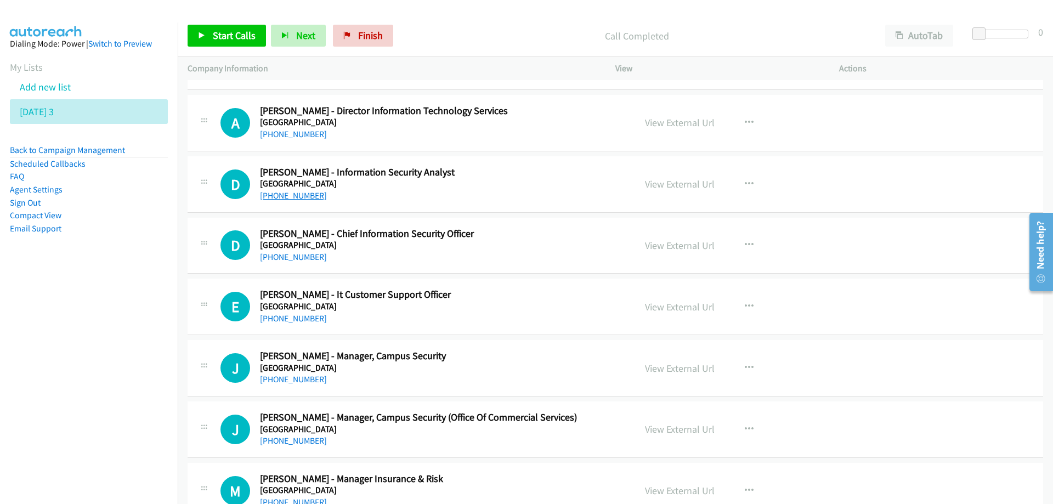
click at [296, 194] on link "[PHONE_NUMBER]" at bounding box center [293, 195] width 67 height 10
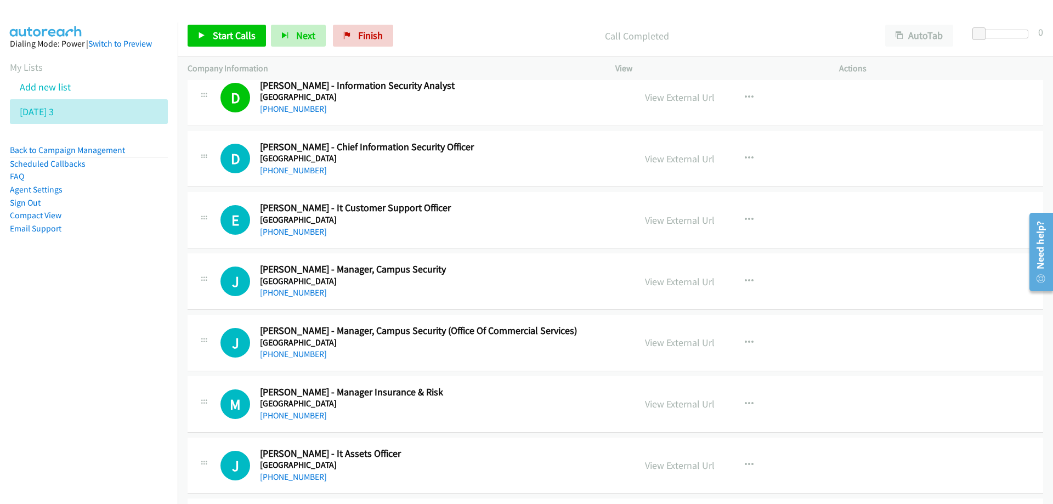
scroll to position [7187, 0]
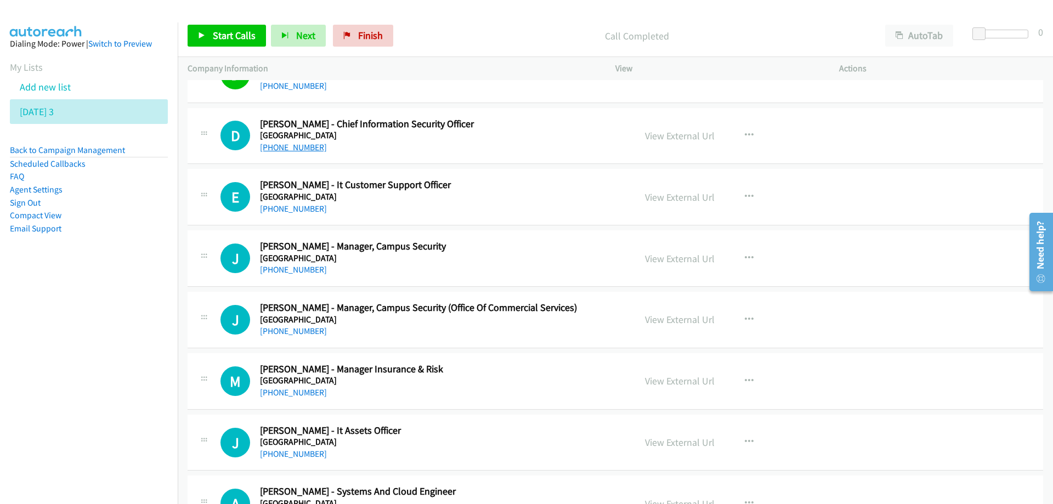
click at [294, 150] on link "[PHONE_NUMBER]" at bounding box center [293, 147] width 67 height 10
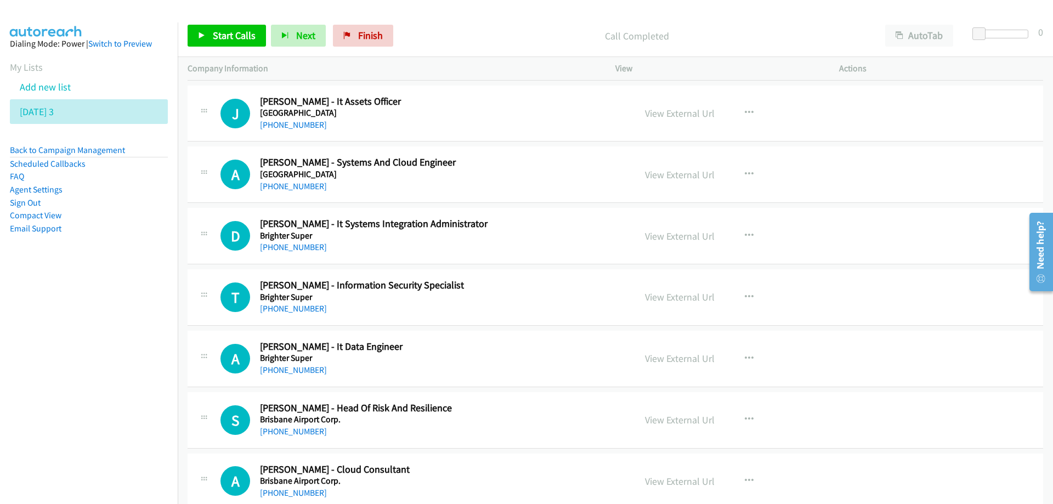
scroll to position [7571, 0]
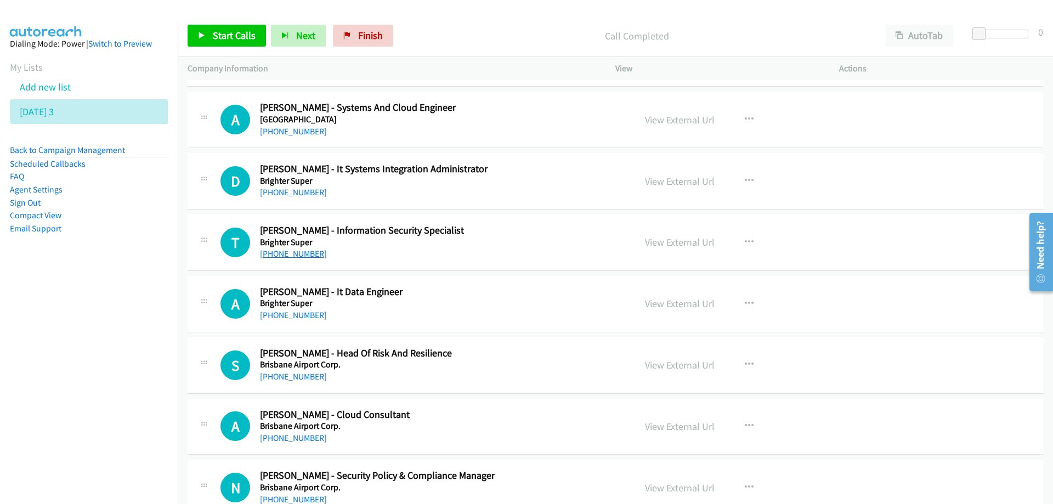
click at [299, 256] on link "[PHONE_NUMBER]" at bounding box center [293, 254] width 67 height 10
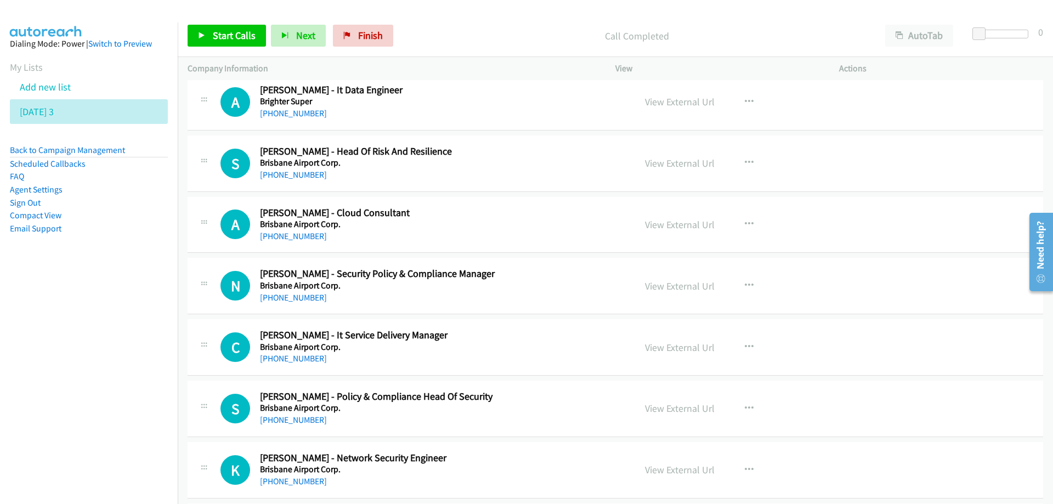
scroll to position [7790, 0]
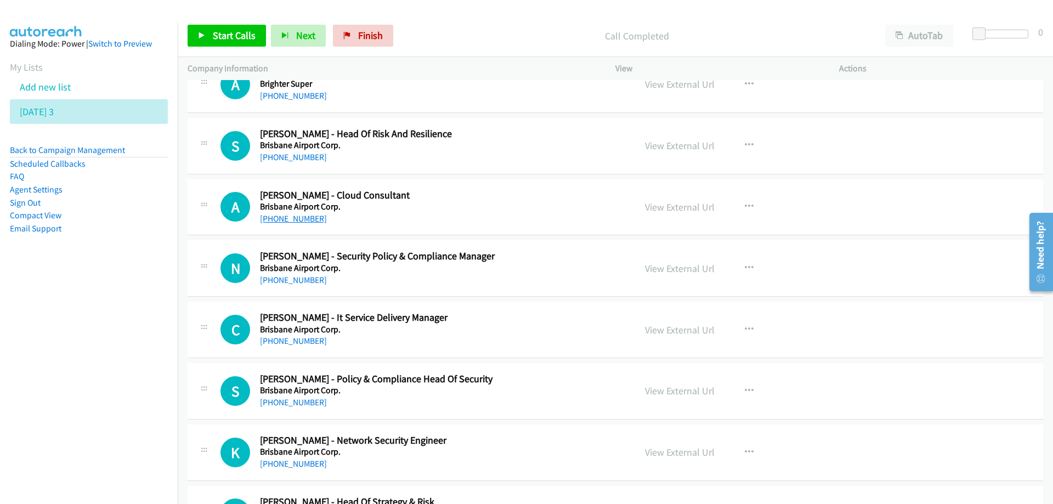
click at [288, 219] on link "[PHONE_NUMBER]" at bounding box center [293, 218] width 67 height 10
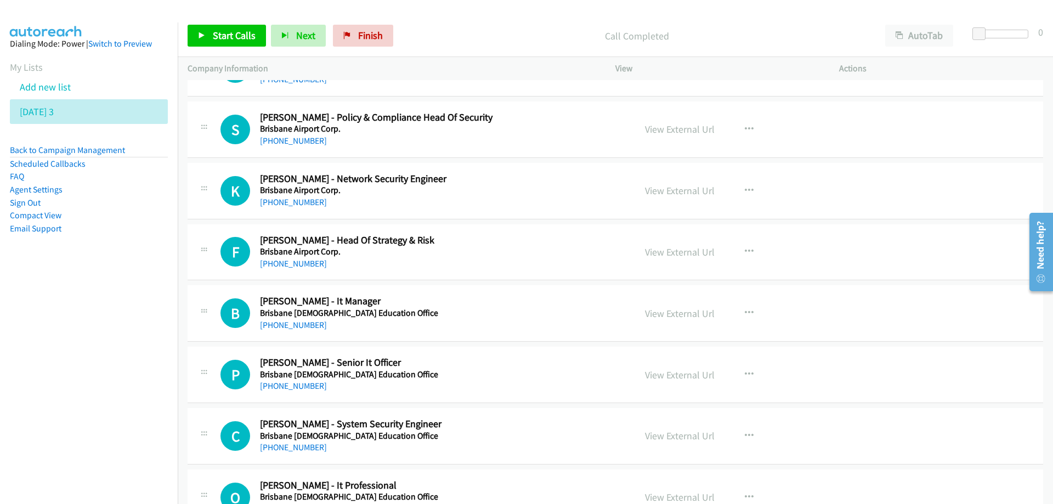
scroll to position [8065, 0]
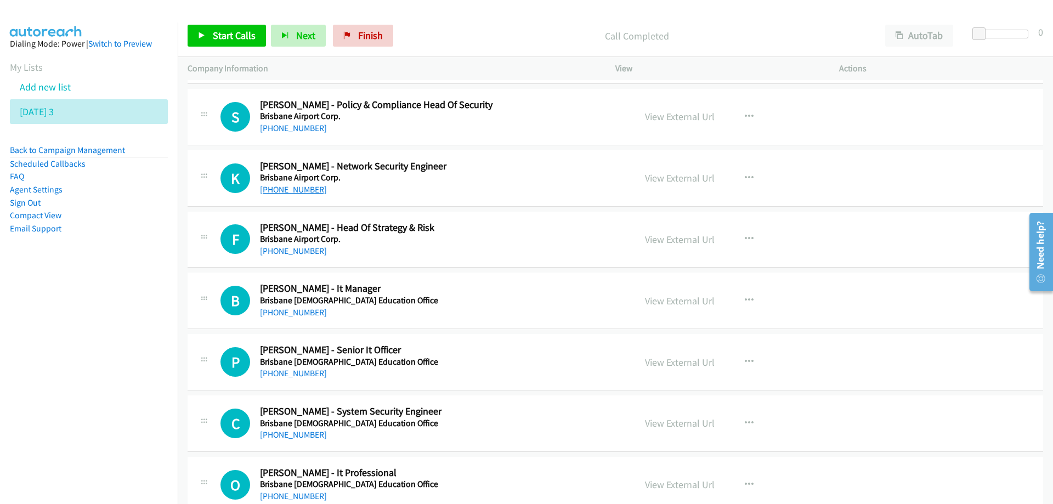
click at [290, 191] on link "[PHONE_NUMBER]" at bounding box center [293, 189] width 67 height 10
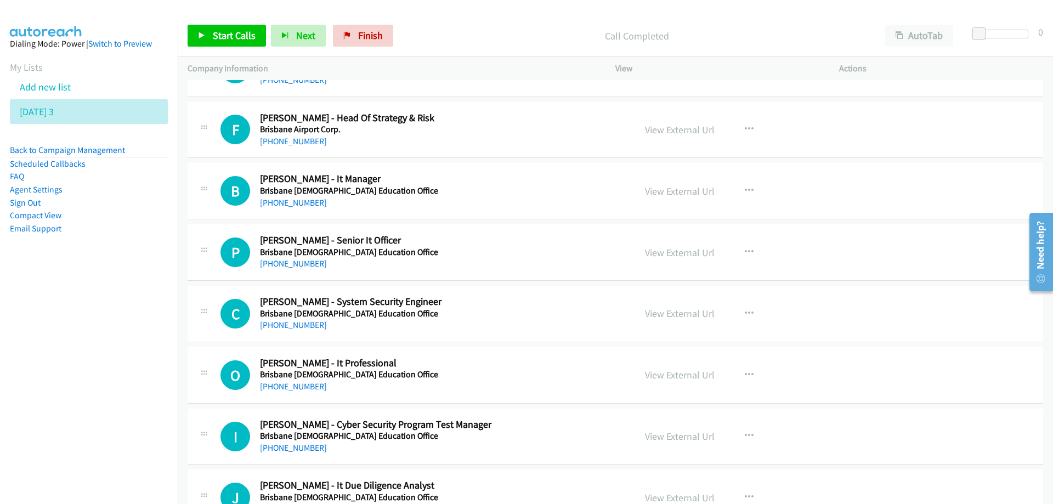
scroll to position [8120, 0]
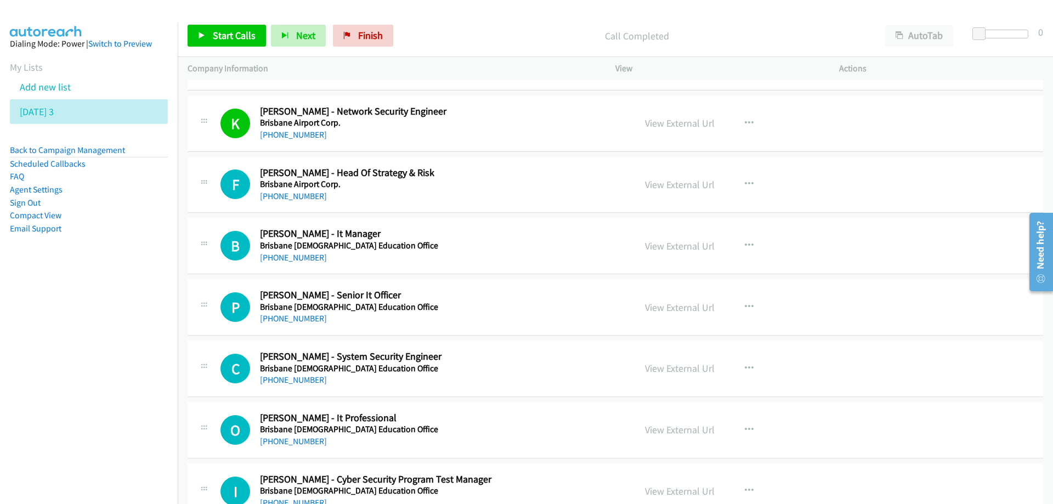
click at [462, 105] on h2 "[PERSON_NAME] - Network Security Engineer" at bounding box center [441, 111] width 362 height 13
click at [678, 124] on link "View External Url" at bounding box center [680, 123] width 70 height 13
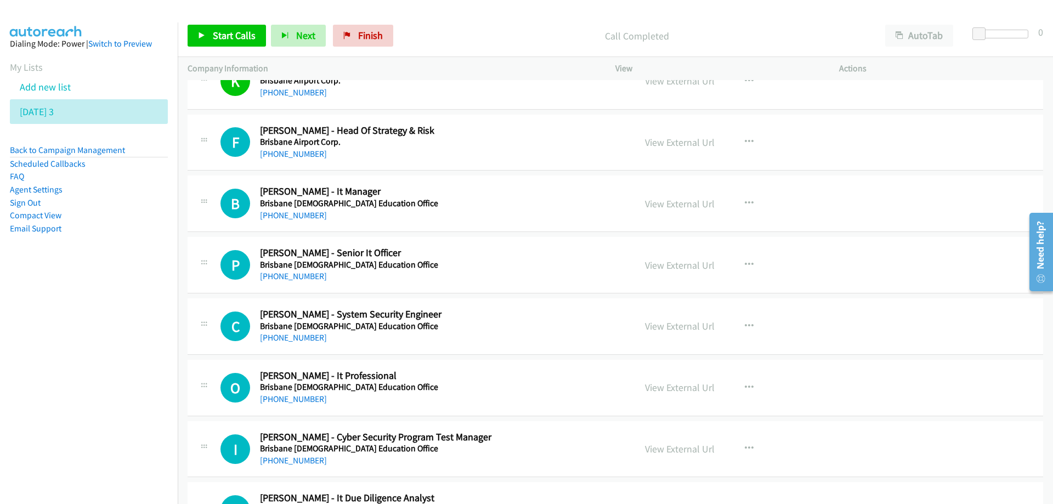
scroll to position [8174, 0]
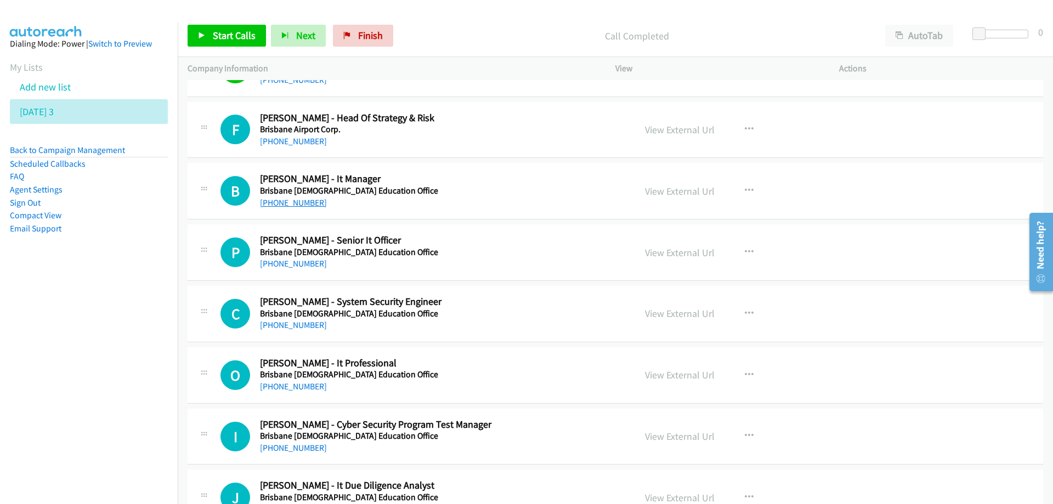
click at [291, 201] on link "[PHONE_NUMBER]" at bounding box center [293, 203] width 67 height 10
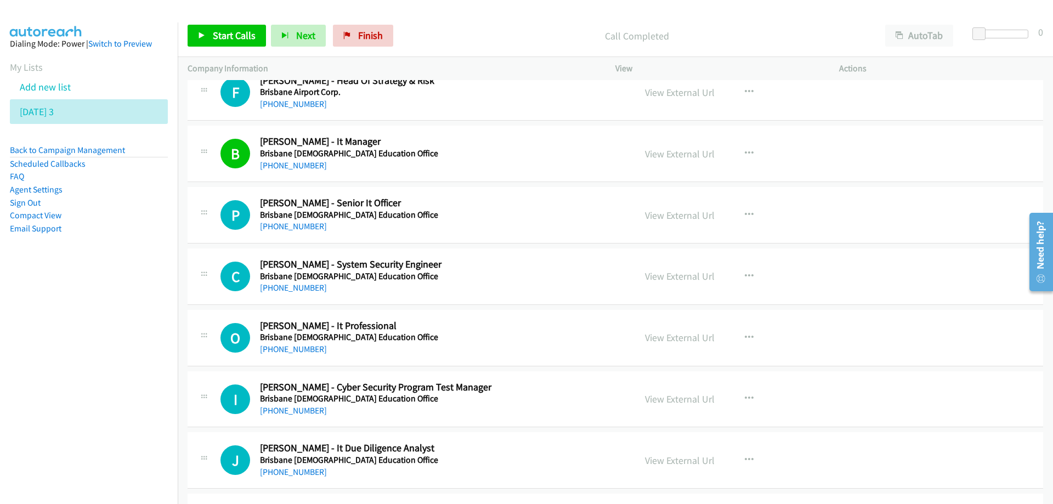
scroll to position [8229, 0]
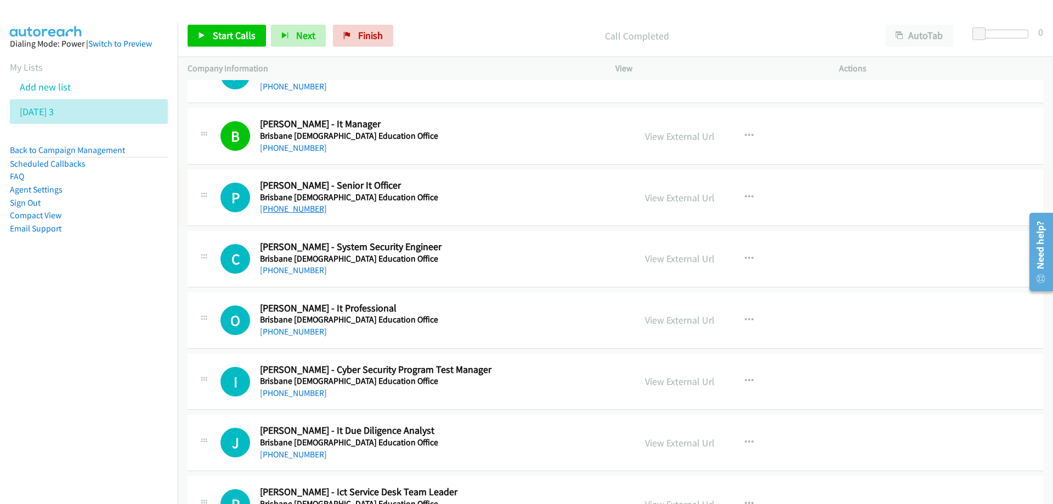
click at [291, 214] on link "[PHONE_NUMBER]" at bounding box center [293, 209] width 67 height 10
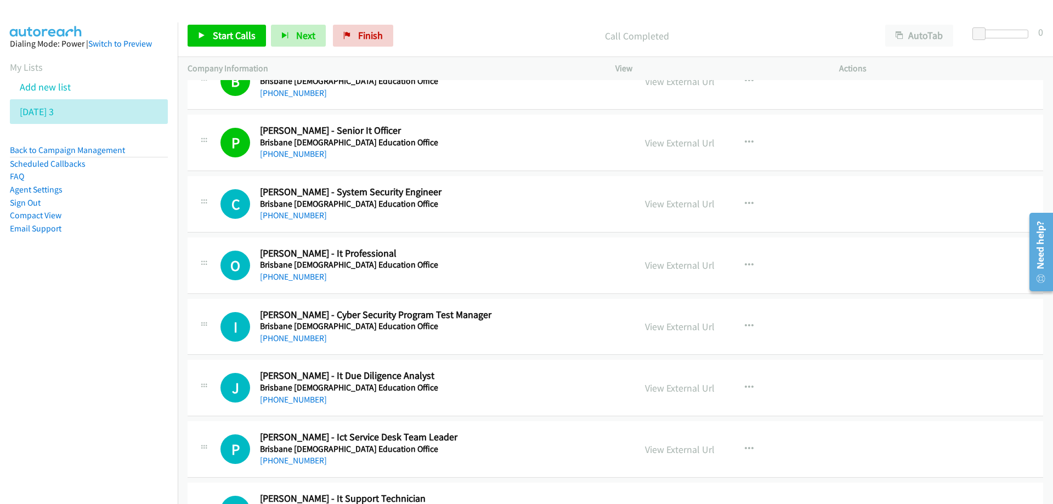
scroll to position [8339, 0]
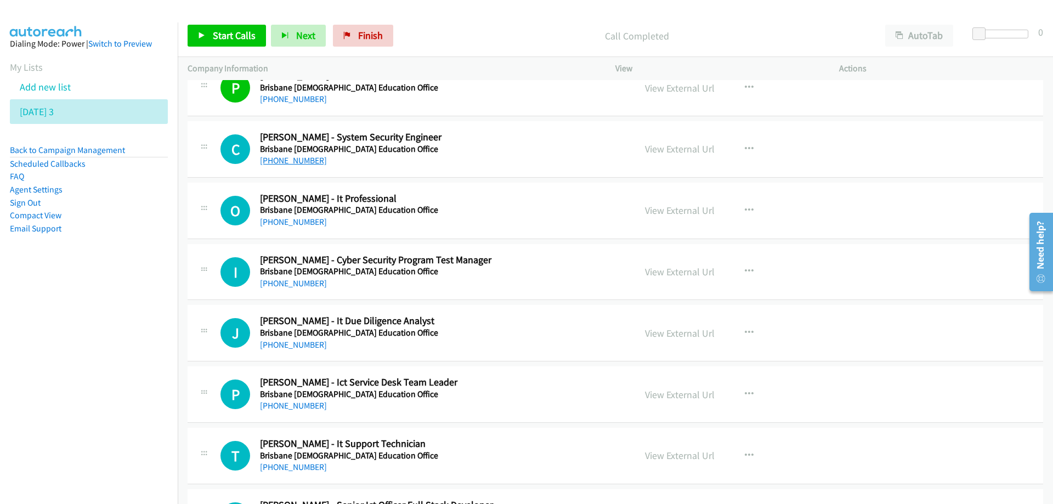
click at [302, 160] on link "[PHONE_NUMBER]" at bounding box center [293, 160] width 67 height 10
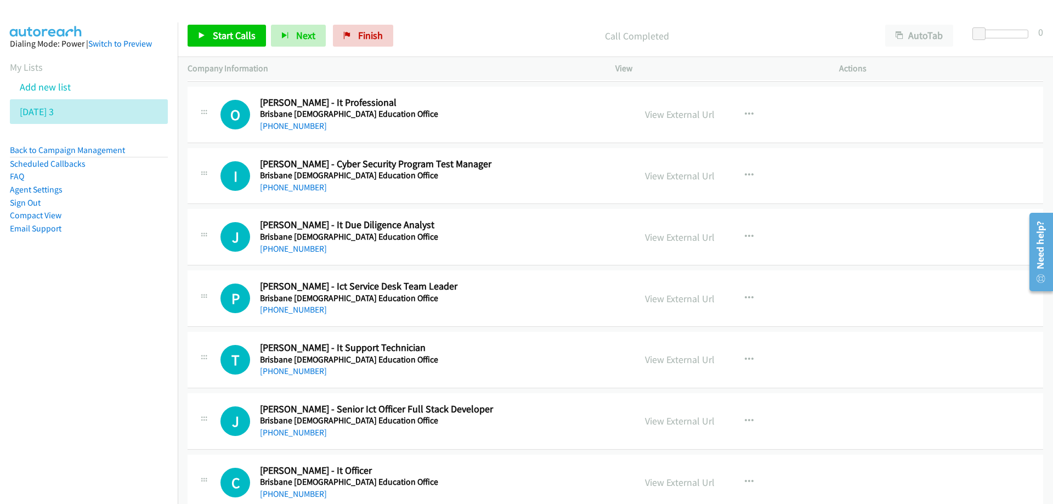
scroll to position [8449, 0]
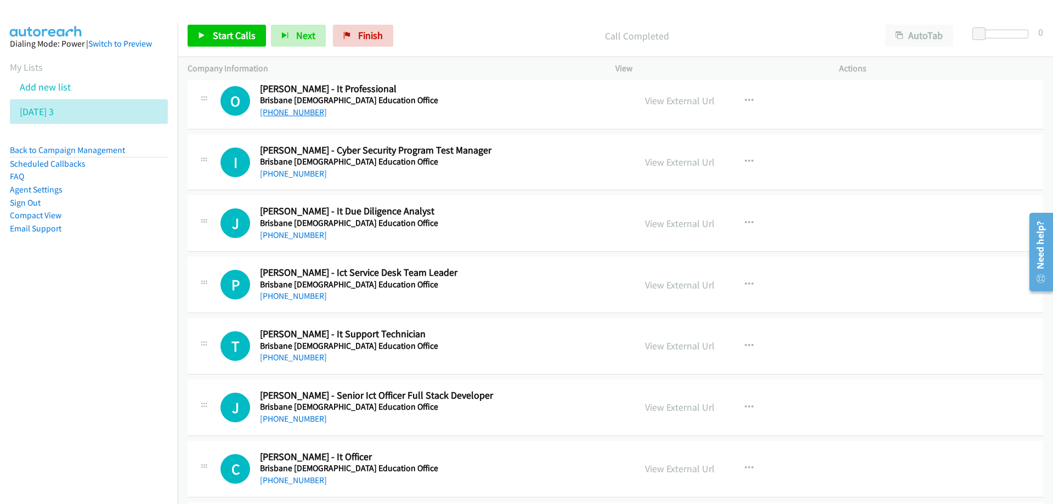
click at [285, 115] on link "[PHONE_NUMBER]" at bounding box center [293, 112] width 67 height 10
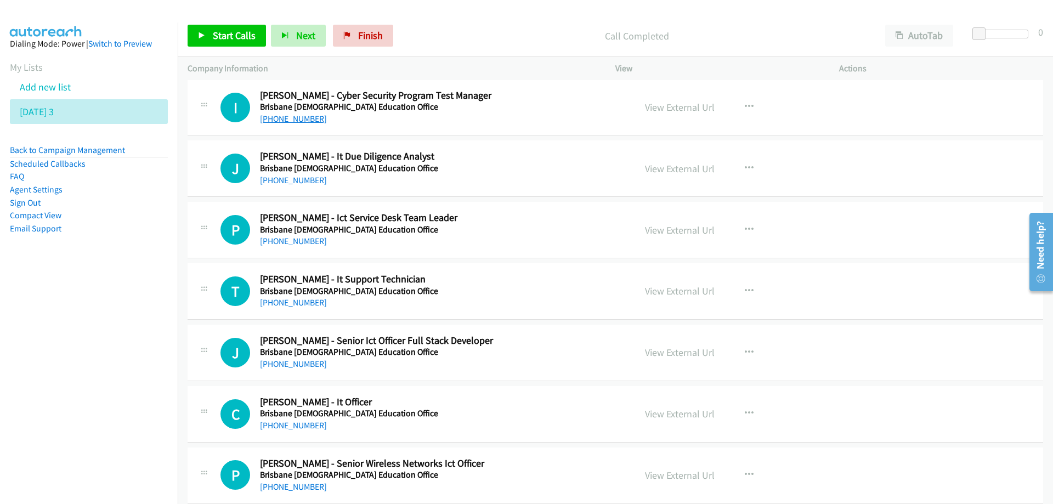
click at [292, 120] on link "[PHONE_NUMBER]" at bounding box center [293, 119] width 67 height 10
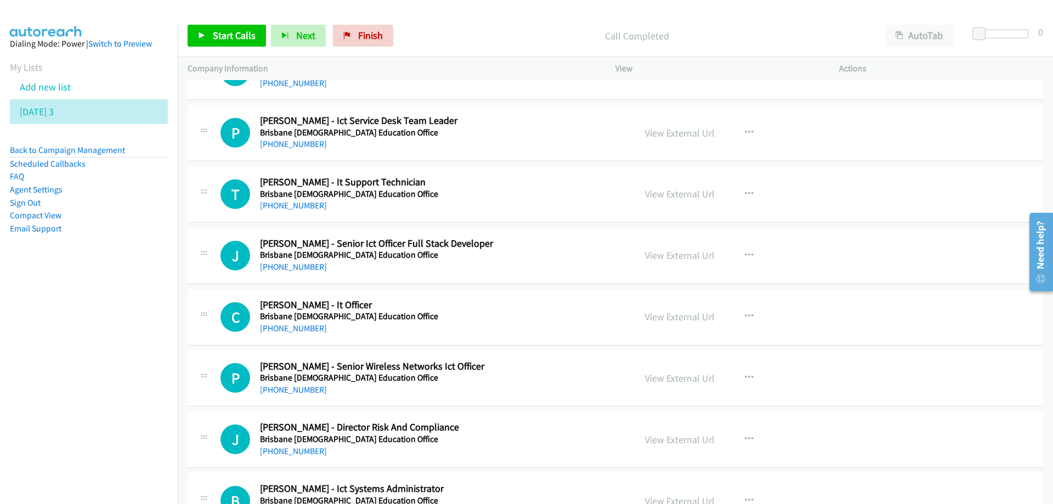
scroll to position [8613, 0]
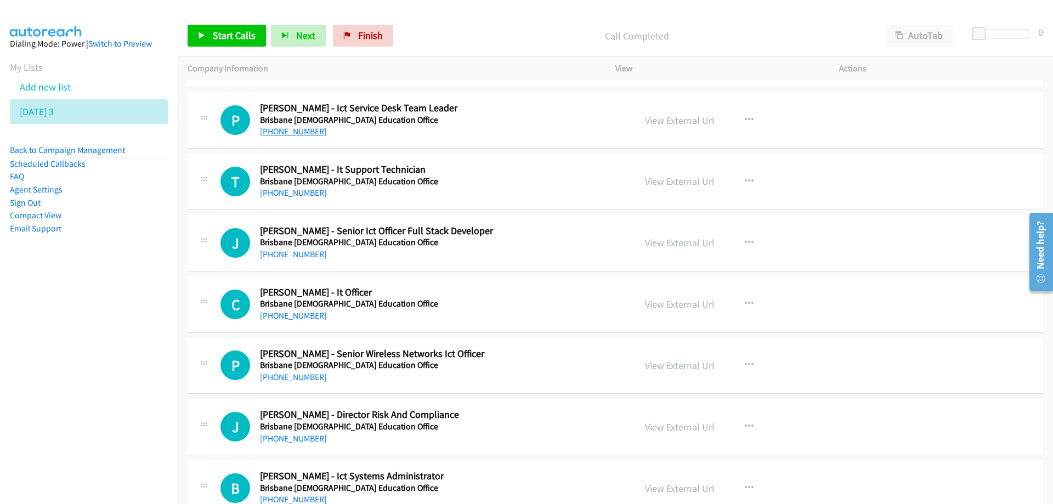
click at [296, 133] on link "[PHONE_NUMBER]" at bounding box center [293, 131] width 67 height 10
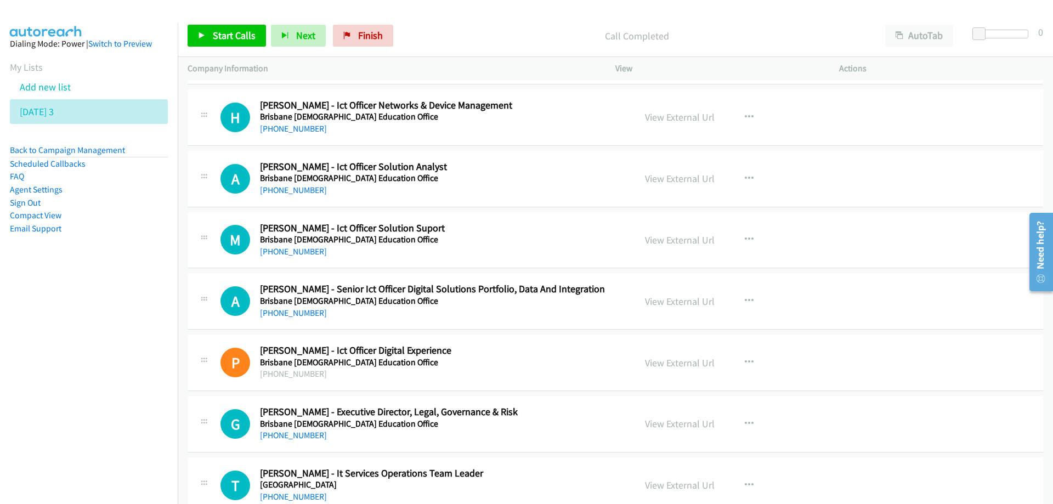
scroll to position [9052, 0]
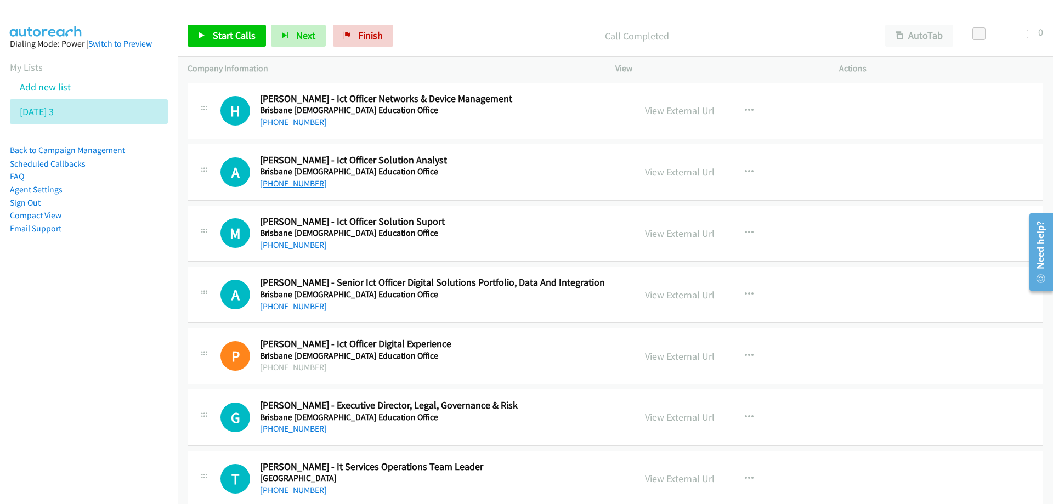
click at [293, 182] on link "[PHONE_NUMBER]" at bounding box center [293, 183] width 67 height 10
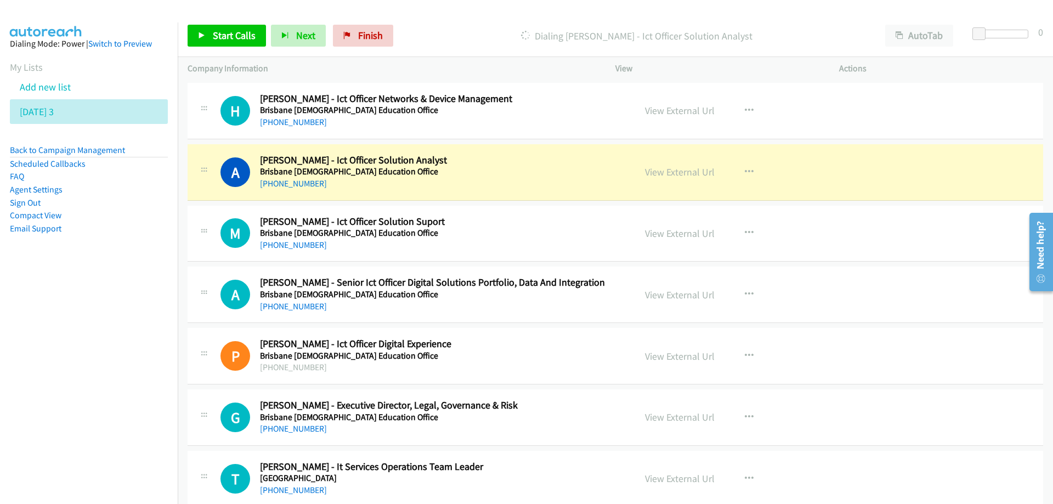
click at [533, 175] on h5 "Brisbane [DEMOGRAPHIC_DATA] Education Office" at bounding box center [441, 171] width 362 height 11
click at [671, 174] on link "View External Url" at bounding box center [680, 172] width 70 height 13
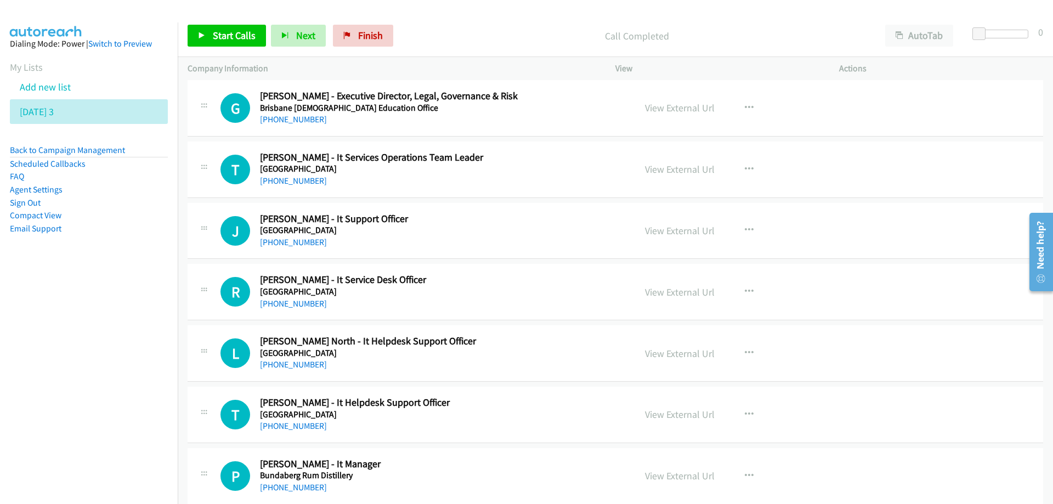
scroll to position [9381, 0]
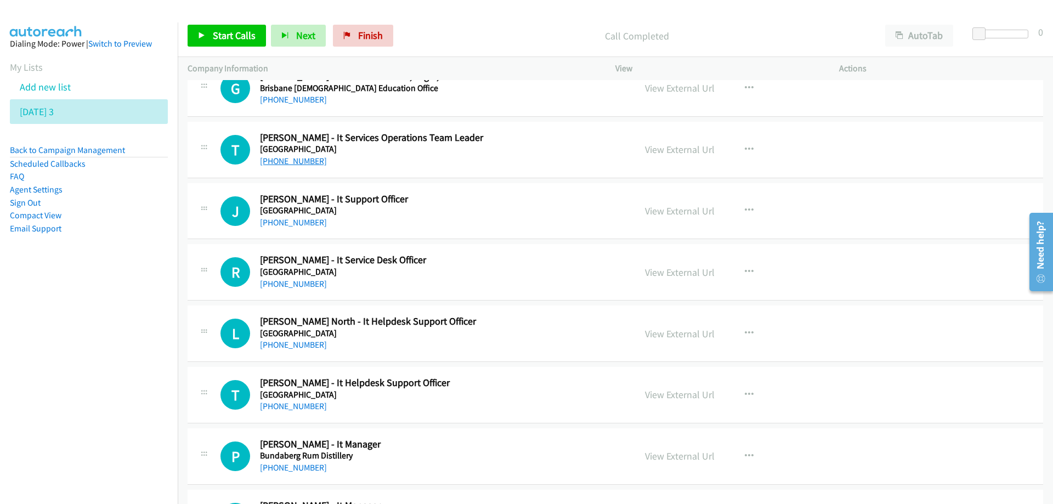
click at [285, 162] on link "[PHONE_NUMBER]" at bounding box center [293, 161] width 67 height 10
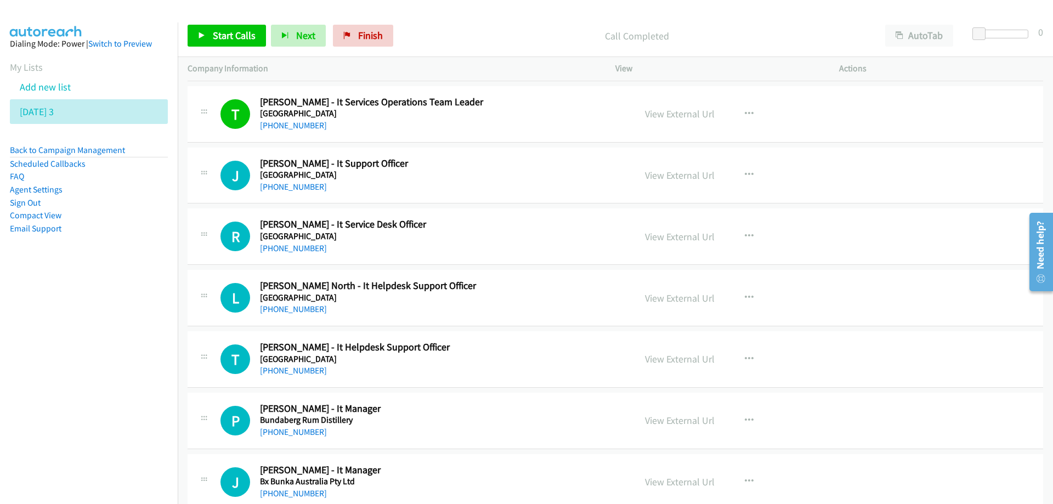
scroll to position [9436, 0]
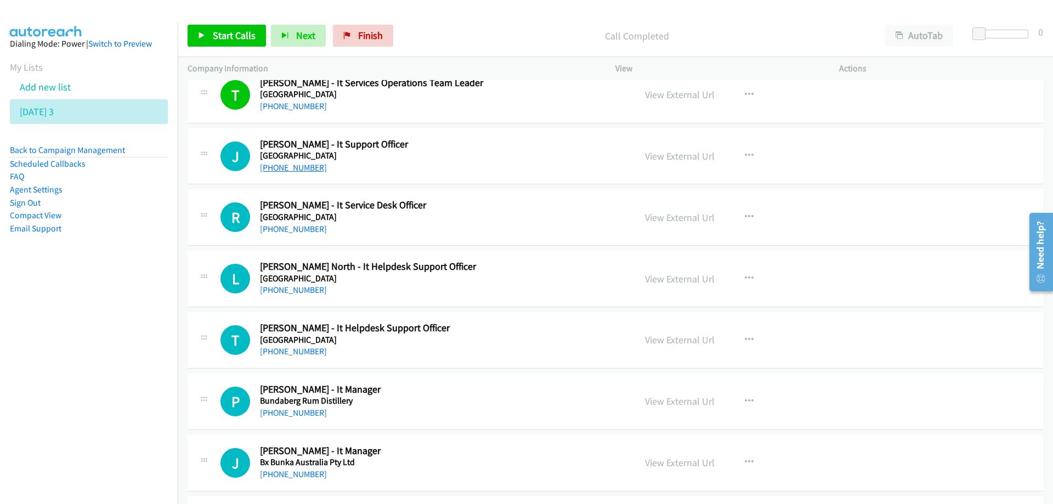
click at [287, 169] on link "[PHONE_NUMBER]" at bounding box center [293, 167] width 67 height 10
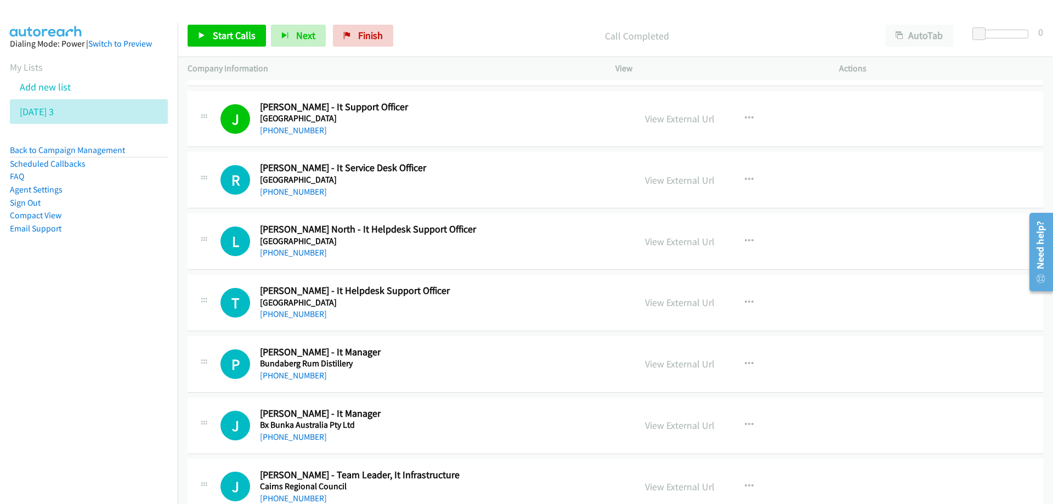
scroll to position [9491, 0]
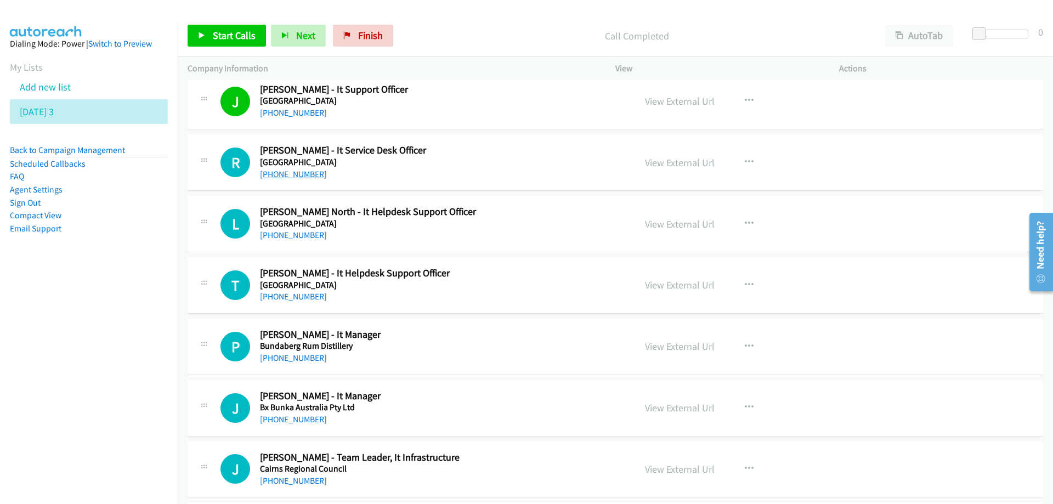
click at [300, 173] on link "[PHONE_NUMBER]" at bounding box center [293, 174] width 67 height 10
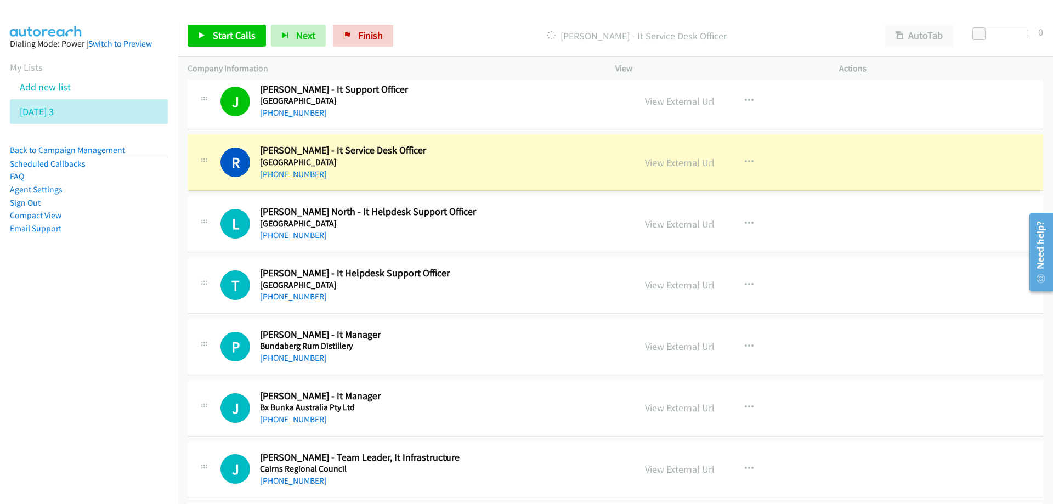
drag, startPoint x: 510, startPoint y: 168, endPoint x: 688, endPoint y: 155, distance: 178.2
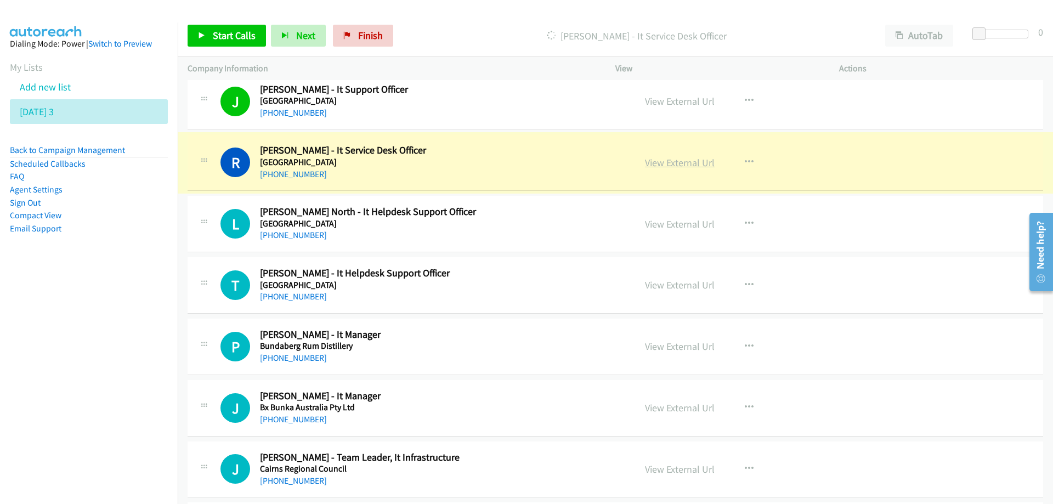
click at [678, 165] on link "View External Url" at bounding box center [680, 162] width 70 height 13
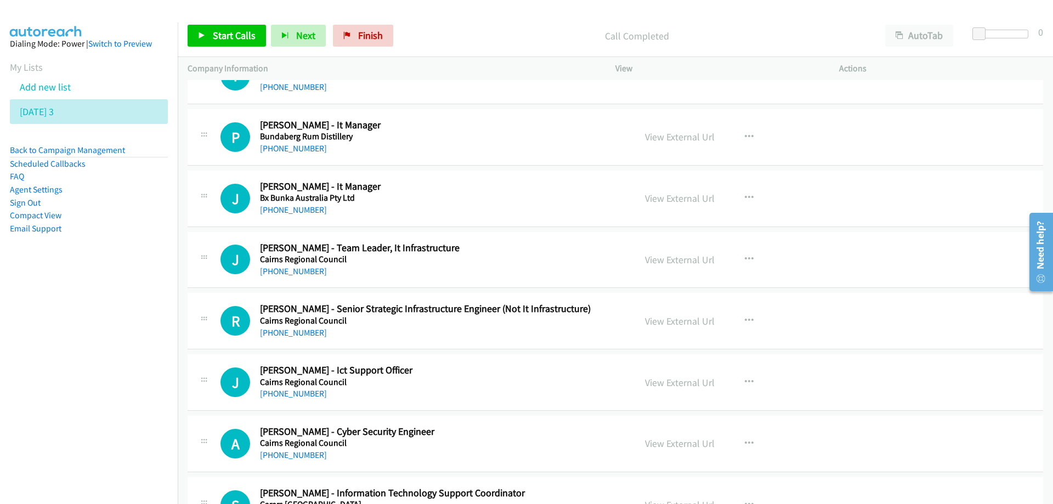
scroll to position [9711, 0]
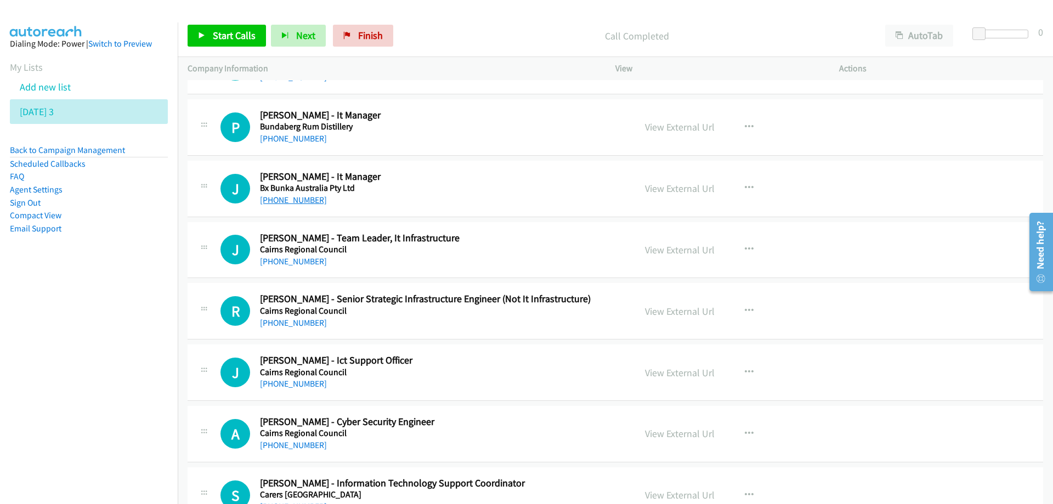
click at [288, 199] on link "[PHONE_NUMBER]" at bounding box center [293, 200] width 67 height 10
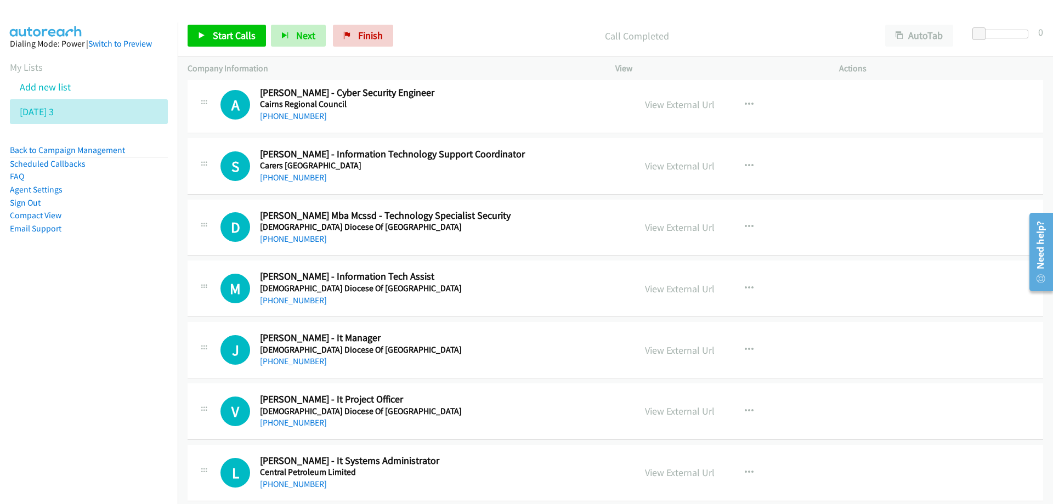
scroll to position [10095, 0]
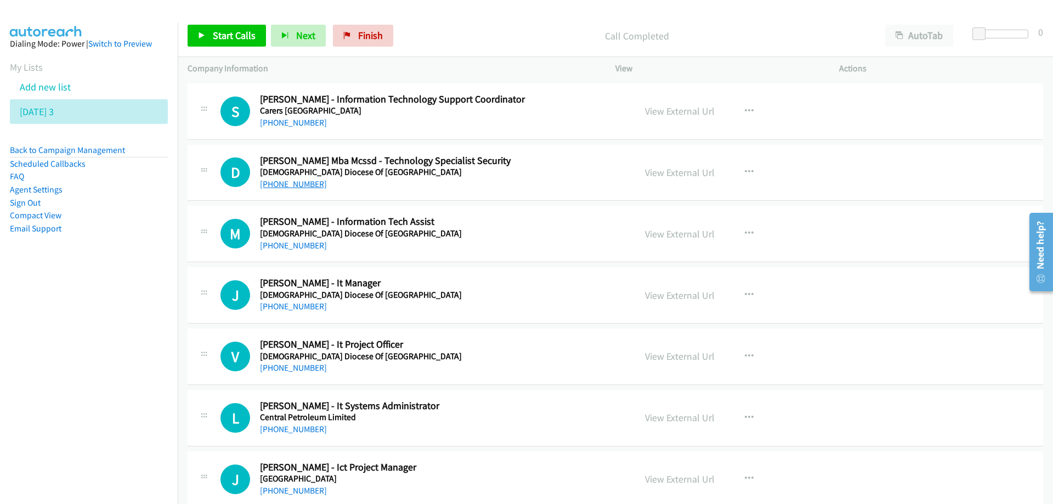
click at [299, 184] on link "[PHONE_NUMBER]" at bounding box center [293, 184] width 67 height 10
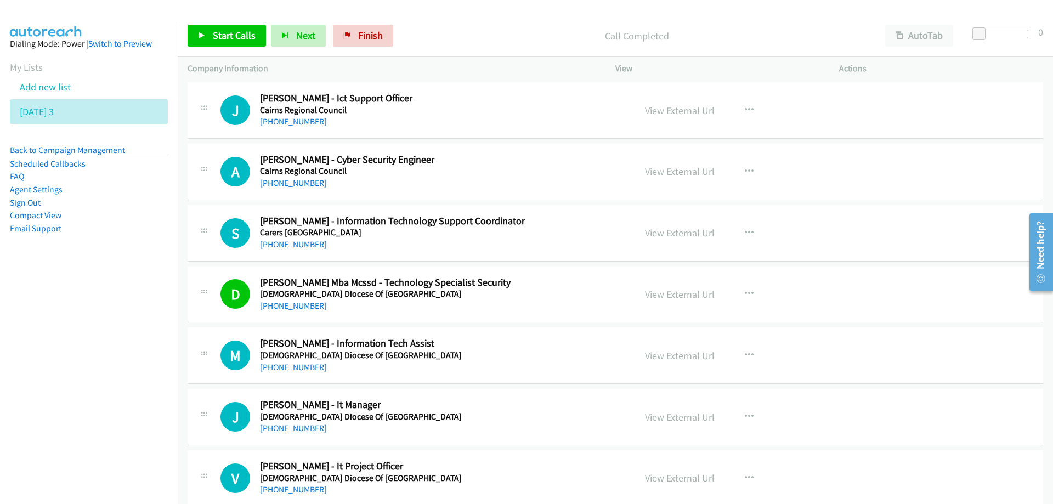
scroll to position [9985, 0]
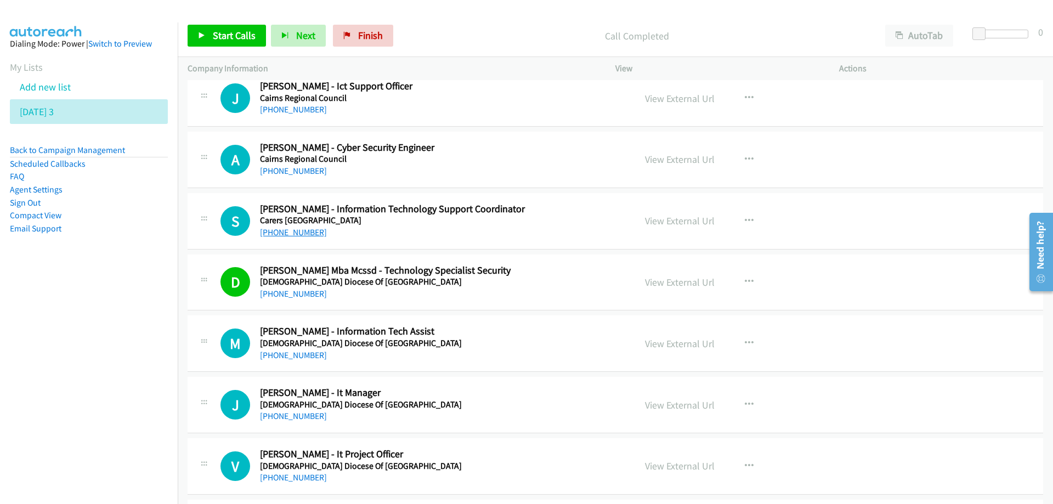
click at [298, 229] on link "[PHONE_NUMBER]" at bounding box center [293, 232] width 67 height 10
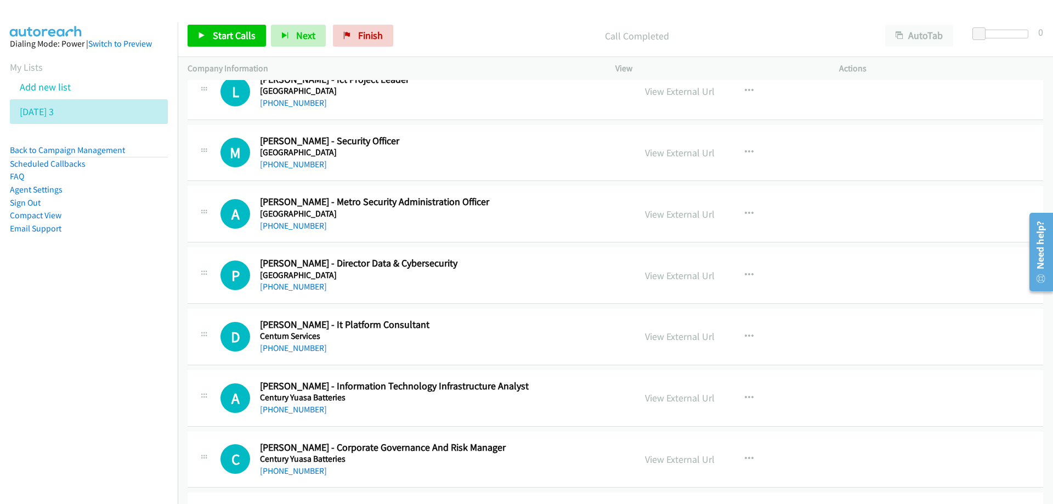
scroll to position [10808, 0]
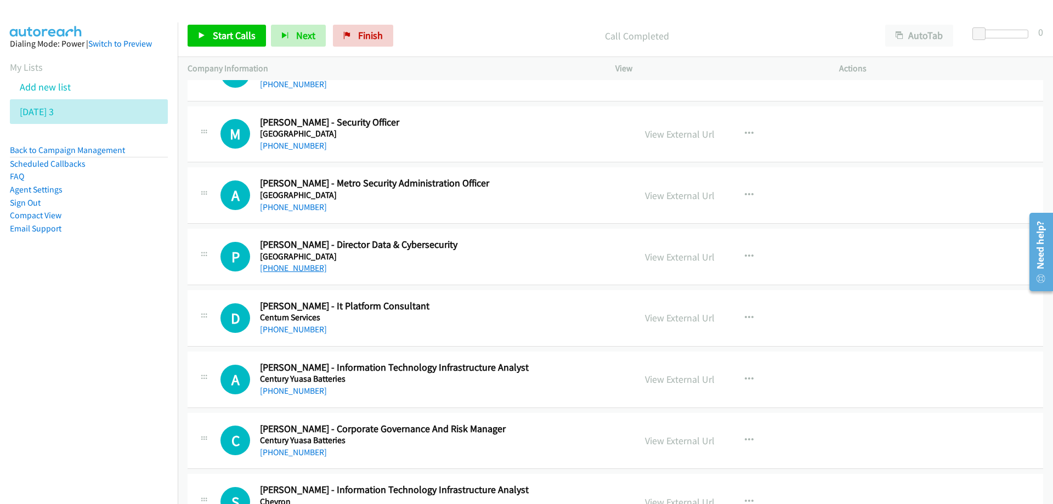
click at [298, 269] on link "[PHONE_NUMBER]" at bounding box center [293, 268] width 67 height 10
click at [304, 268] on link "[PHONE_NUMBER]" at bounding box center [293, 268] width 67 height 10
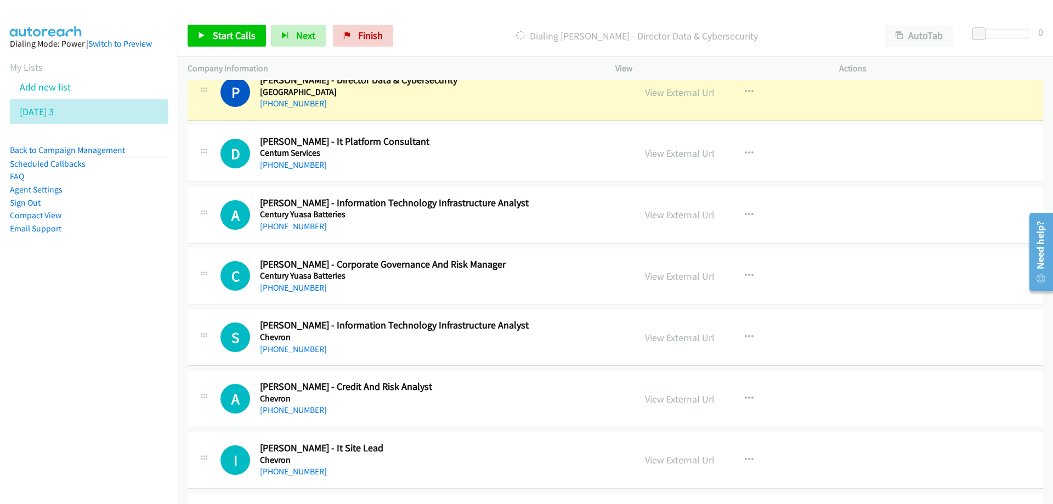
scroll to position [10917, 0]
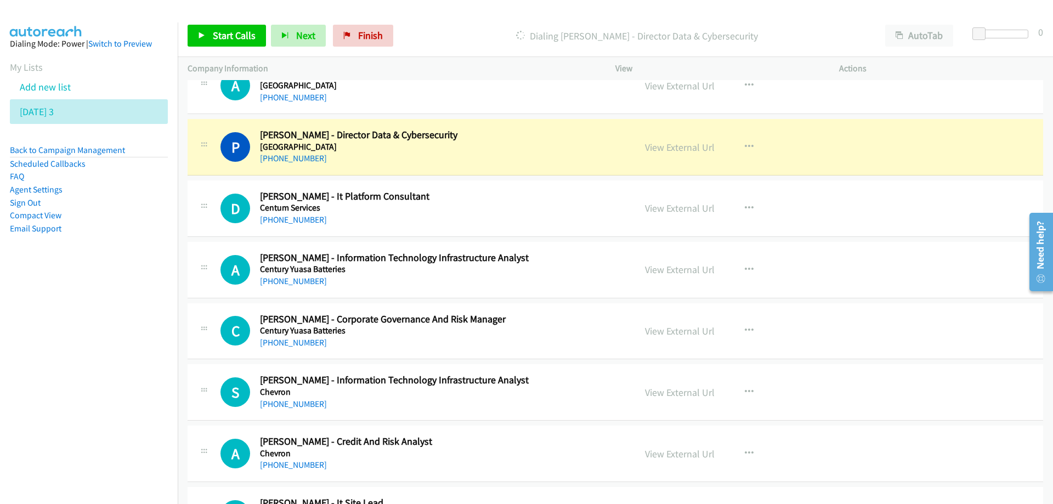
drag, startPoint x: 522, startPoint y: 146, endPoint x: 635, endPoint y: 139, distance: 112.7
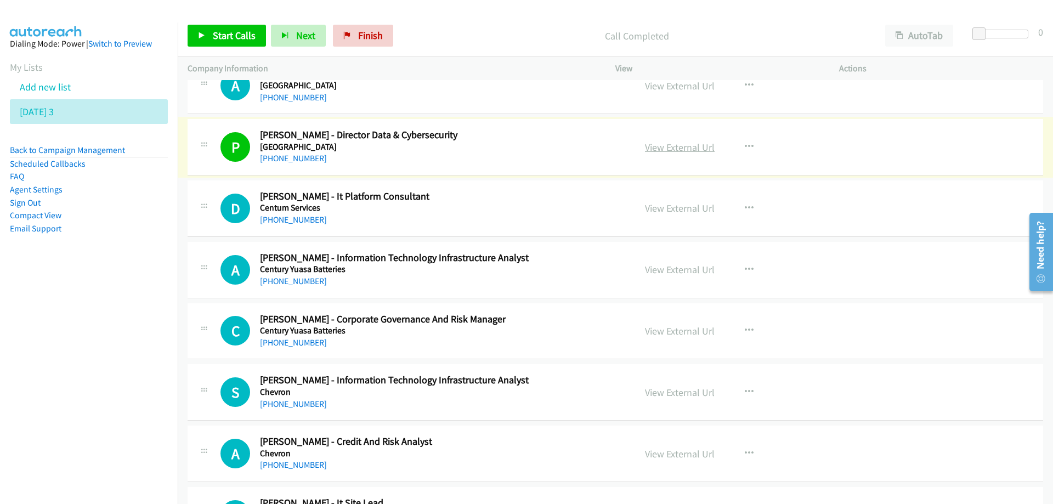
click at [678, 145] on link "View External Url" at bounding box center [680, 147] width 70 height 13
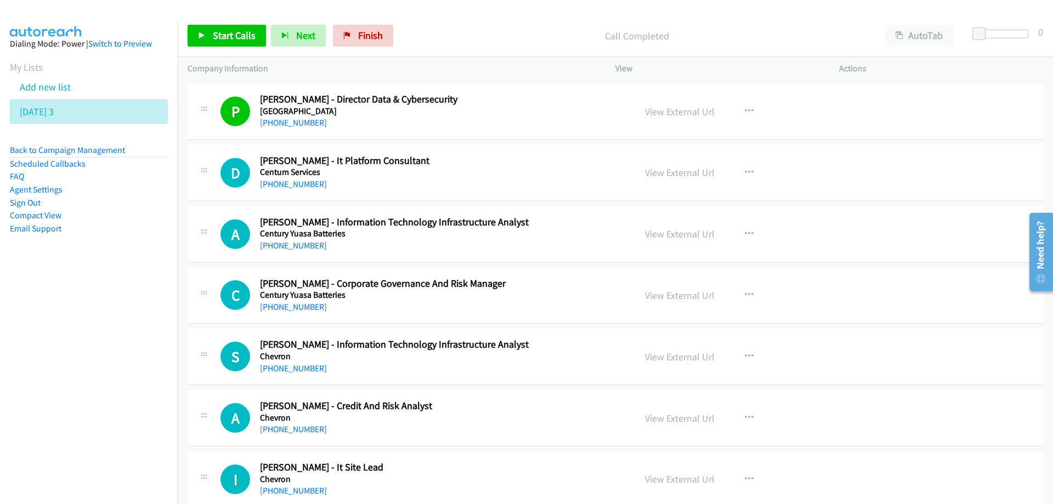
scroll to position [10972, 0]
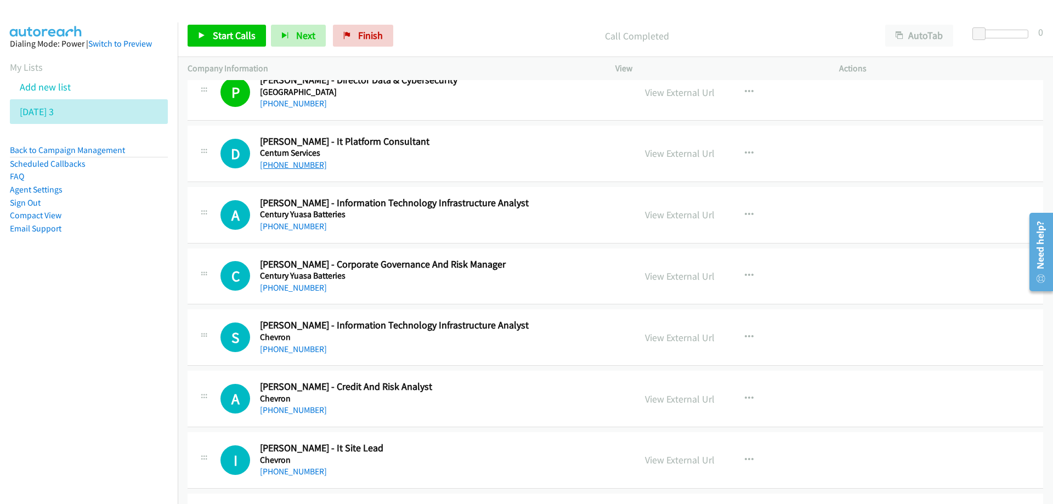
click at [295, 165] on link "[PHONE_NUMBER]" at bounding box center [293, 165] width 67 height 10
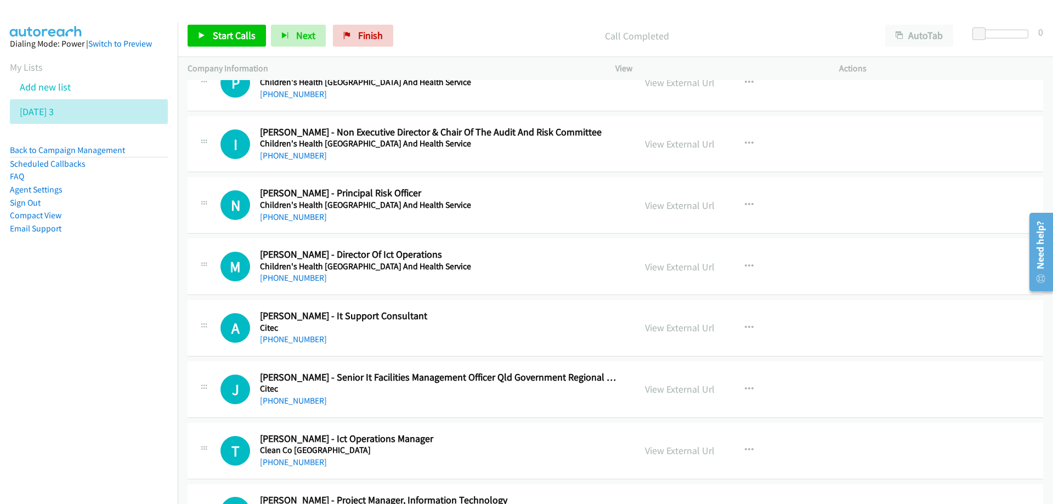
scroll to position [11466, 0]
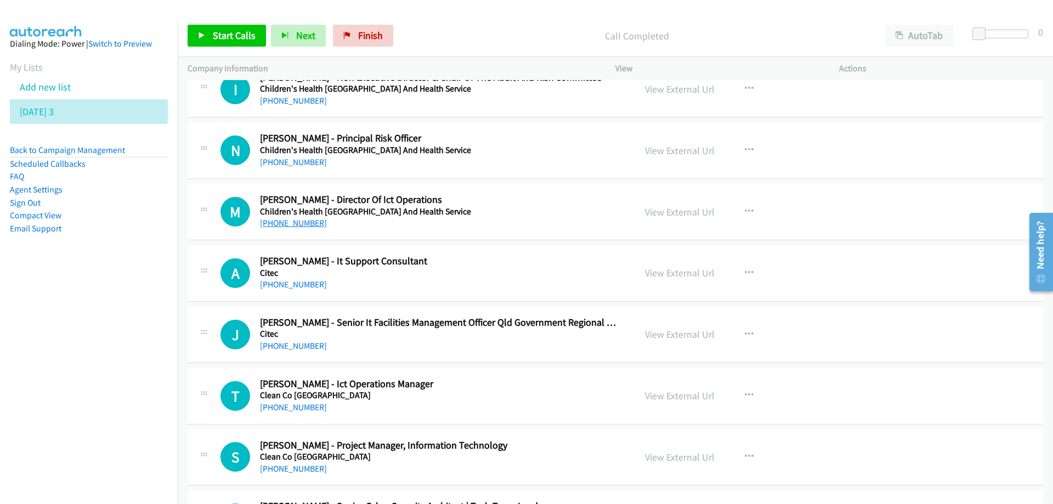
click at [284, 224] on link "[PHONE_NUMBER]" at bounding box center [293, 223] width 67 height 10
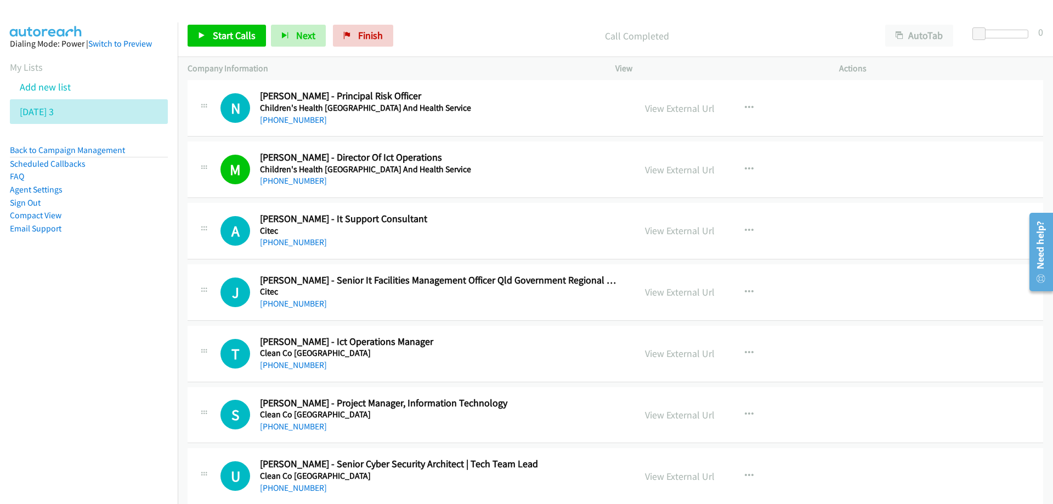
scroll to position [11521, 0]
